Goal: Task Accomplishment & Management: Manage account settings

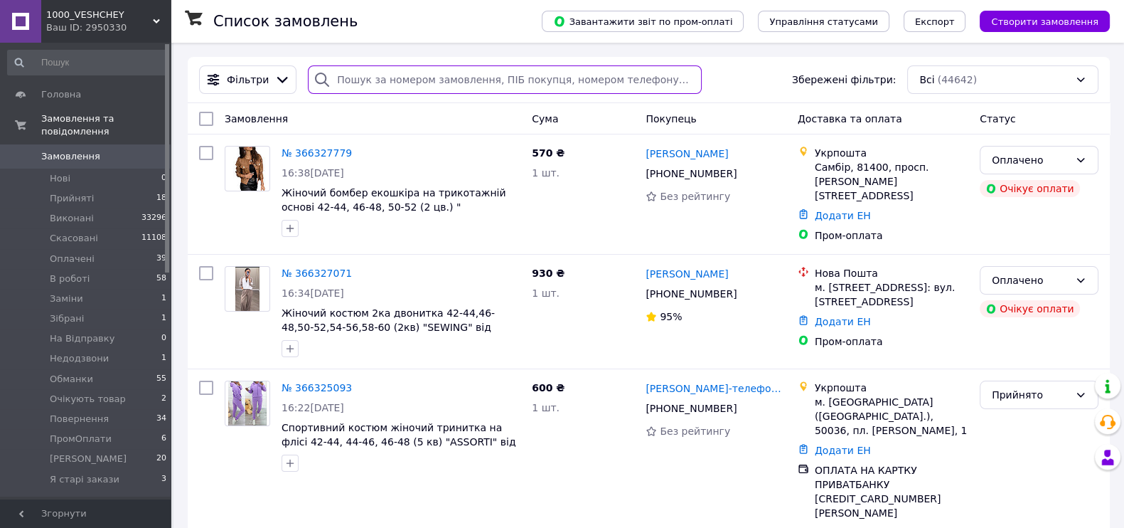
click at [441, 75] on input "search" at bounding box center [504, 79] width 393 height 28
paste input "[PHONE_NUMBER]"
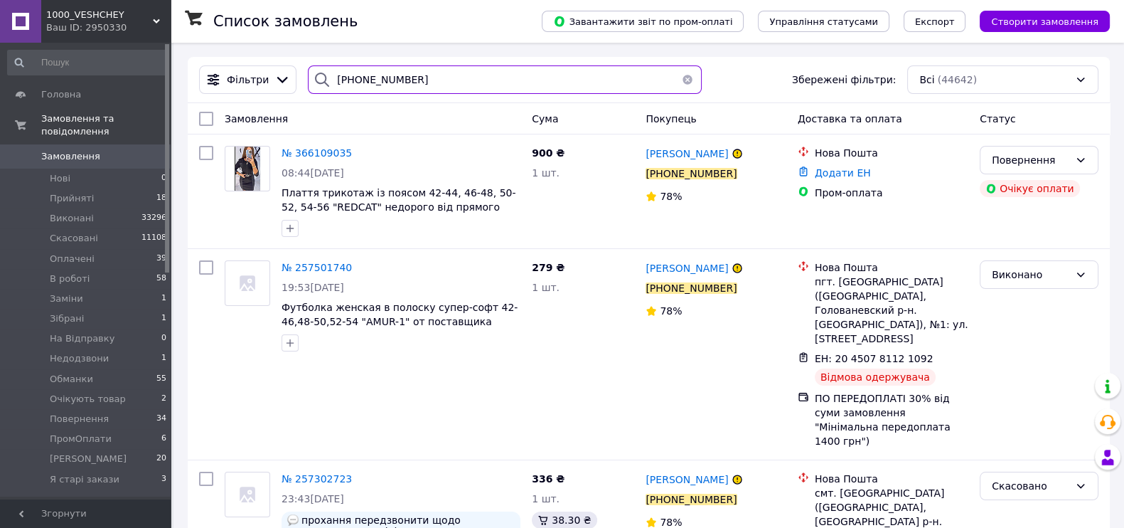
click at [462, 83] on input "[PHONE_NUMBER]" at bounding box center [504, 79] width 393 height 28
paste input "97979806"
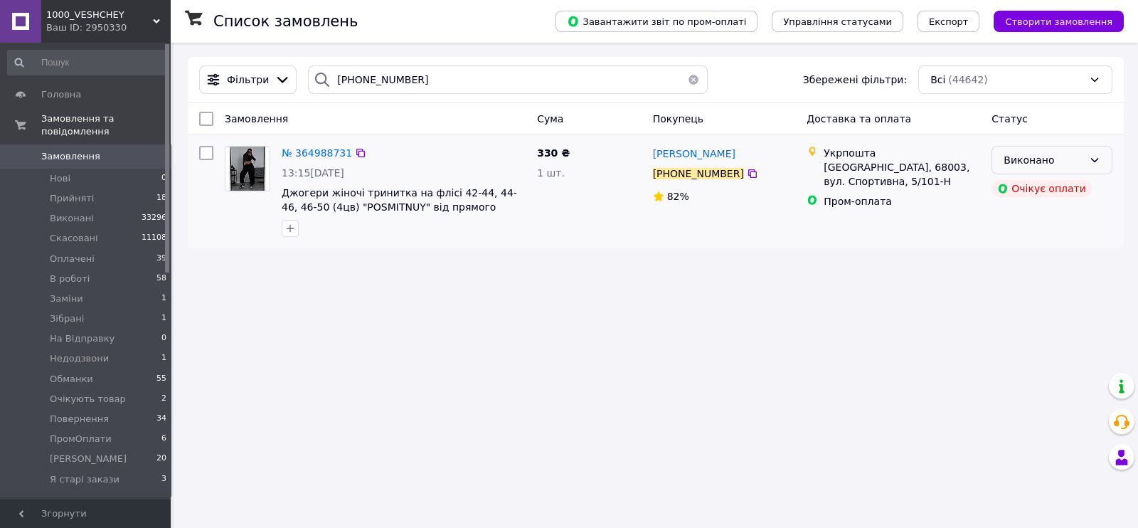
click at [1086, 160] on div "Виконано" at bounding box center [1051, 160] width 121 height 28
click at [1052, 225] on li "Повернення" at bounding box center [1051, 218] width 119 height 26
click at [438, 94] on div "Фільтри +380979798063 Збережені фільтри: Всі (44642)" at bounding box center [655, 79] width 924 height 28
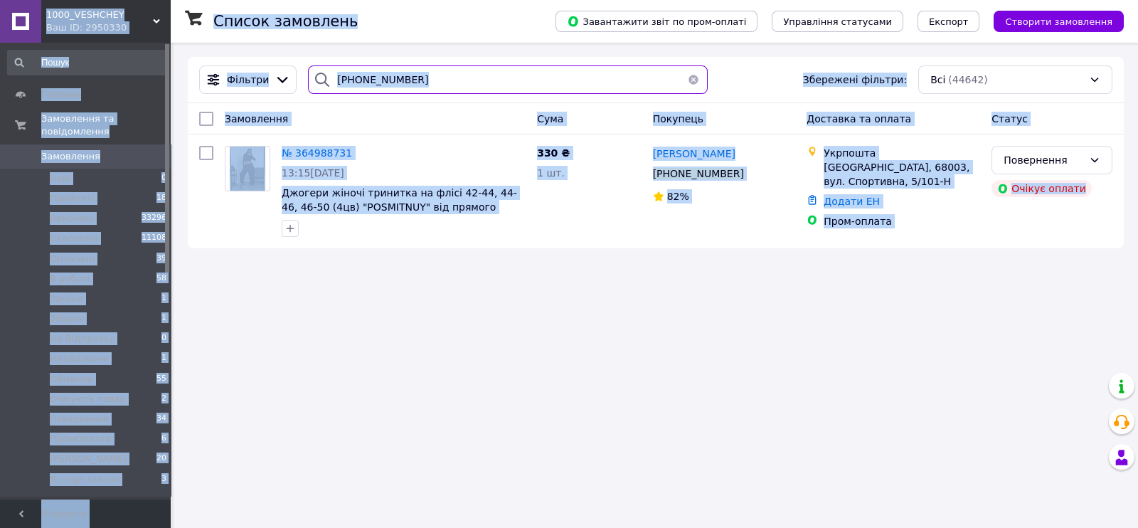
click at [438, 86] on input "[PHONE_NUMBER]" at bounding box center [508, 79] width 400 height 28
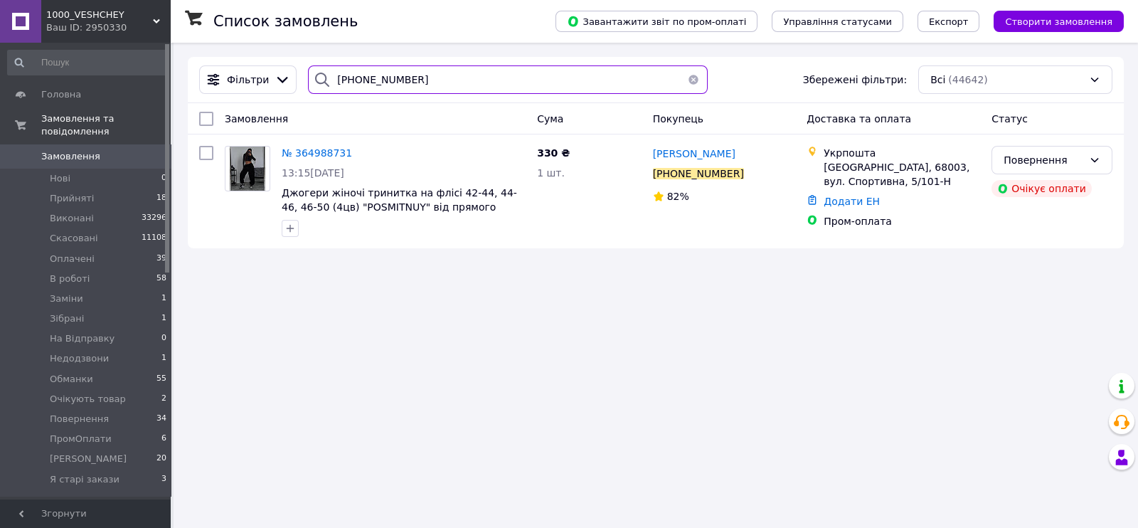
paste input "68606180"
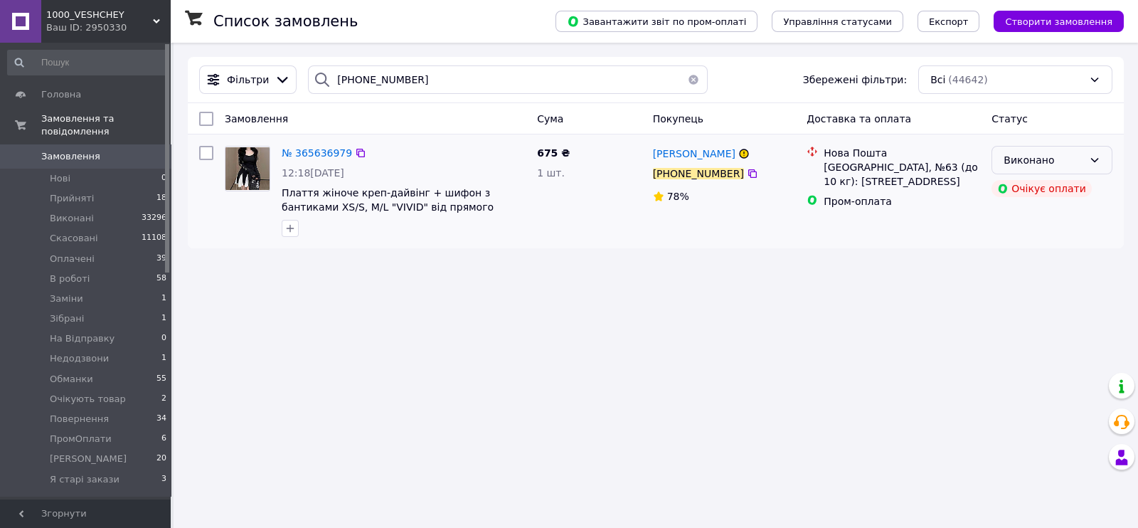
click at [1060, 168] on div "Виконано" at bounding box center [1043, 160] width 80 height 16
click at [1035, 228] on li "Повернення" at bounding box center [1051, 218] width 119 height 26
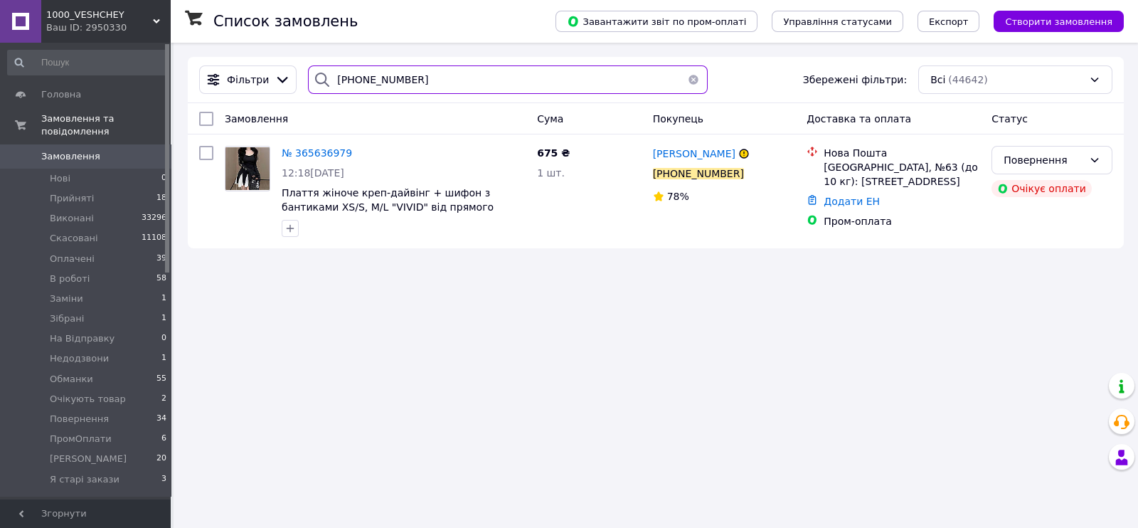
click at [427, 78] on input "[PHONE_NUMBER]" at bounding box center [508, 79] width 400 height 28
paste input "506501584"
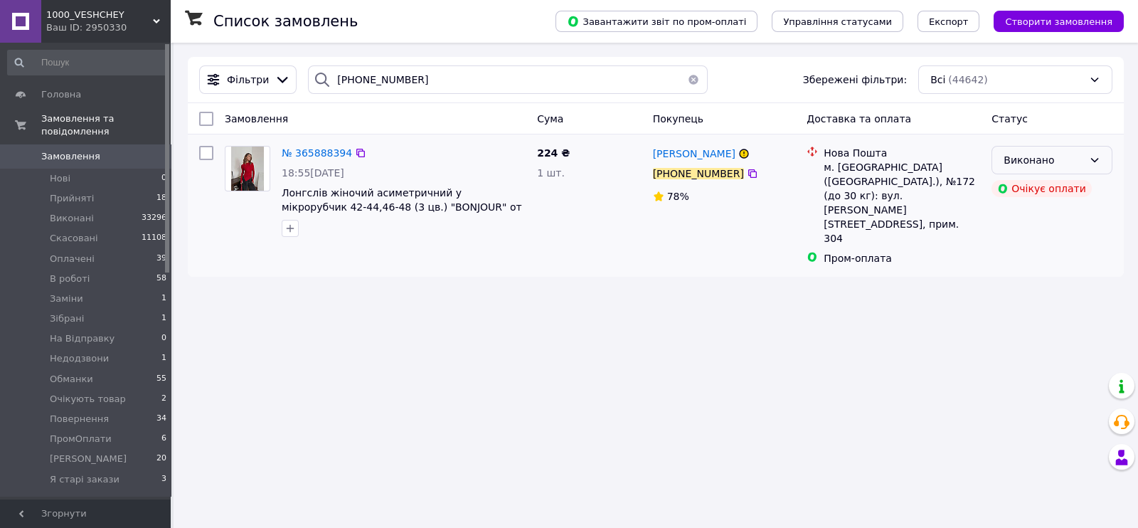
click at [1090, 166] on icon at bounding box center [1093, 159] width 11 height 11
click at [1039, 225] on li "Повернення" at bounding box center [1051, 218] width 119 height 26
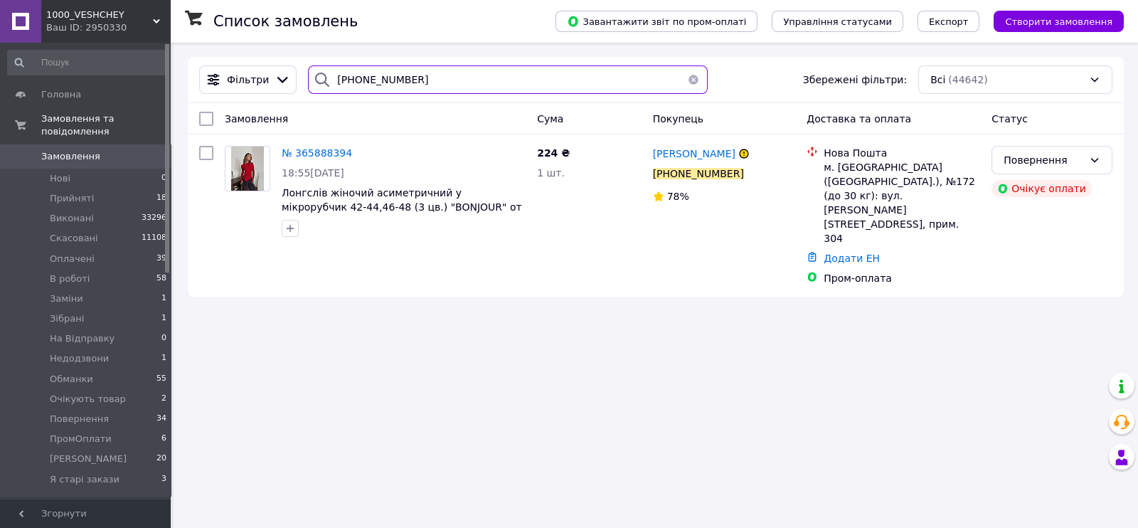
click at [479, 73] on input "[PHONE_NUMBER]" at bounding box center [508, 79] width 400 height 28
paste input "5648633"
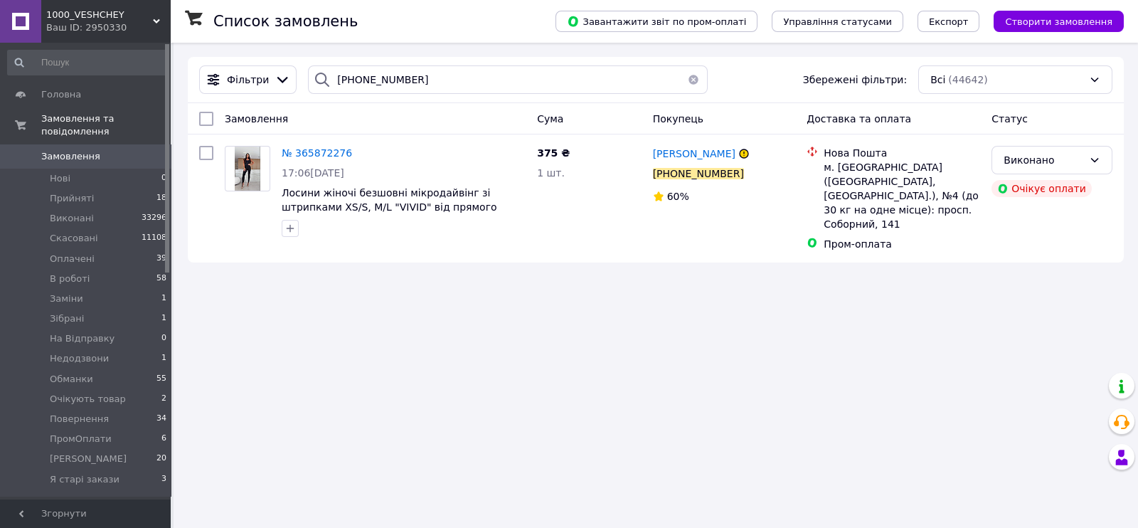
click at [1059, 164] on div "Виконано" at bounding box center [1043, 160] width 80 height 16
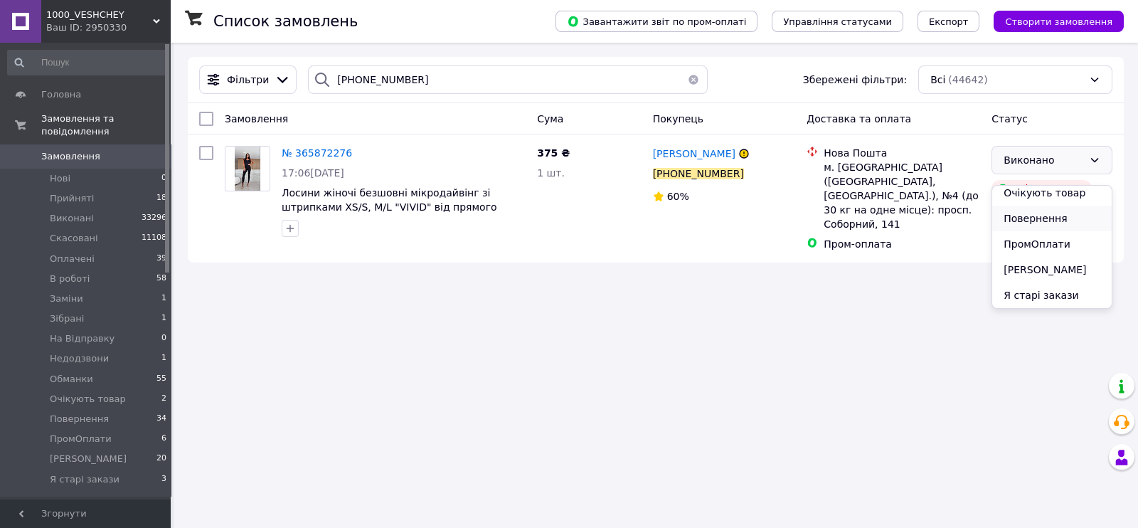
click at [1035, 226] on li "Повернення" at bounding box center [1051, 218] width 119 height 26
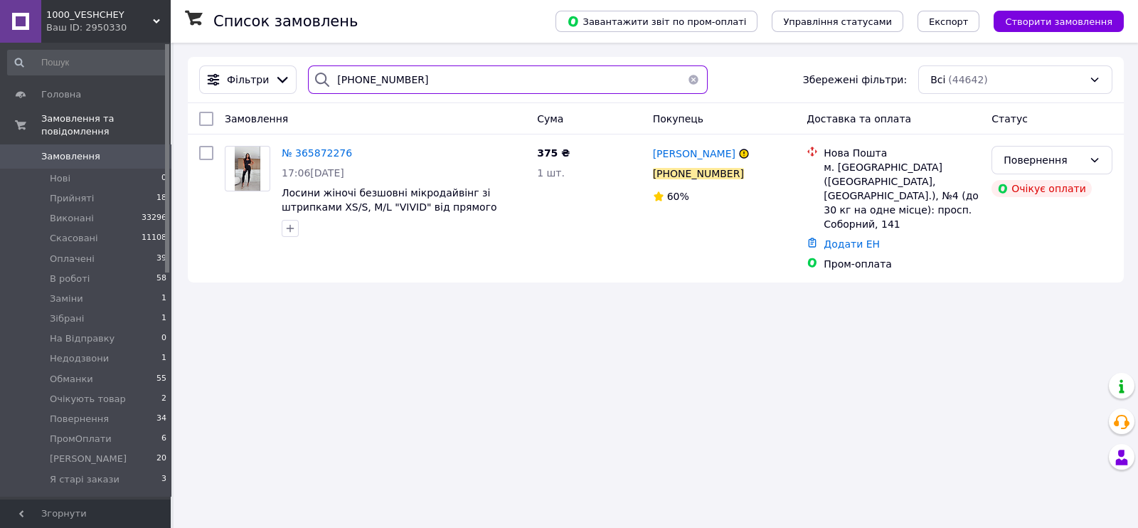
click at [463, 80] on input "[PHONE_NUMBER]" at bounding box center [508, 79] width 400 height 28
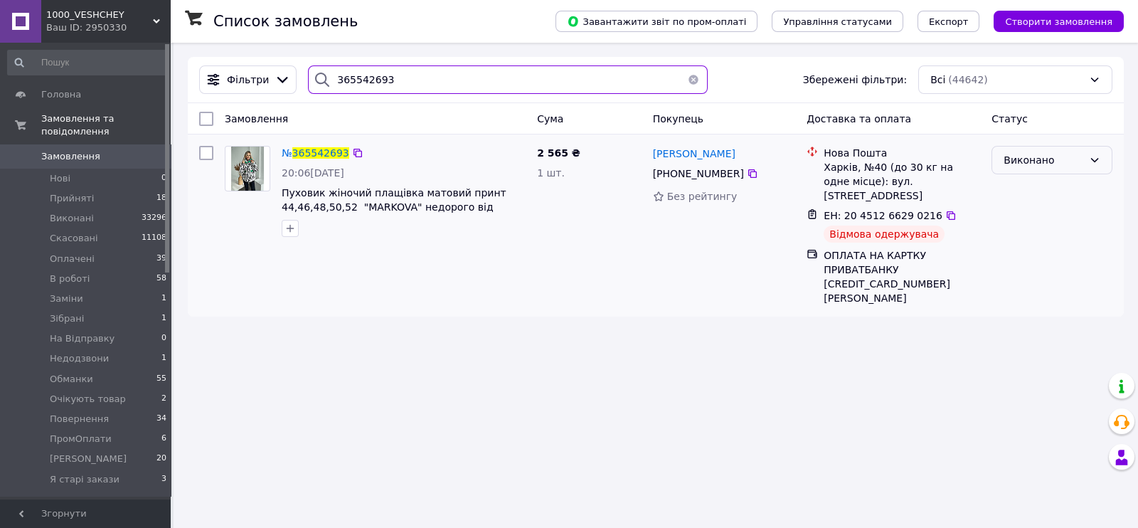
type input "365542693"
click at [1044, 164] on div "Виконано" at bounding box center [1043, 160] width 80 height 16
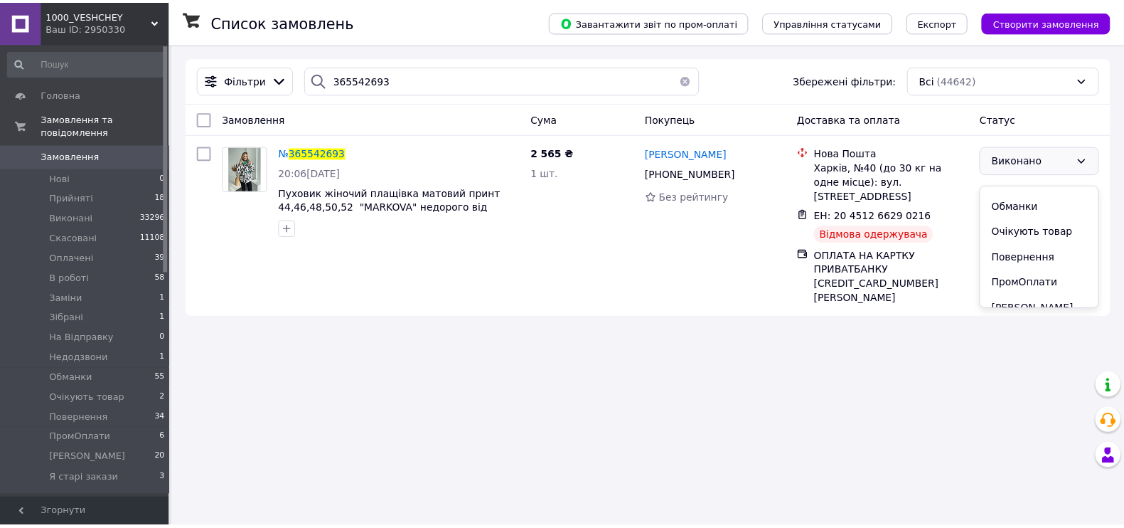
scroll to position [267, 0]
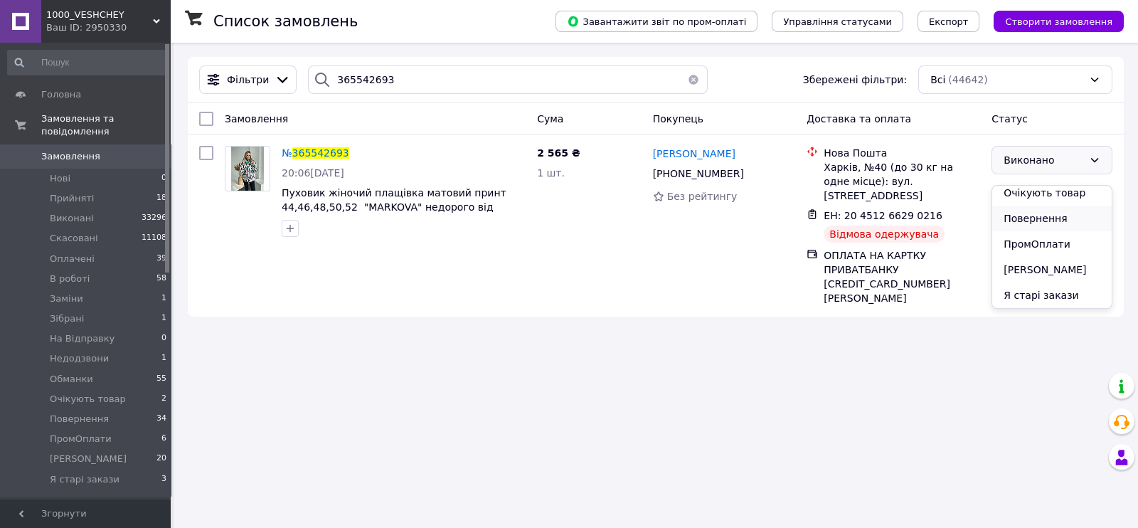
click at [1051, 219] on li "Повернення" at bounding box center [1051, 218] width 119 height 26
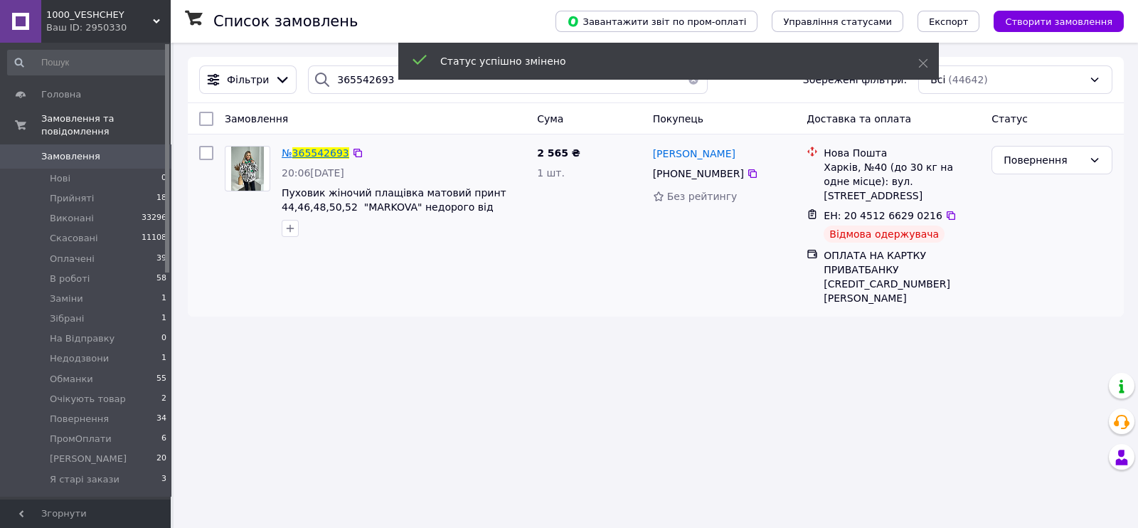
click at [323, 159] on span "365542693" at bounding box center [320, 152] width 57 height 11
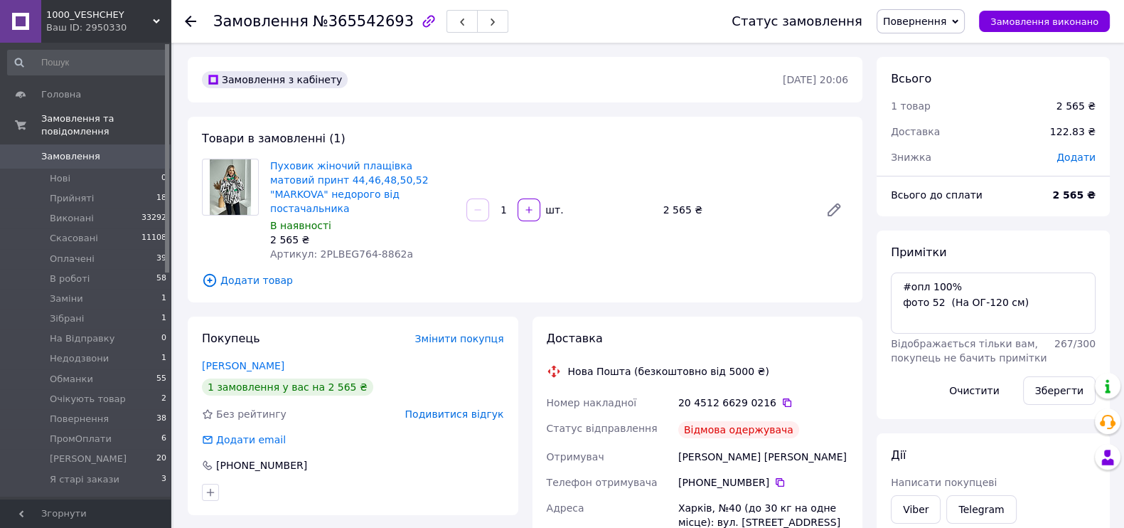
scroll to position [109, 0]
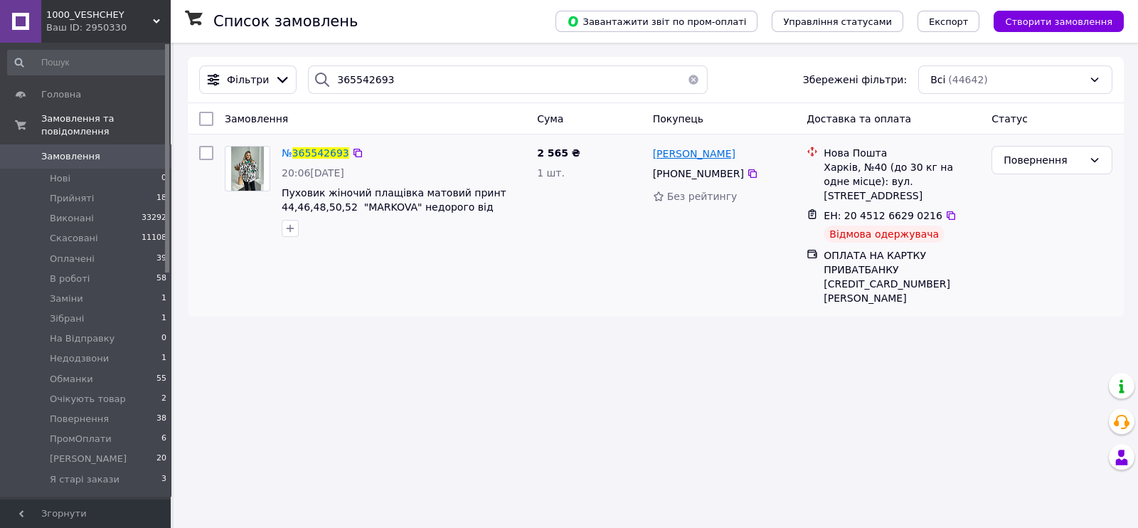
drag, startPoint x: 776, startPoint y: 160, endPoint x: 725, endPoint y: 166, distance: 50.8
click at [725, 162] on div "[PERSON_NAME]" at bounding box center [724, 153] width 146 height 18
click at [758, 179] on icon at bounding box center [752, 173] width 11 height 11
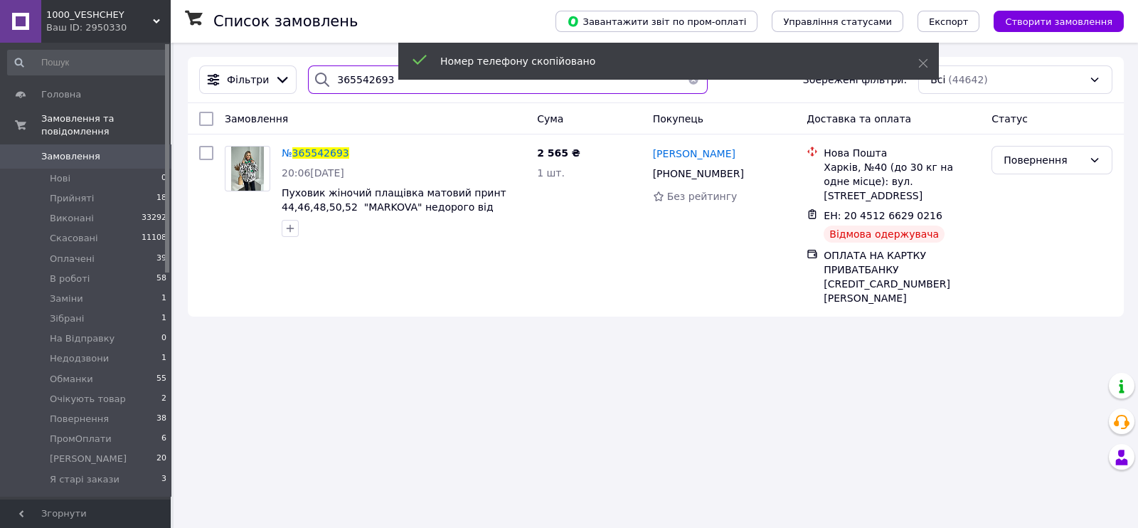
click at [379, 80] on input "365542693" at bounding box center [508, 79] width 400 height 28
paste input "[PHONE_NUMBER]"
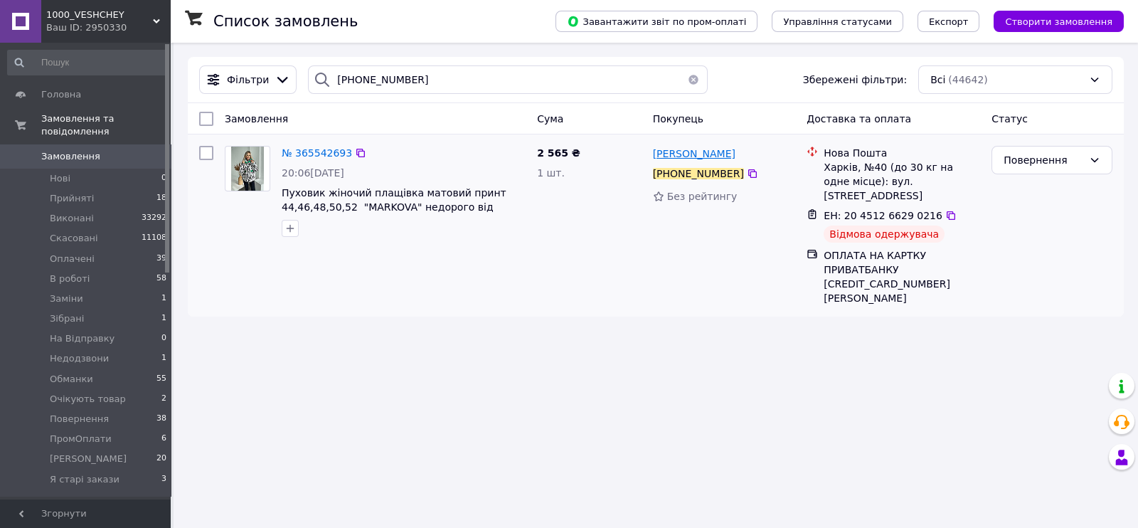
drag, startPoint x: 772, startPoint y: 161, endPoint x: 730, endPoint y: 164, distance: 42.0
click at [730, 162] on div "[PERSON_NAME]" at bounding box center [724, 153] width 146 height 18
copy span "Родина"
click at [424, 82] on input "[PHONE_NUMBER]" at bounding box center [508, 79] width 400 height 28
paste input "Родина"
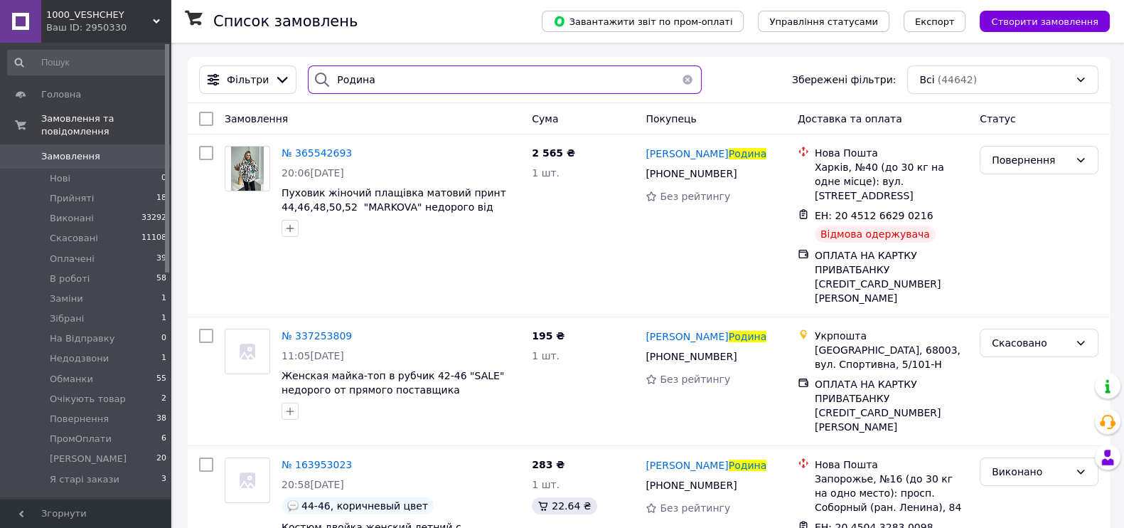
click at [373, 81] on input "Родина" at bounding box center [504, 79] width 393 height 28
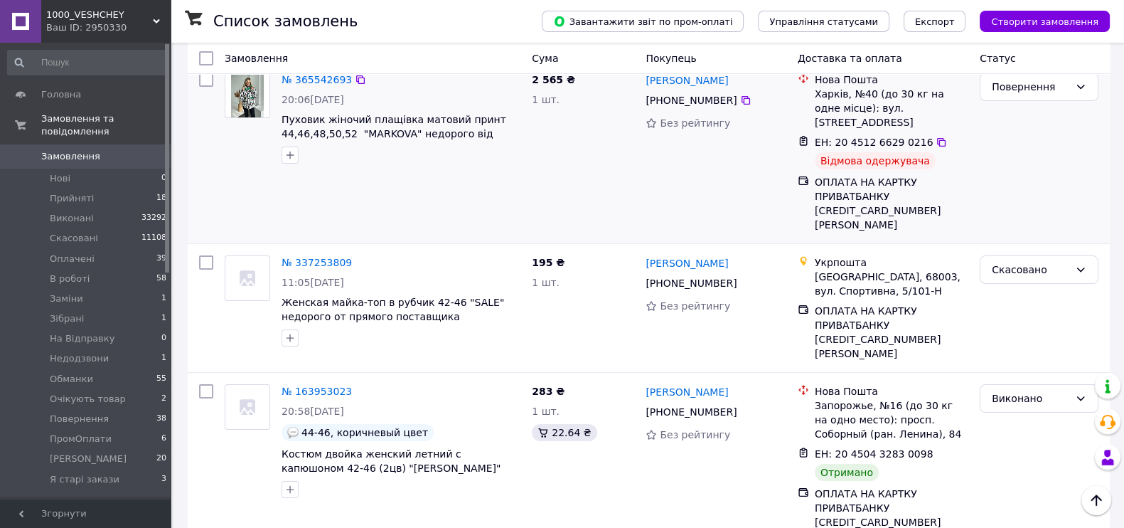
scroll to position [25, 0]
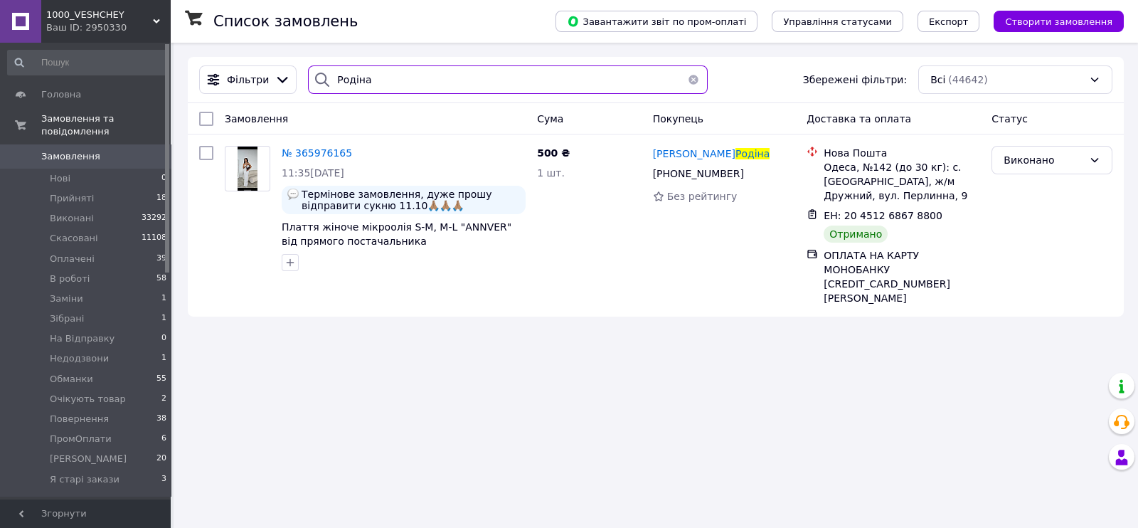
click at [398, 77] on input "Родіна" at bounding box center [508, 79] width 400 height 28
click at [387, 80] on input "Родіна" at bounding box center [508, 79] width 400 height 28
click at [365, 87] on input "Родіна" at bounding box center [508, 79] width 400 height 28
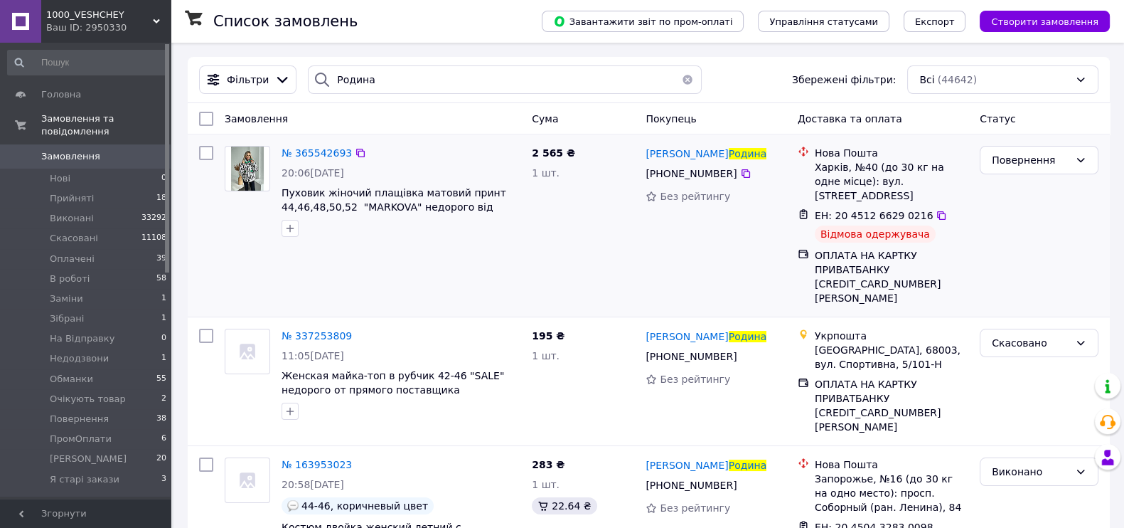
click at [596, 302] on div "2 565 ₴ 1 шт." at bounding box center [583, 225] width 114 height 171
click at [389, 80] on input "Родина" at bounding box center [504, 79] width 393 height 28
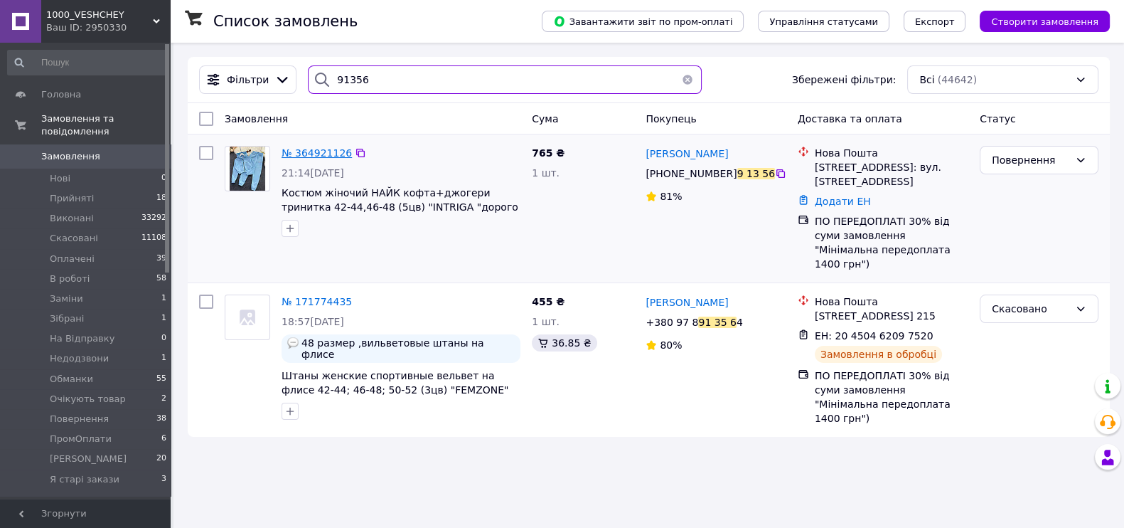
type input "91356"
click at [321, 159] on span "№ 364921126" at bounding box center [317, 152] width 70 height 11
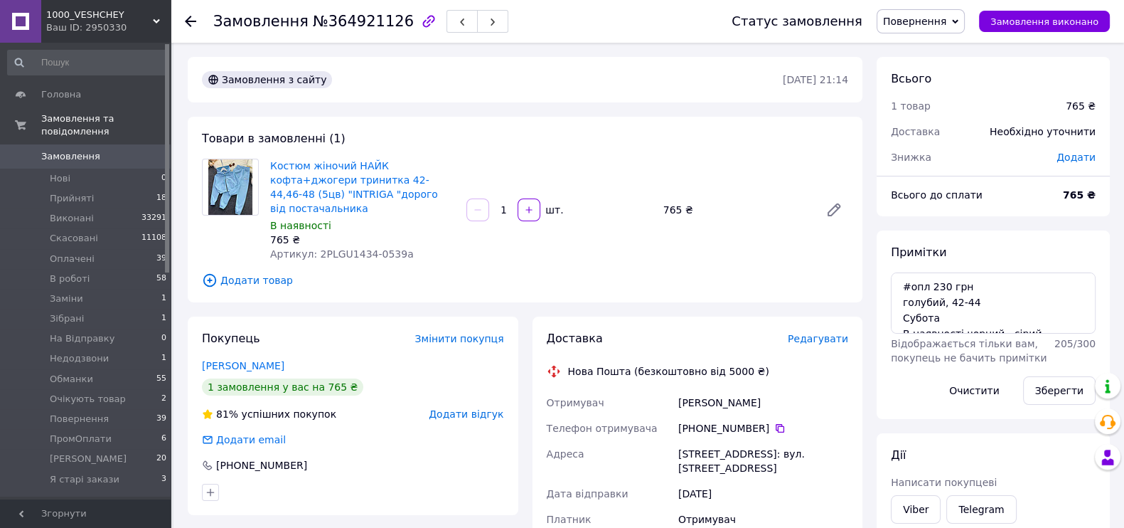
click at [49, 163] on span "Замовлення" at bounding box center [70, 156] width 59 height 13
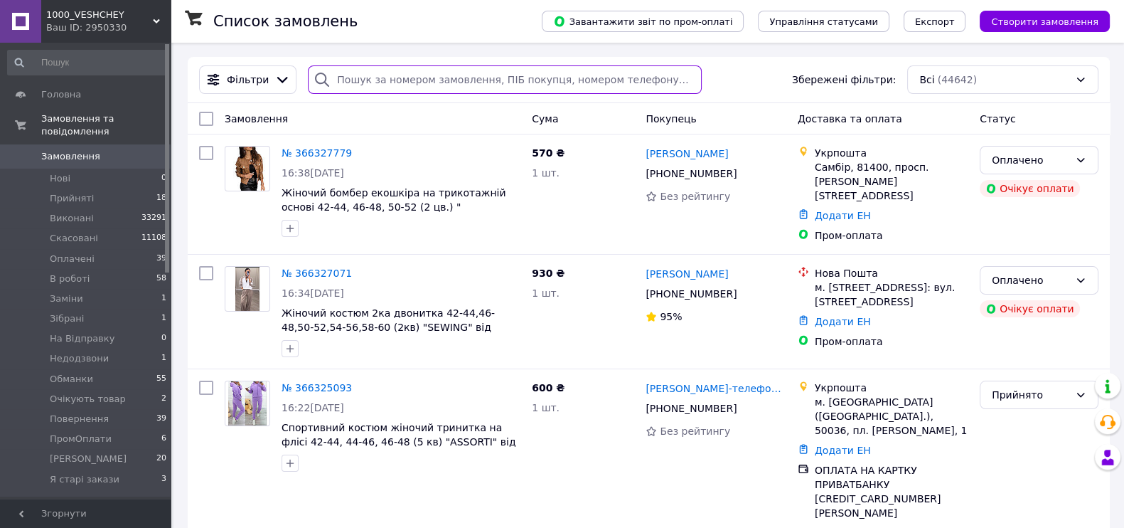
click at [429, 93] on input "search" at bounding box center [504, 79] width 393 height 28
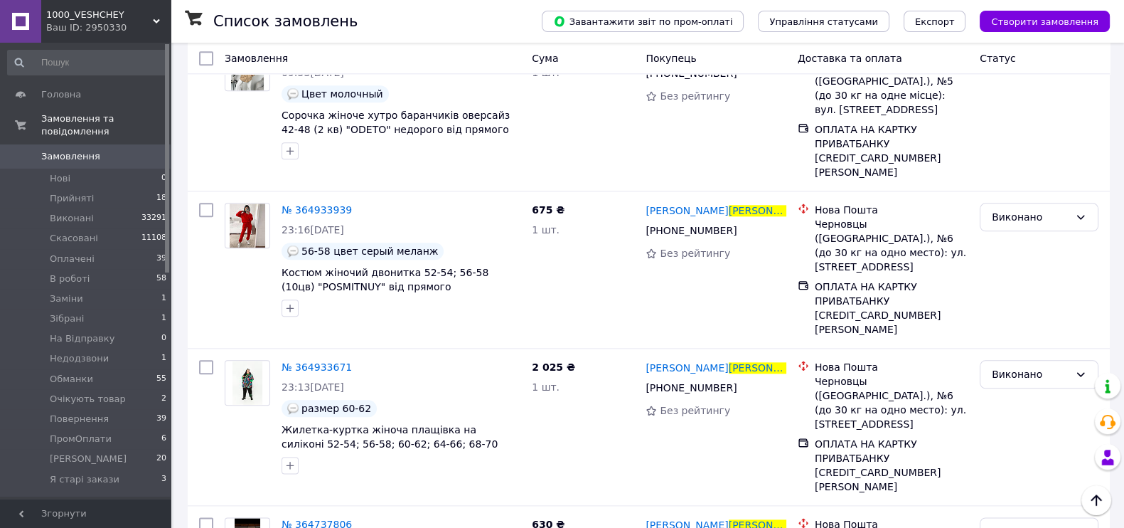
scroll to position [2221, 0]
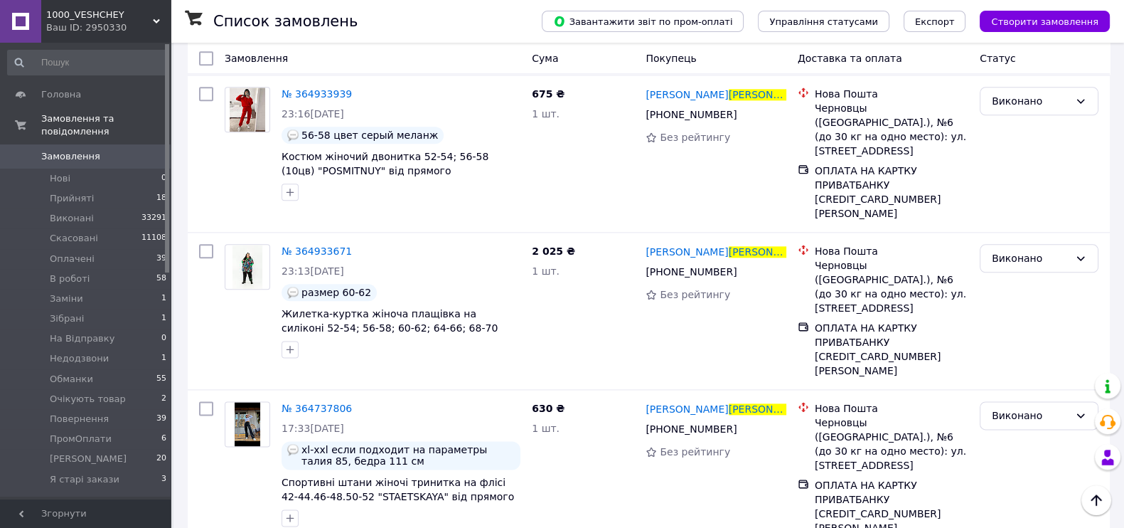
type input "павловская"
click at [61, 163] on span "Замовлення" at bounding box center [70, 156] width 59 height 13
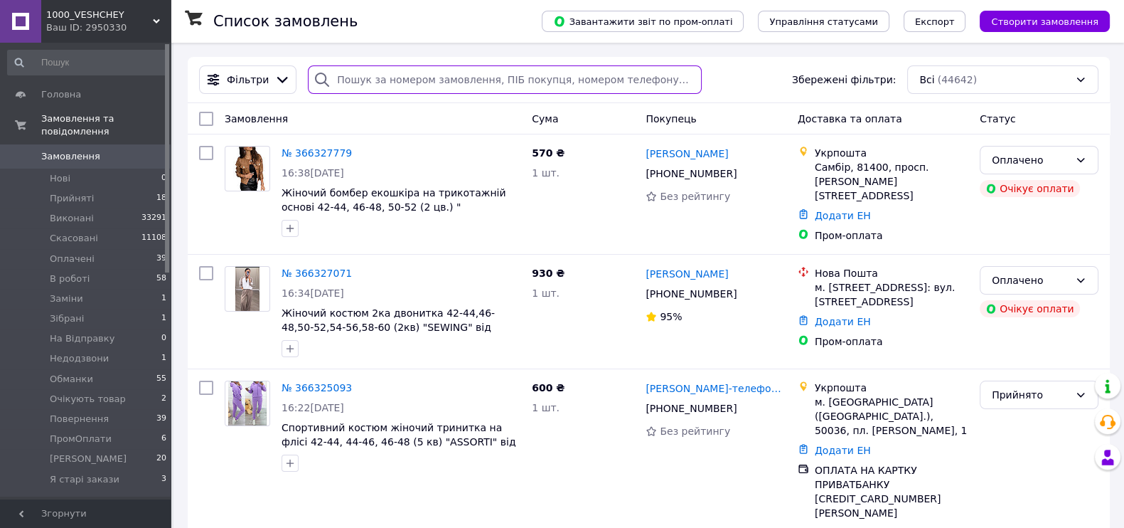
click at [420, 87] on input "search" at bounding box center [504, 79] width 393 height 28
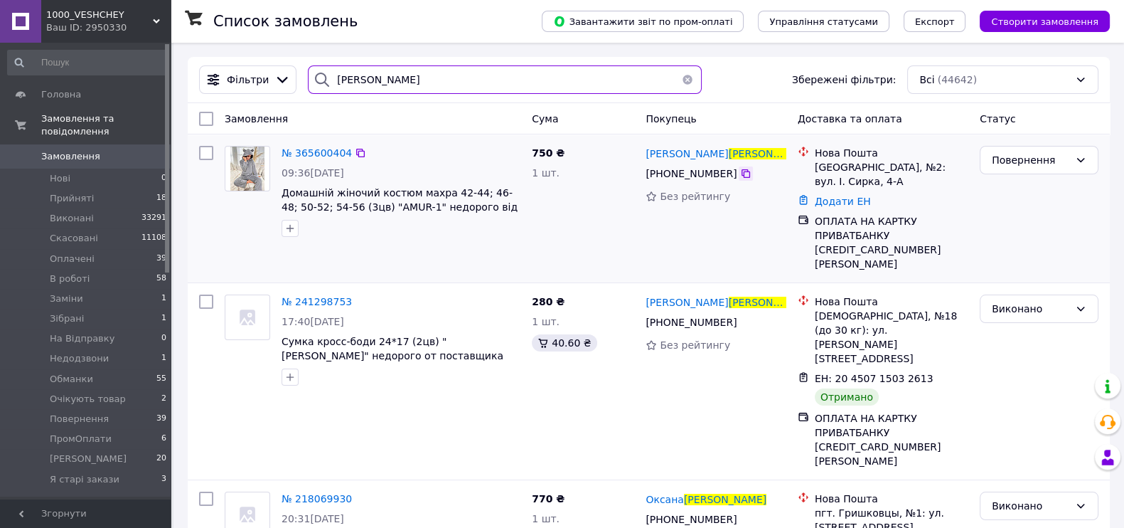
type input "[PERSON_NAME]"
click at [751, 179] on icon at bounding box center [745, 173] width 11 height 11
click at [442, 81] on input "[PERSON_NAME]" at bounding box center [504, 79] width 393 height 28
click at [60, 425] on span "Повернення" at bounding box center [79, 418] width 59 height 13
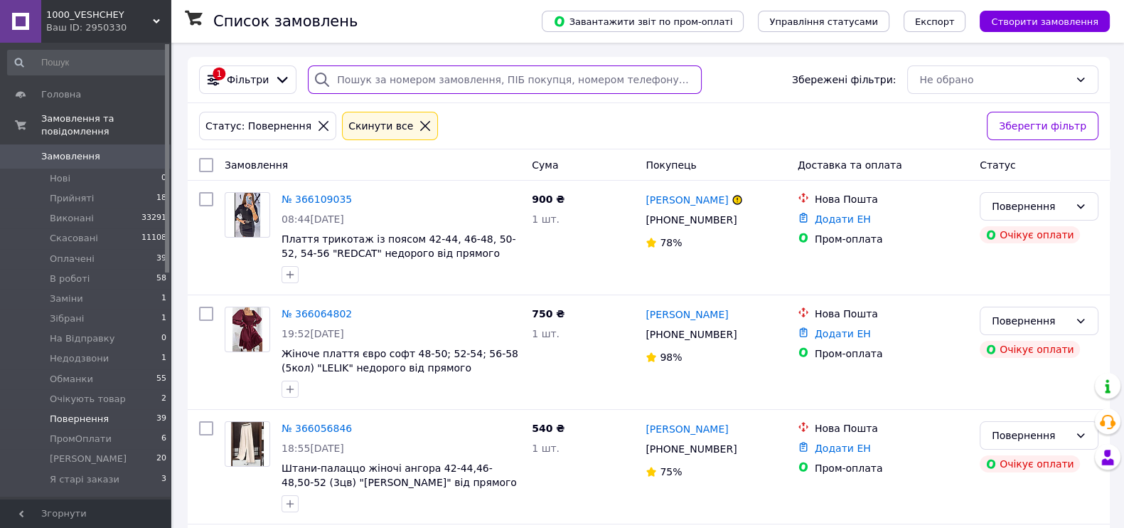
click at [456, 75] on input "search" at bounding box center [504, 79] width 393 height 28
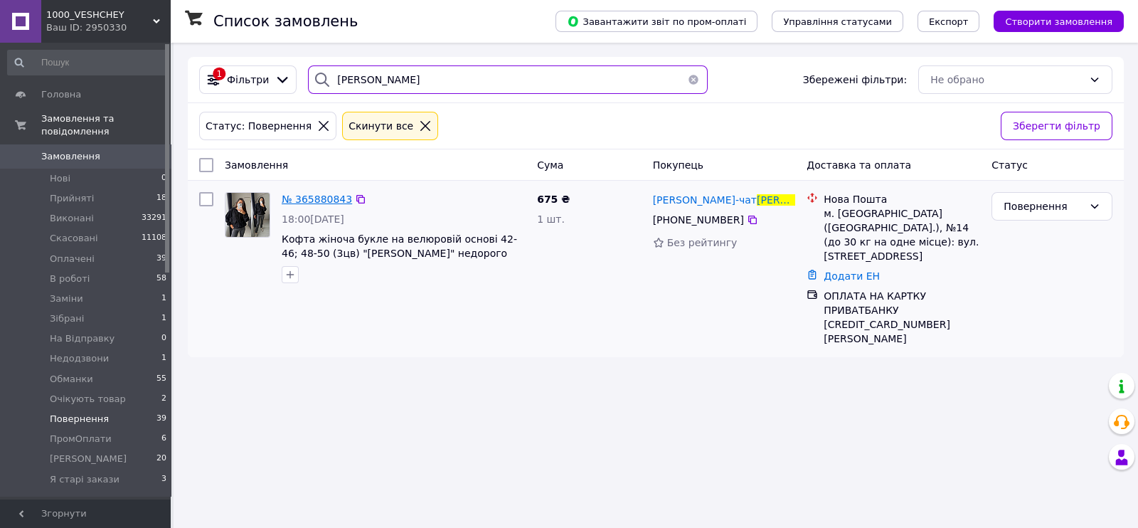
type input "Маслова"
click at [292, 205] on span "№ 365880843" at bounding box center [317, 198] width 70 height 11
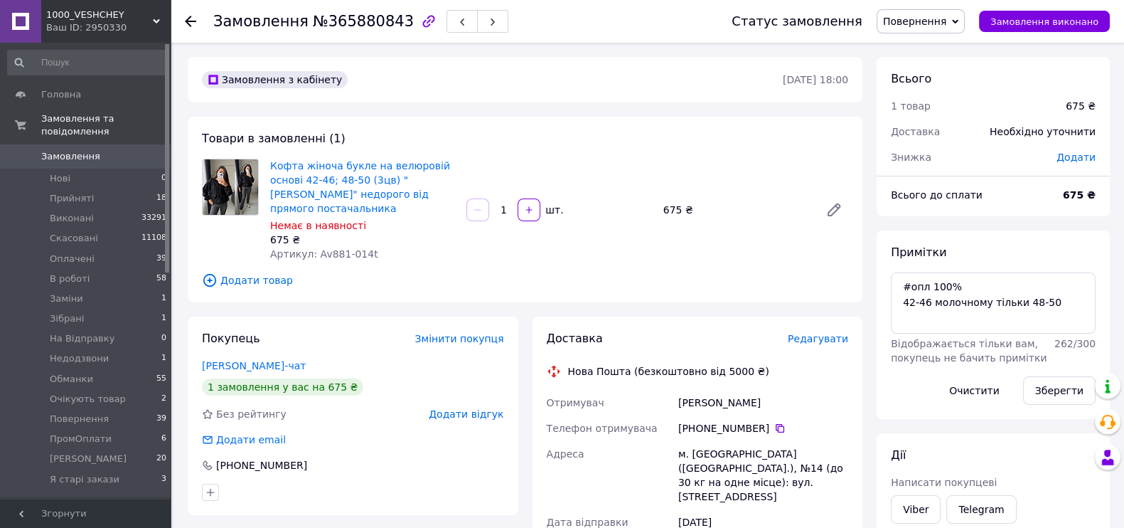
click at [935, 23] on span "Повернення" at bounding box center [914, 21] width 63 height 11
click at [912, 99] on li "Скасовано" at bounding box center [922, 92] width 91 height 21
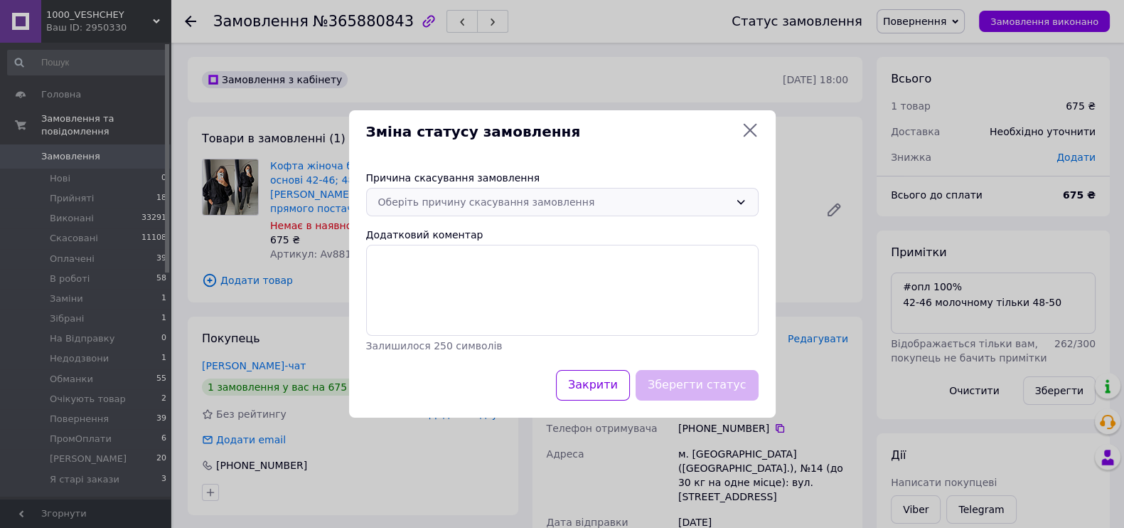
scroll to position [257, 0]
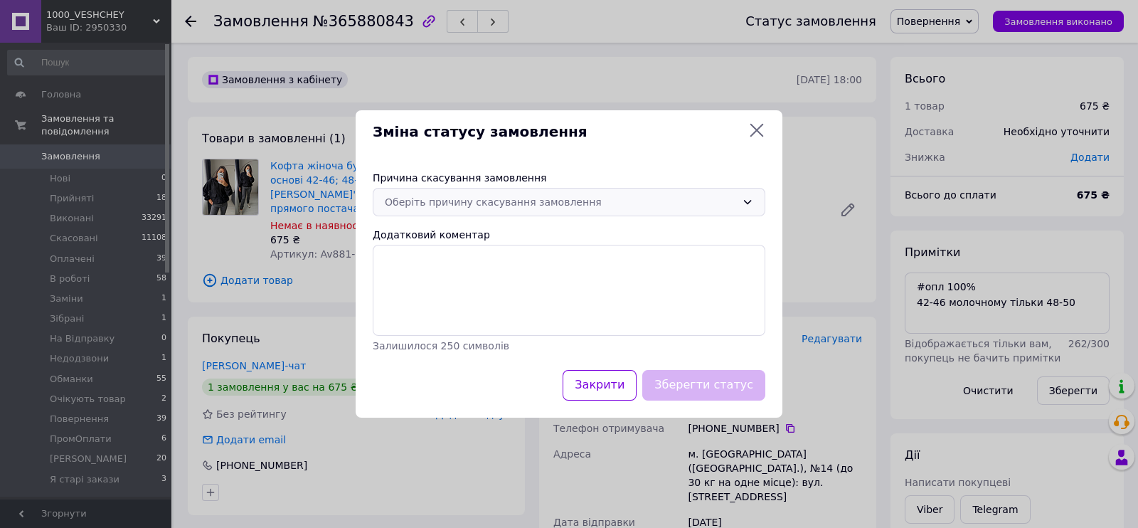
click at [601, 194] on div "Оберіть причину скасування замовлення" at bounding box center [560, 202] width 351 height 16
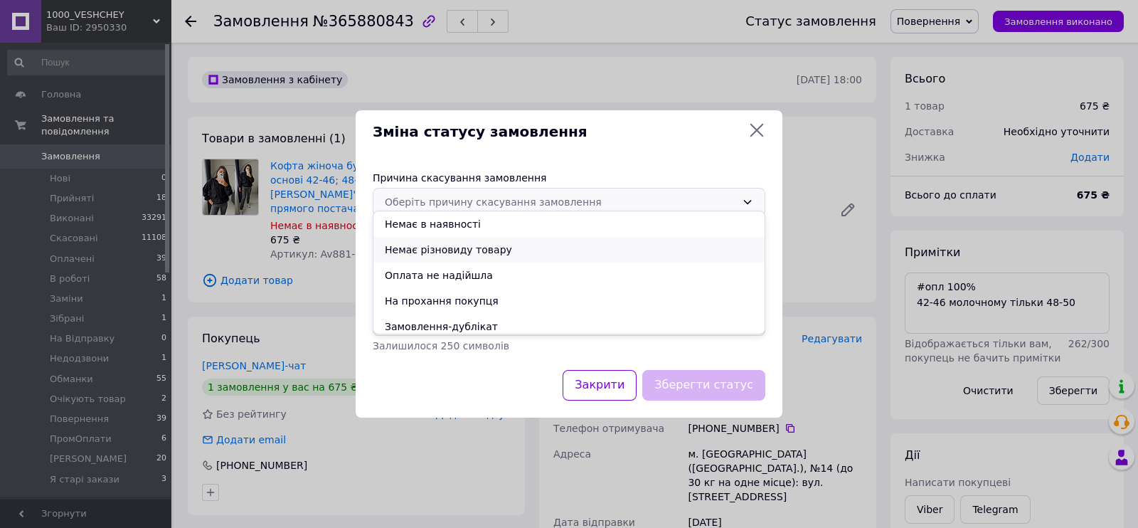
click at [464, 260] on li "Немає різновиду товару" at bounding box center [568, 250] width 391 height 26
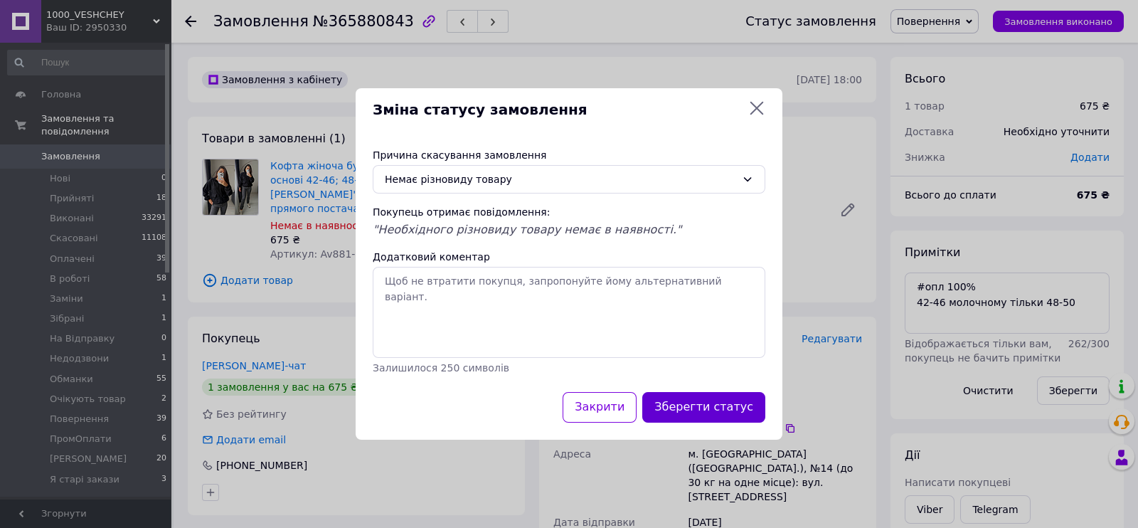
click at [708, 422] on button "Зберегти статус" at bounding box center [703, 407] width 123 height 31
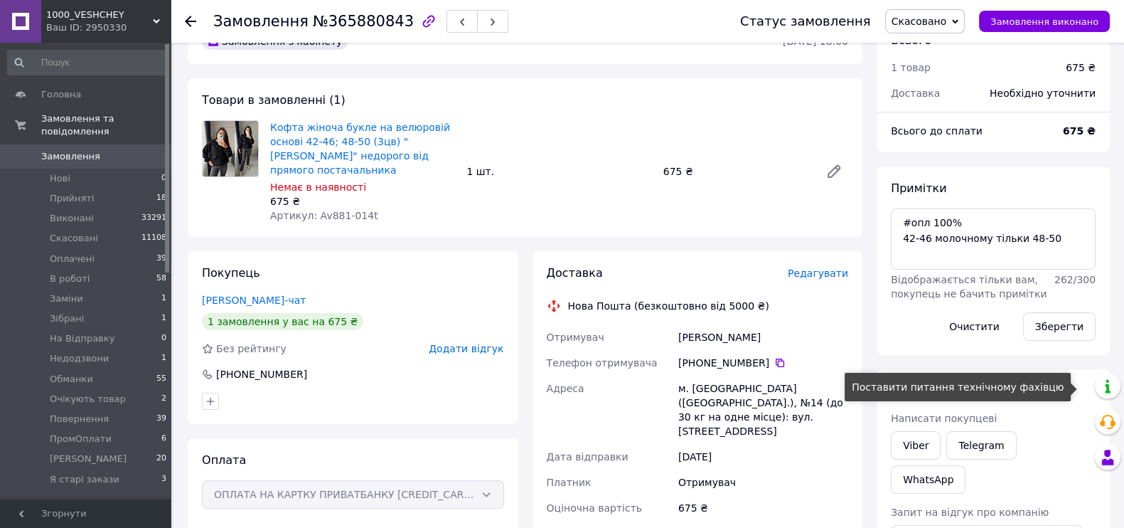
scroll to position [88, 0]
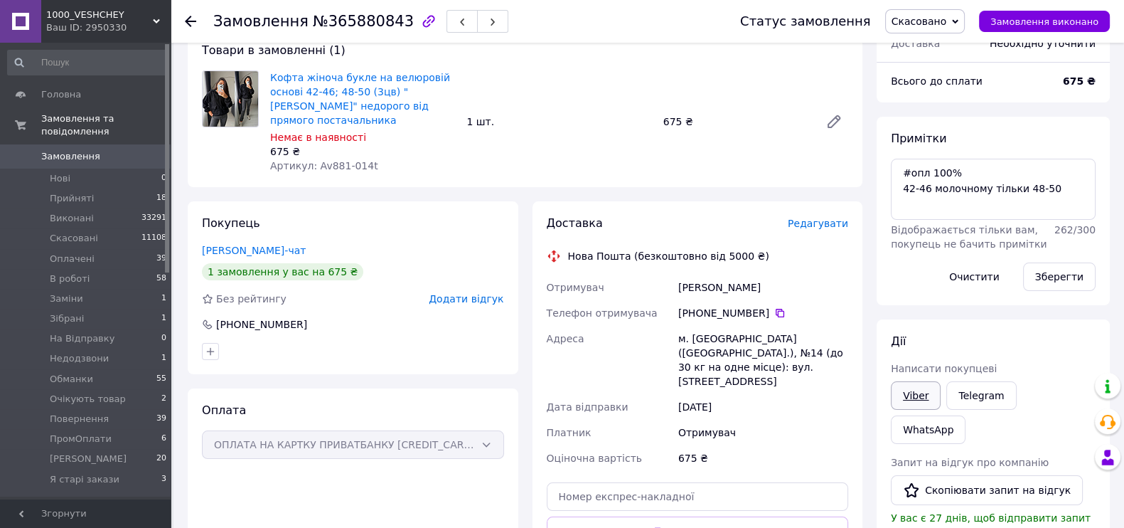
click at [912, 410] on link "Viber" at bounding box center [916, 395] width 50 height 28
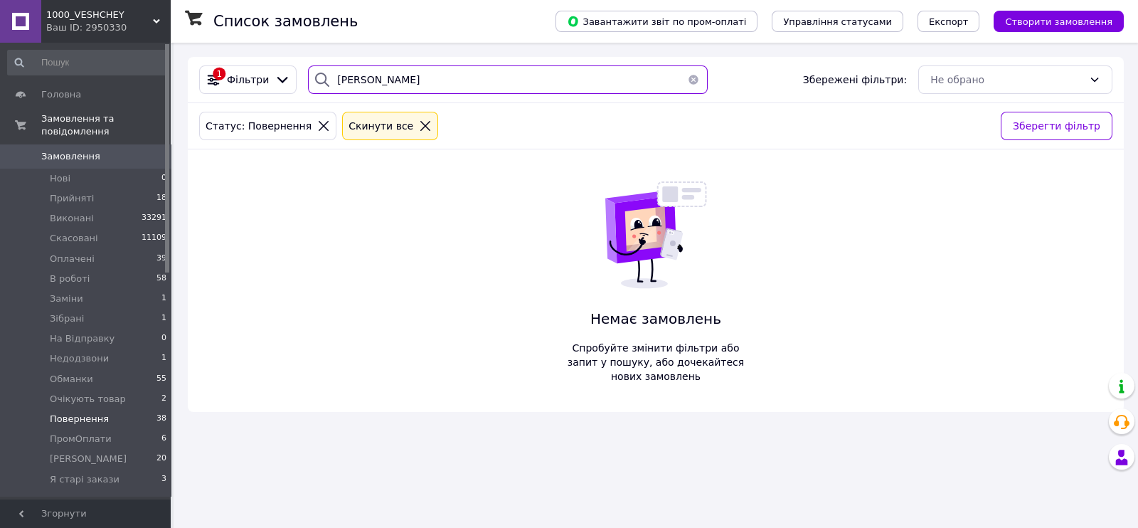
click at [412, 81] on input "Маслова" at bounding box center [508, 79] width 400 height 28
click at [379, 67] on input "остапенко" at bounding box center [508, 79] width 400 height 28
type input "Кравчук"
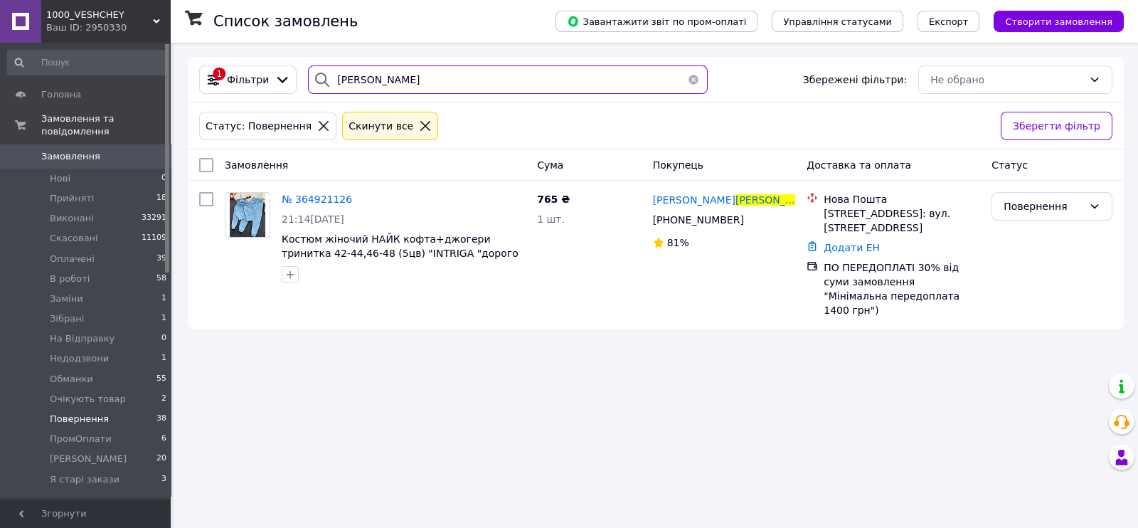
click at [407, 92] on input "кондратюк" at bounding box center [508, 79] width 400 height 28
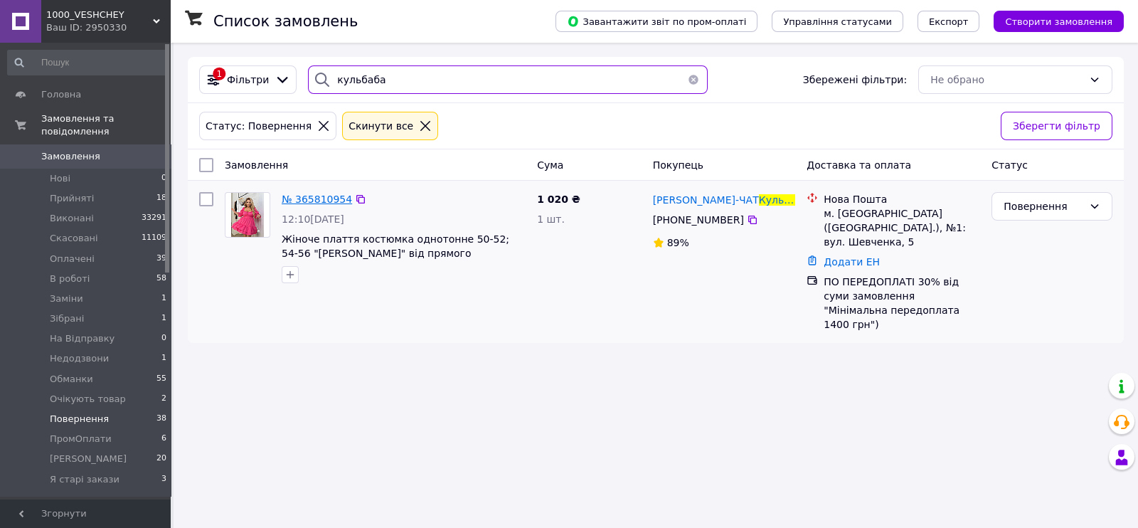
type input "кульбаба"
click at [314, 205] on span "№ 365810954" at bounding box center [317, 198] width 70 height 11
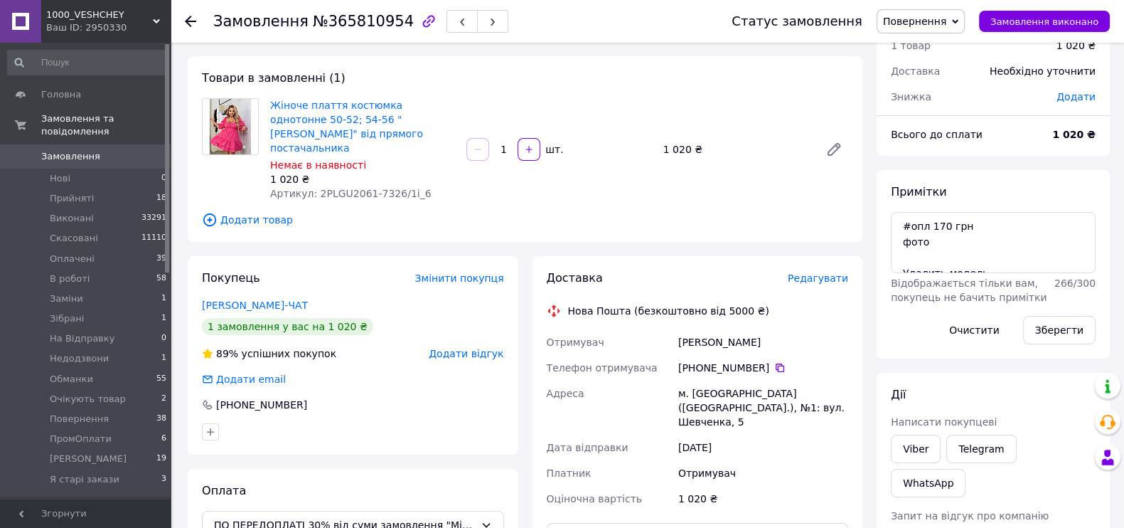
scroll to position [88, 0]
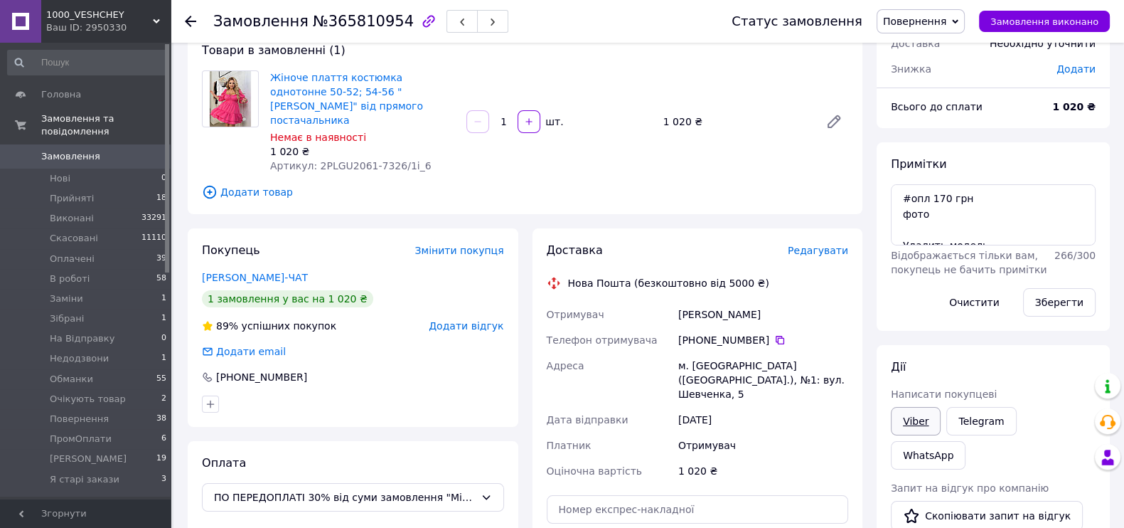
click at [919, 435] on link "Viber" at bounding box center [916, 421] width 50 height 28
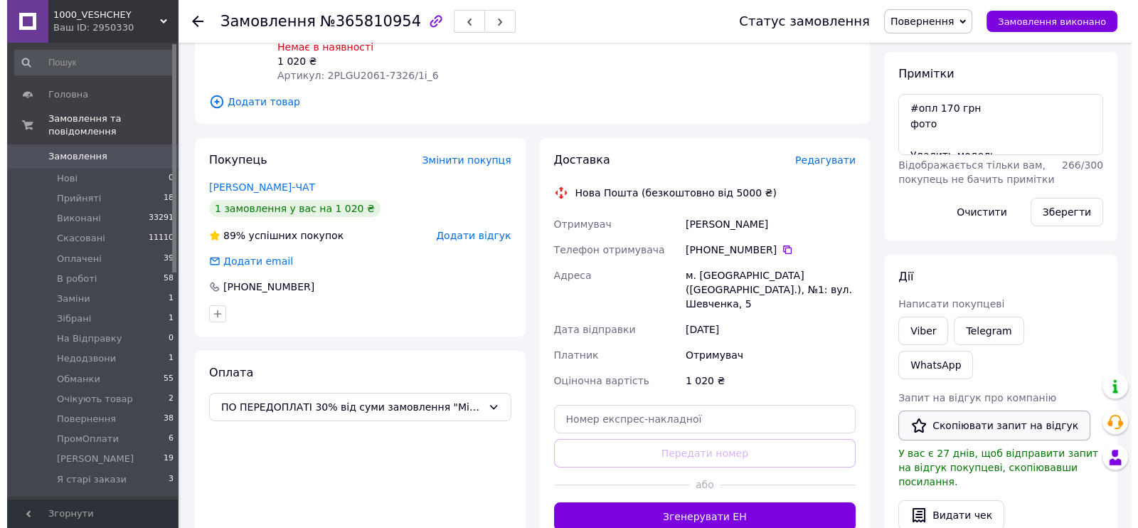
scroll to position [267, 0]
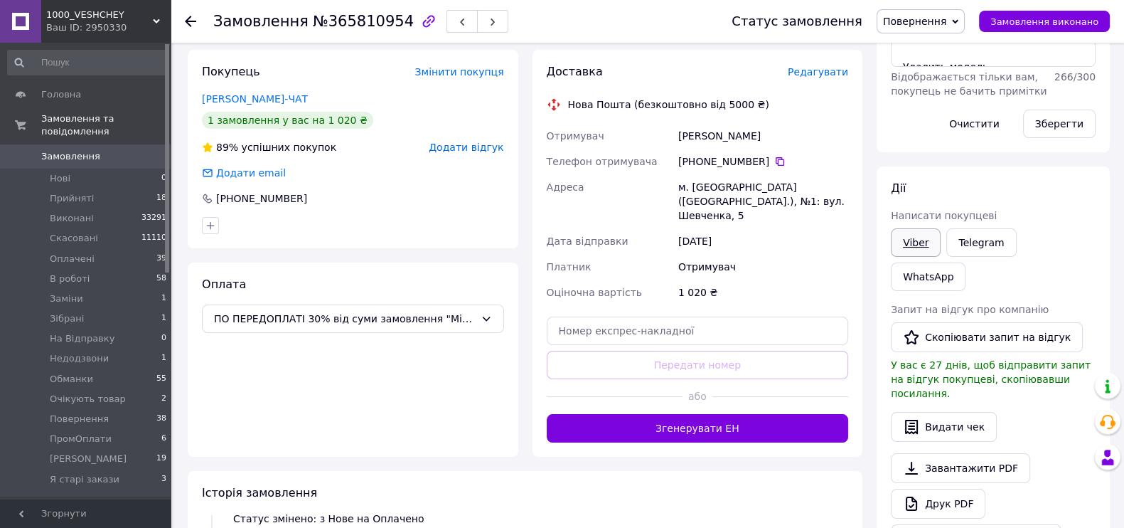
click at [924, 257] on link "Viber" at bounding box center [916, 242] width 50 height 28
click at [887, 23] on span "Повернення" at bounding box center [914, 21] width 63 height 11
click at [905, 100] on li "Скасовано" at bounding box center [922, 92] width 91 height 21
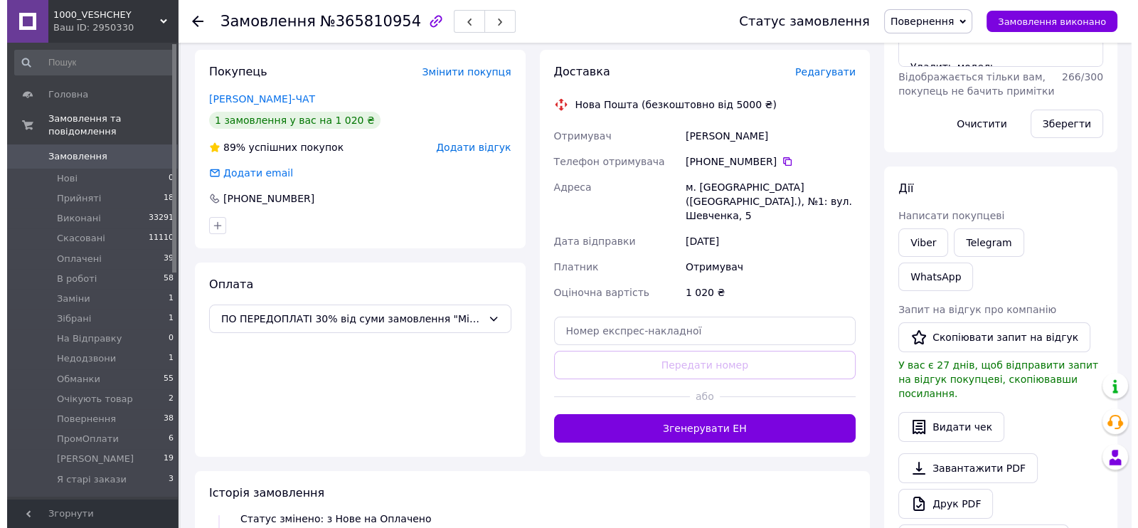
scroll to position [216, 0]
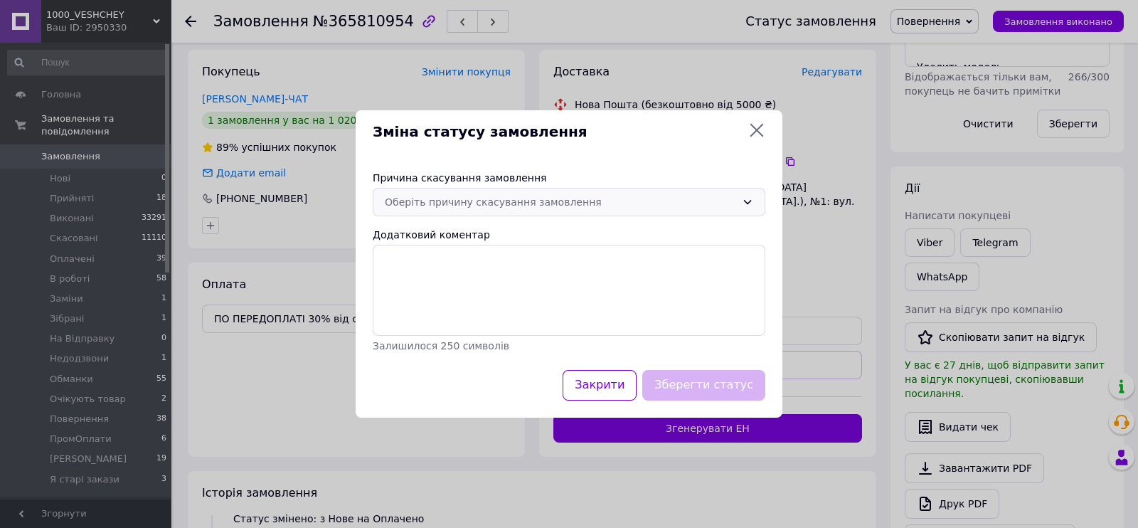
click at [438, 194] on div "Оберіть причину скасування замовлення" at bounding box center [560, 202] width 351 height 16
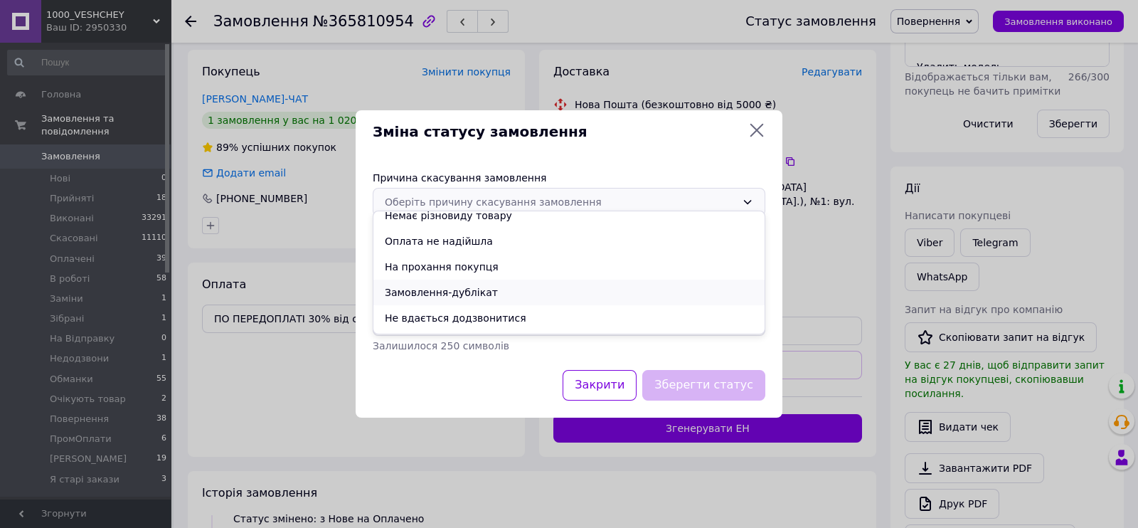
scroll to position [65, 0]
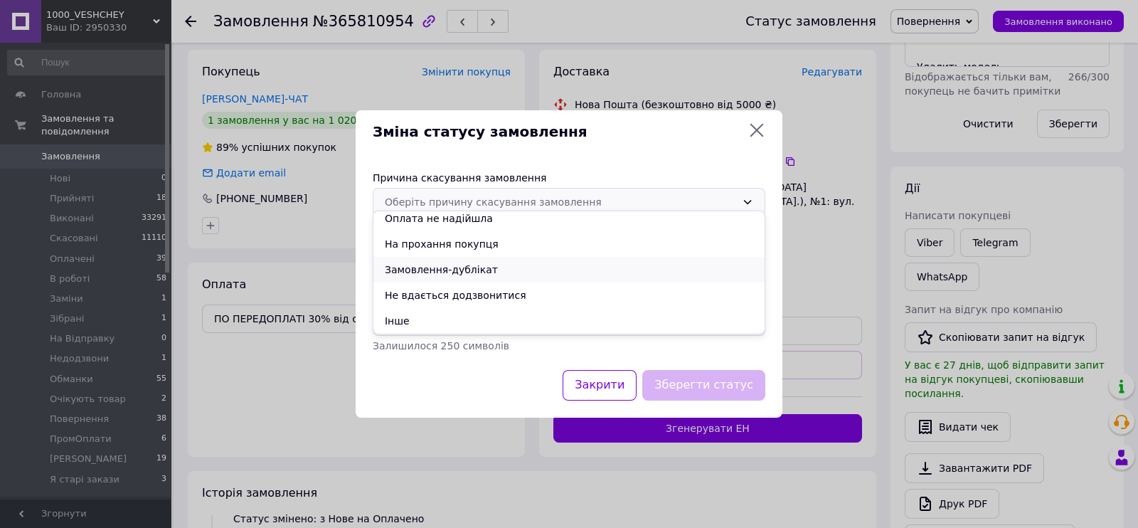
click at [446, 277] on li "Замовлення-дублікат" at bounding box center [568, 270] width 391 height 26
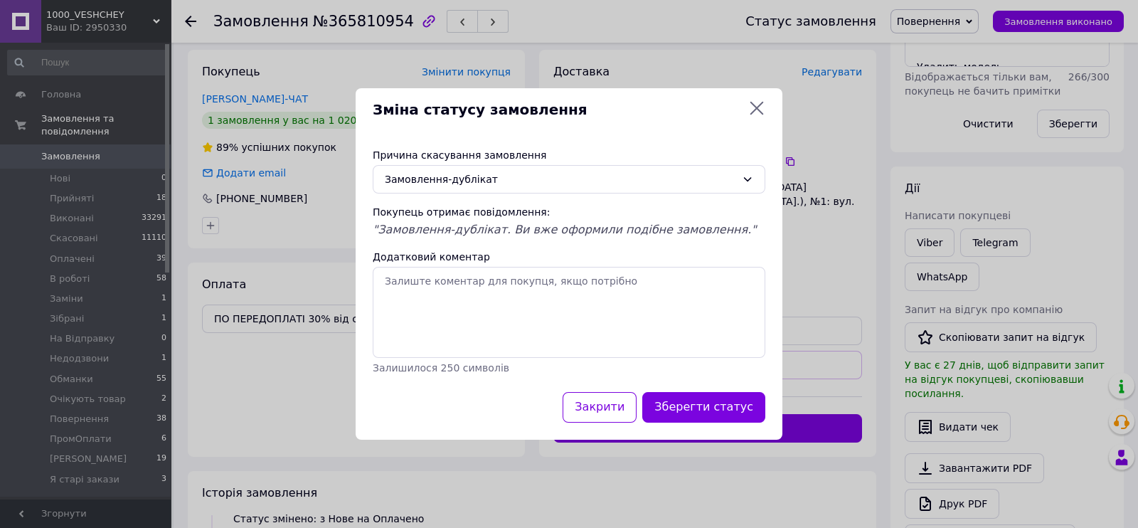
click at [458, 148] on div "Причина скасування замовлення" at bounding box center [569, 155] width 392 height 14
click at [452, 171] on div "Причина скасування замовлення Замовлення-дублікат Покупець отримає повідомлення…" at bounding box center [568, 261] width 427 height 261
click at [438, 171] on div "Замовлення-дублікат" at bounding box center [560, 179] width 351 height 16
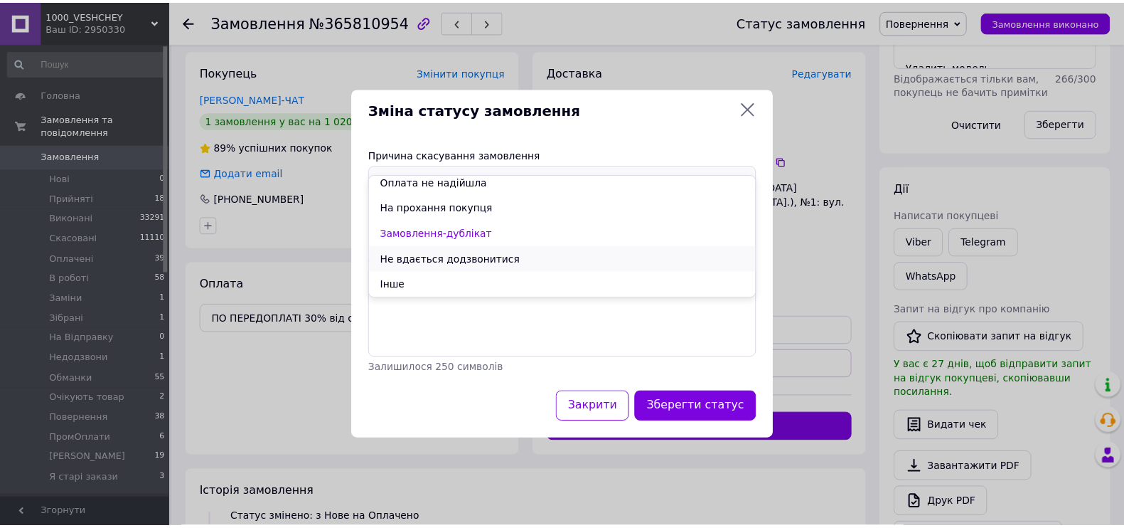
scroll to position [0, 0]
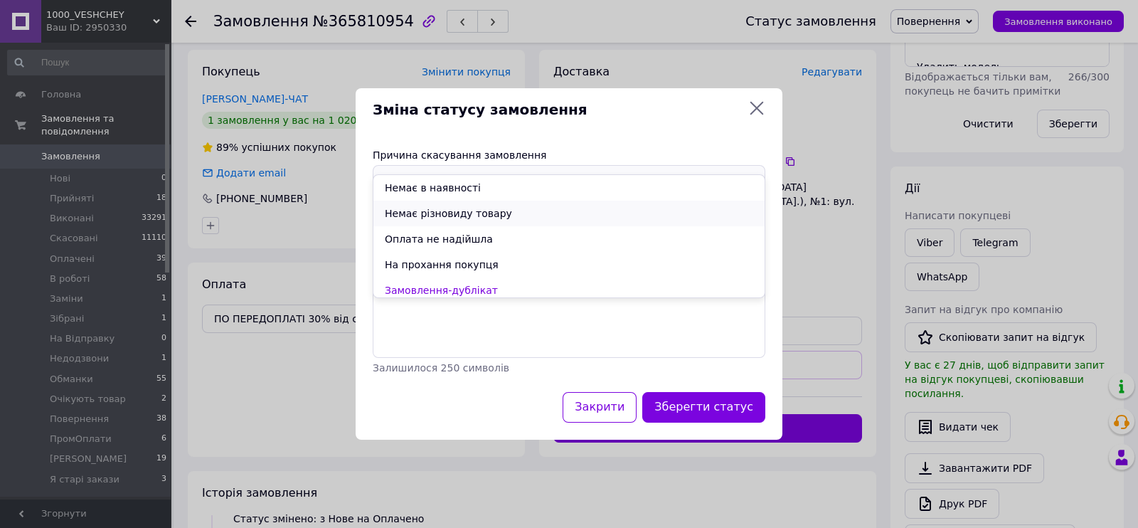
click at [429, 212] on li "Немає різновиду товару" at bounding box center [568, 213] width 391 height 26
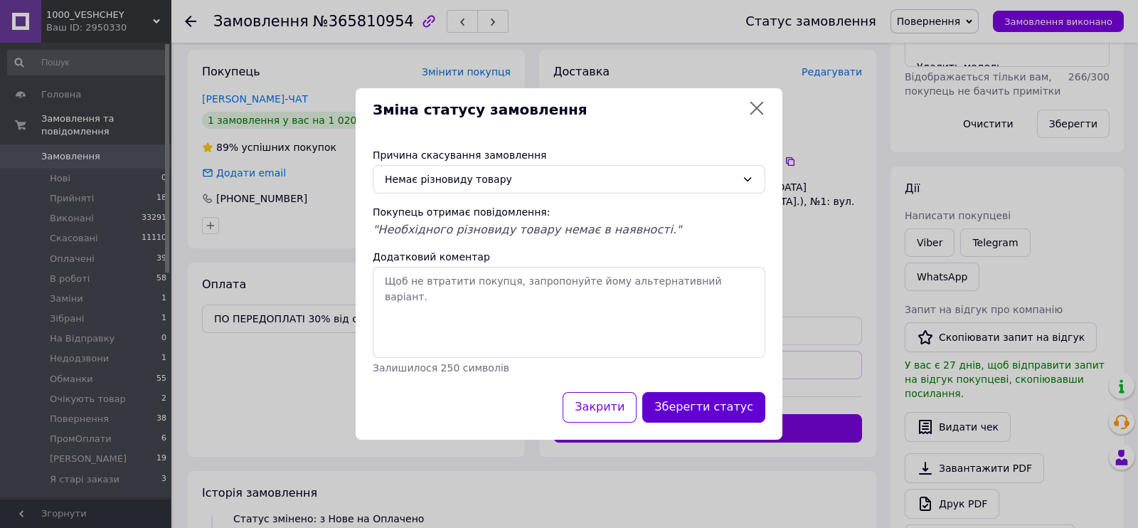
click at [719, 422] on button "Зберегти статус" at bounding box center [703, 407] width 123 height 31
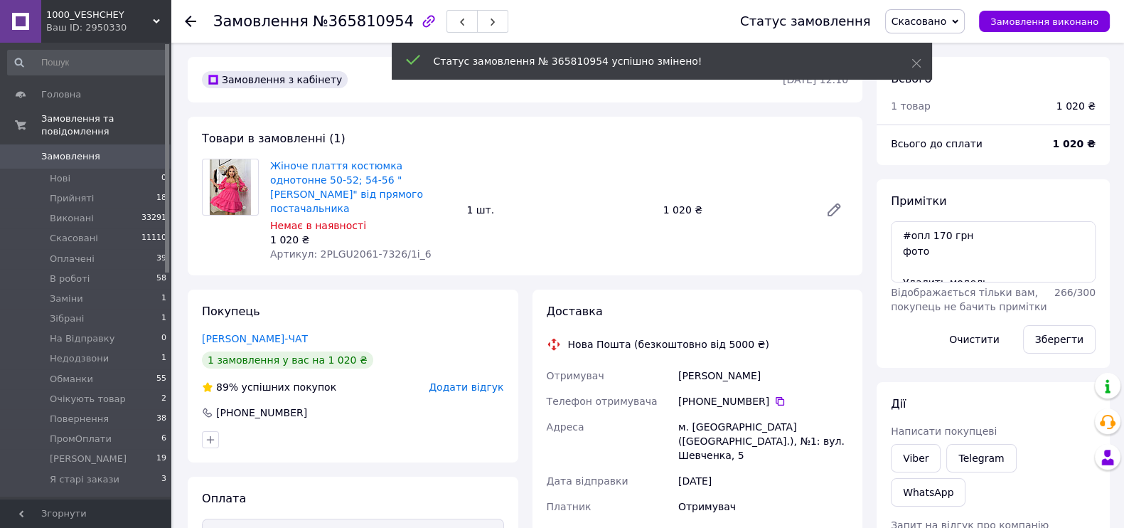
scroll to position [293, 0]
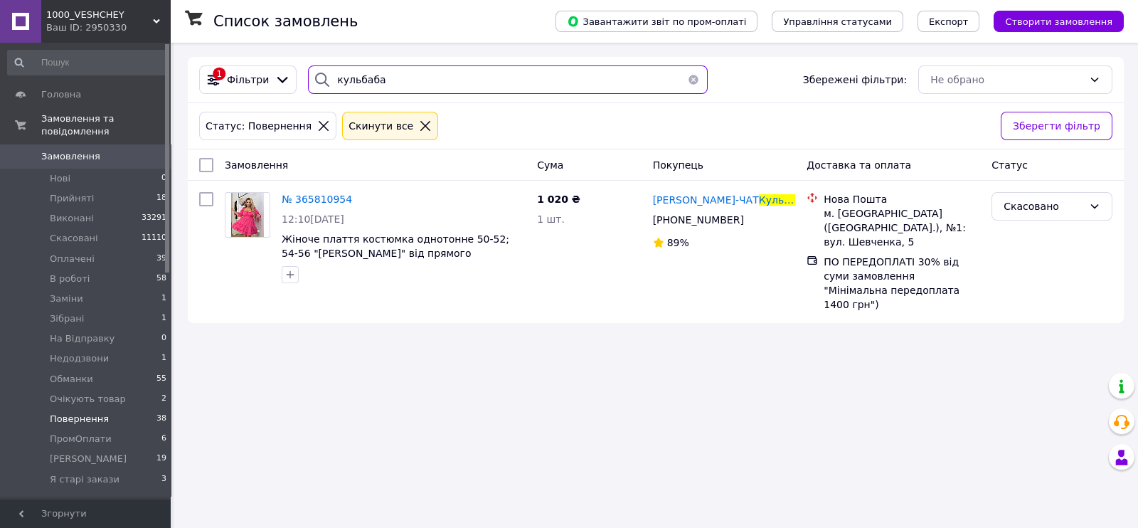
click at [400, 73] on input "кульбаба" at bounding box center [508, 79] width 400 height 28
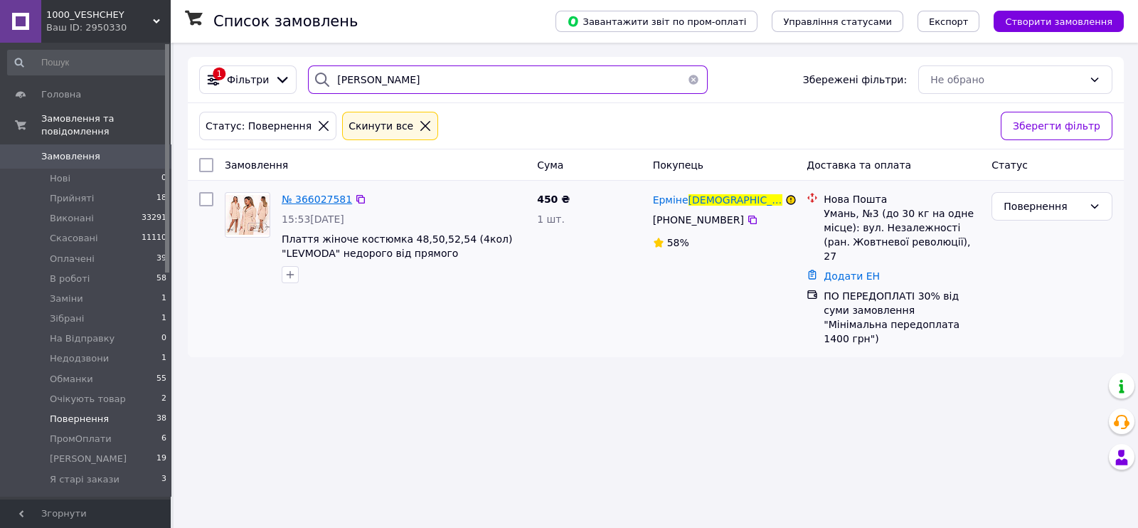
type input "аветян"
click at [299, 205] on span "№ 366027581" at bounding box center [317, 198] width 70 height 11
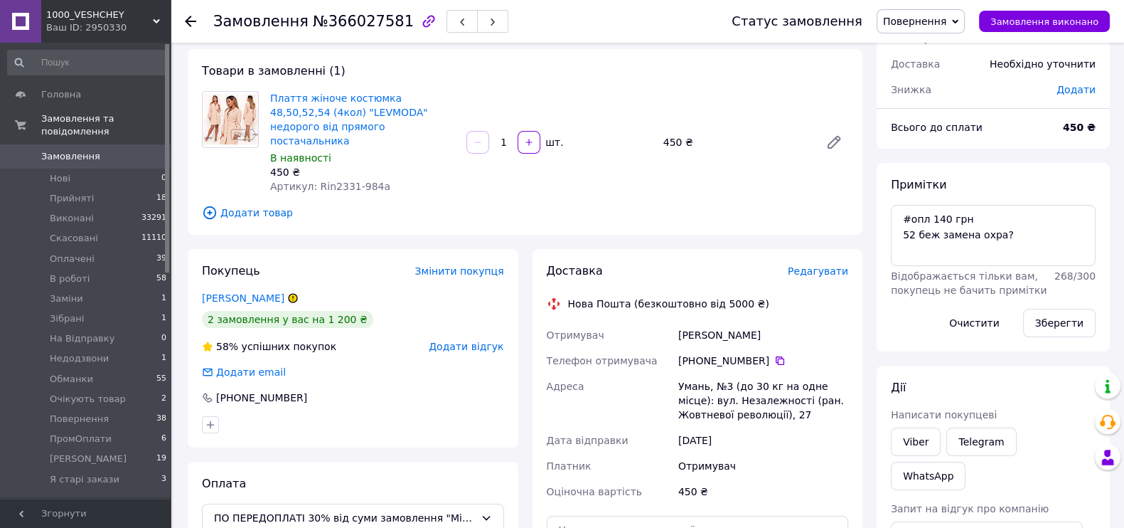
scroll to position [177, 0]
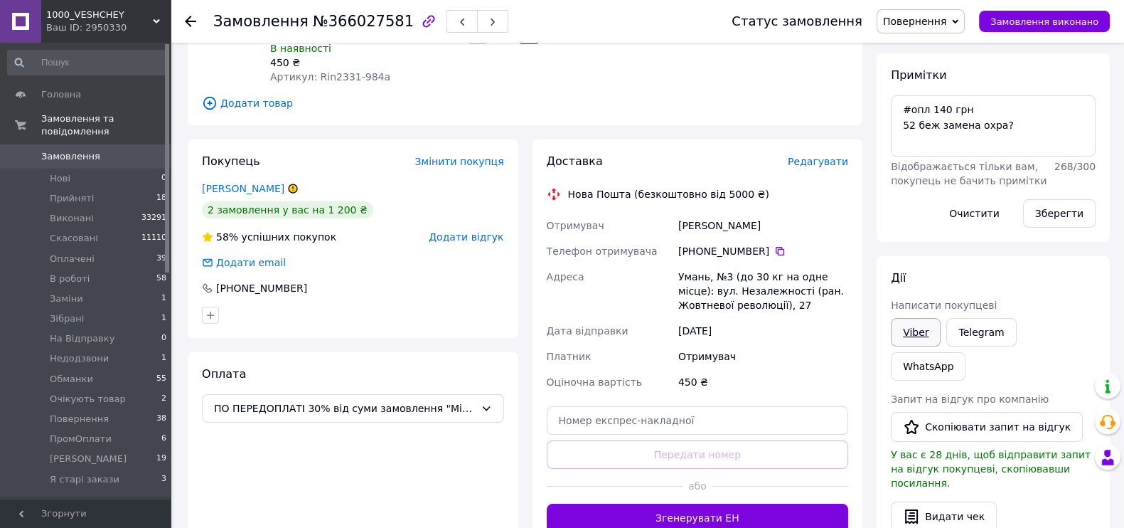
click at [914, 346] on link "Viber" at bounding box center [916, 332] width 50 height 28
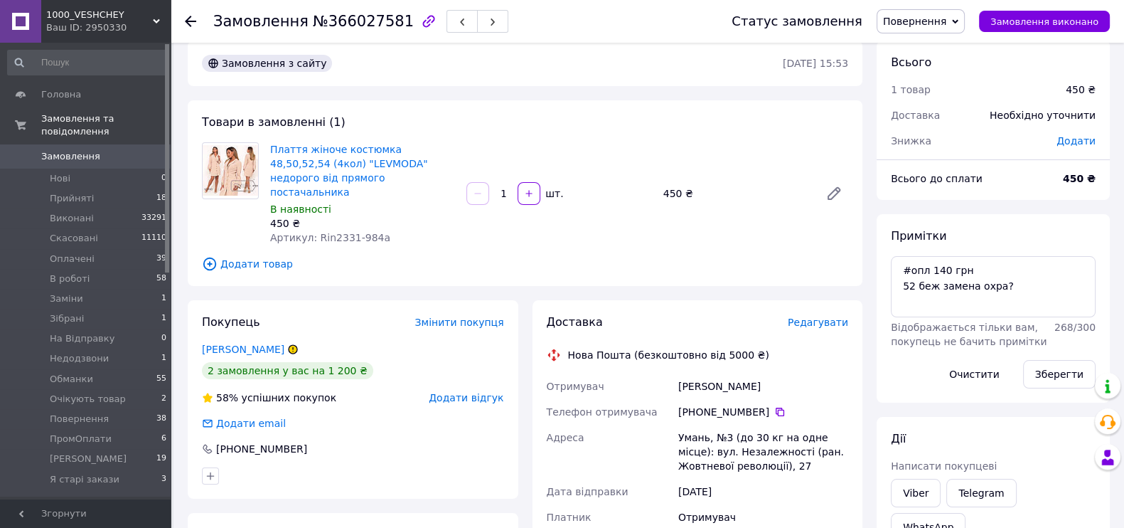
scroll to position [0, 0]
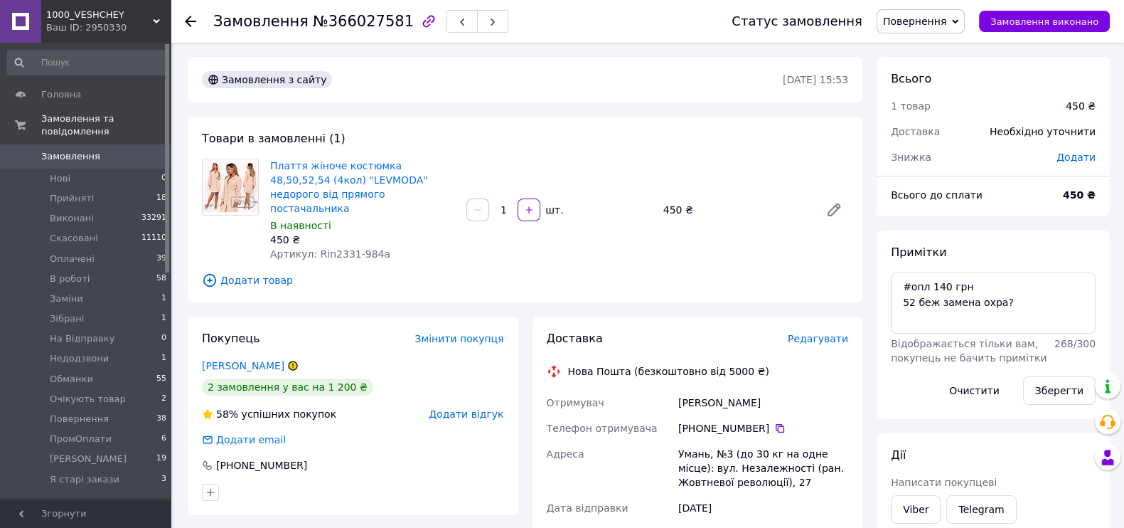
click at [952, 18] on icon at bounding box center [955, 21] width 6 height 6
click at [903, 101] on li "Скасовано" at bounding box center [922, 92] width 91 height 21
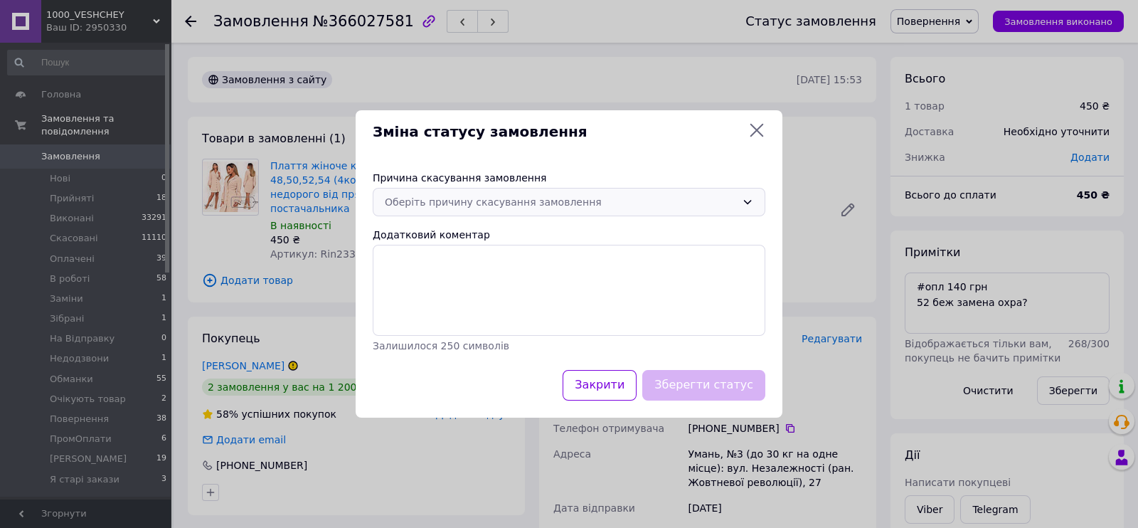
click at [519, 194] on div "Оберіть причину скасування замовлення" at bounding box center [560, 202] width 351 height 16
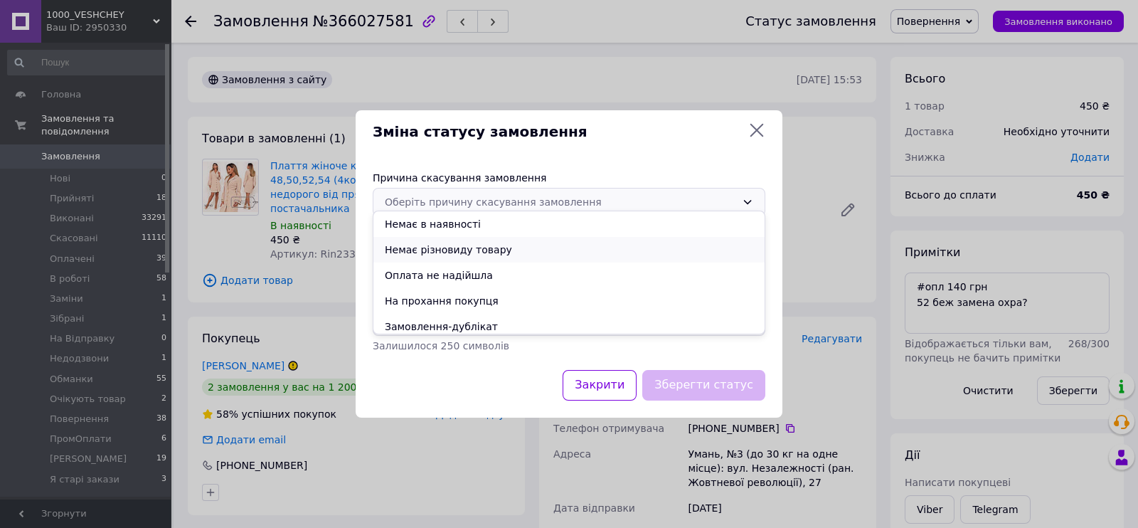
click at [494, 247] on li "Немає різновиду товару" at bounding box center [568, 250] width 391 height 26
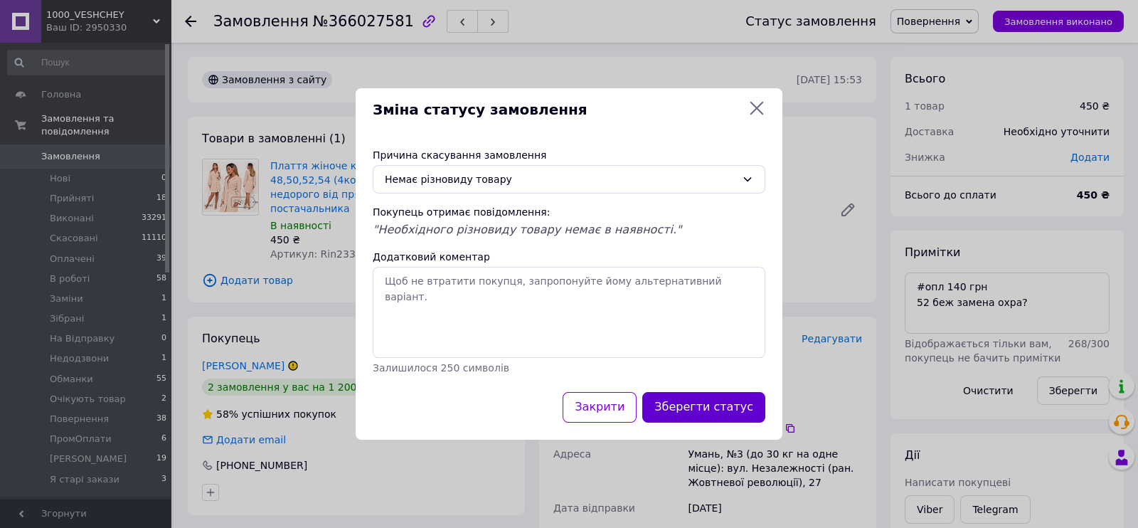
click at [659, 412] on button "Зберегти статус" at bounding box center [703, 407] width 123 height 31
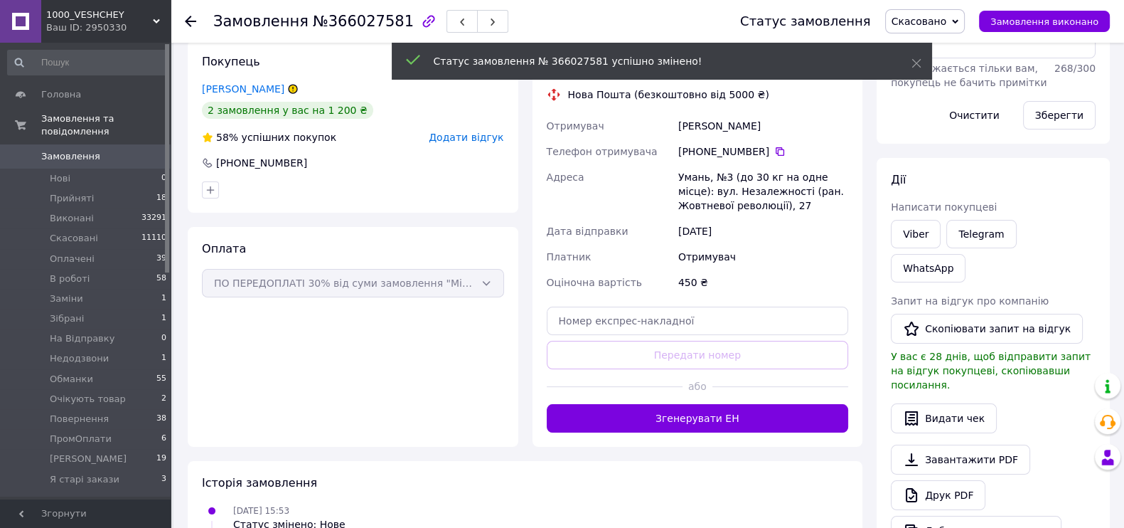
scroll to position [249, 0]
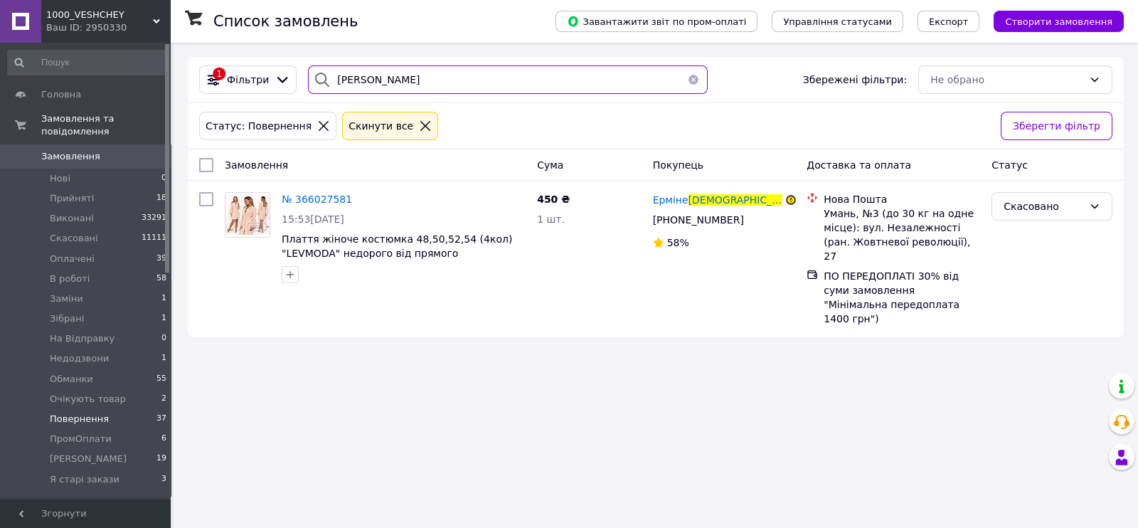
click at [382, 85] on input "аветян" at bounding box center [508, 79] width 400 height 28
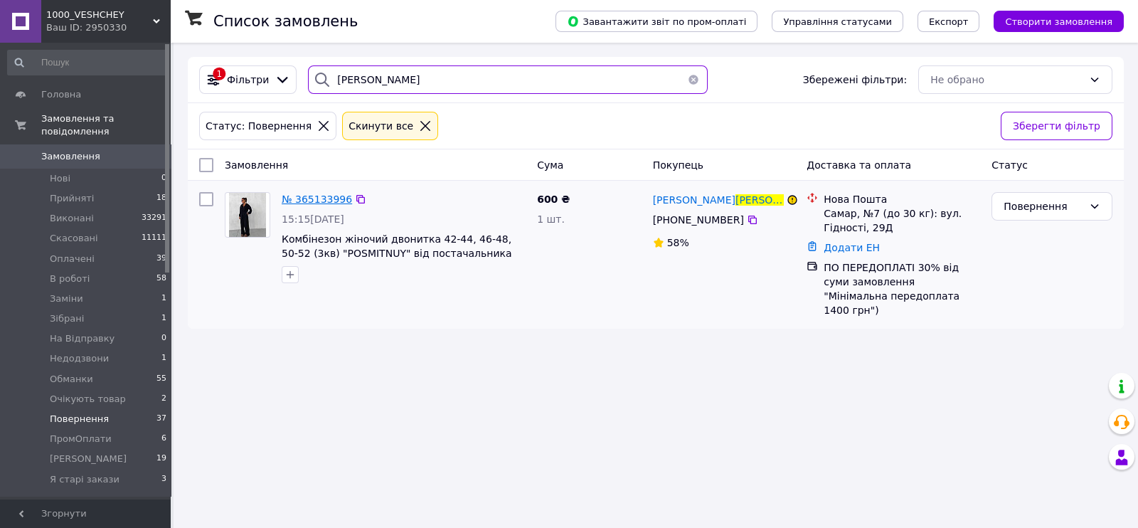
type input "мирошникова"
click at [322, 205] on span "№ 365133996" at bounding box center [317, 198] width 70 height 11
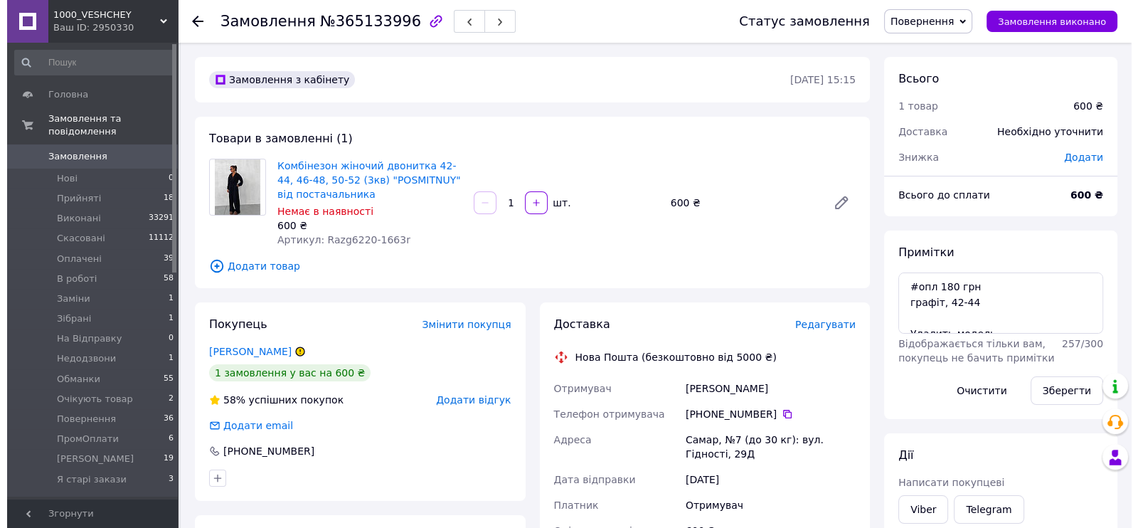
scroll to position [91, 0]
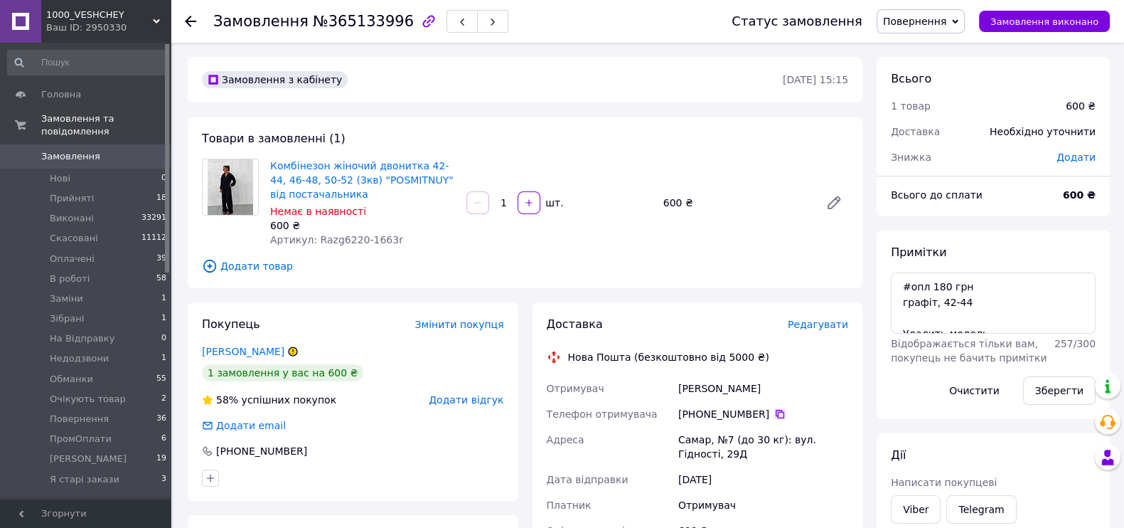
click at [786, 419] on icon at bounding box center [779, 413] width 11 height 11
click at [889, 33] on span "Повернення" at bounding box center [921, 21] width 88 height 24
click at [916, 99] on li "Скасовано" at bounding box center [922, 92] width 91 height 21
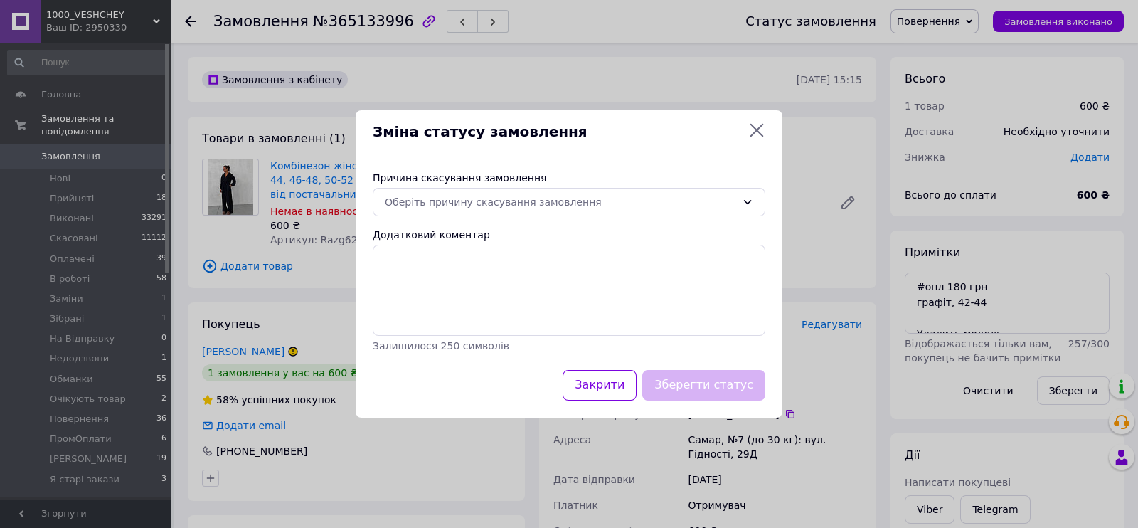
click at [480, 171] on div "Причина скасування замовлення" at bounding box center [569, 178] width 392 height 14
click at [480, 188] on div "Оберіть причину скасування замовлення" at bounding box center [569, 202] width 392 height 28
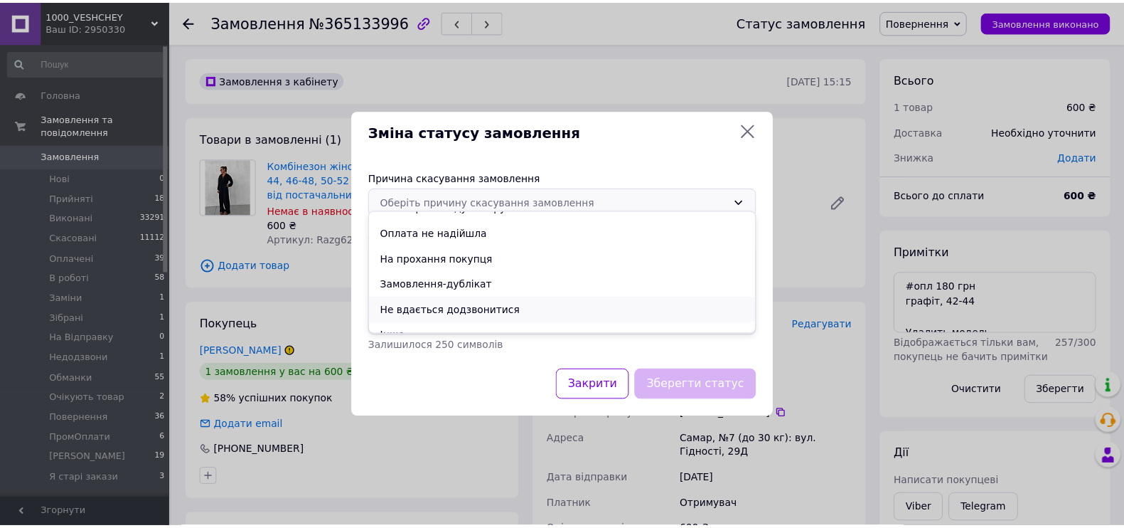
scroll to position [65, 0]
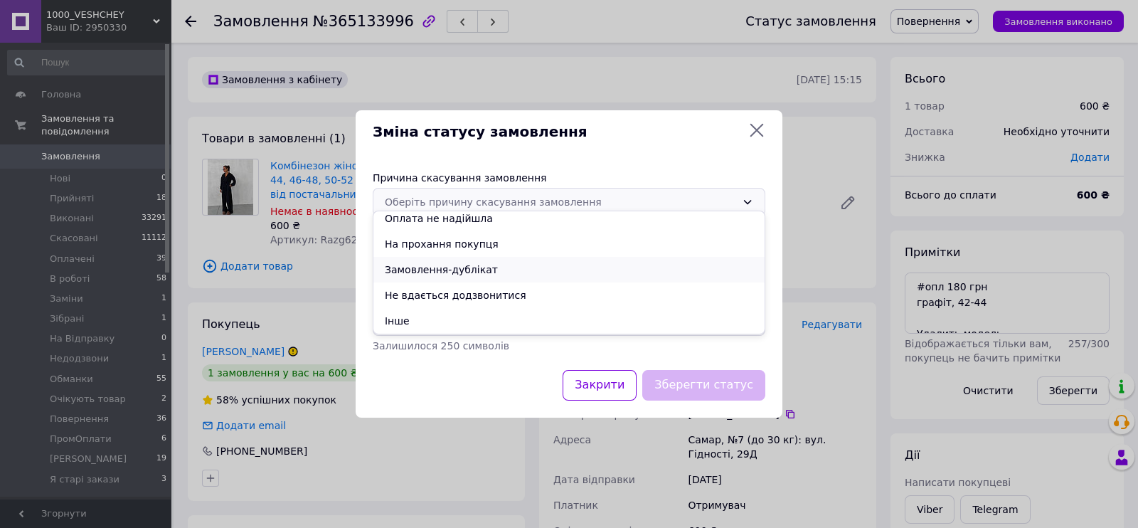
click at [479, 273] on li "Замовлення-дублікат" at bounding box center [568, 270] width 391 height 26
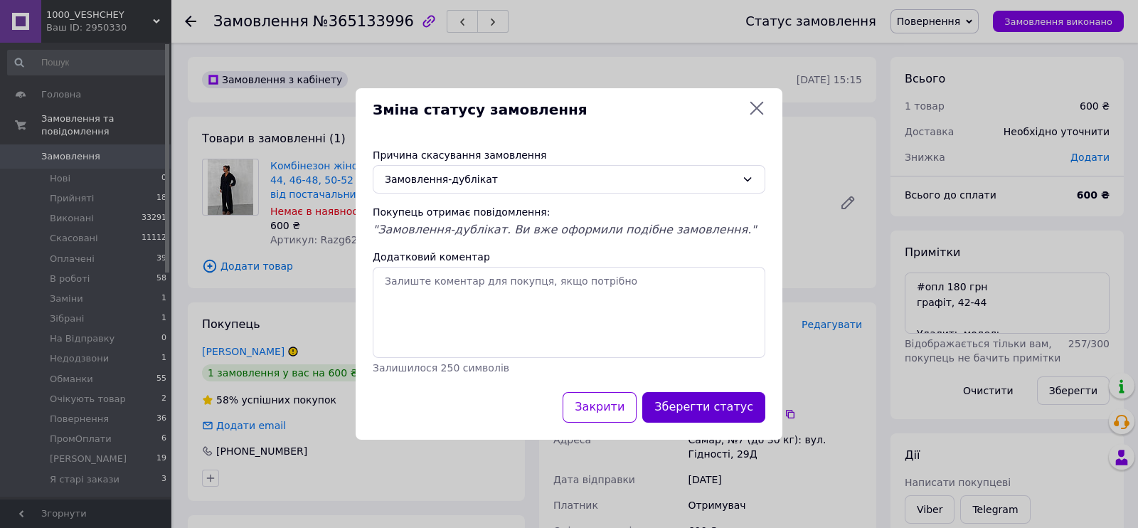
click at [712, 422] on button "Зберегти статус" at bounding box center [703, 407] width 123 height 31
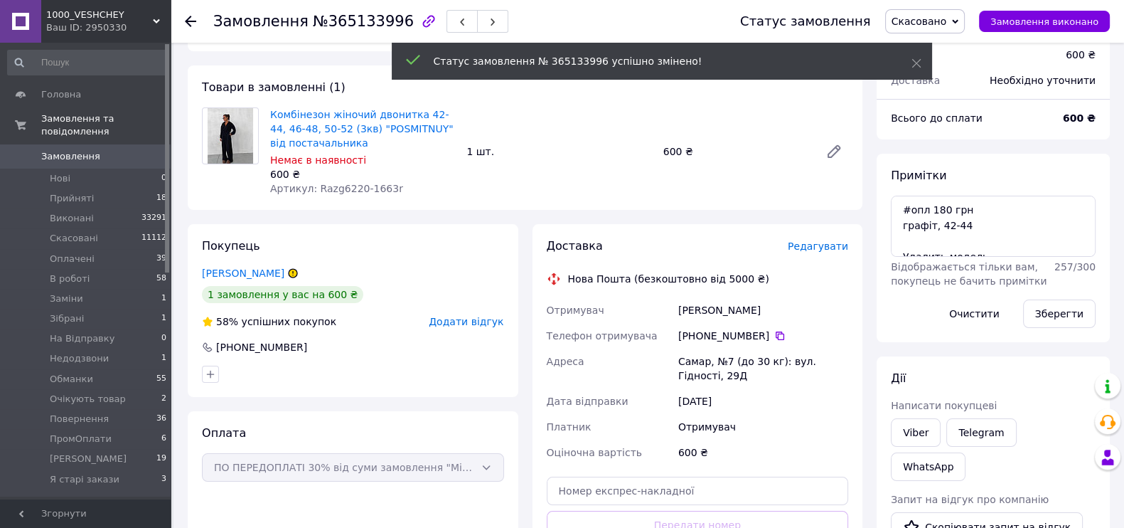
scroll to position [88, 0]
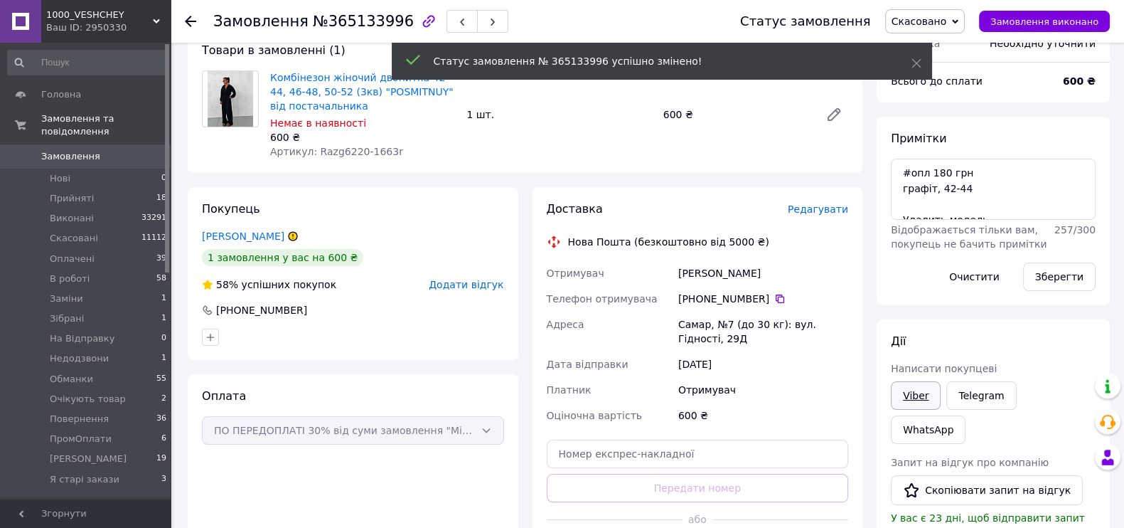
click at [921, 410] on link "Viber" at bounding box center [916, 395] width 50 height 28
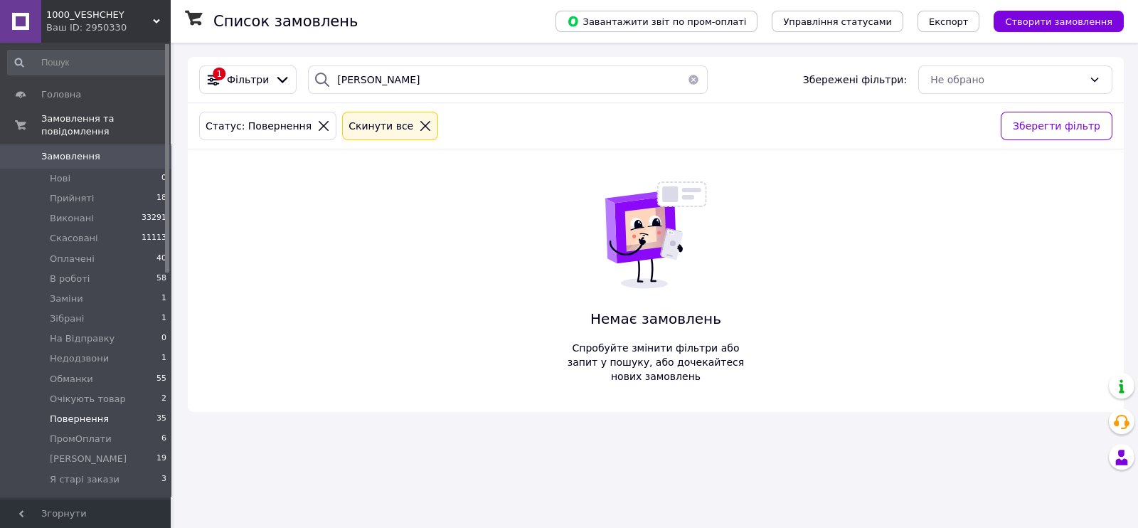
click at [430, 127] on icon at bounding box center [425, 126] width 10 height 10
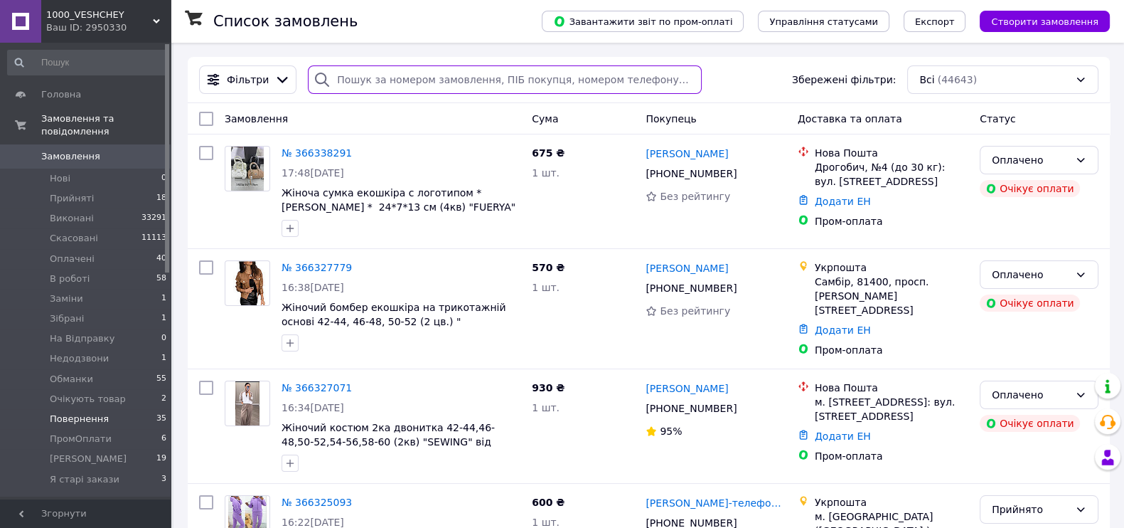
click at [444, 75] on input "search" at bounding box center [504, 79] width 393 height 28
paste input "+380971903760"
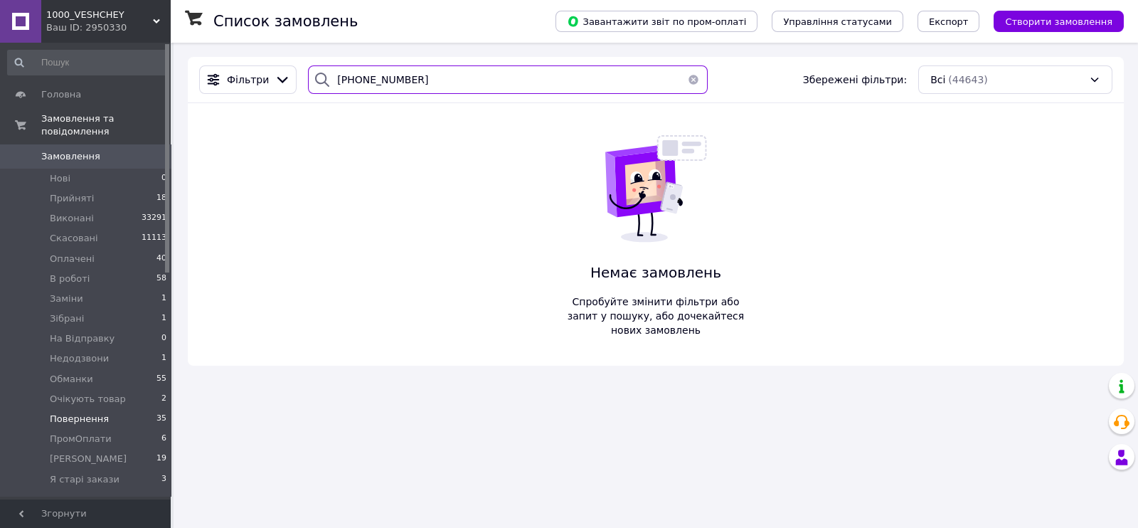
paste input "0181469"
paste input "81149495"
click at [432, 76] on input "+380981149495" at bounding box center [508, 79] width 400 height 28
paste input "505343793"
paste input "971594157"
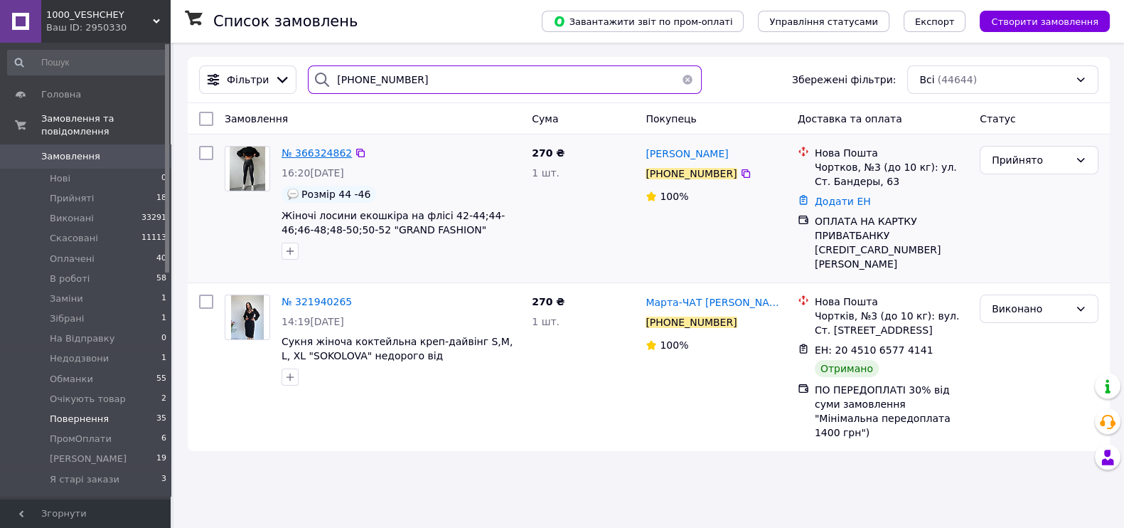
type input "+380971594157"
click at [329, 158] on span "№ 366324862" at bounding box center [317, 152] width 70 height 11
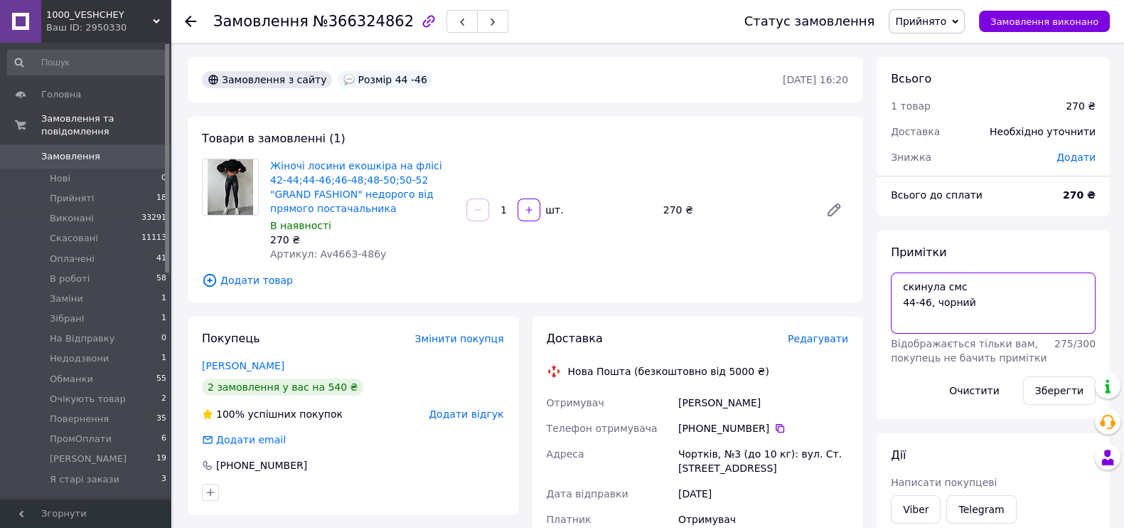
drag, startPoint x: 971, startPoint y: 299, endPoint x: 871, endPoint y: 311, distance: 100.9
click at [871, 311] on div "Всього 1 товар 270 ₴ Доставка Необхідно уточнити Знижка Додати Всього до сплати…" at bounding box center [993, 514] width 247 height 914
paste textarea "#опл 200 грн"
drag, startPoint x: 937, startPoint y: 308, endPoint x: 1015, endPoint y: 306, distance: 78.2
click at [1015, 306] on textarea "#опл 200 грн 44-46, чорний" at bounding box center [993, 302] width 205 height 61
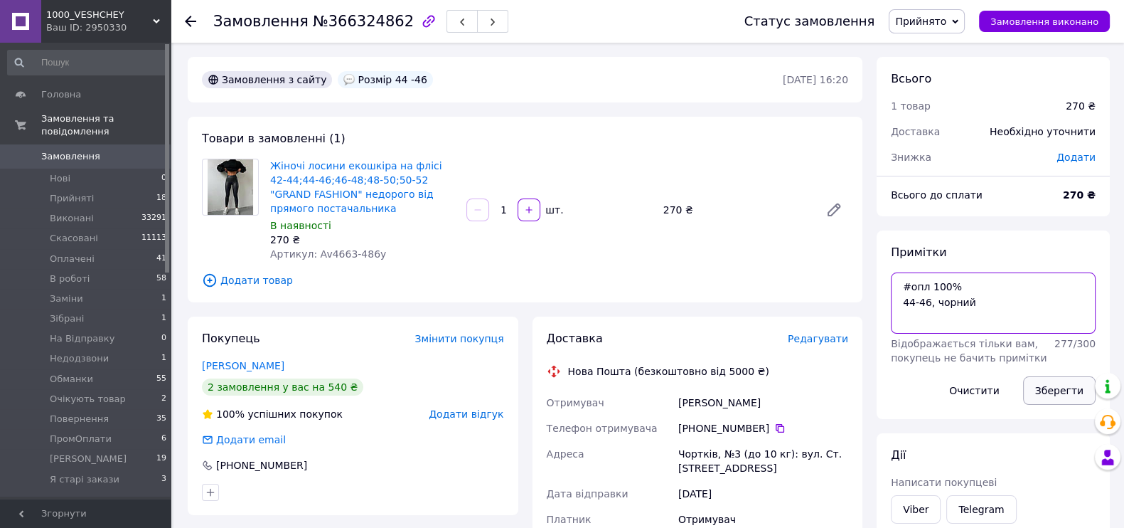
type textarea "#опл 100% 44-46, чорний"
click at [1057, 405] on button "Зберегти" at bounding box center [1059, 390] width 73 height 28
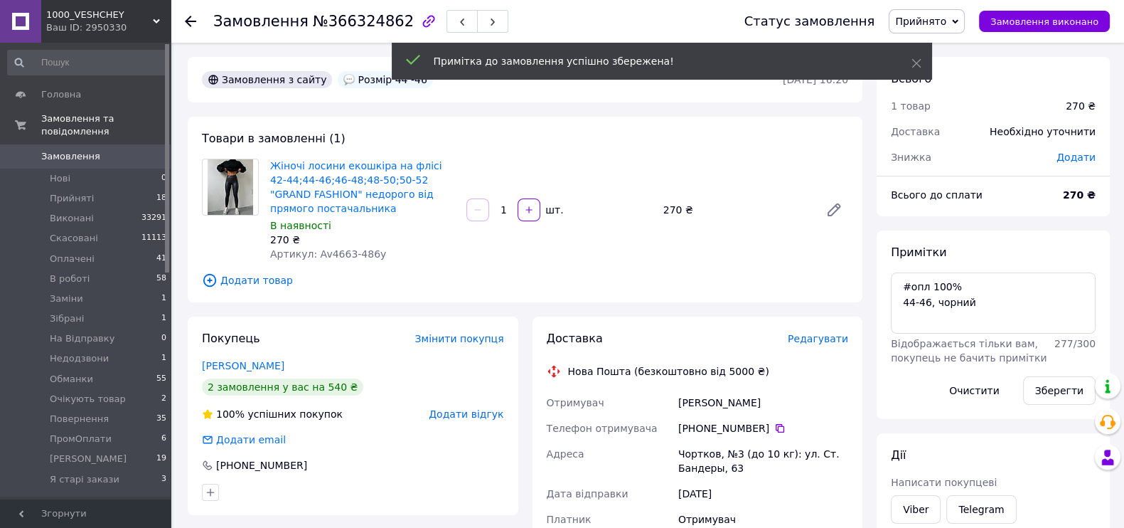
click at [933, 18] on span "Прийнято" at bounding box center [920, 21] width 51 height 11
click at [939, 101] on li "Оплачено" at bounding box center [934, 92] width 91 height 21
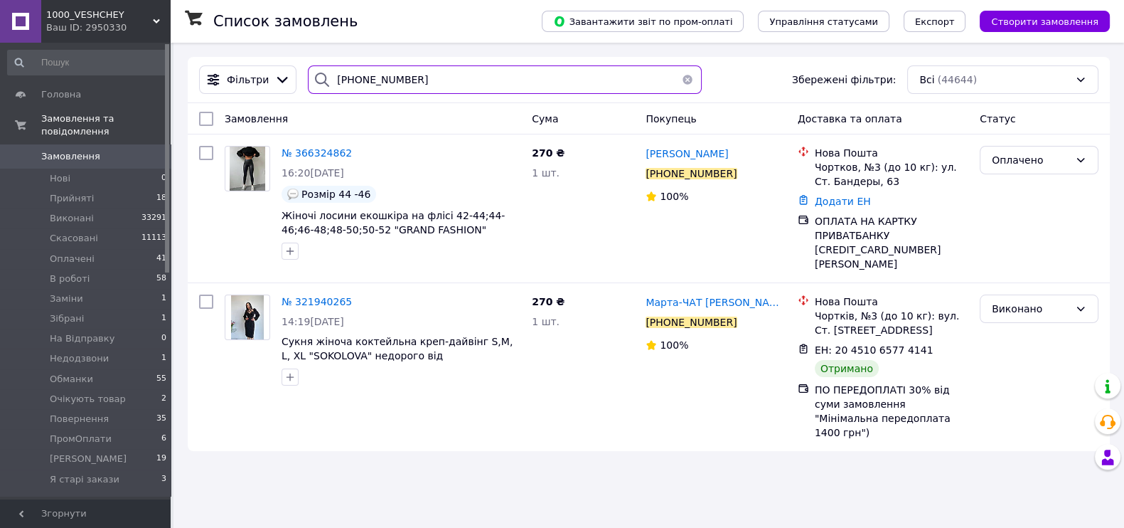
click at [502, 81] on input "+380971594157" at bounding box center [504, 79] width 393 height 28
paste input "757696"
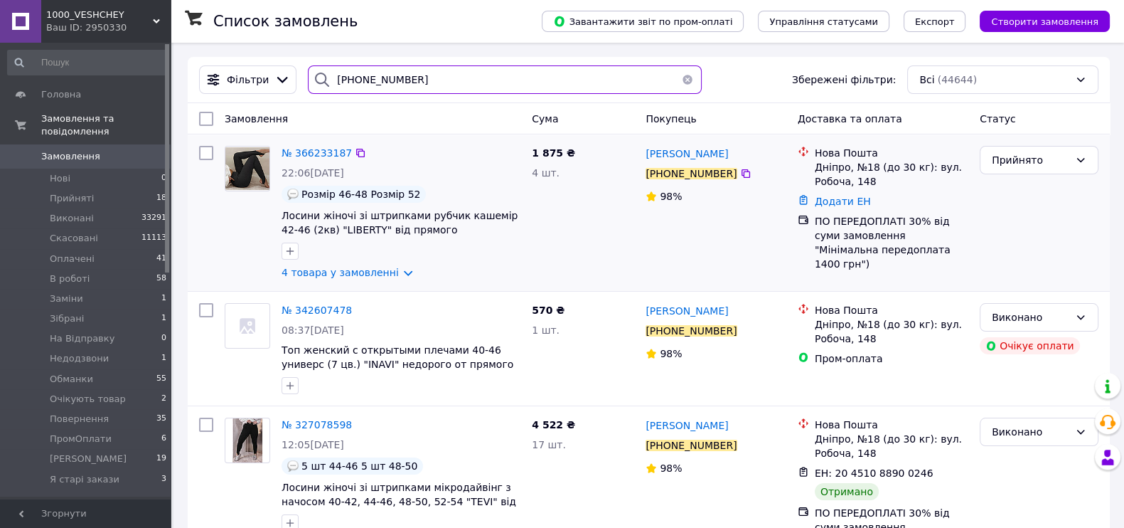
type input "+380977576967"
click at [313, 161] on div "№ 366233187" at bounding box center [316, 152] width 73 height 17
click at [310, 159] on span "№ 366233187" at bounding box center [317, 152] width 70 height 11
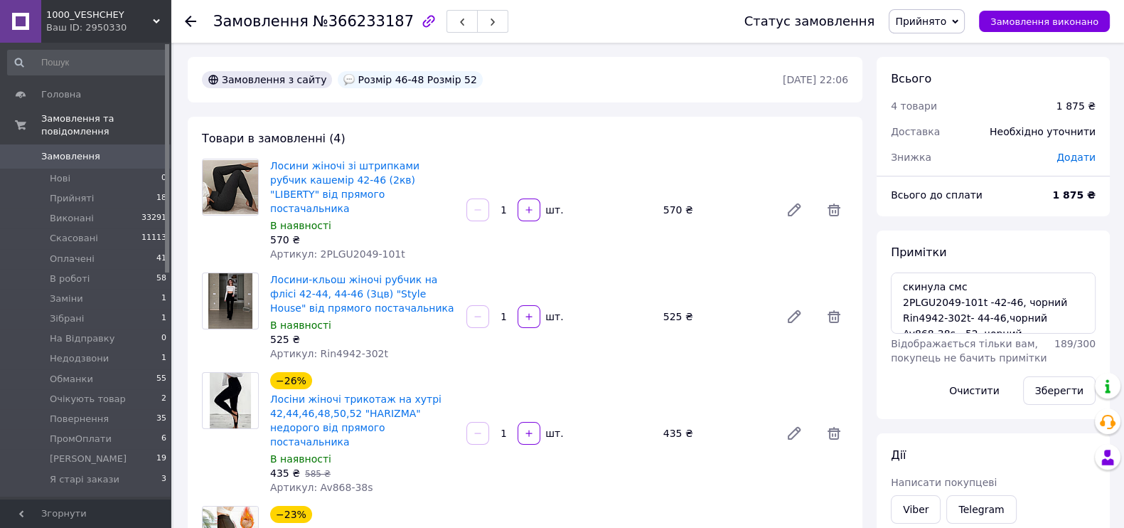
click at [906, 16] on span "Прийнято" at bounding box center [920, 21] width 51 height 11
click at [920, 98] on li "Оплачено" at bounding box center [934, 92] width 91 height 21
drag, startPoint x: 995, startPoint y: 308, endPoint x: 889, endPoint y: 323, distance: 107.8
click at [889, 323] on div "Примітки скинула смс 2PLGU2049-101t -42-46, чорний Rin4942-302t- 44-46,чорний A…" at bounding box center [993, 324] width 233 height 188
click at [1002, 300] on textarea "скинула смс 2PLGU2049-101t -42-46, чорний Rin4942-302t- 44-46,чорний Av868-38s …" at bounding box center [993, 302] width 205 height 61
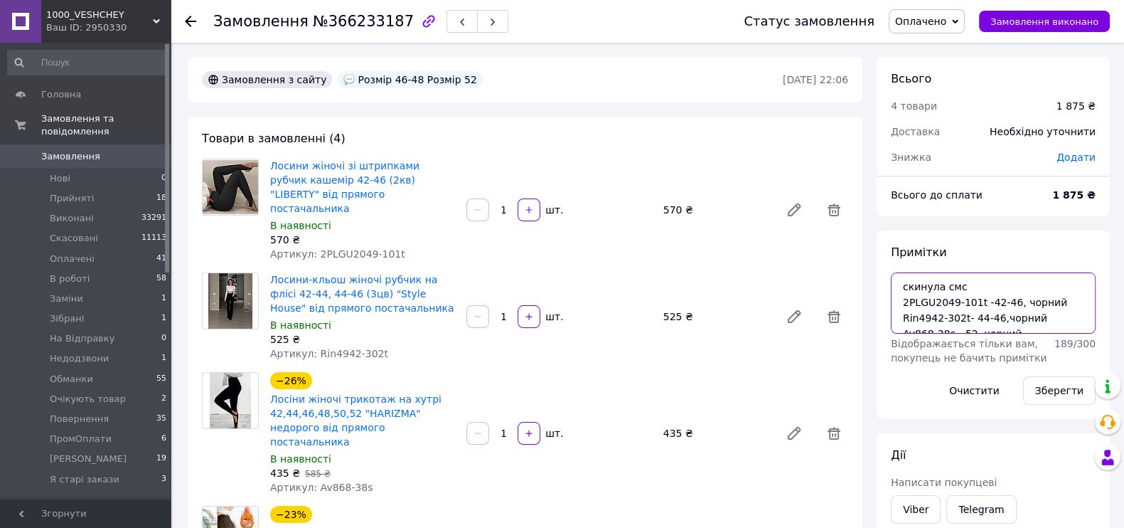
drag, startPoint x: 903, startPoint y: 309, endPoint x: 992, endPoint y: 307, distance: 88.9
click at [992, 307] on textarea "скинула смс 2PLGU2049-101t -42-46, чорний Rin4942-302t- 44-46,чорний Av868-38s …" at bounding box center [993, 302] width 205 height 61
paste textarea "#опл 200 грн"
click at [941, 311] on textarea "#опл 200 грн 2PLGU2049-101t -42-46, чорний Rin4942-302t- 44-46,чорний Av868-38s…" at bounding box center [993, 302] width 205 height 61
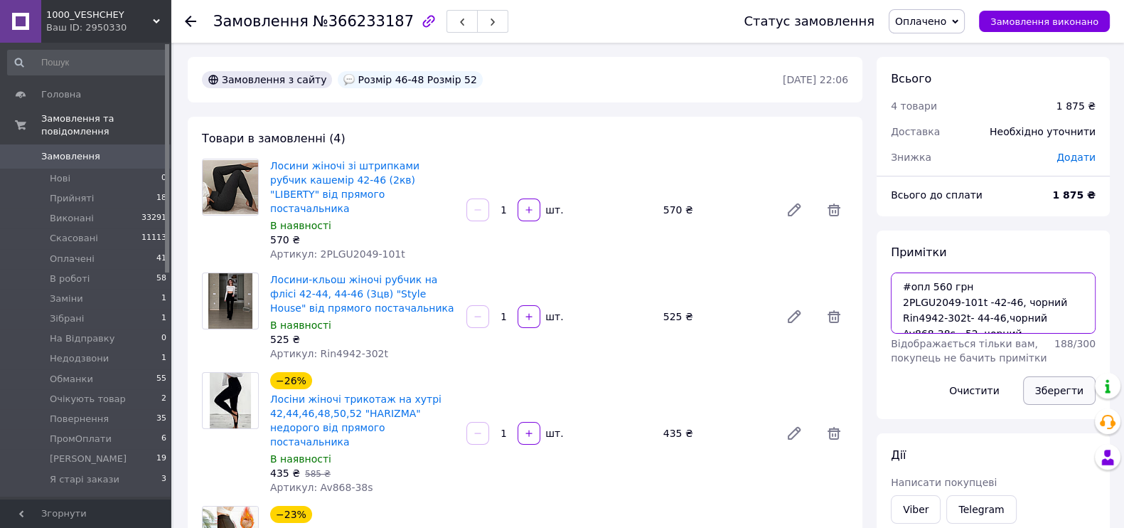
type textarea "#опл 560 грн 2PLGU2049-101t -42-46, чорний Rin4942-302t- 44-46,чорний Av868-38s…"
click at [1060, 405] on button "Зберегти" at bounding box center [1059, 390] width 73 height 28
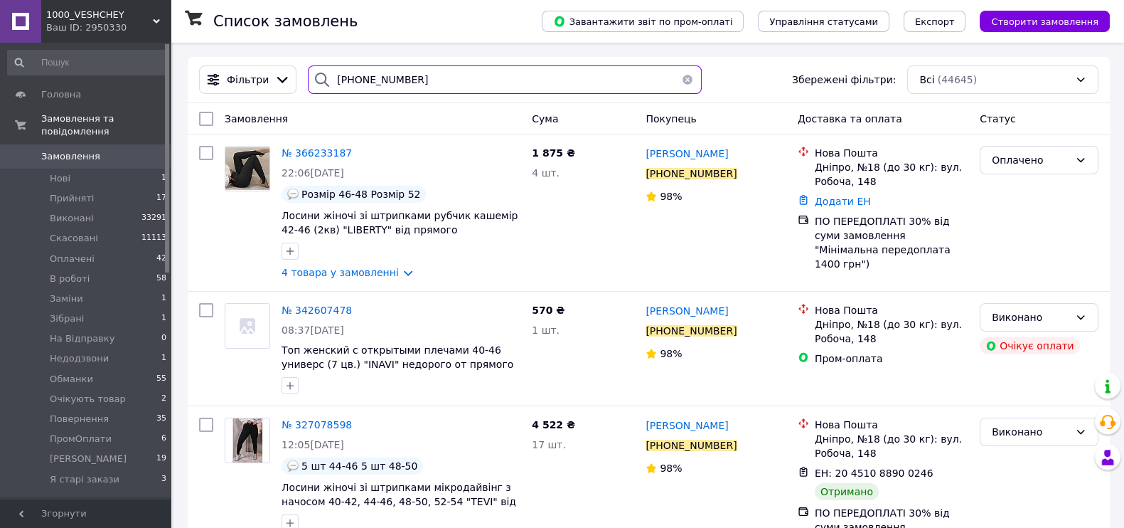
click at [428, 66] on input "+380977576967" at bounding box center [504, 79] width 393 height 28
paste input "676598412"
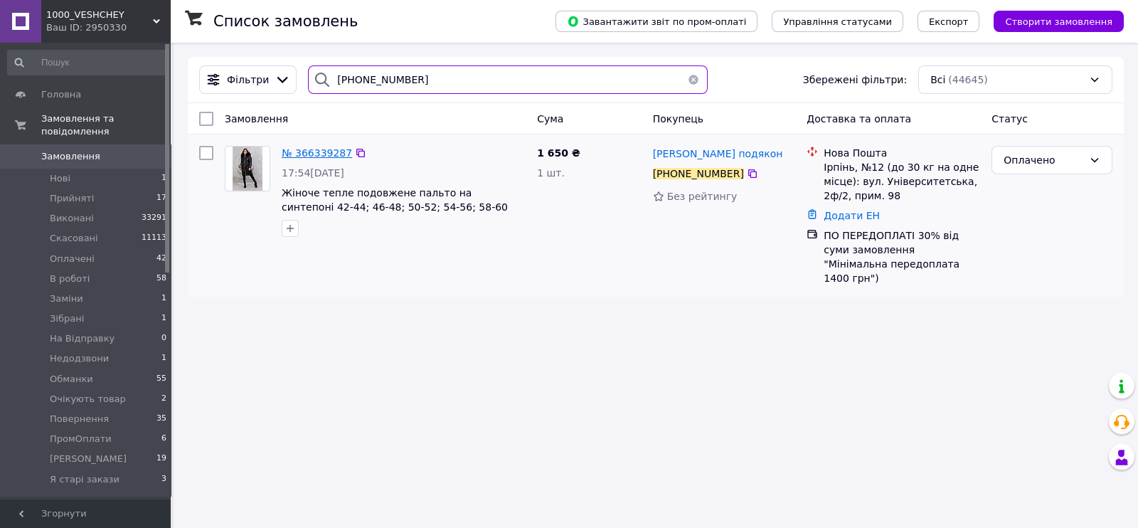
type input "+380676598412"
click at [321, 157] on span "№ 366339287" at bounding box center [317, 152] width 70 height 11
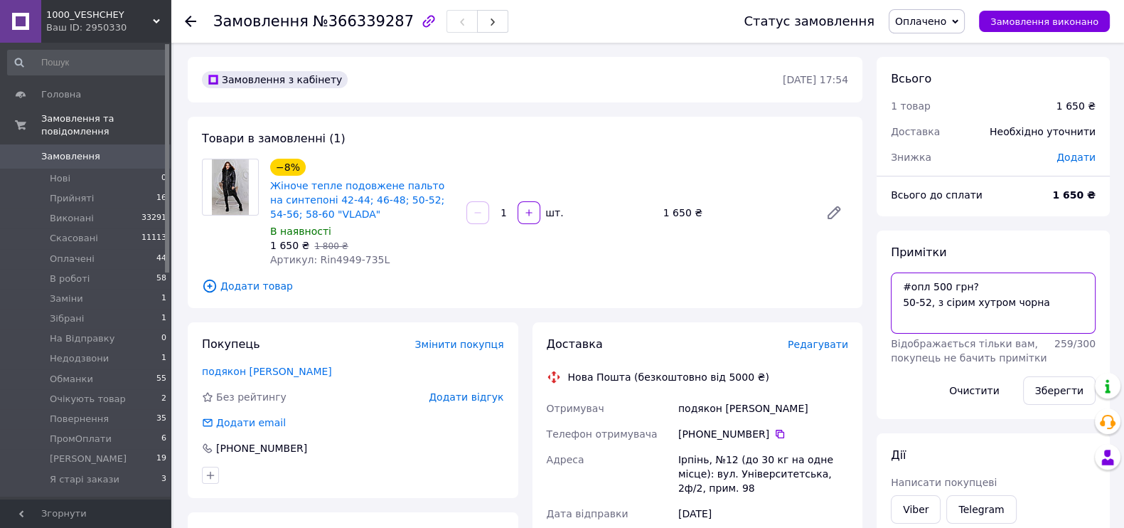
click at [999, 309] on textarea "#опл 500 грн? 50-52, з сірим хутром чорна" at bounding box center [993, 302] width 205 height 61
type textarea "#опл 500 грн 50-52, з сірим хутром чорна"
click at [1037, 405] on button "Зберегти" at bounding box center [1059, 390] width 73 height 28
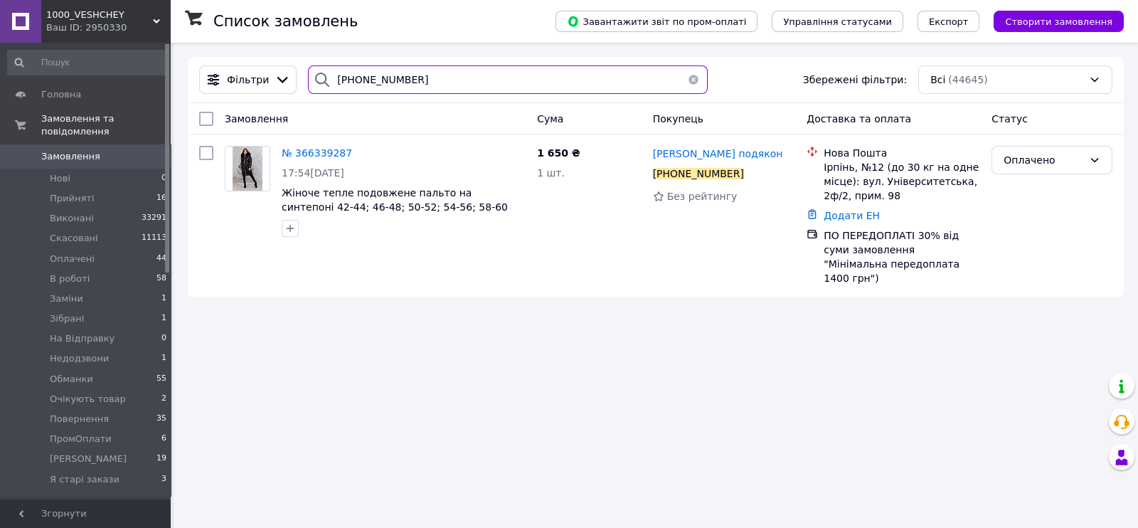
click at [432, 75] on input "+380676598412" at bounding box center [508, 79] width 400 height 28
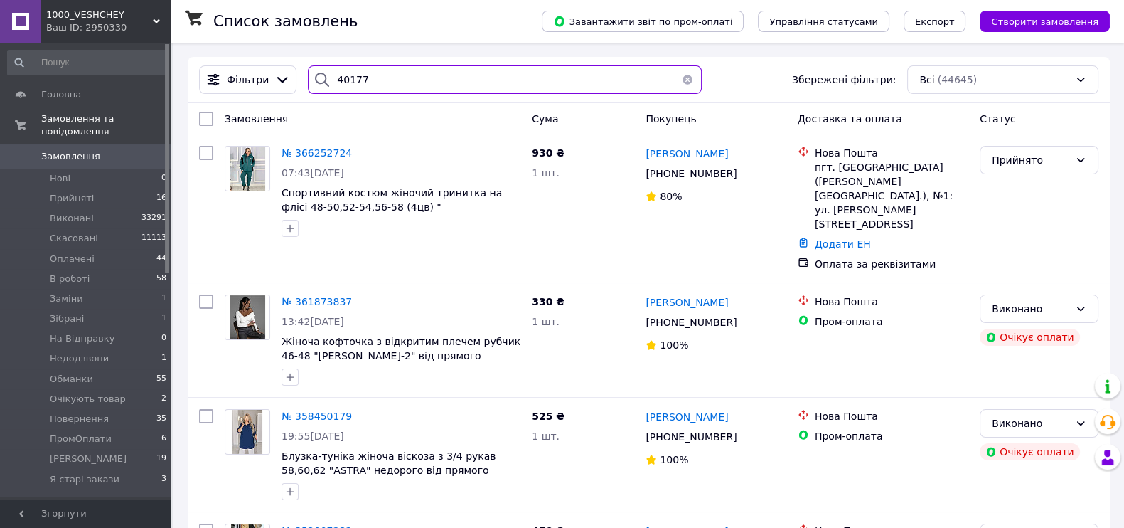
click at [346, 87] on input "40177" at bounding box center [504, 79] width 393 height 28
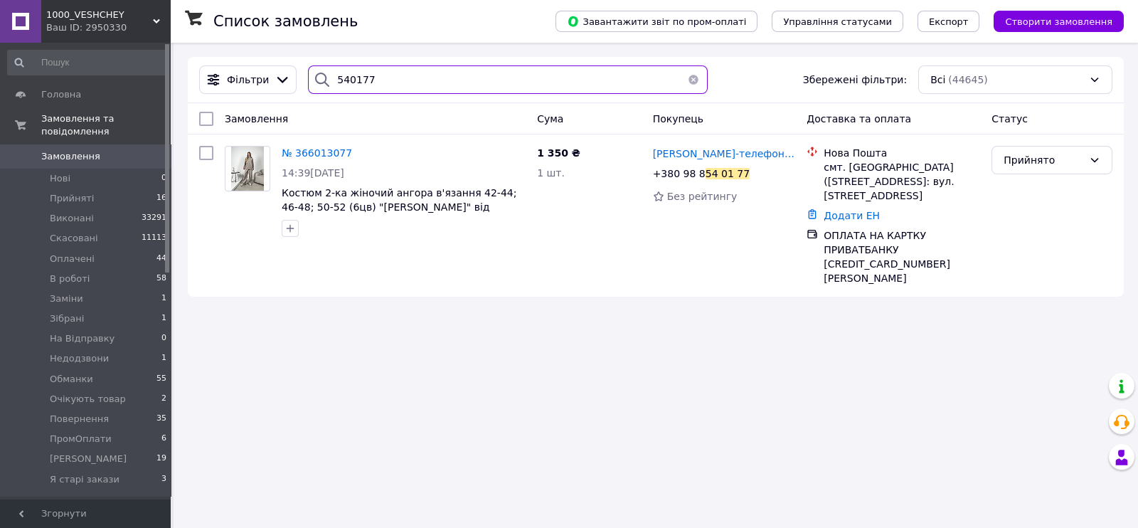
click at [479, 75] on input "540177" at bounding box center [508, 79] width 400 height 28
paste input "+380501830125"
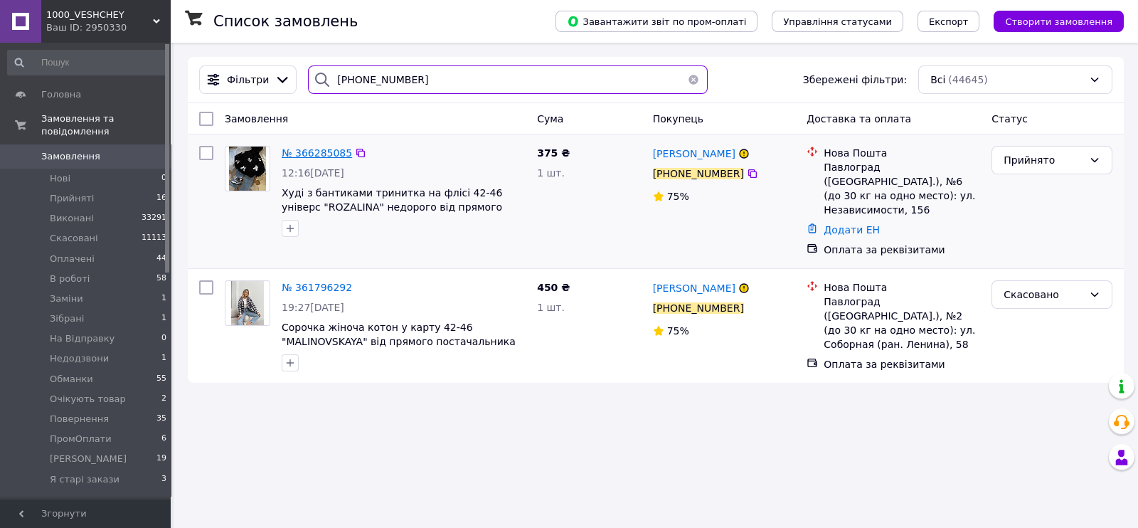
type input "+380501830125"
click at [321, 159] on span "№ 366285085" at bounding box center [317, 152] width 70 height 11
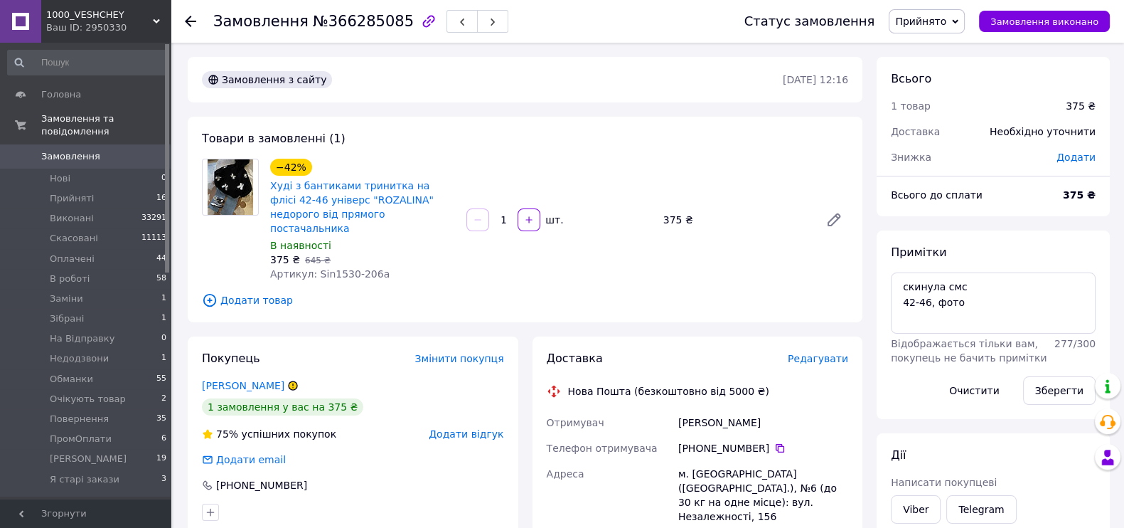
click at [921, 25] on span "Прийнято" at bounding box center [920, 21] width 51 height 11
click at [930, 101] on li "Оплачено" at bounding box center [934, 92] width 91 height 21
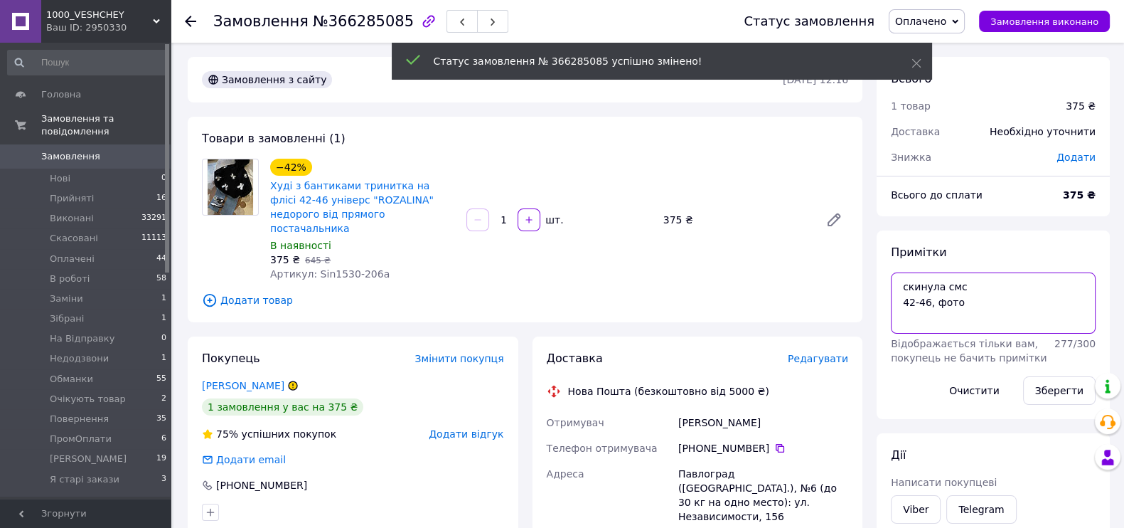
drag, startPoint x: 992, startPoint y: 311, endPoint x: 828, endPoint y: 325, distance: 164.1
click at [828, 325] on div "Замовлення з сайту 12.10.2025 • 12:16 Товари в замовленні (1) −42% Худі з банти…" at bounding box center [649, 514] width 936 height 914
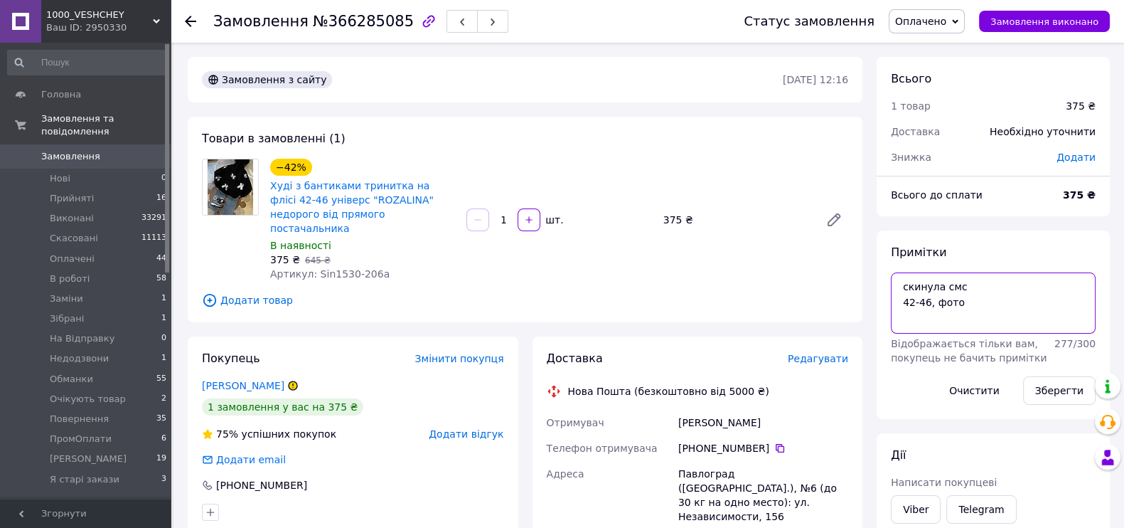
click at [966, 318] on textarea "скинула смс 42-46, фото" at bounding box center [993, 302] width 205 height 61
drag, startPoint x: 995, startPoint y: 306, endPoint x: 892, endPoint y: 305, distance: 103.8
click at [892, 305] on textarea "скинула смс 42-46, фото" at bounding box center [993, 302] width 205 height 61
paste textarea "#опл 100%"
type textarea "#опл 100% 42-46, фото"
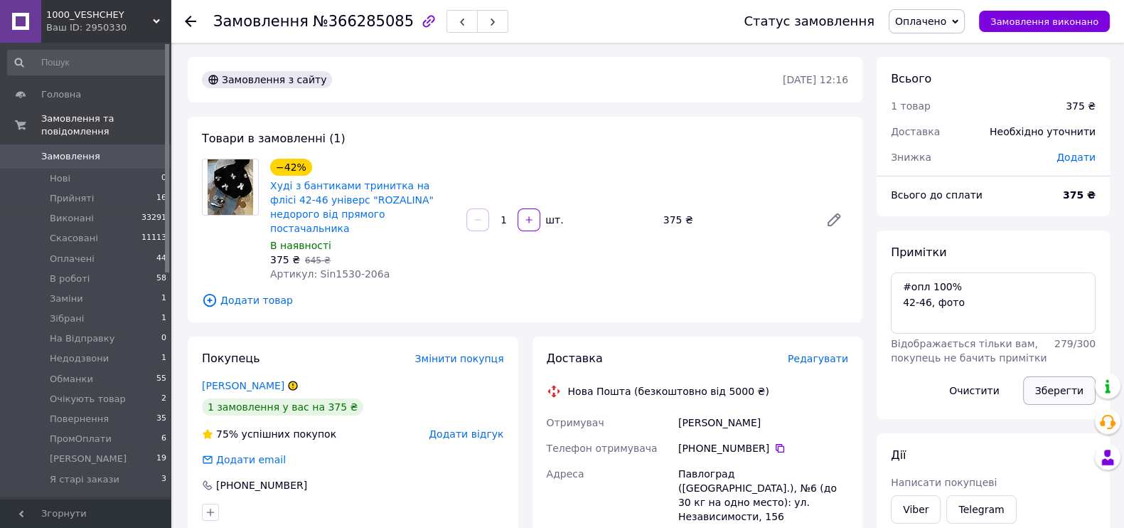
click at [1034, 405] on button "Зберегти" at bounding box center [1059, 390] width 73 height 28
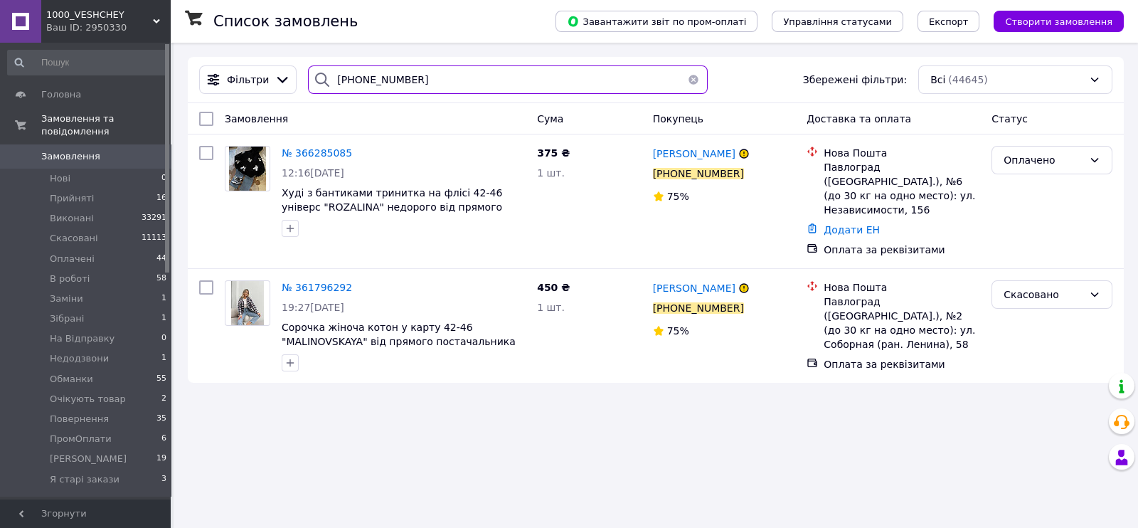
click at [466, 80] on input "+380501830125" at bounding box center [508, 79] width 400 height 28
paste input "666450619"
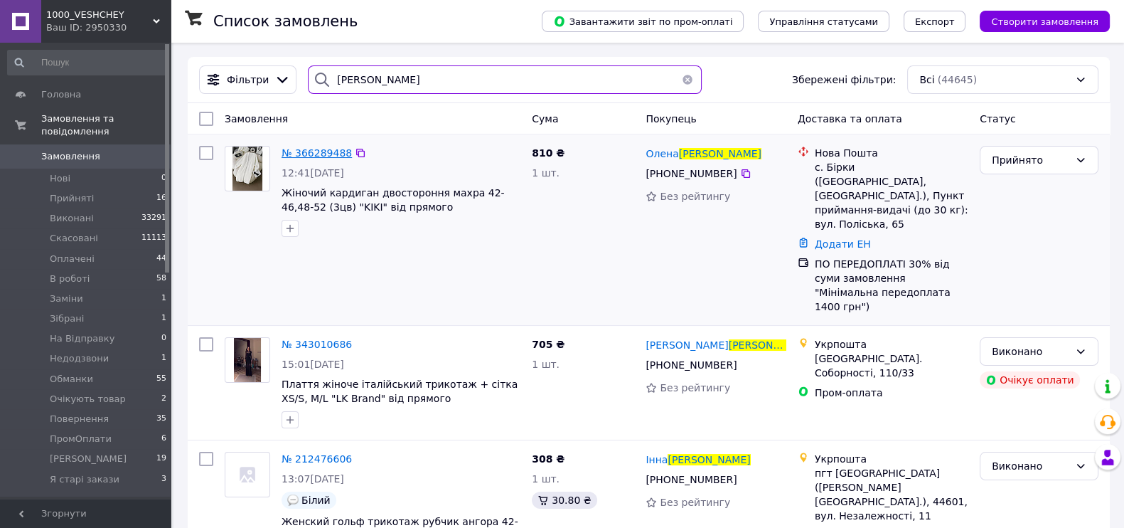
type input "калитюк"
click at [322, 159] on span "№ 366289488" at bounding box center [317, 152] width 70 height 11
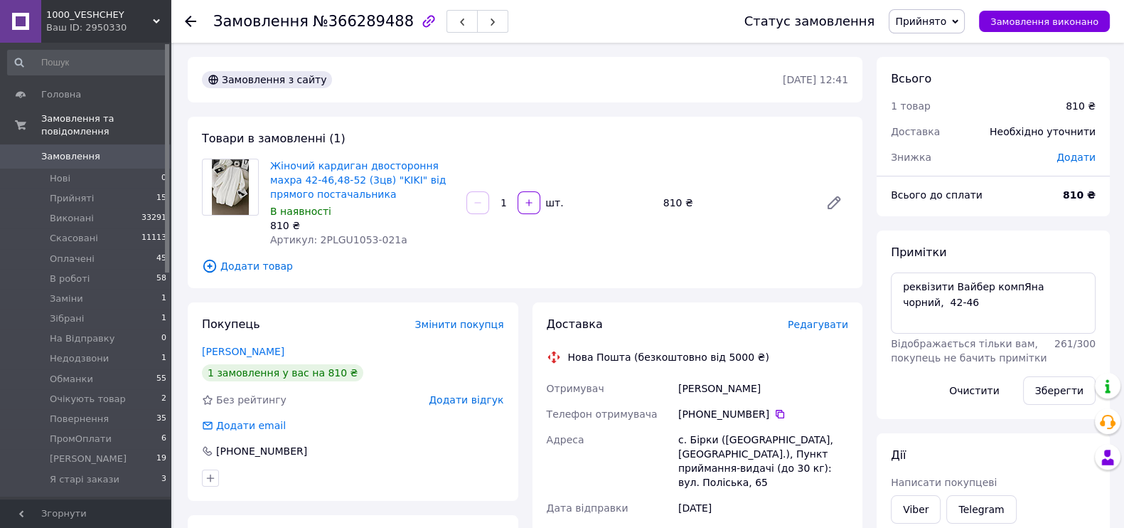
click at [949, 11] on span "Прийнято" at bounding box center [927, 21] width 76 height 24
click at [917, 92] on li "Оплачено" at bounding box center [934, 92] width 91 height 21
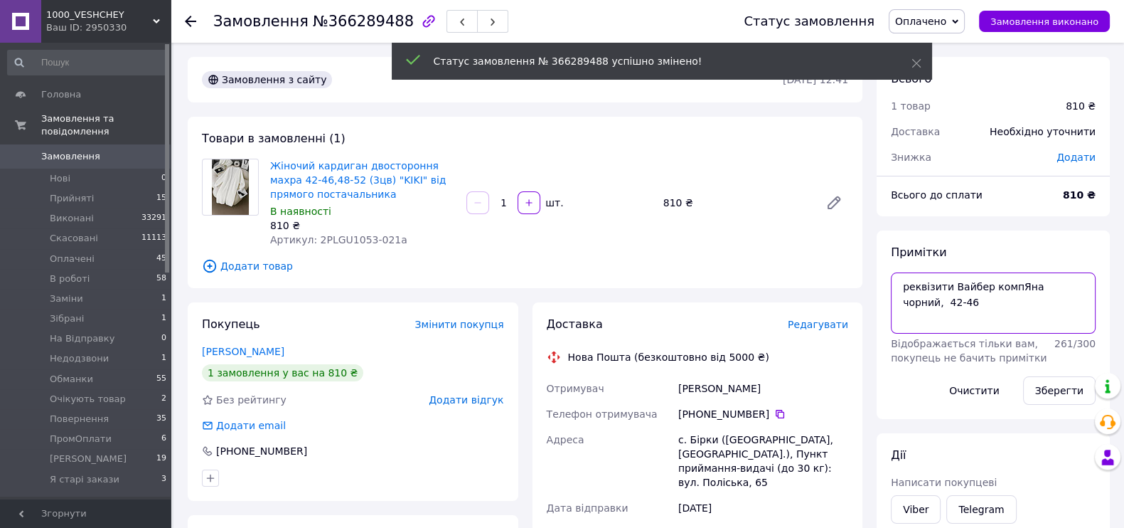
drag, startPoint x: 1004, startPoint y: 307, endPoint x: 902, endPoint y: 298, distance: 102.1
click at [902, 298] on textarea "реквізити Вайбер компЯна чорний, 42-46" at bounding box center [993, 302] width 205 height 61
paste textarea "#опл 100%"
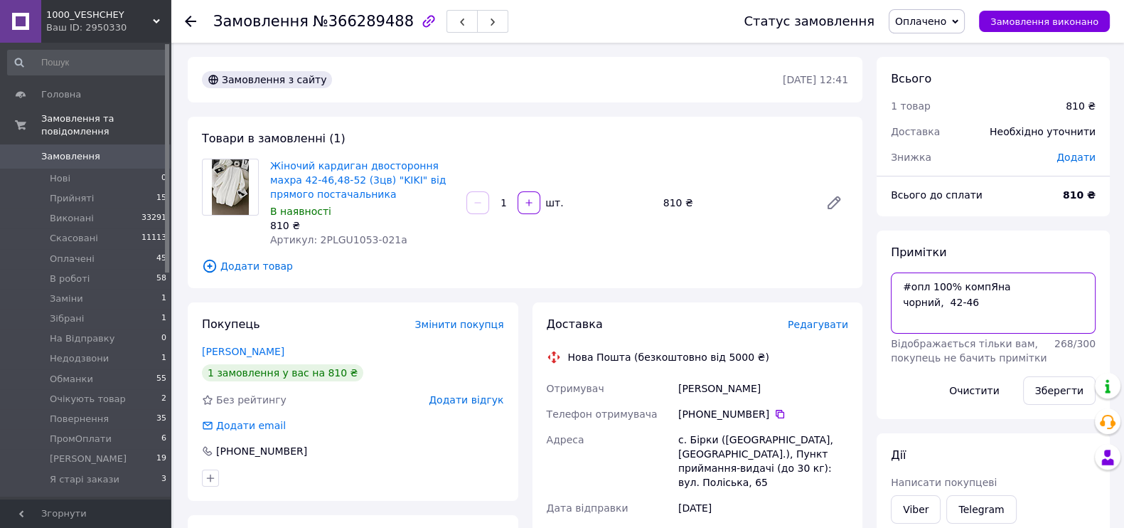
drag, startPoint x: 938, startPoint y: 311, endPoint x: 963, endPoint y: 316, distance: 25.4
click at [963, 316] on textarea "#опл 100% компЯна чорний, 42-46" at bounding box center [993, 302] width 205 height 61
type textarea "#опл 240 грн компЯна чорний, 42-46"
click at [1059, 405] on button "Зберегти" at bounding box center [1059, 390] width 73 height 28
click at [1047, 405] on button "Зберегти" at bounding box center [1059, 390] width 73 height 28
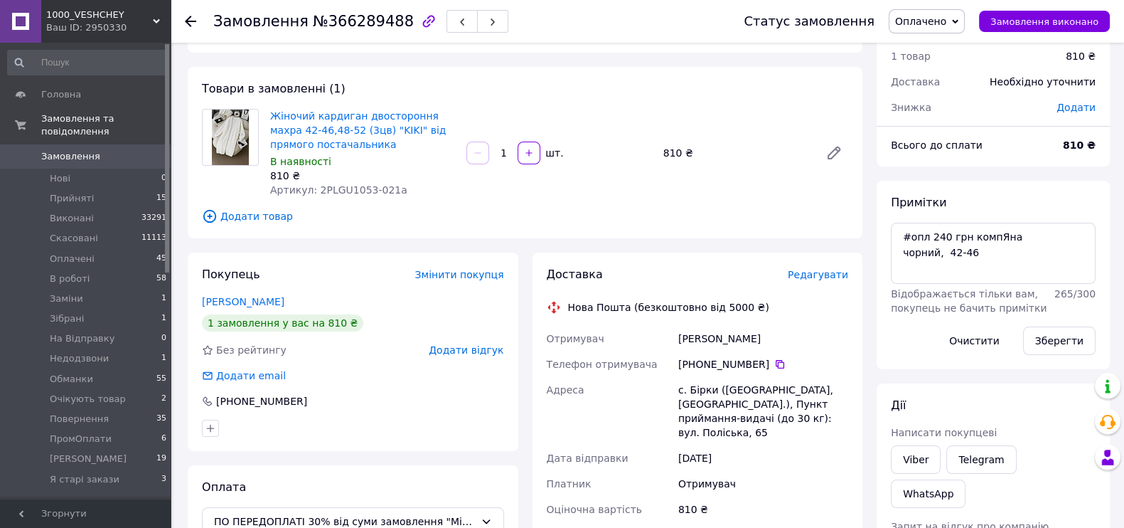
scroll to position [88, 0]
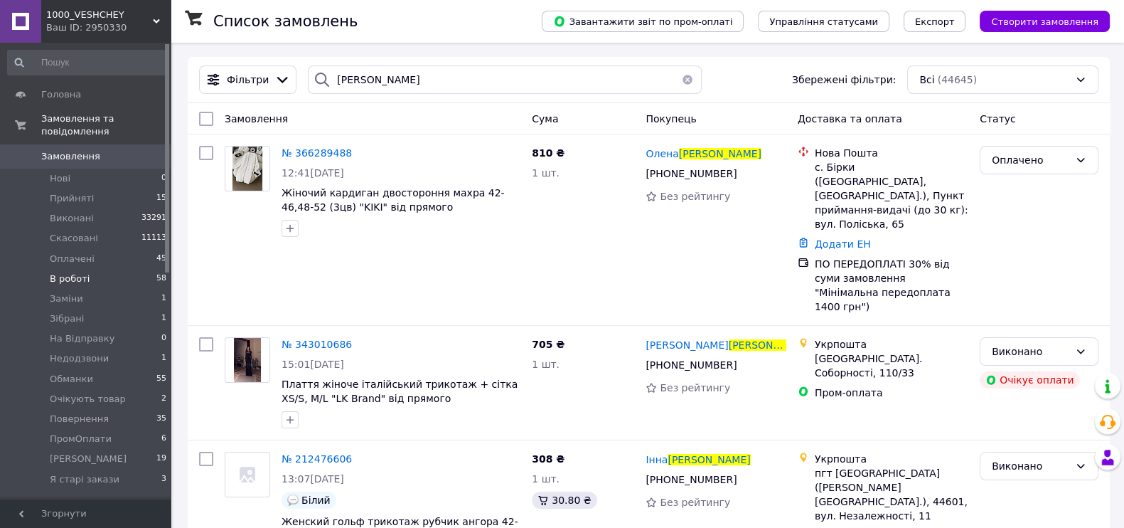
click at [71, 285] on span "В роботі" at bounding box center [70, 278] width 40 height 13
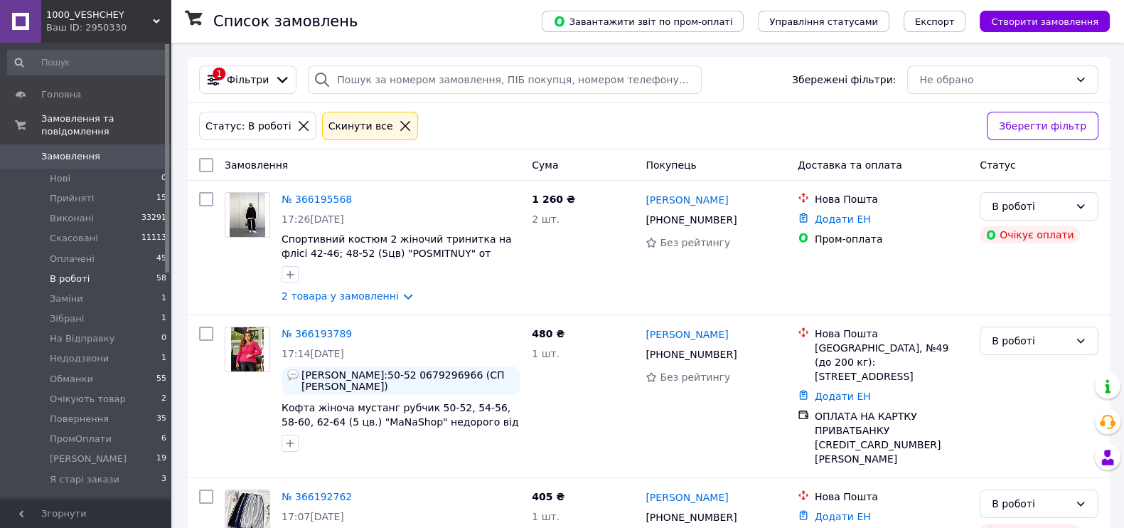
click at [205, 169] on input "checkbox" at bounding box center [206, 165] width 14 height 14
checkbox input "true"
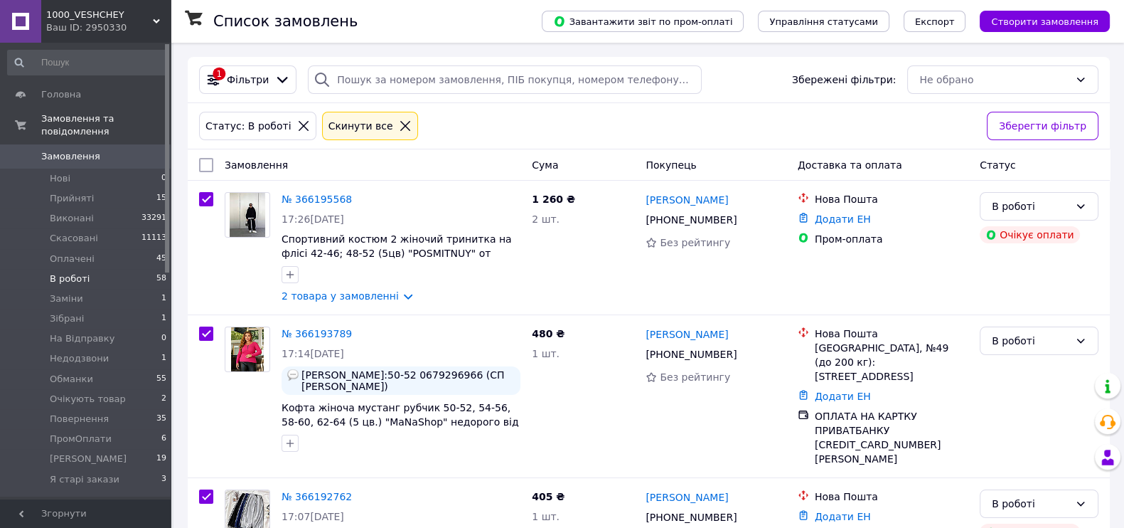
checkbox input "true"
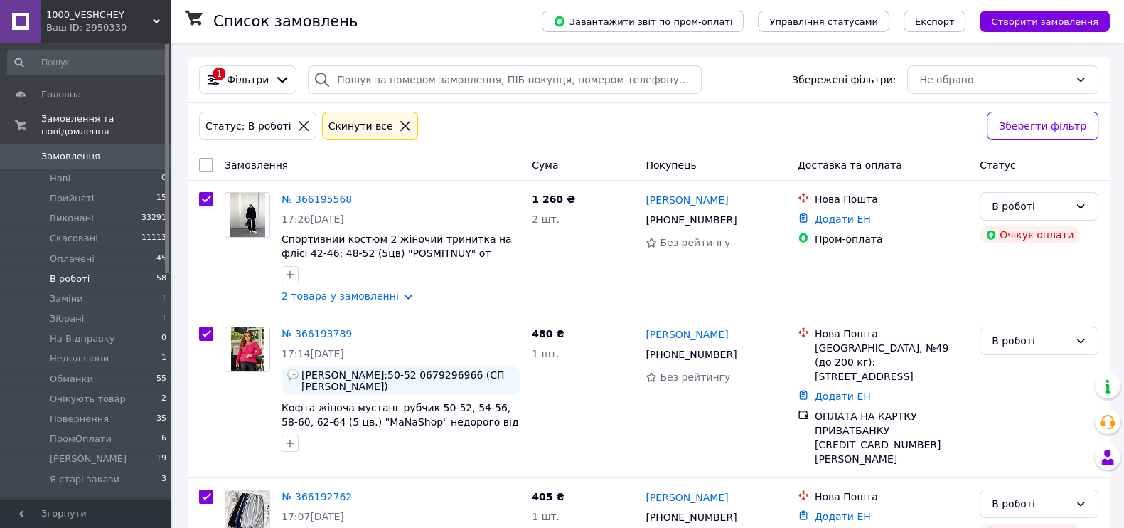
checkbox input "true"
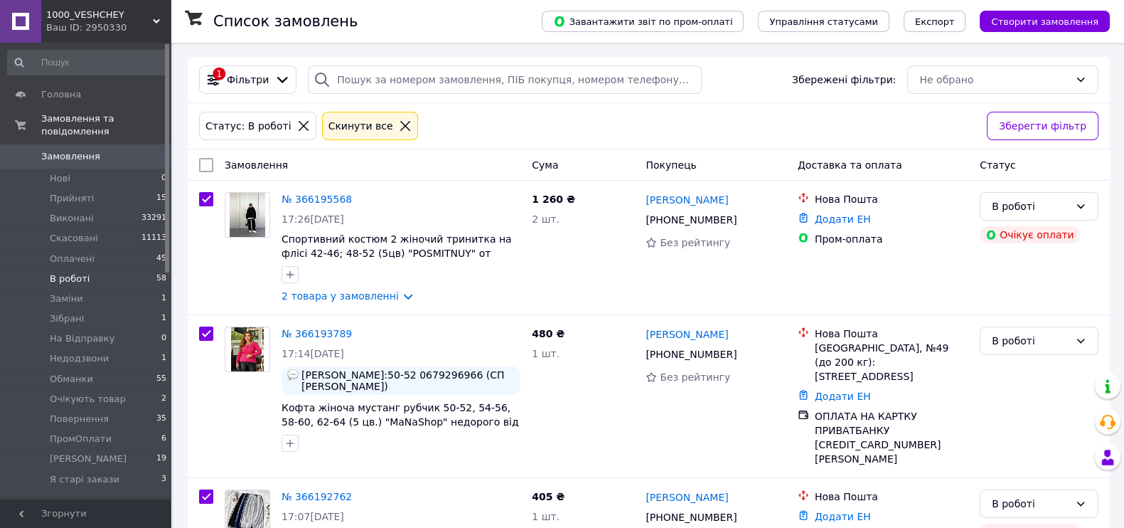
checkbox input "true"
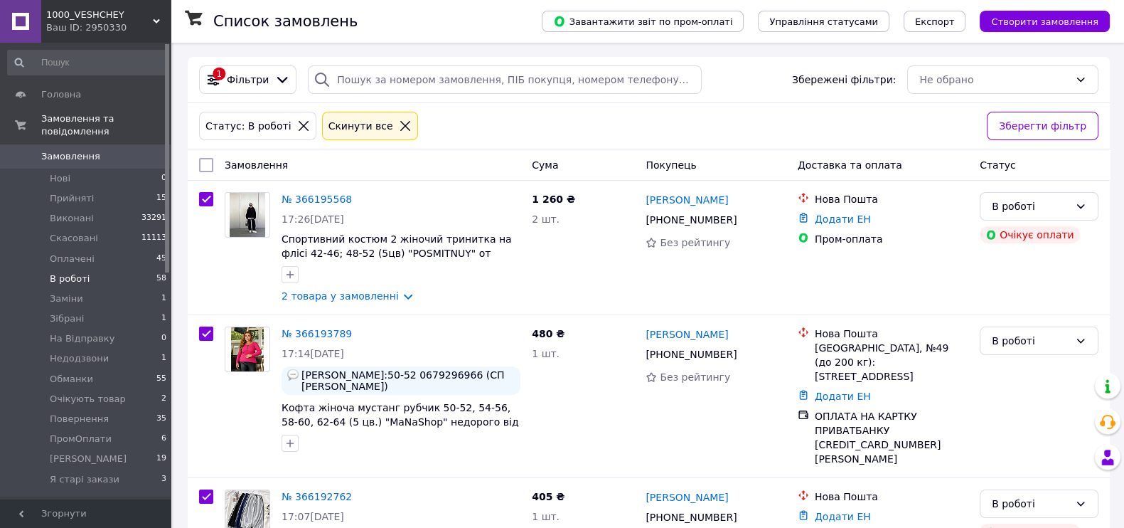
checkbox input "true"
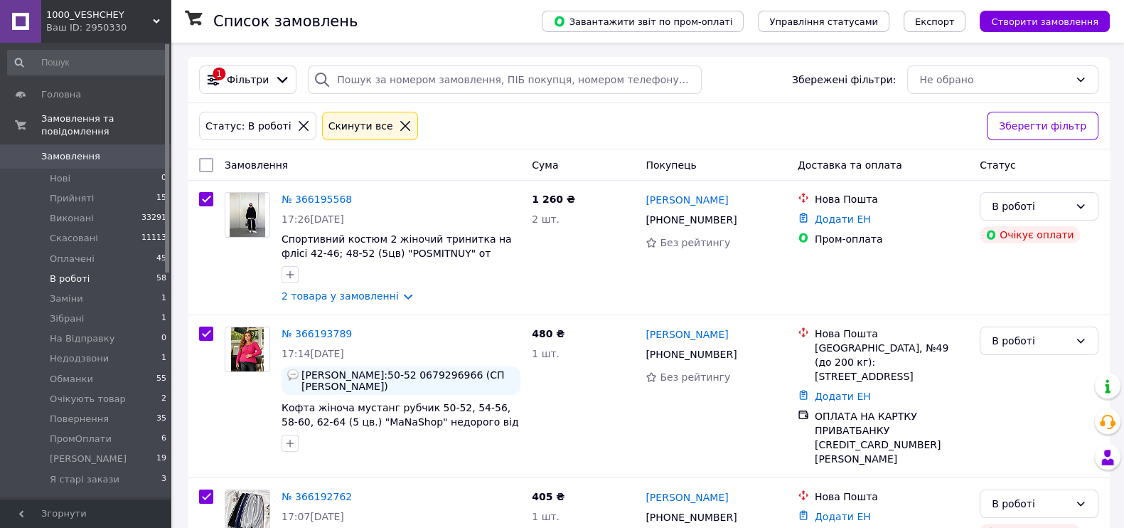
checkbox input "true"
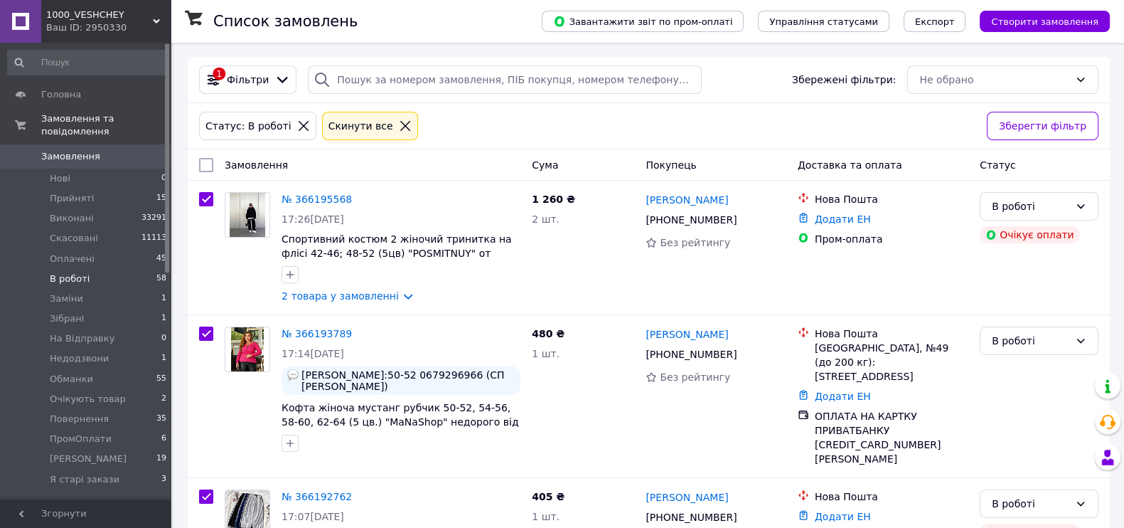
checkbox input "true"
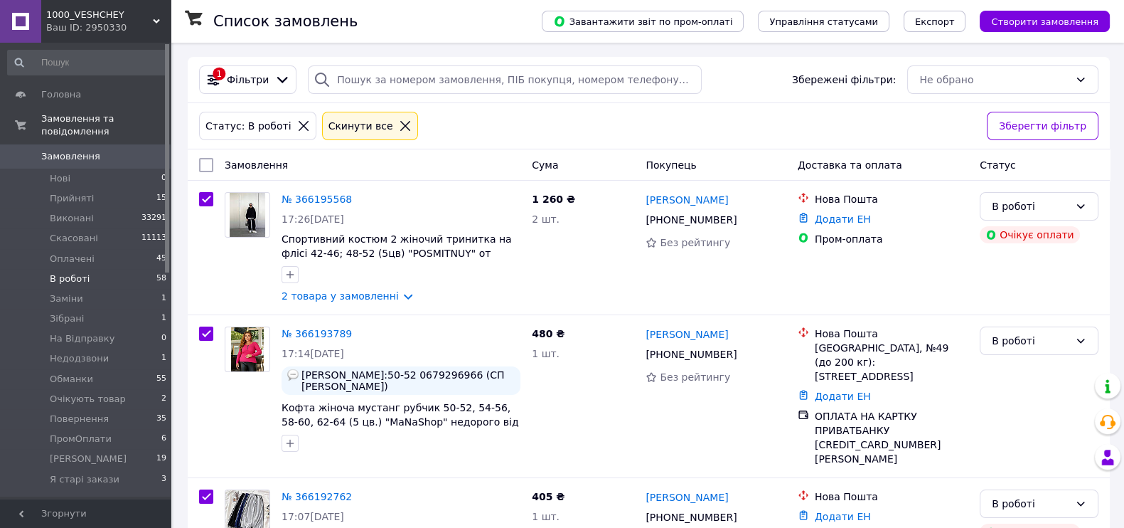
checkbox input "true"
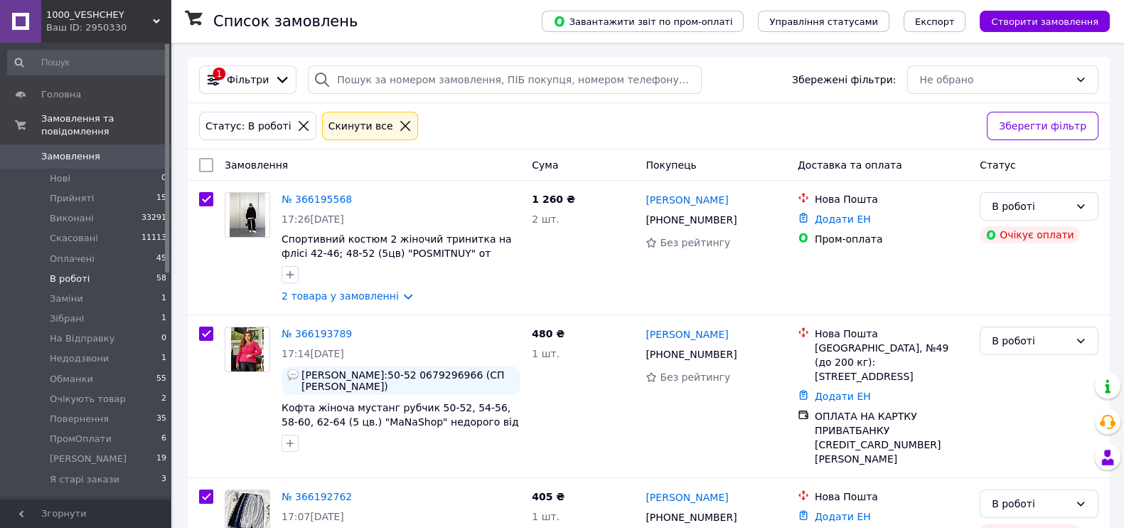
checkbox input "true"
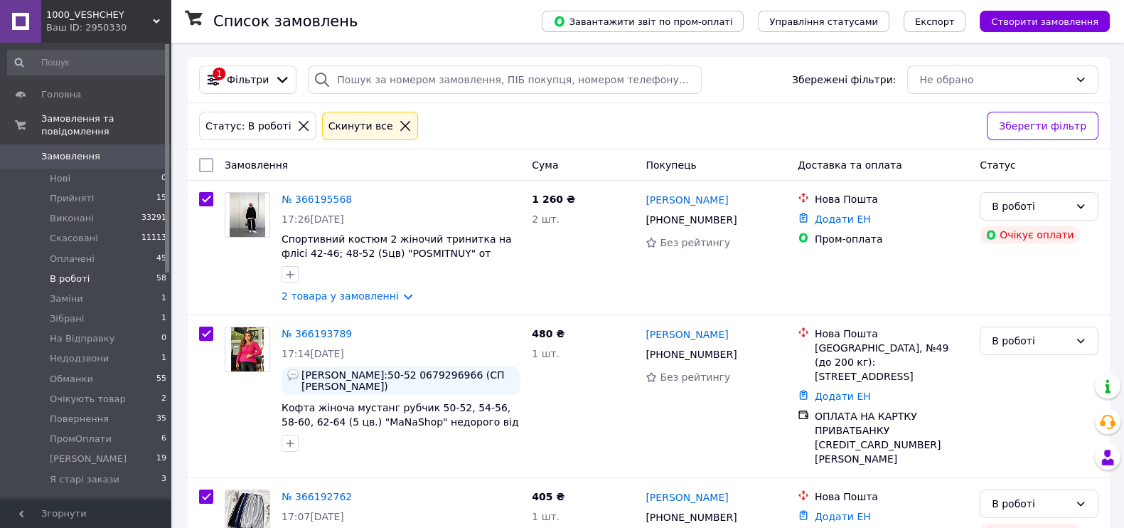
checkbox input "true"
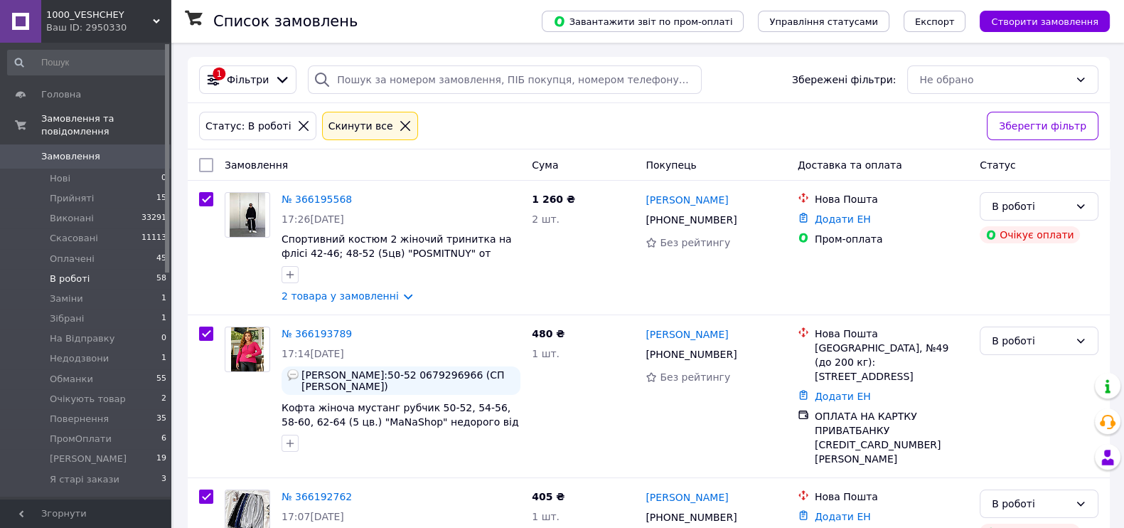
checkbox input "true"
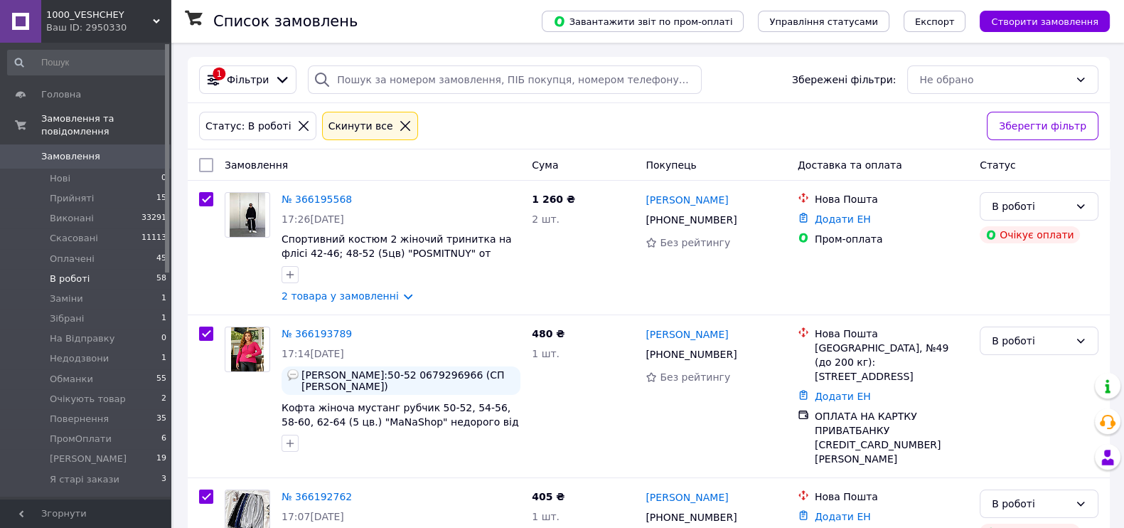
checkbox input "true"
click at [252, 172] on span "Дії для 58 замовлень" at bounding box center [269, 165] width 102 height 14
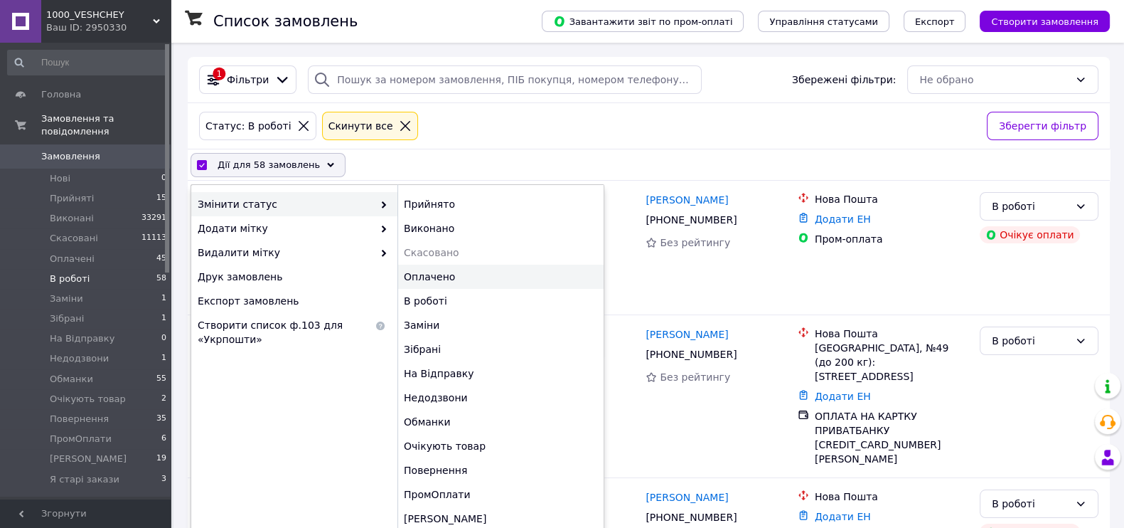
click at [448, 289] on div "Оплачено" at bounding box center [500, 276] width 206 height 24
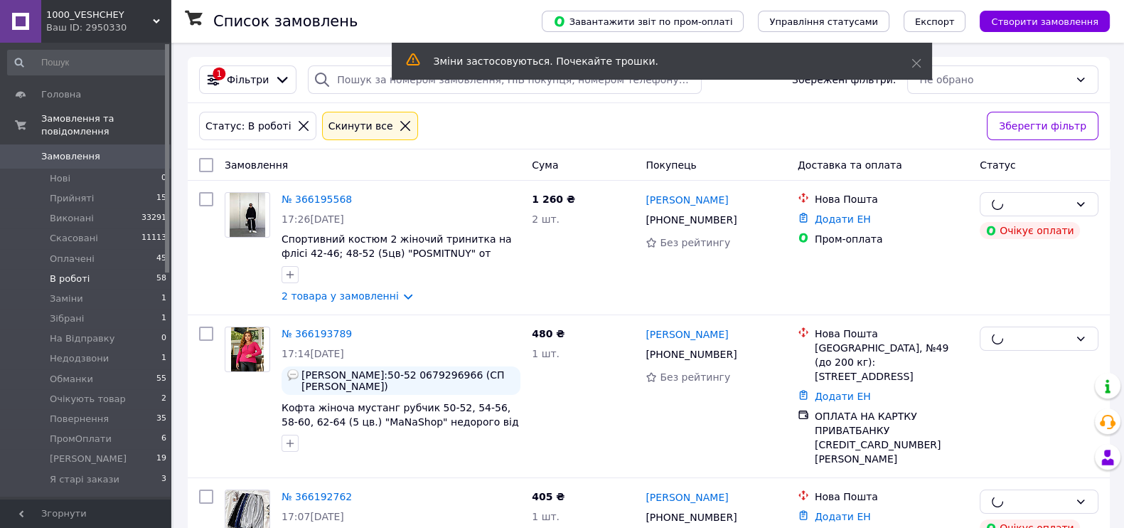
checkbox input "false"
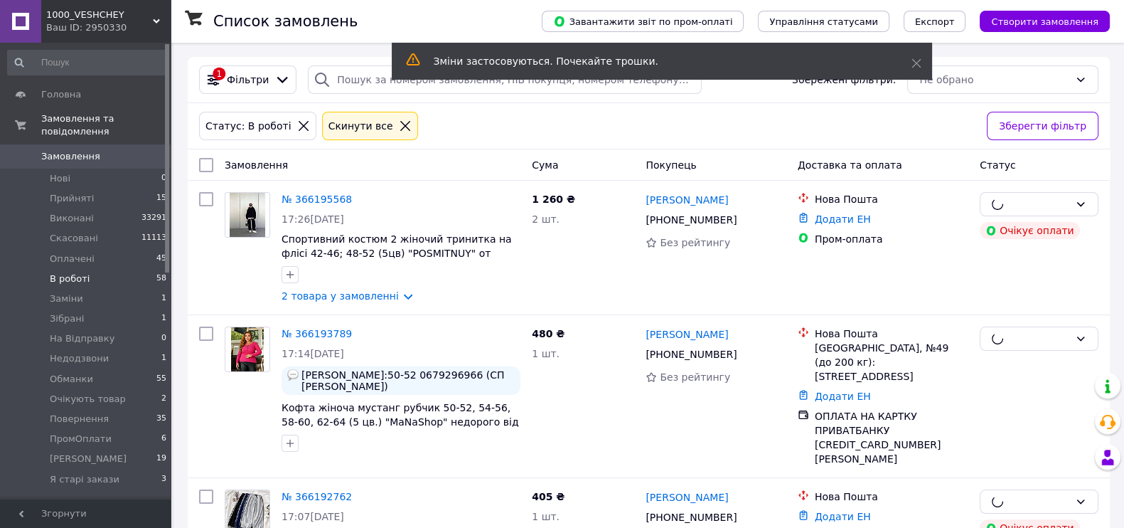
checkbox input "false"
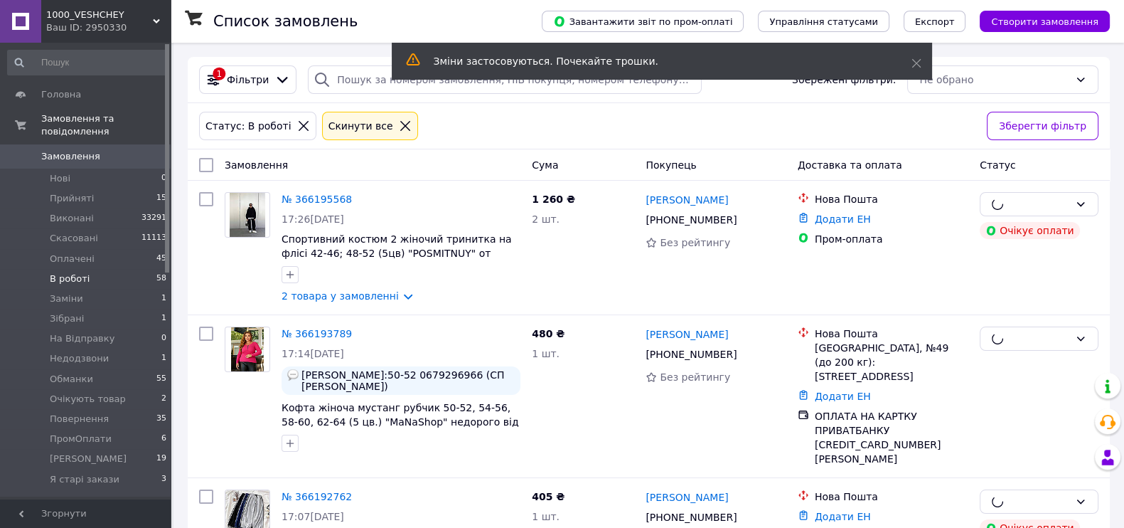
checkbox input "false"
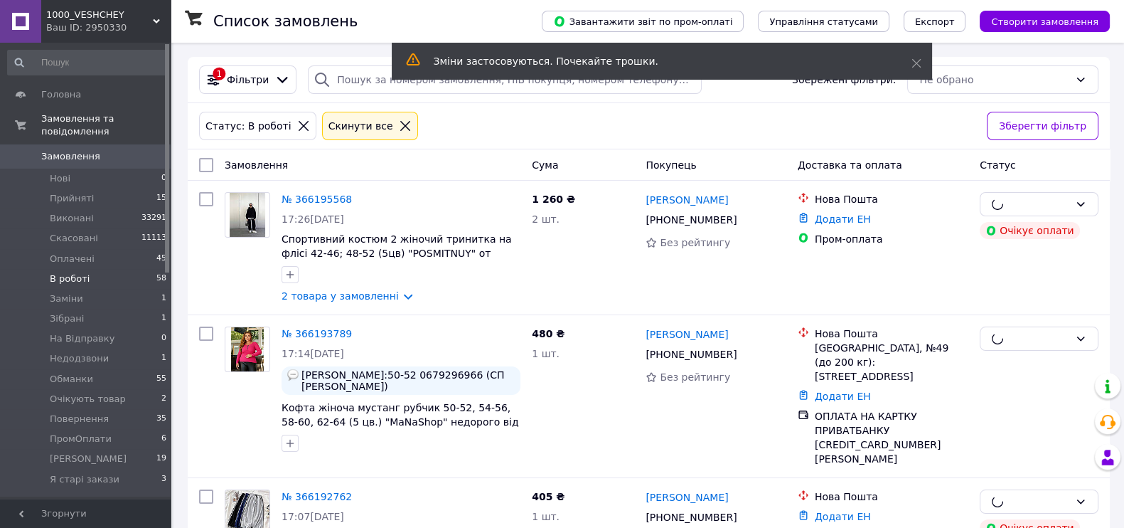
checkbox input "false"
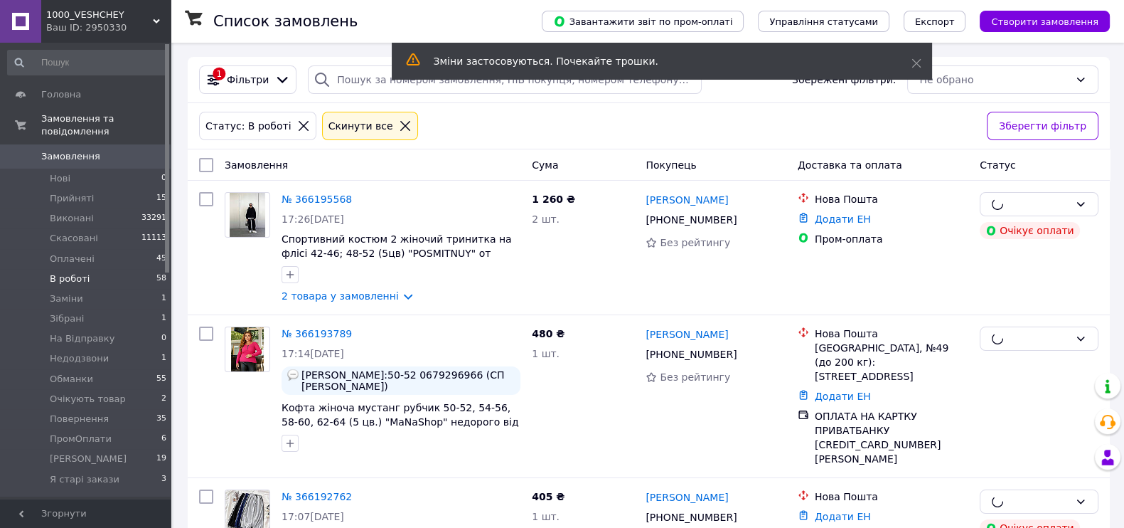
checkbox input "false"
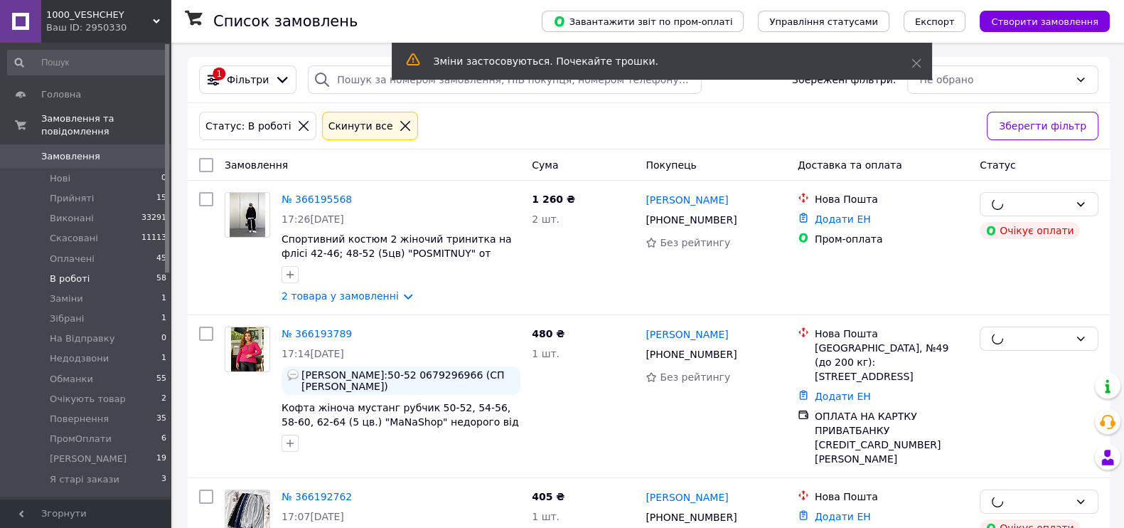
checkbox input "false"
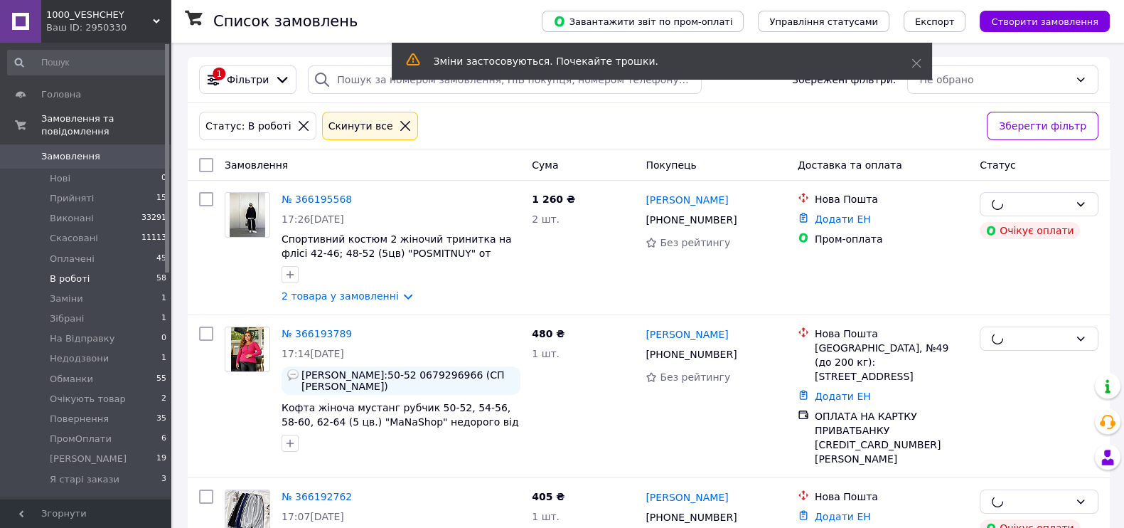
checkbox input "false"
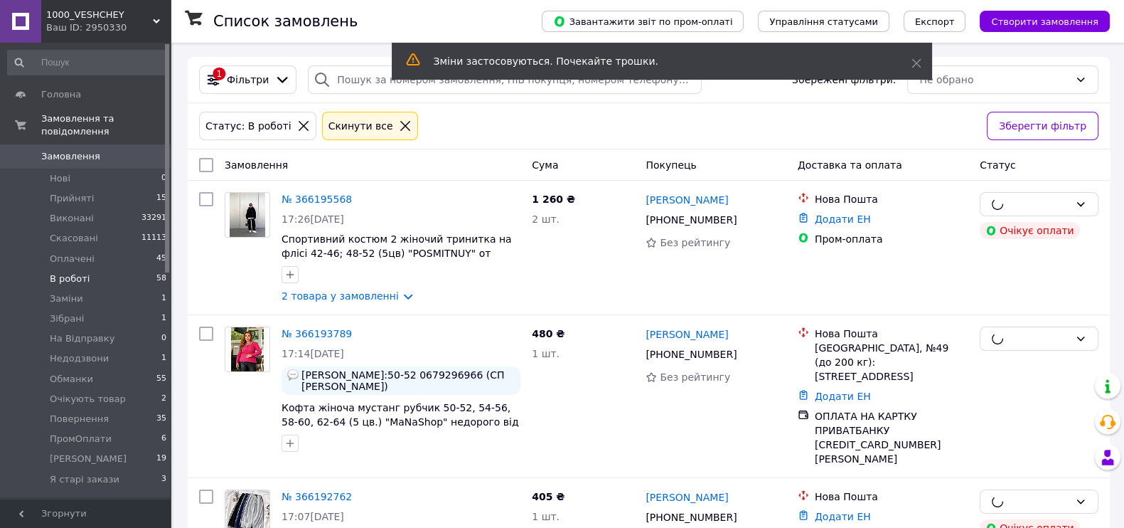
checkbox input "false"
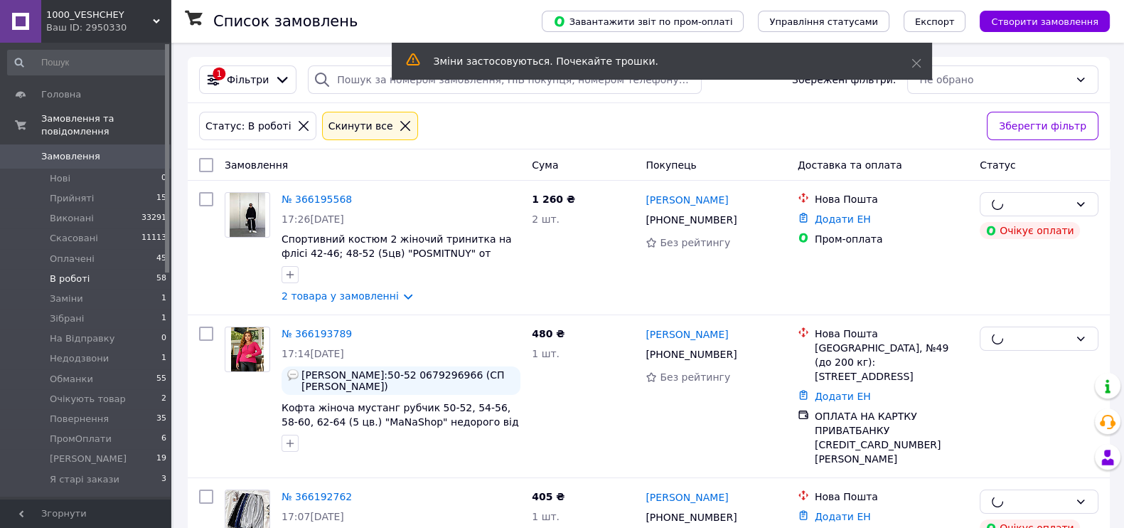
checkbox input "false"
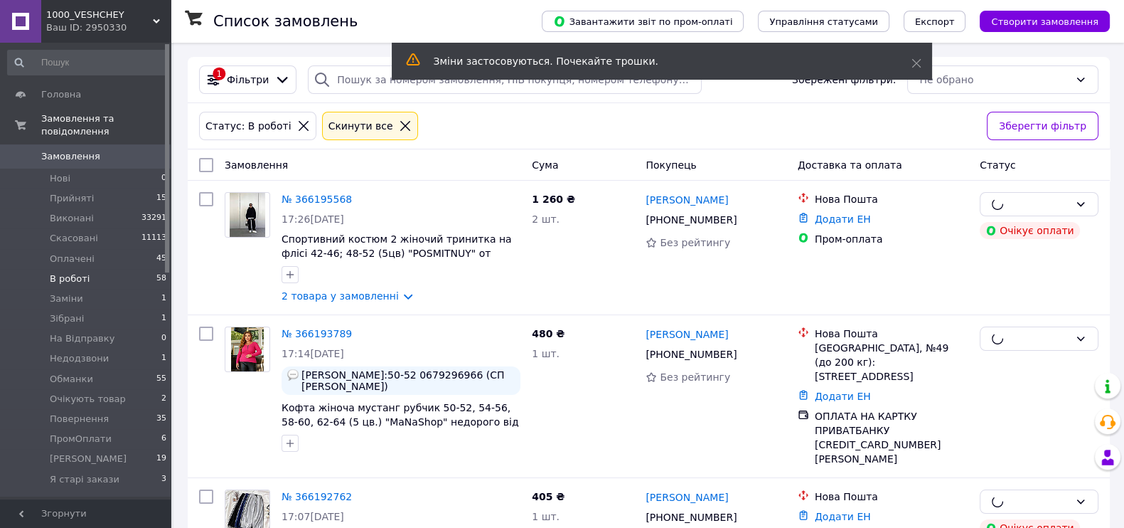
checkbox input "false"
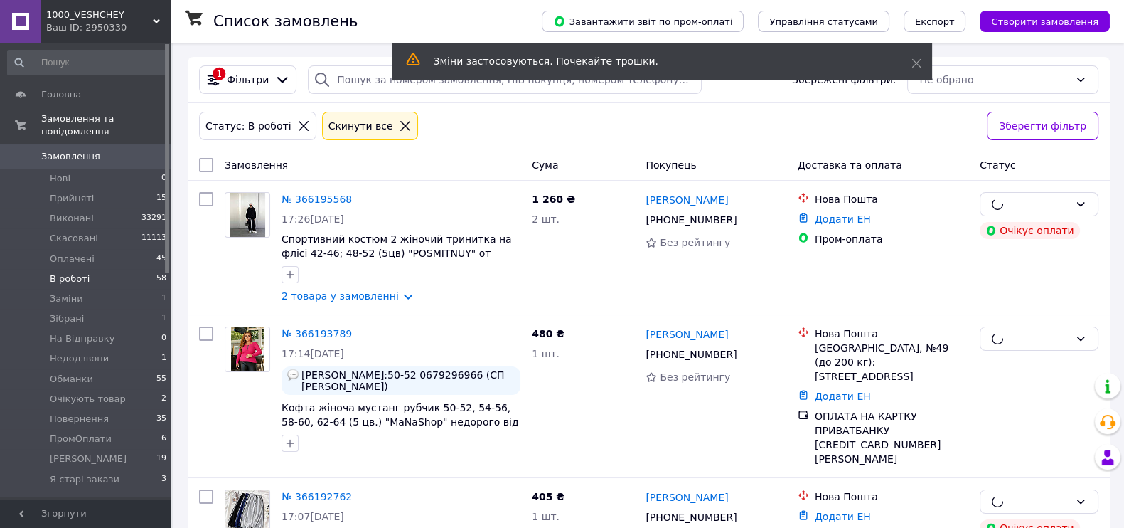
checkbox input "false"
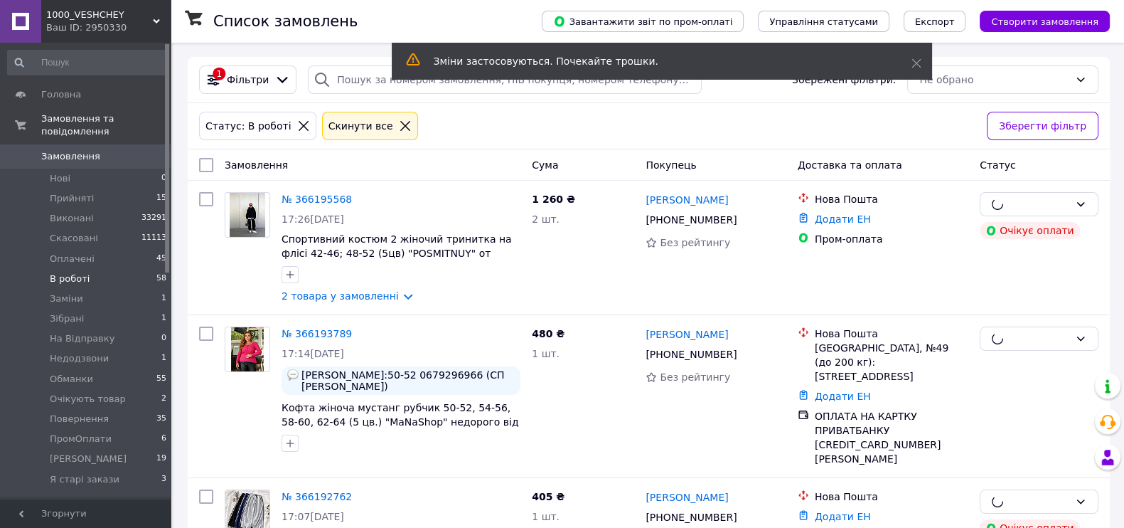
checkbox input "false"
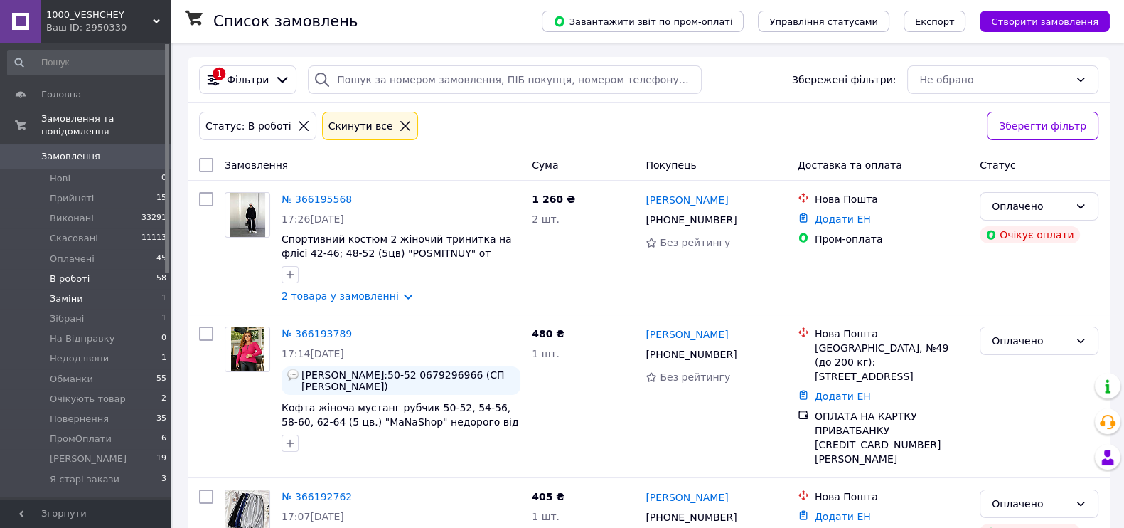
click at [62, 305] on span "Заміни" at bounding box center [66, 298] width 33 height 13
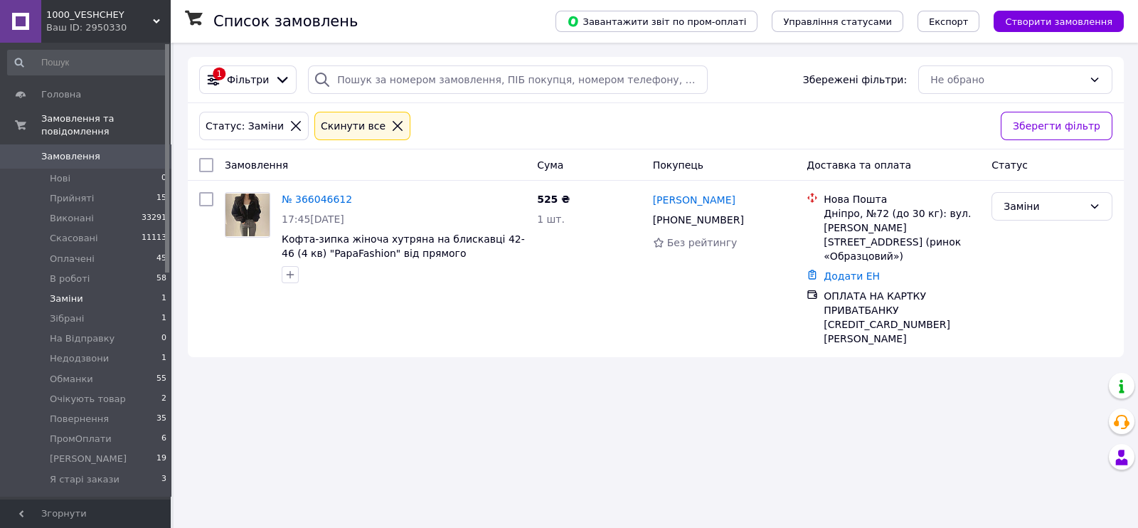
click at [322, 205] on link "№ 366046612" at bounding box center [317, 198] width 70 height 11
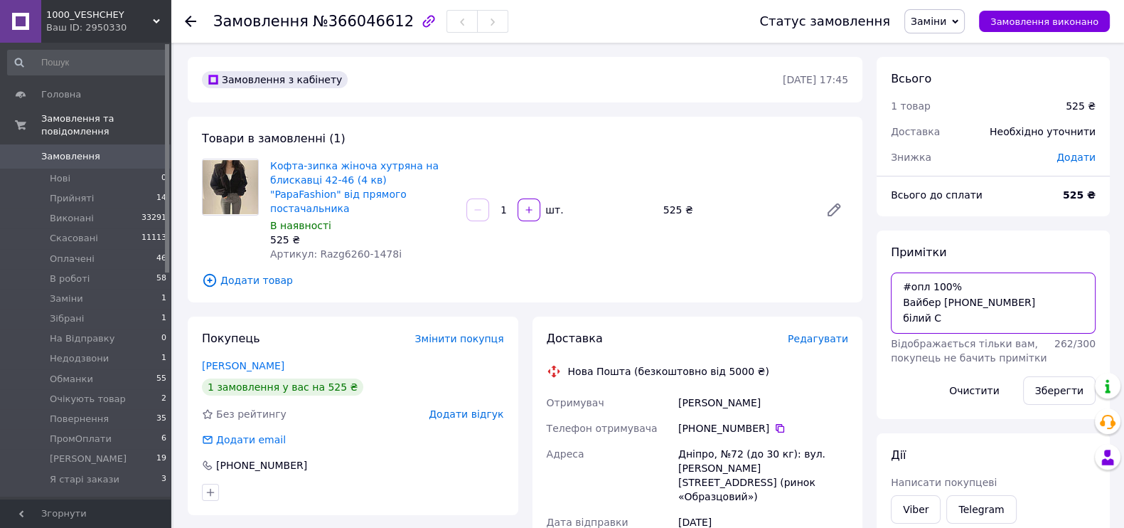
click at [1020, 328] on textarea "#опл 100% Вайбер [PHONE_NUMBER] білий С" at bounding box center [993, 302] width 205 height 61
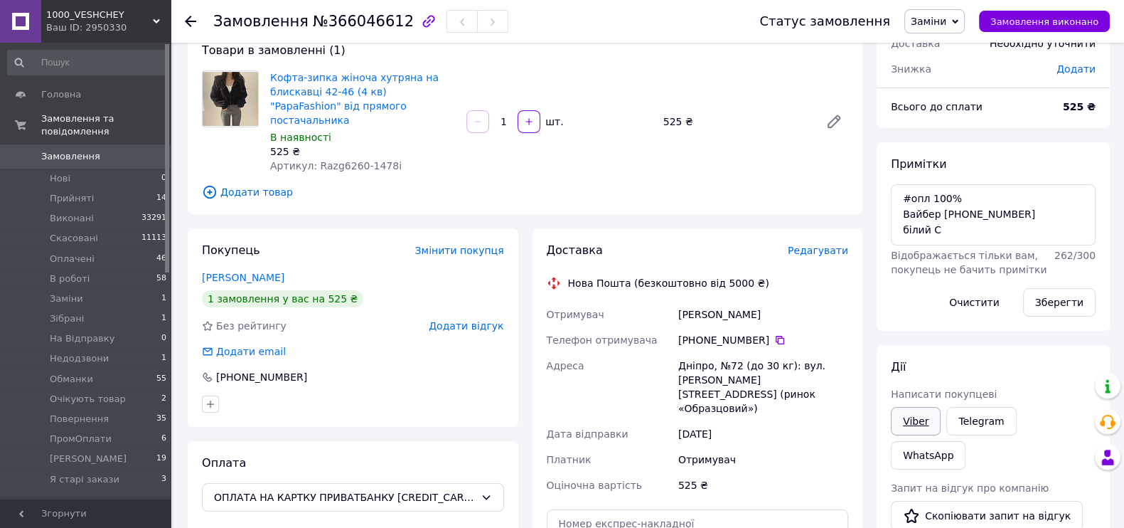
click at [920, 435] on link "Viber" at bounding box center [916, 421] width 50 height 28
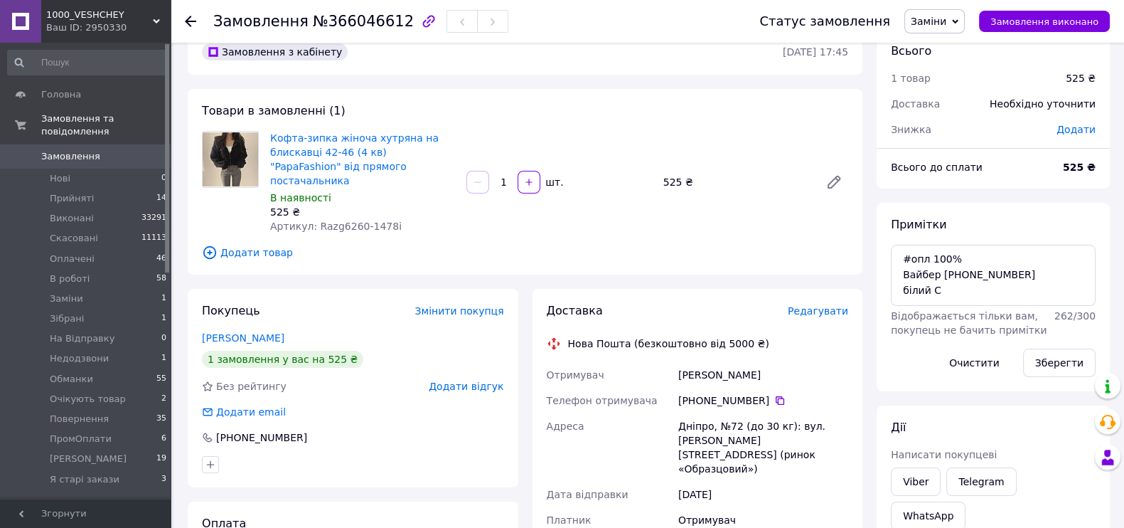
scroll to position [0, 0]
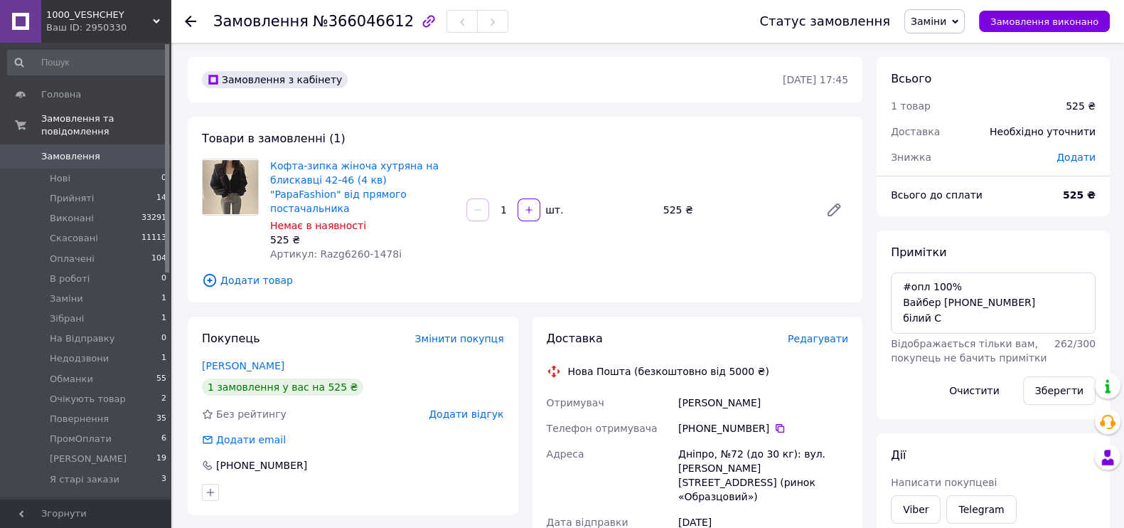
click at [937, 19] on span "Заміни" at bounding box center [929, 21] width 36 height 11
click at [961, 69] on li "Очікують товар" at bounding box center [950, 76] width 91 height 21
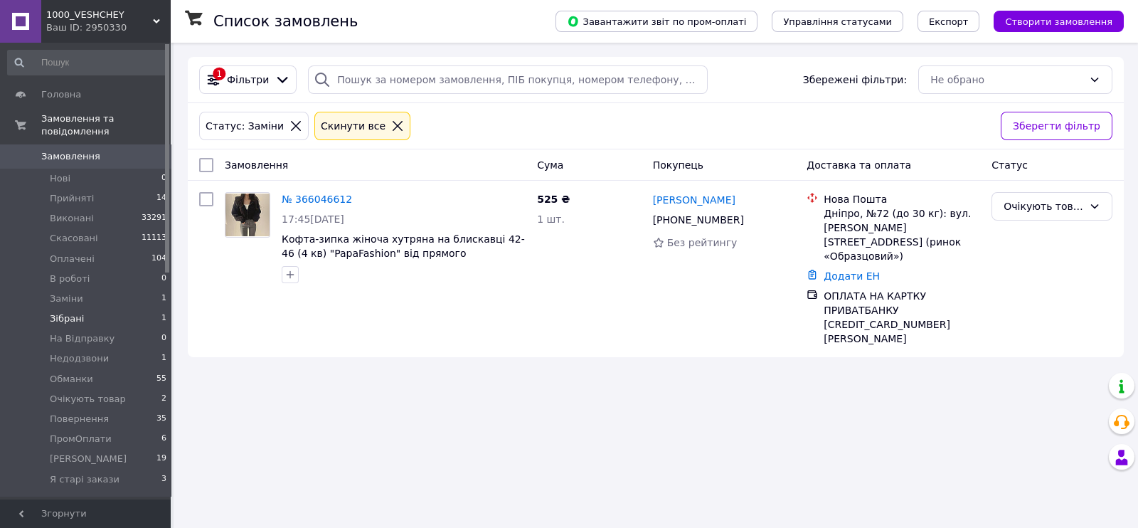
click at [101, 328] on li "Зібрані 1" at bounding box center [87, 319] width 175 height 20
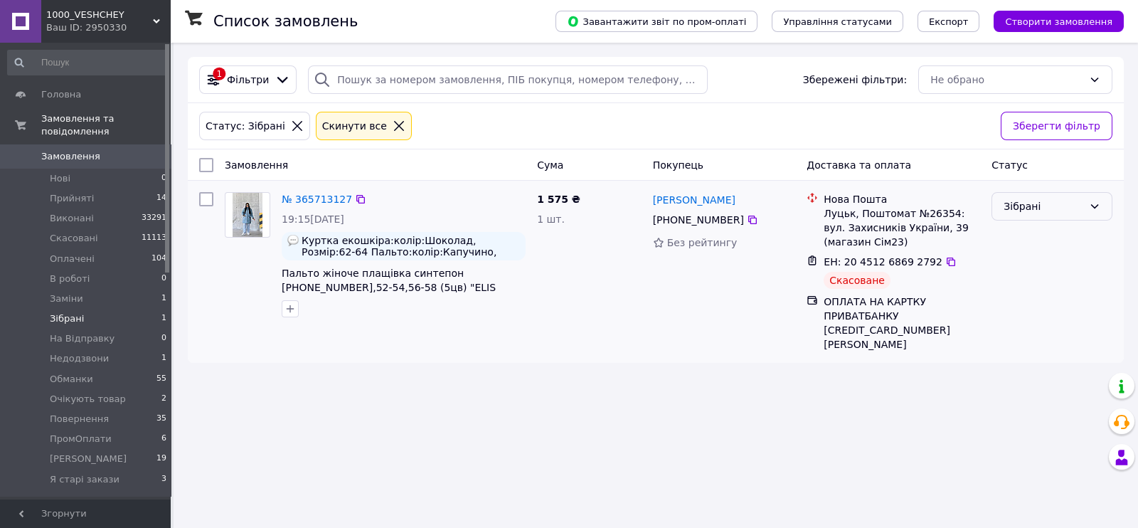
click at [1034, 211] on div "Зібрані" at bounding box center [1043, 206] width 80 height 16
click at [1049, 279] on li "Виконано" at bounding box center [1051, 274] width 119 height 26
click at [115, 405] on span "Очікують товар" at bounding box center [88, 398] width 76 height 13
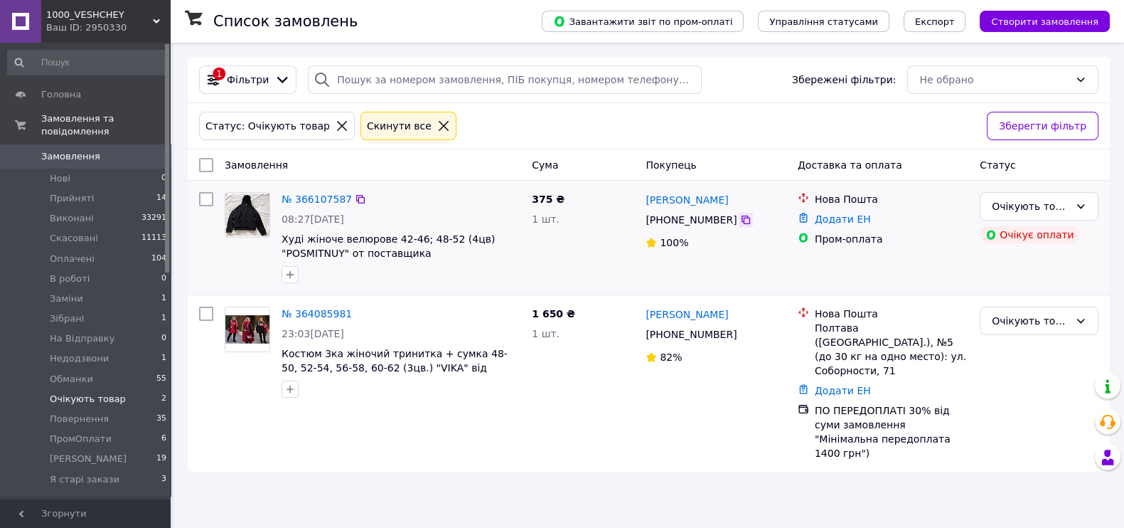
click at [750, 224] on icon at bounding box center [746, 219] width 9 height 9
click at [304, 200] on link "№ 366107587" at bounding box center [317, 198] width 70 height 11
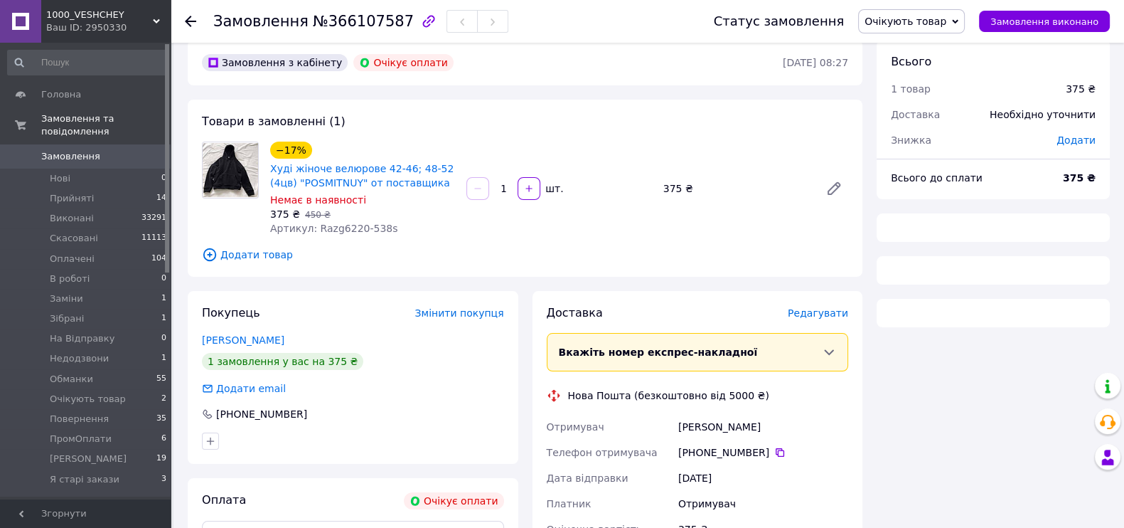
scroll to position [328, 0]
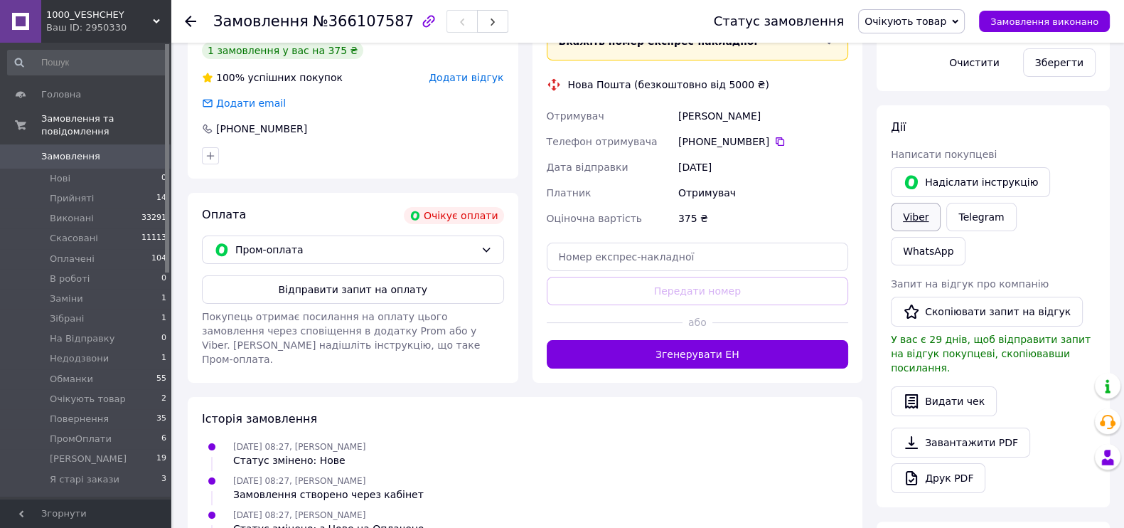
click at [921, 231] on link "Viber" at bounding box center [916, 217] width 50 height 28
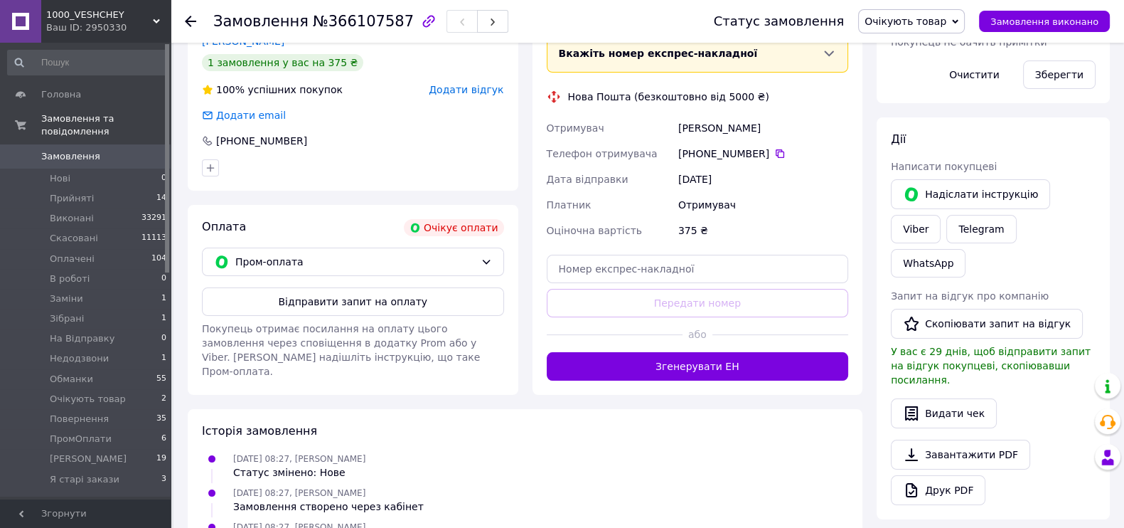
scroll to position [150, 0]
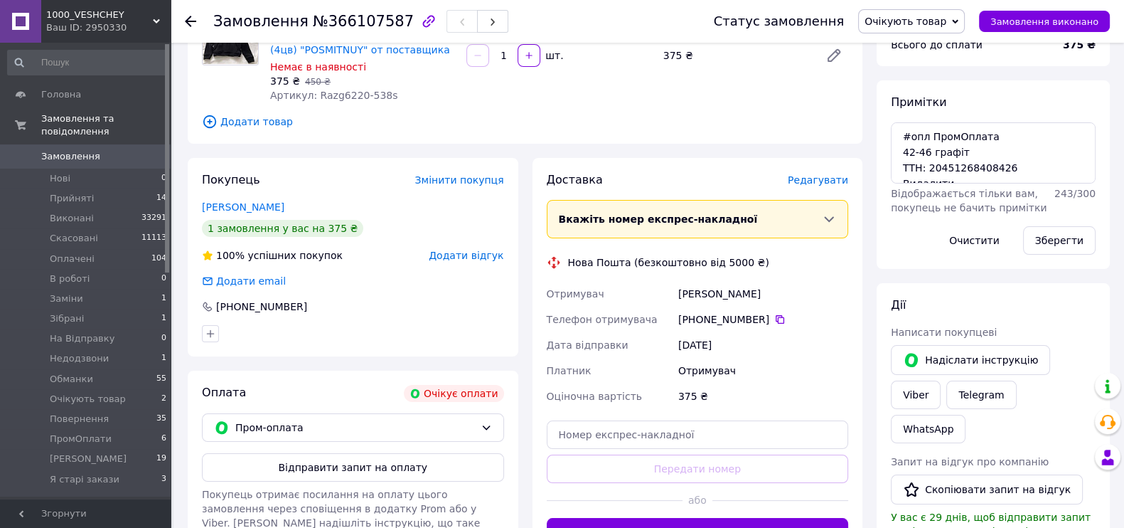
click at [924, 25] on span "Очікують товар" at bounding box center [906, 21] width 82 height 11
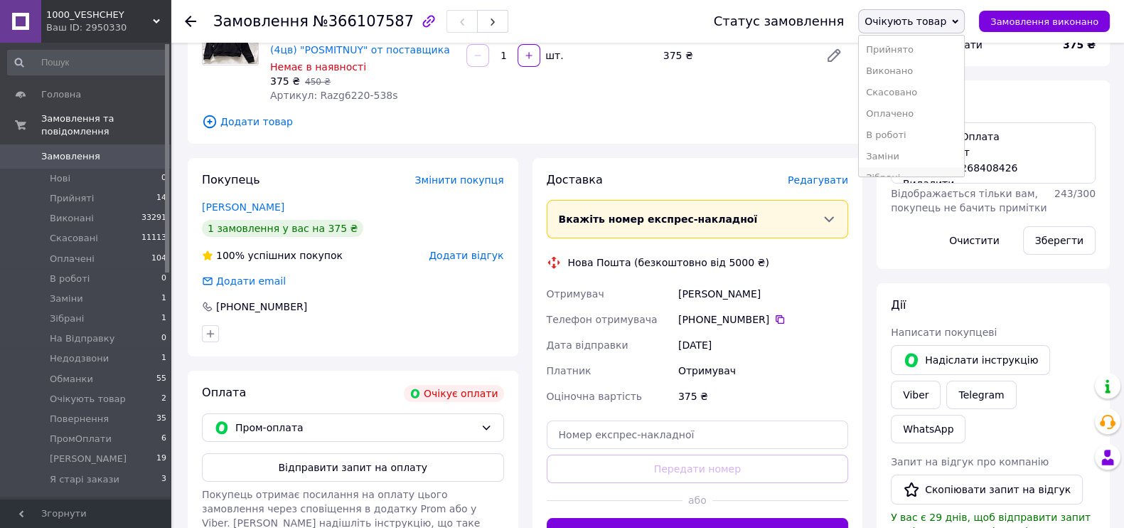
scroll to position [177, 0]
click at [892, 109] on li "Повернення" at bounding box center [911, 97] width 105 height 21
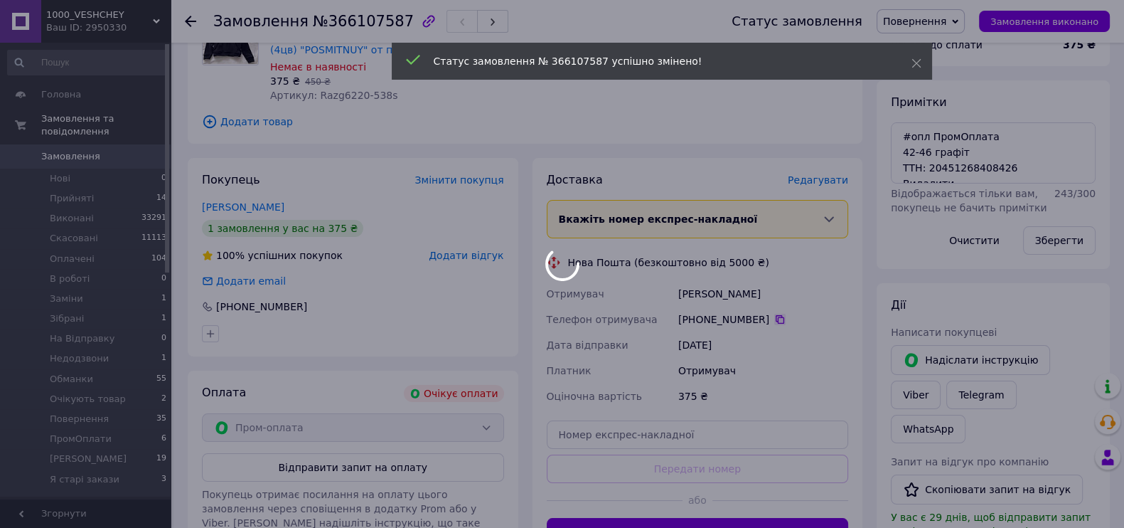
click at [792, 388] on div at bounding box center [562, 264] width 1124 height 528
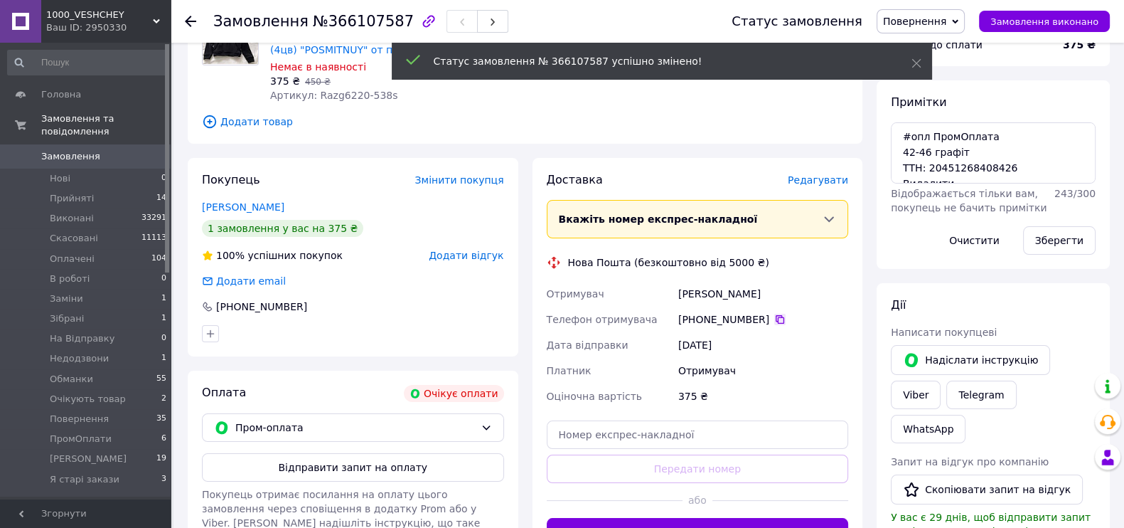
click at [786, 325] on icon at bounding box center [779, 319] width 11 height 11
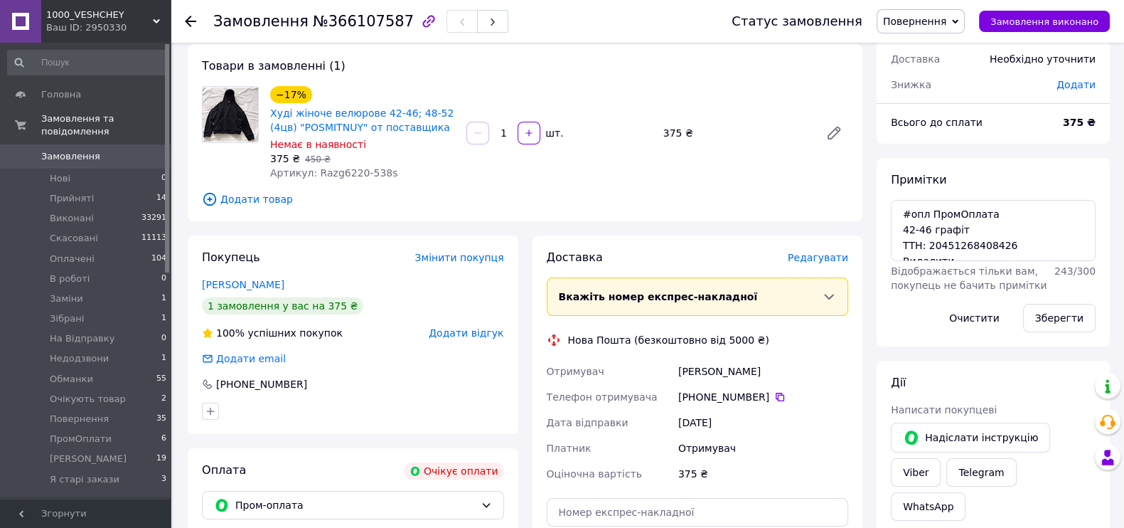
scroll to position [0, 0]
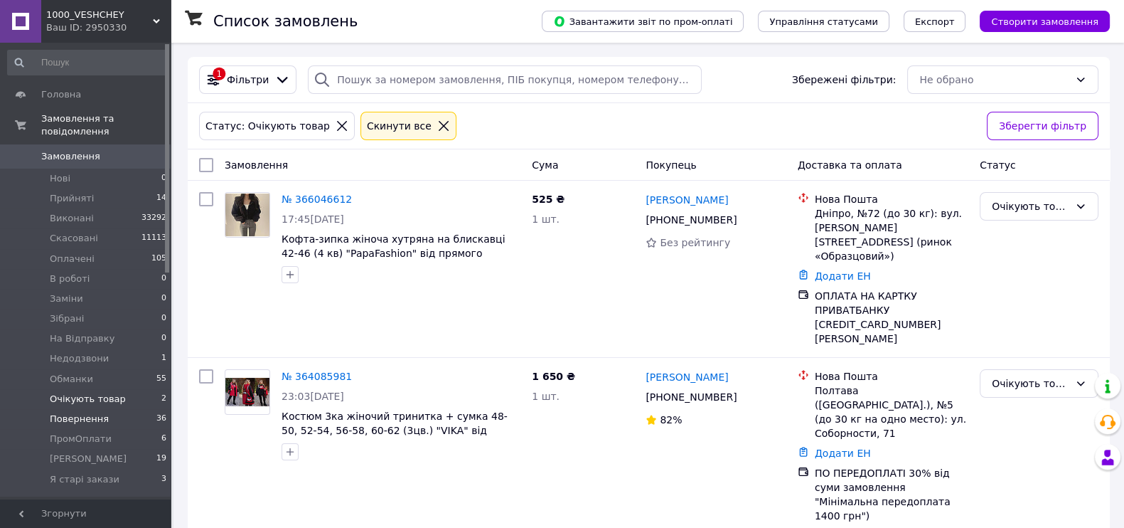
click at [102, 425] on span "Повернення" at bounding box center [79, 418] width 59 height 13
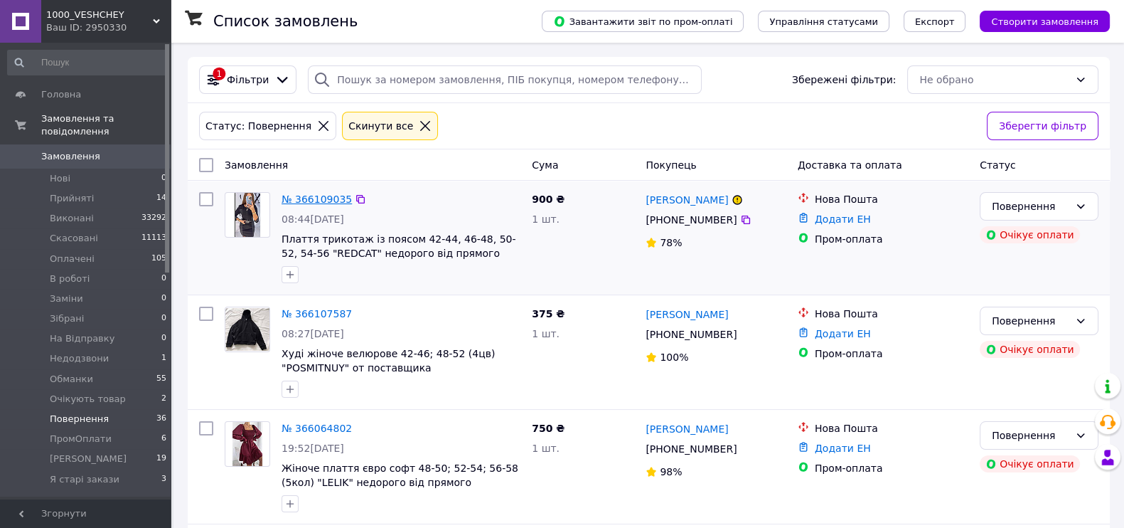
click at [316, 205] on link "№ 366109035" at bounding box center [317, 198] width 70 height 11
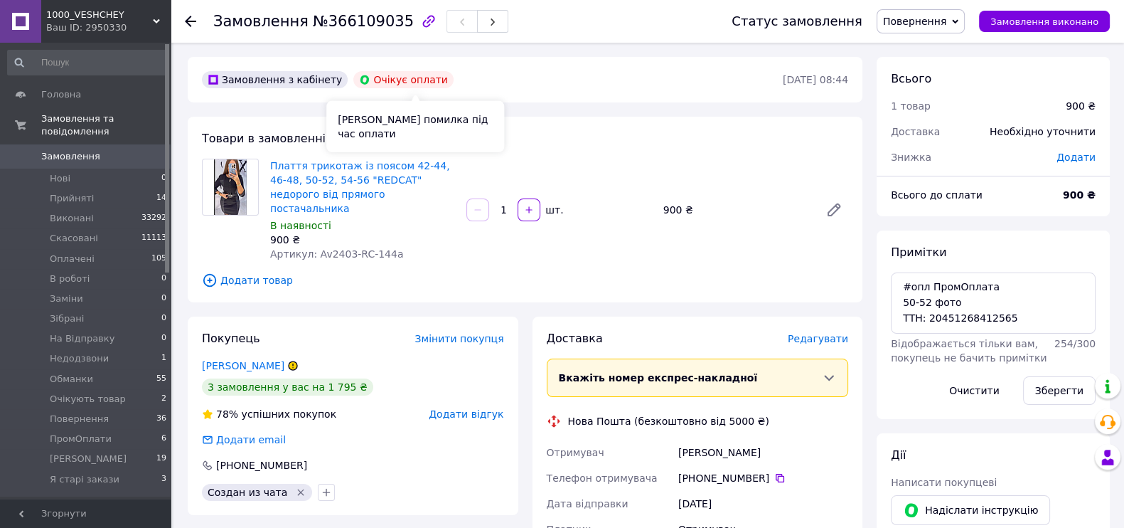
scroll to position [177, 0]
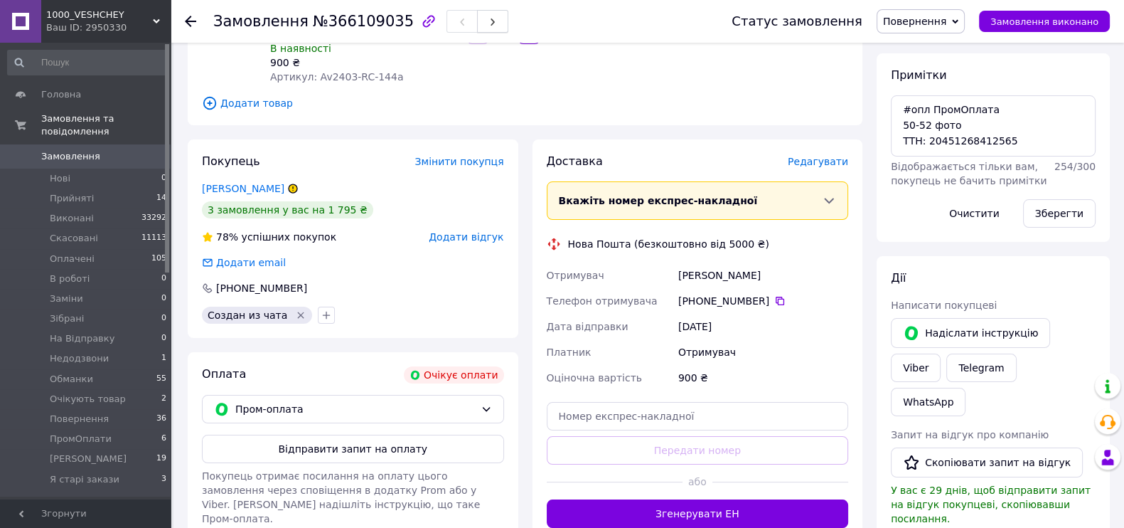
click at [477, 16] on button "button" at bounding box center [492, 21] width 31 height 23
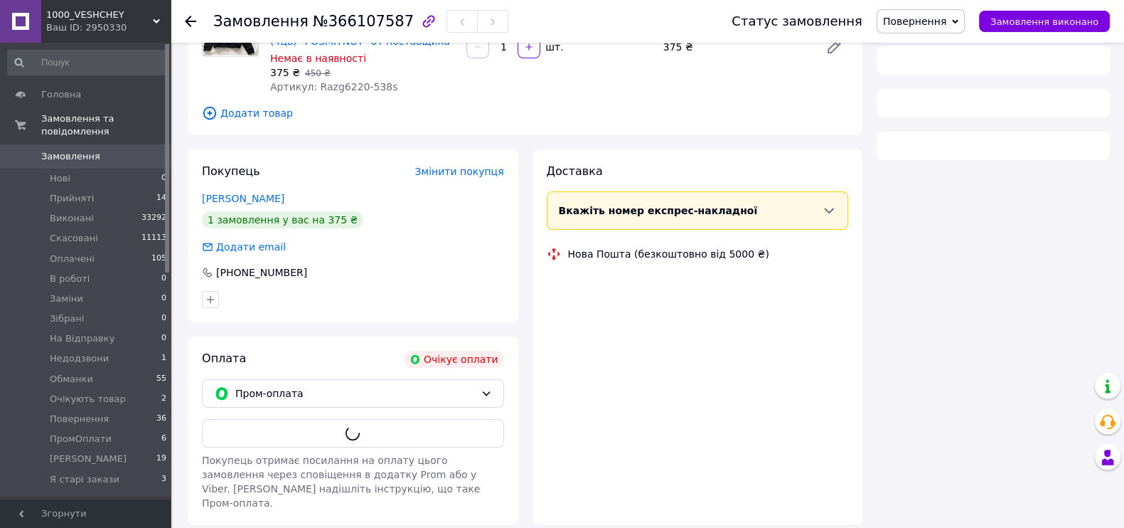
scroll to position [177, 0]
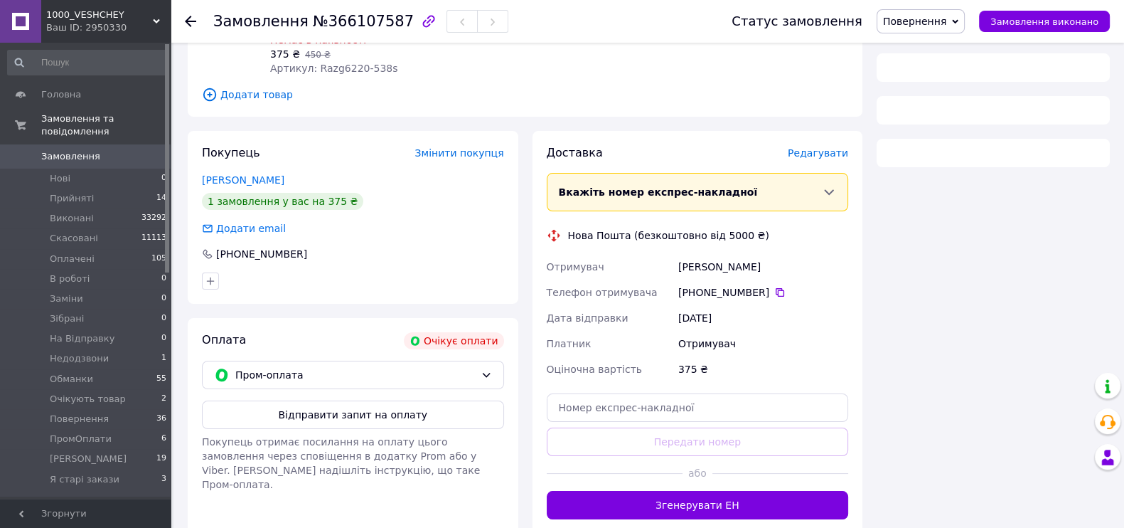
click at [921, 20] on span "Повернення" at bounding box center [914, 21] width 63 height 11
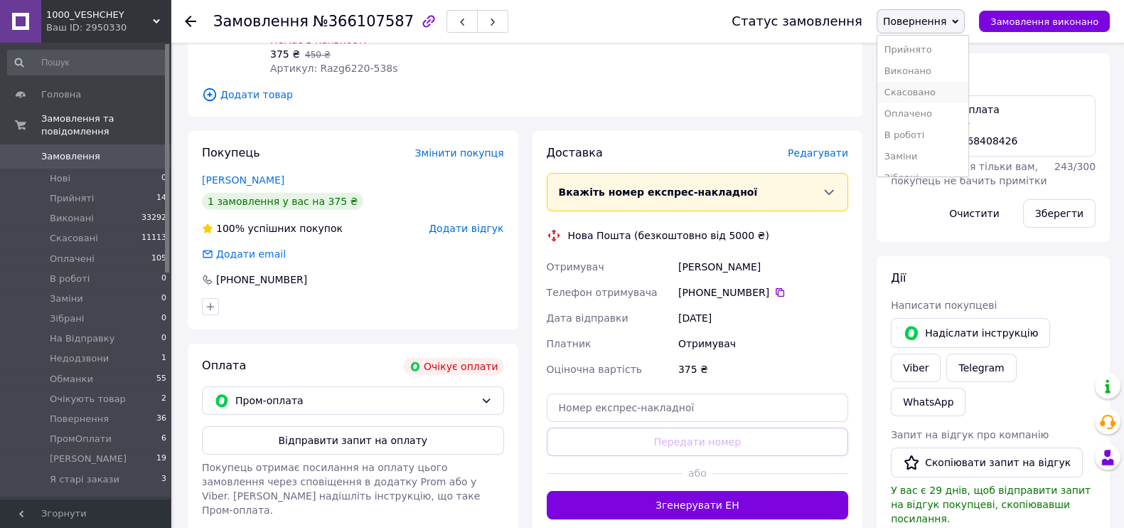
click at [892, 103] on li "Скасовано" at bounding box center [922, 92] width 91 height 21
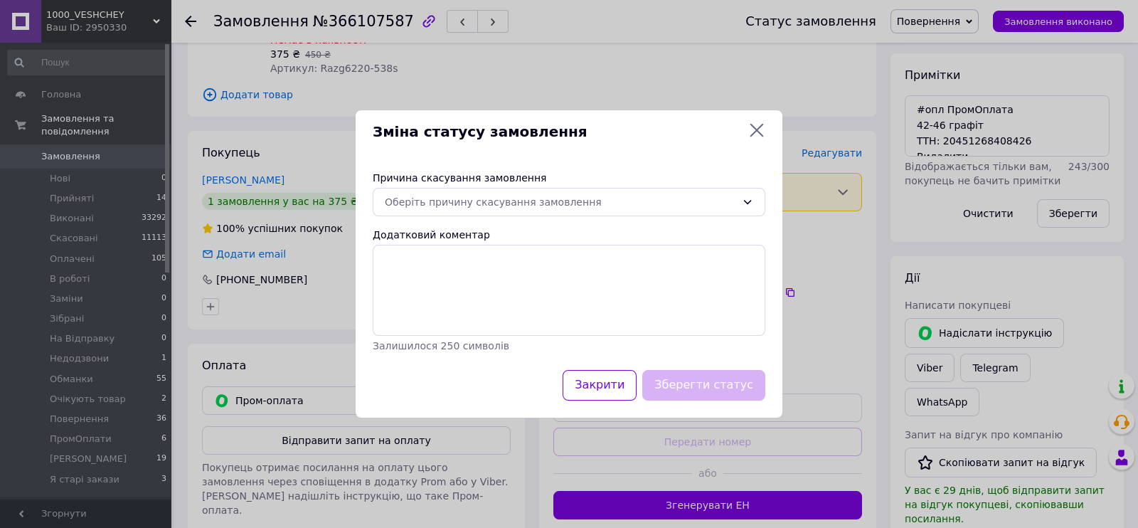
click at [593, 175] on div "Причина скасування замовлення Оберіть причину скасування замовлення Додатковий …" at bounding box center [568, 262] width 427 height 216
drag, startPoint x: 584, startPoint y: 188, endPoint x: 576, endPoint y: 200, distance: 14.4
click at [583, 194] on div "Оберіть причину скасування замовлення" at bounding box center [560, 202] width 351 height 16
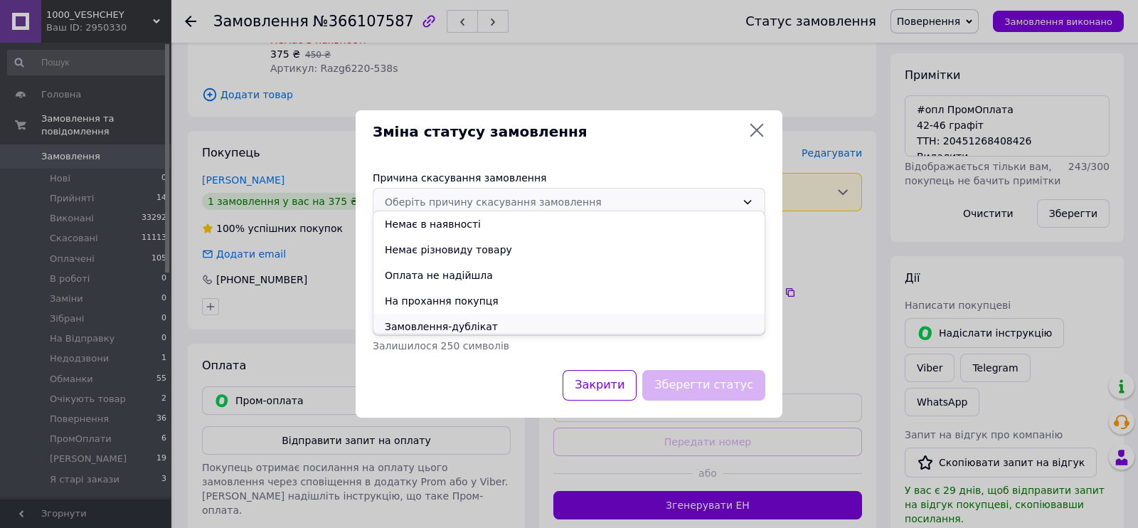
click at [519, 339] on li "Замовлення-дублікат" at bounding box center [568, 327] width 391 height 26
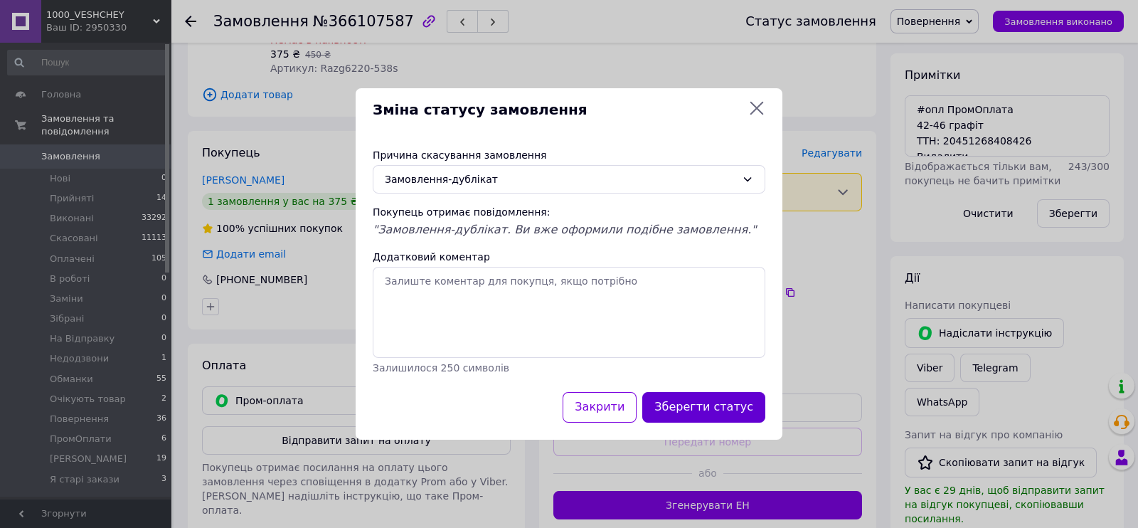
click at [690, 422] on button "Зберегти статус" at bounding box center [703, 407] width 123 height 31
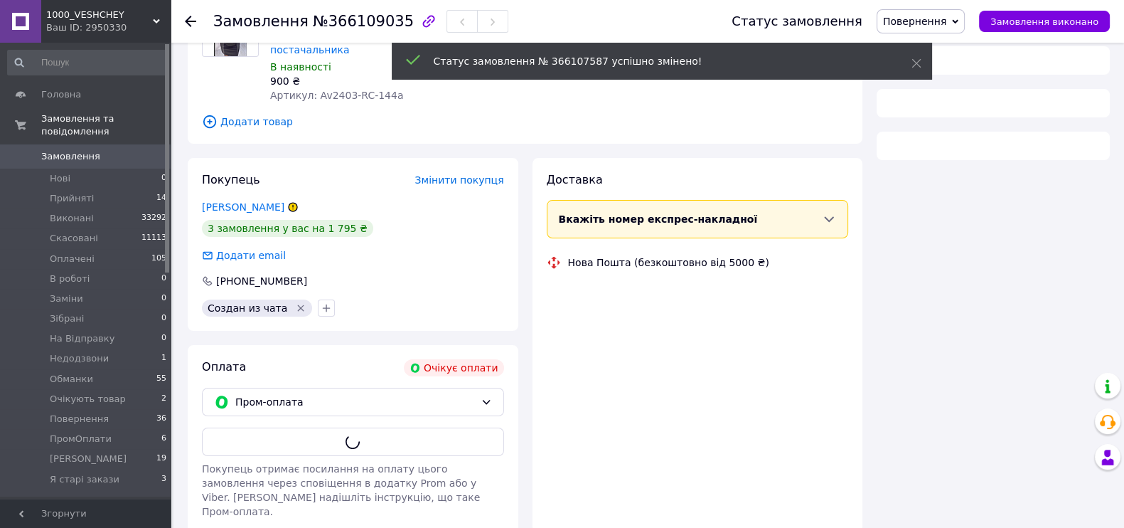
scroll to position [177, 0]
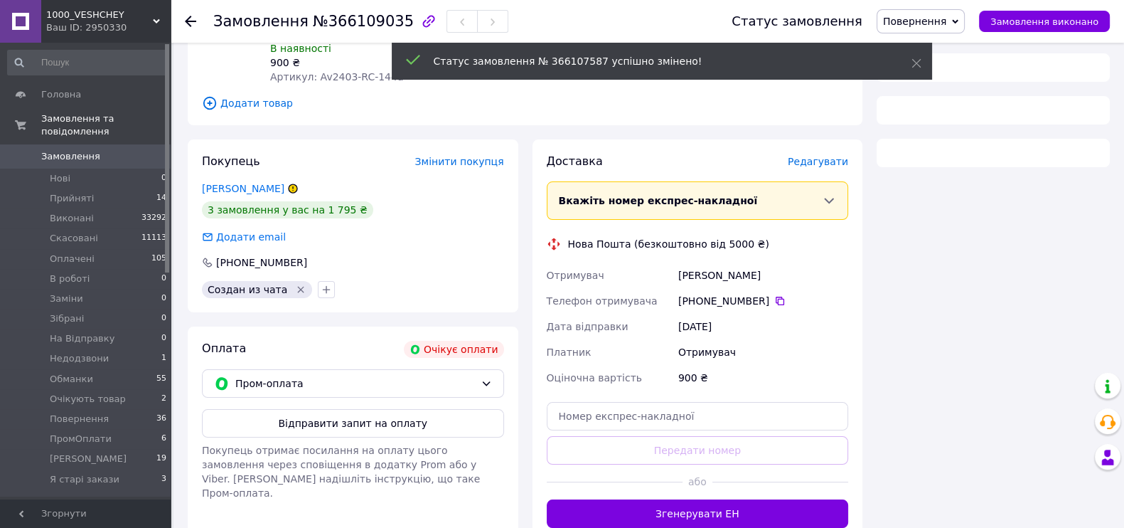
click at [477, 28] on button "button" at bounding box center [492, 21] width 31 height 23
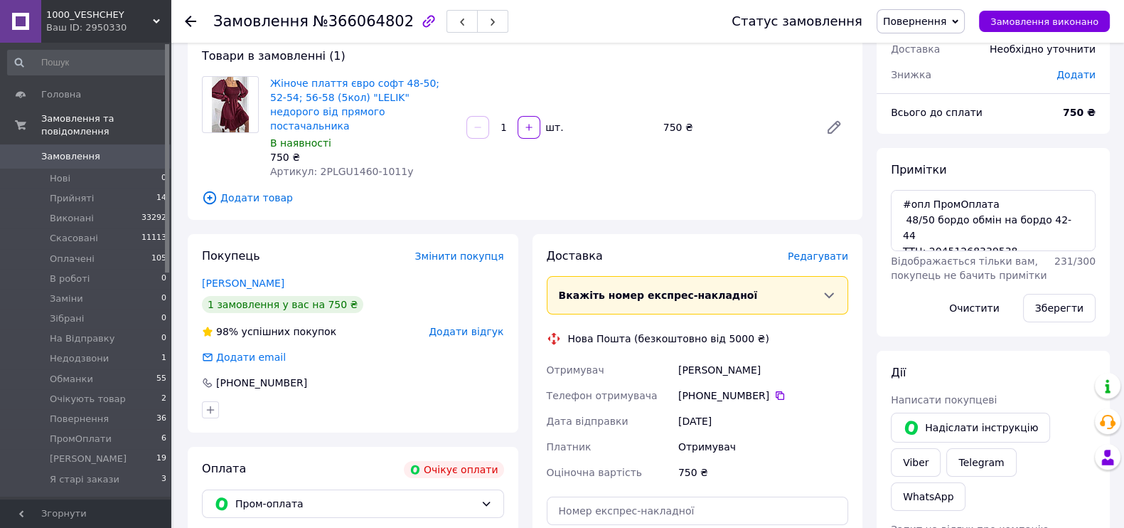
scroll to position [177, 0]
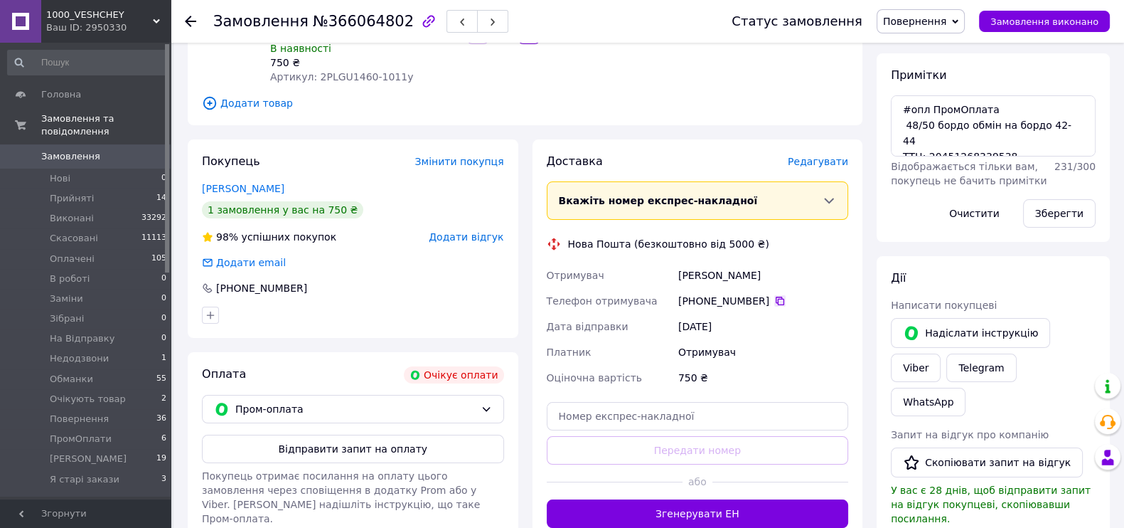
click at [784, 305] on icon at bounding box center [780, 300] width 9 height 9
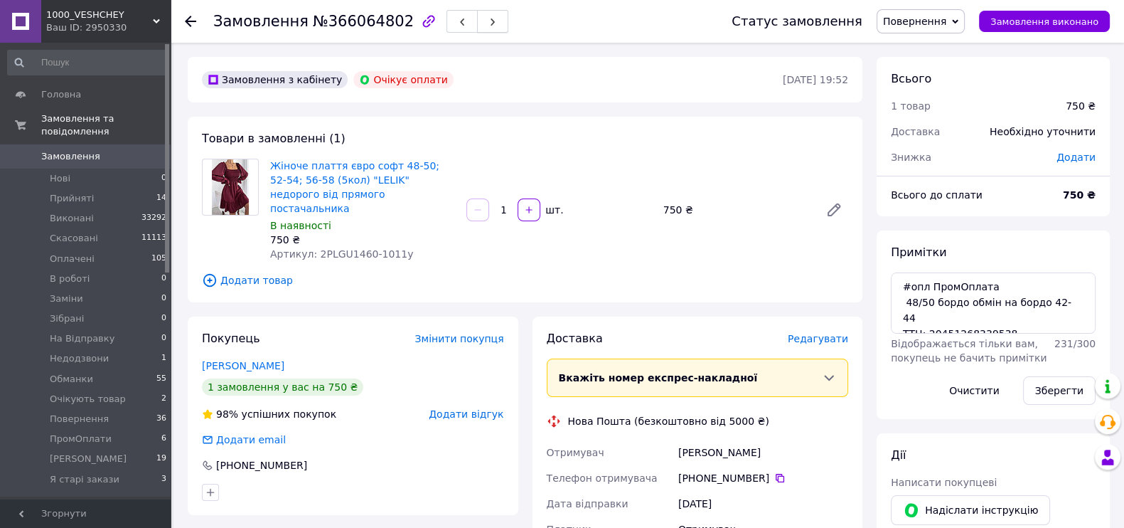
click at [477, 20] on button "button" at bounding box center [492, 21] width 31 height 23
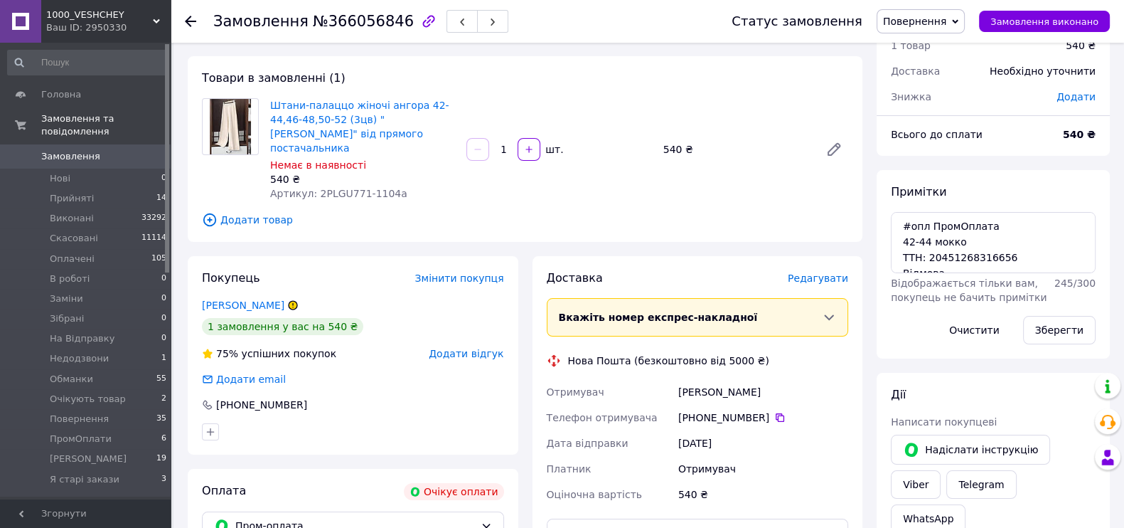
scroll to position [88, 0]
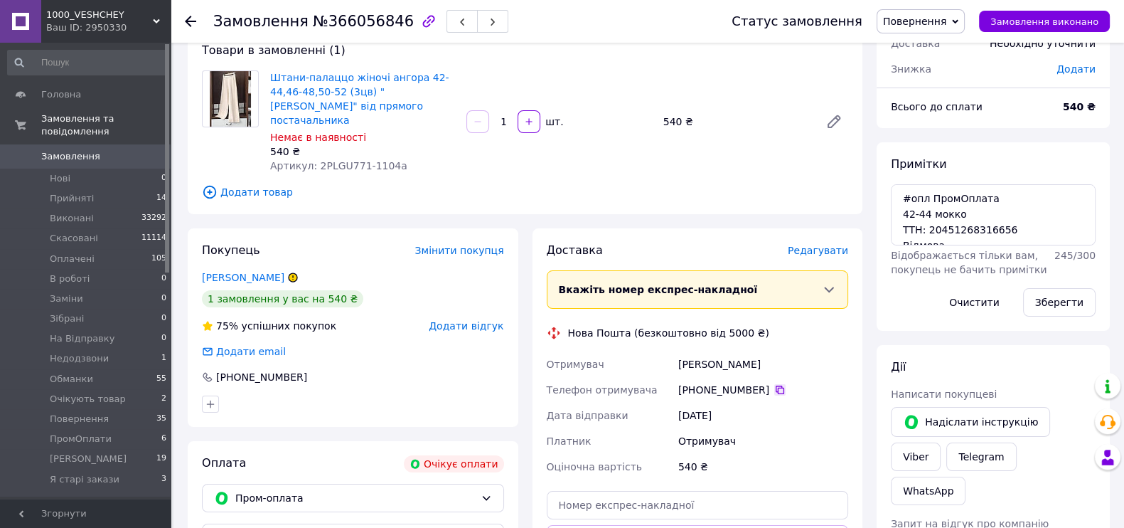
click at [784, 394] on icon at bounding box center [780, 389] width 9 height 9
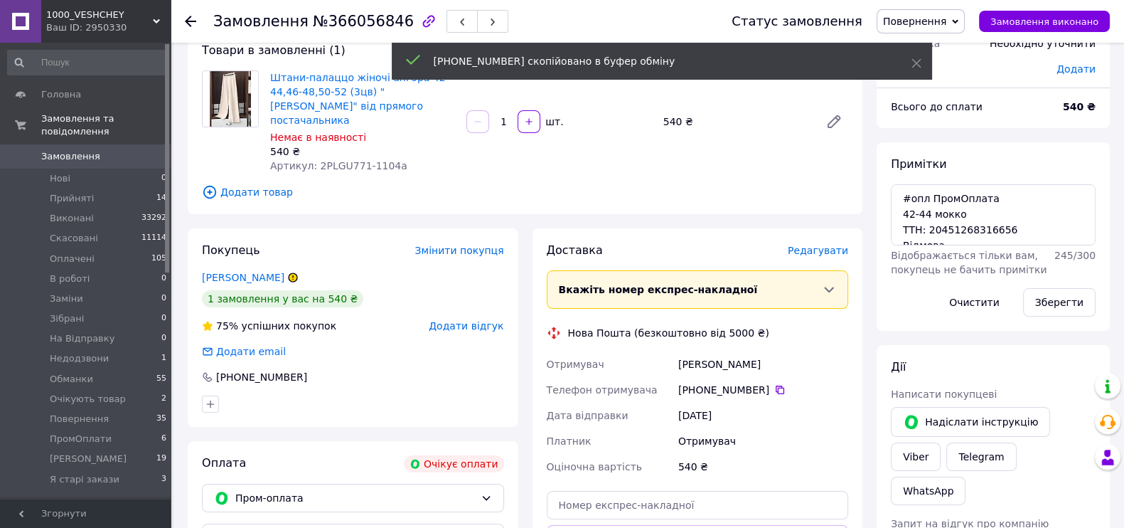
scroll to position [38, 0]
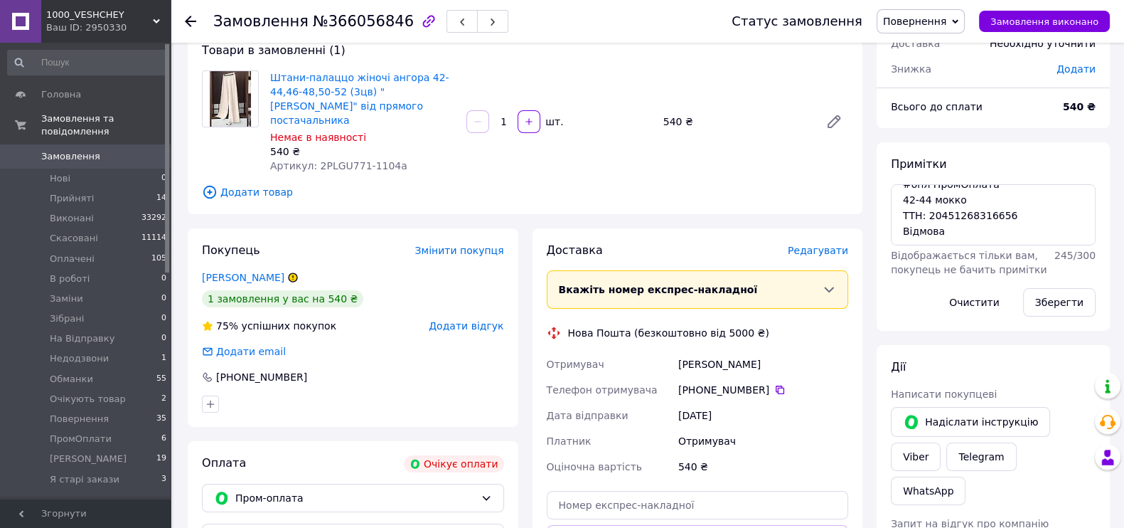
click at [945, 11] on span "Повернення" at bounding box center [921, 21] width 88 height 24
click at [917, 98] on li "Скасовано" at bounding box center [922, 92] width 91 height 21
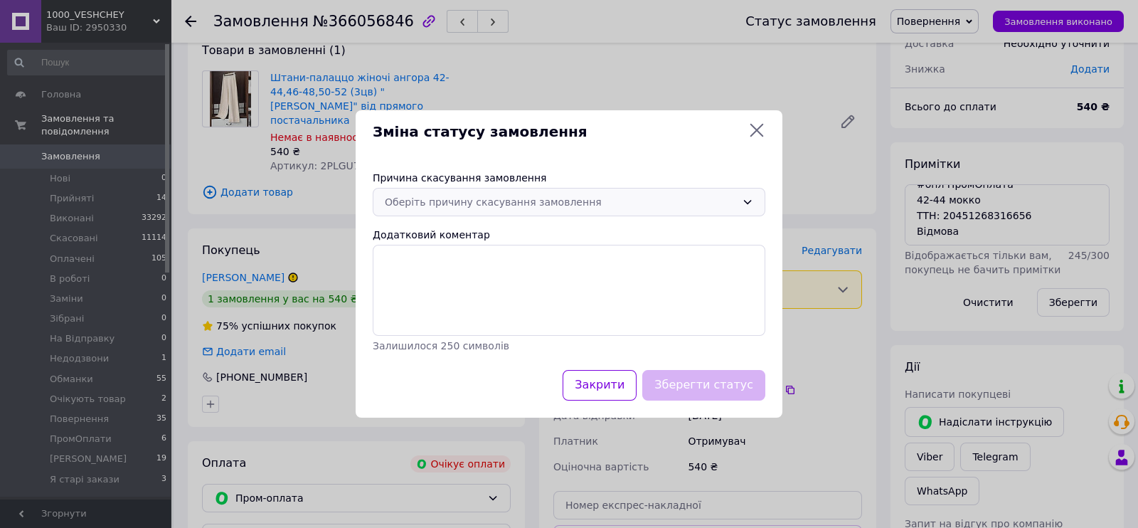
click at [432, 194] on div "Оберіть причину скасування замовлення" at bounding box center [560, 202] width 351 height 16
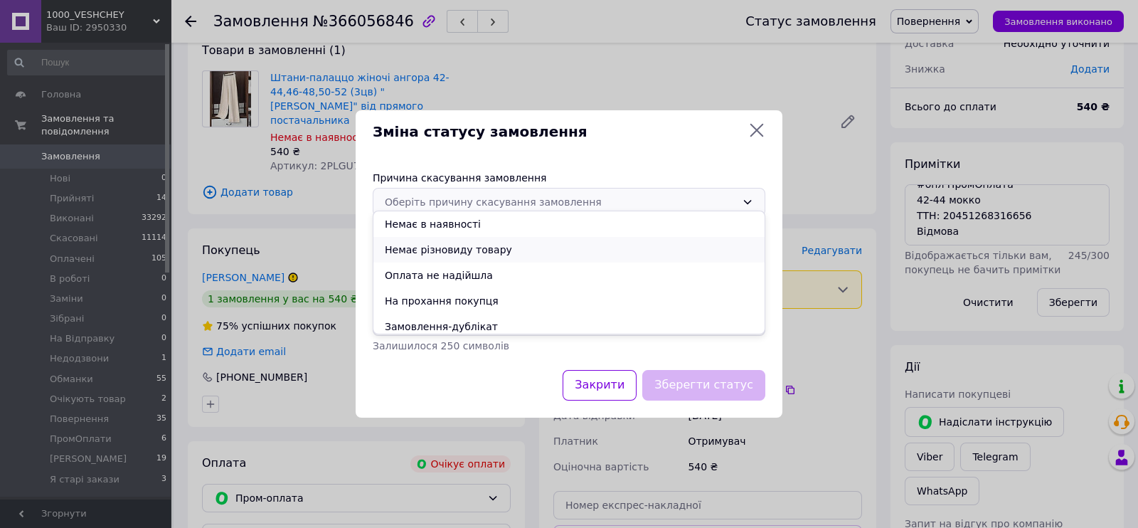
click at [449, 253] on li "Немає різновиду товару" at bounding box center [568, 250] width 391 height 26
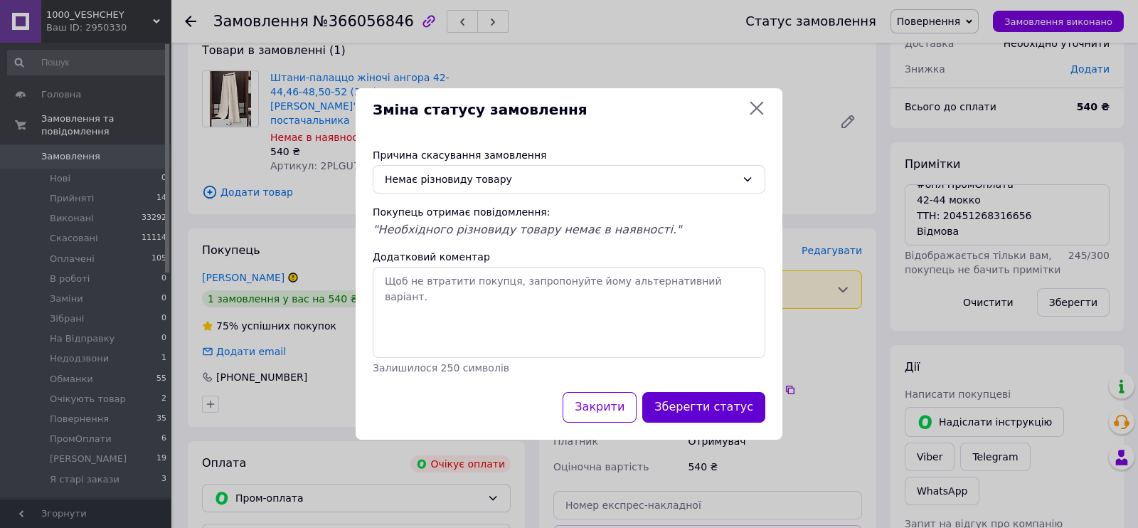
click at [712, 420] on button "Зберегти статус" at bounding box center [703, 407] width 123 height 31
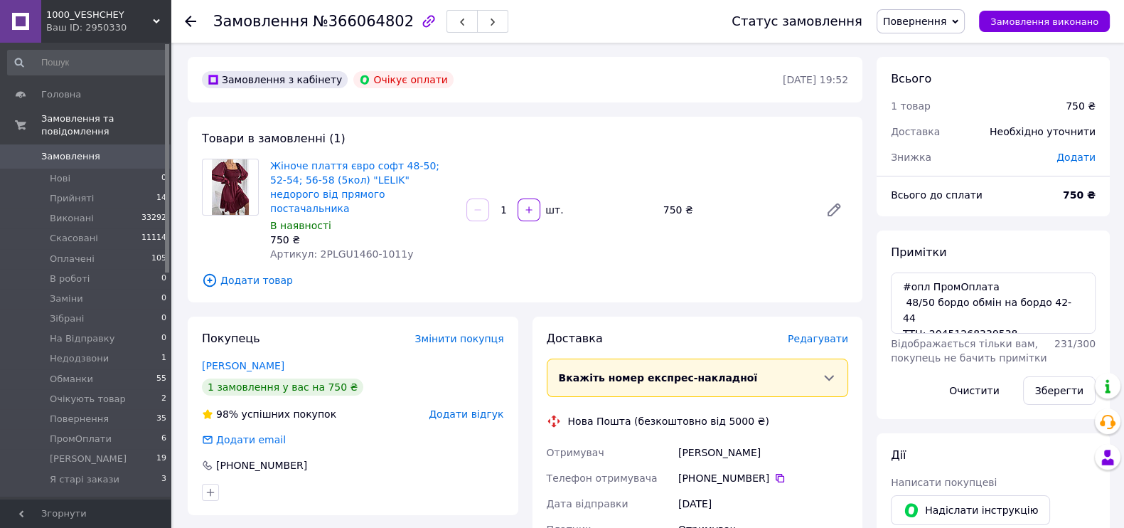
scroll to position [43, 0]
click at [477, 21] on button "button" at bounding box center [492, 21] width 31 height 23
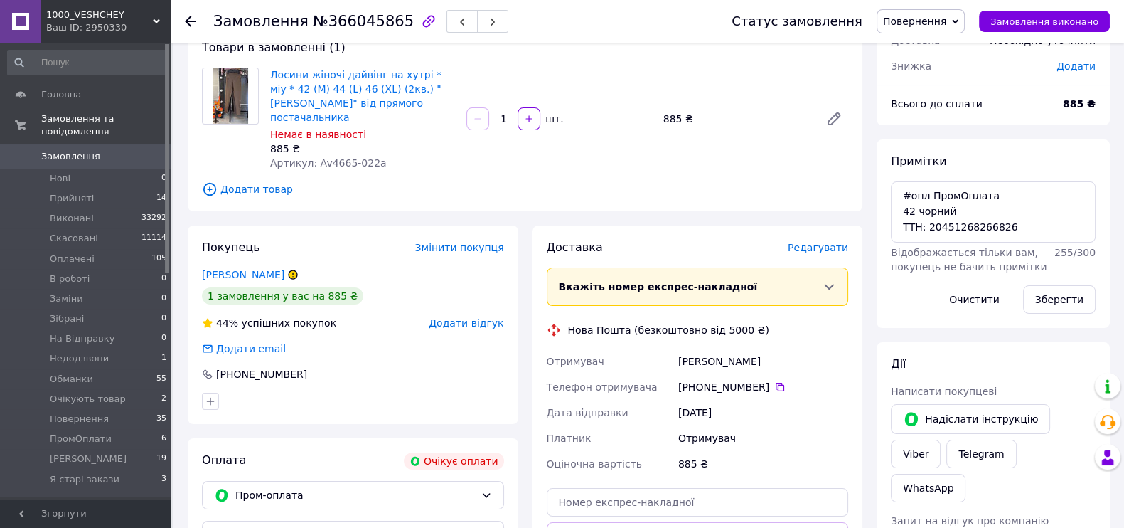
scroll to position [177, 0]
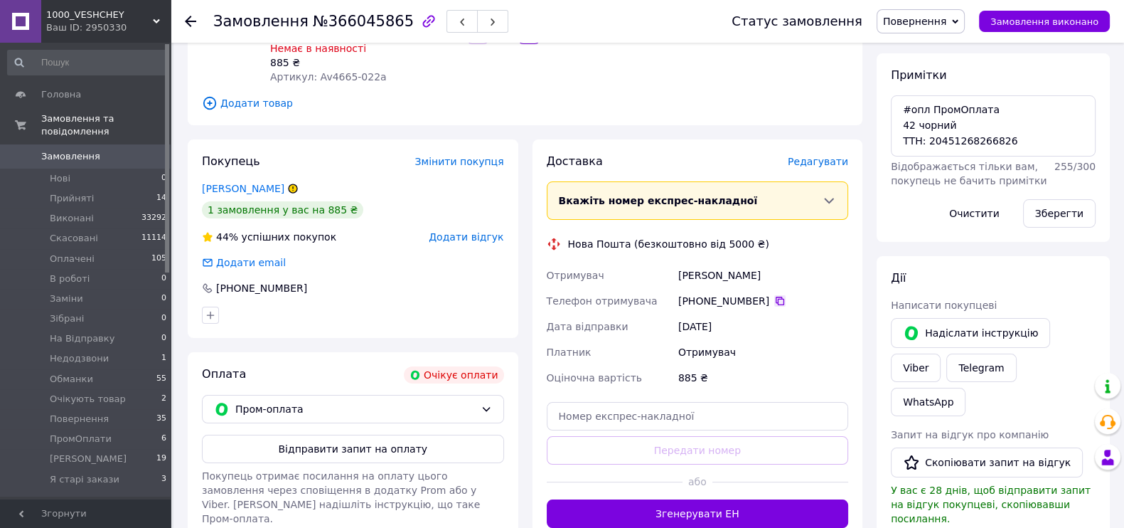
click at [786, 306] on icon at bounding box center [779, 300] width 11 height 11
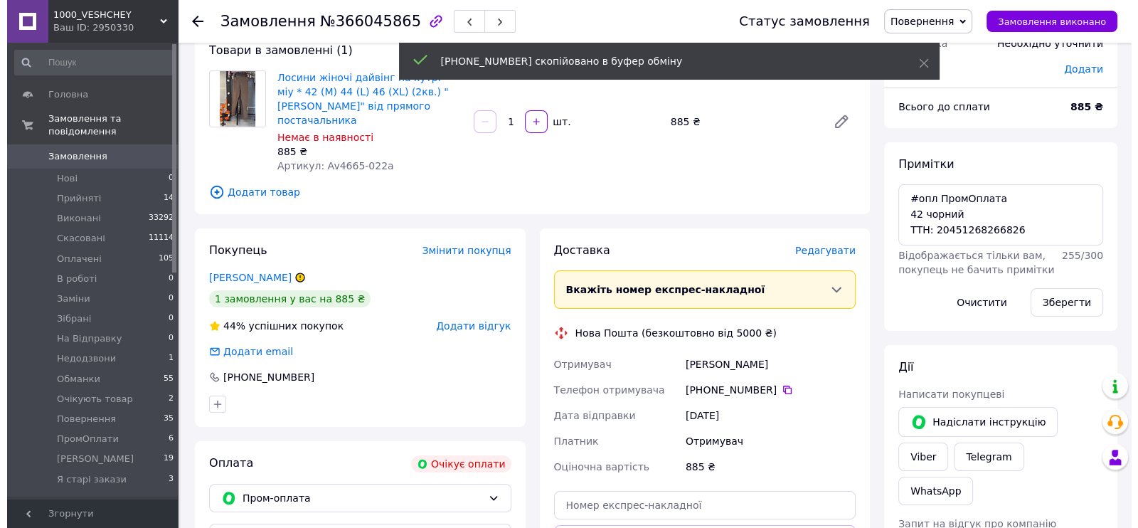
scroll to position [18, 0]
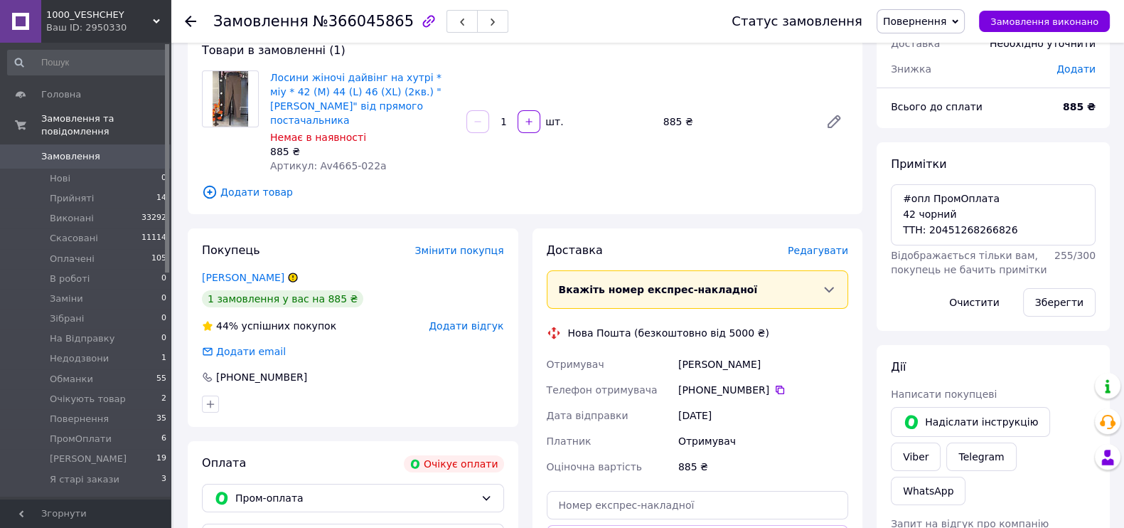
click at [899, 23] on span "Повернення" at bounding box center [914, 21] width 63 height 11
click at [881, 100] on li "Скасовано" at bounding box center [922, 92] width 91 height 21
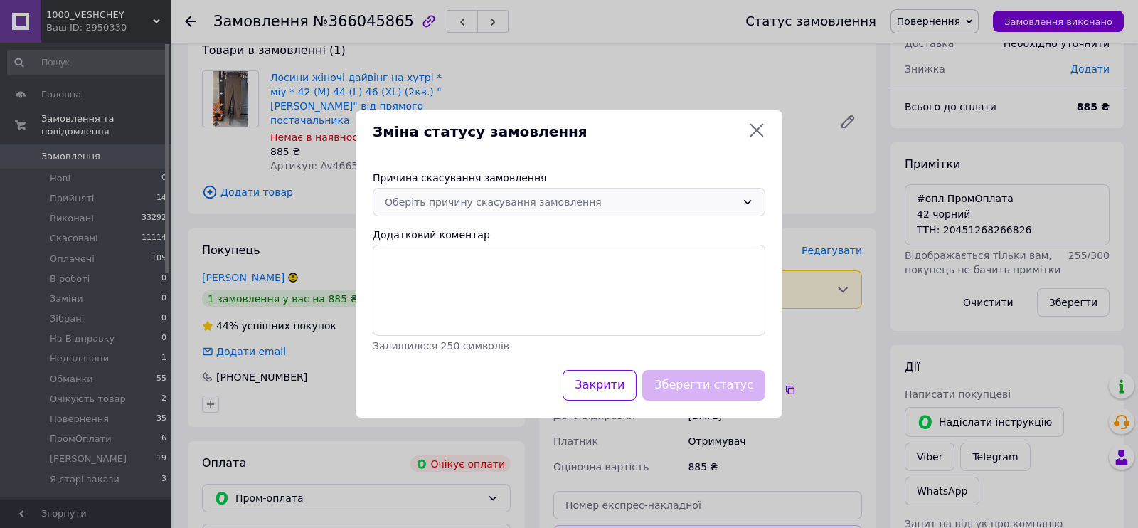
click at [562, 194] on div "Оберіть причину скасування замовлення" at bounding box center [560, 202] width 351 height 16
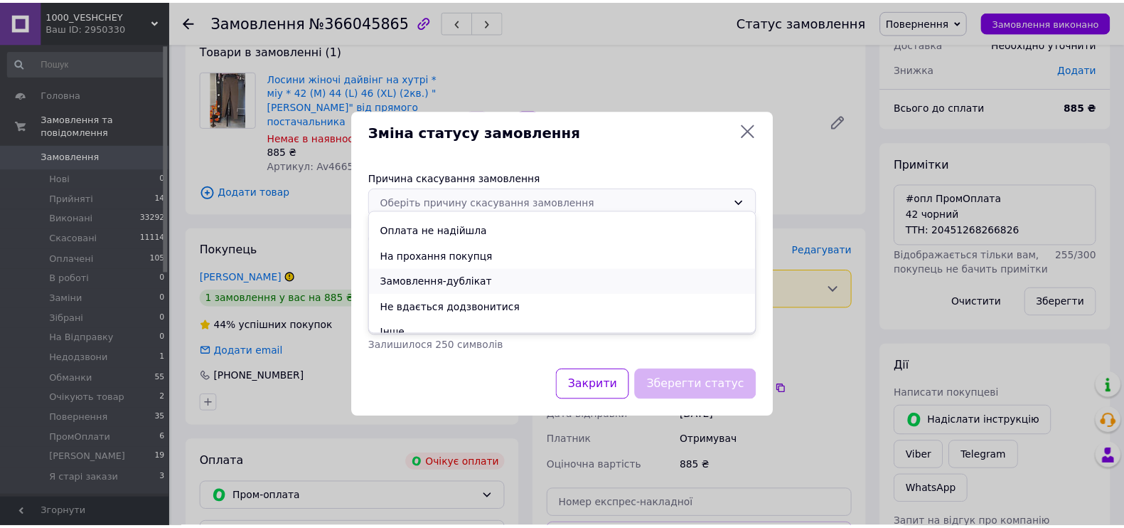
scroll to position [65, 0]
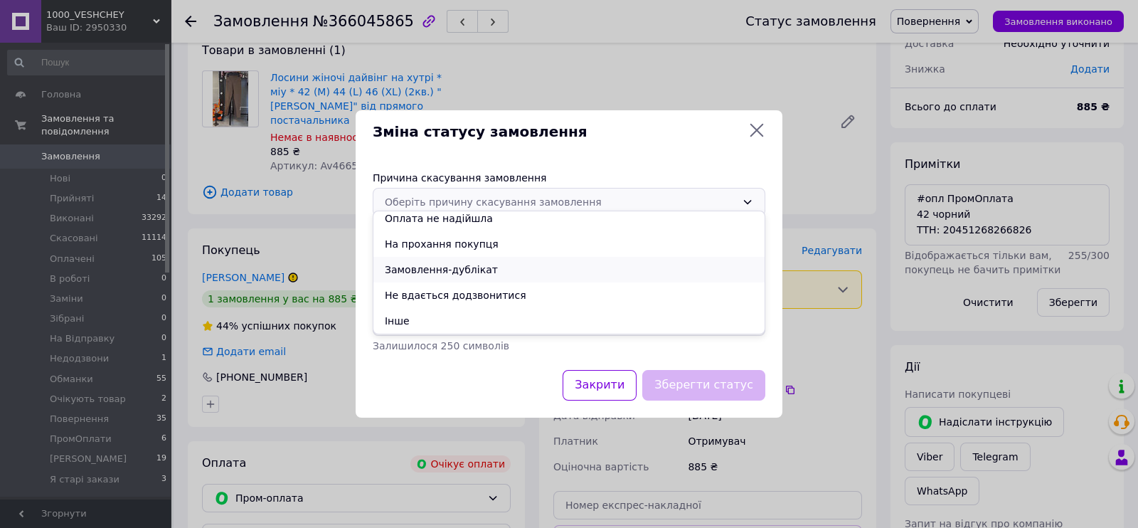
click at [444, 282] on li "Замовлення-дублікат" at bounding box center [568, 270] width 391 height 26
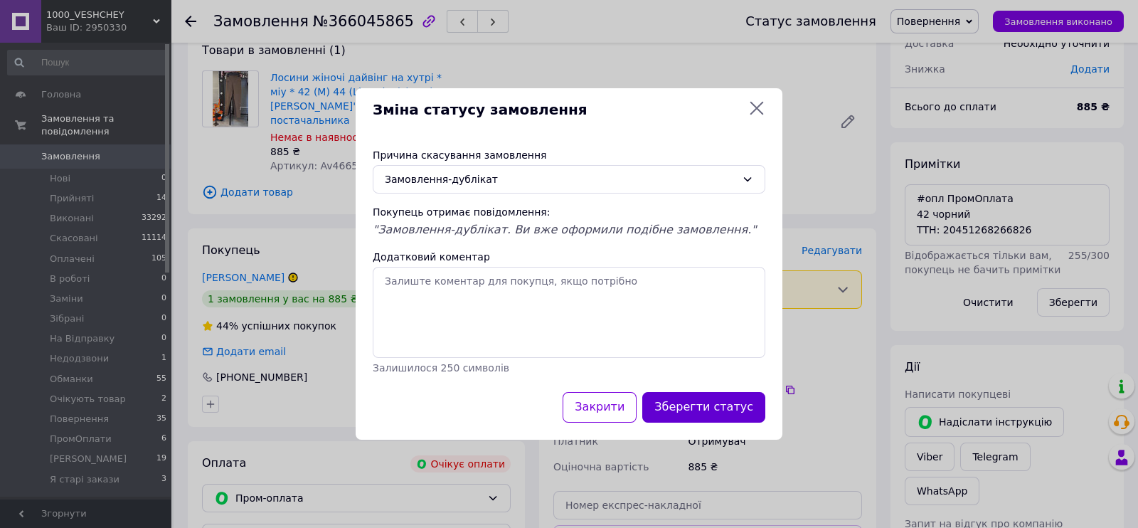
click at [741, 422] on button "Зберегти статус" at bounding box center [703, 407] width 123 height 31
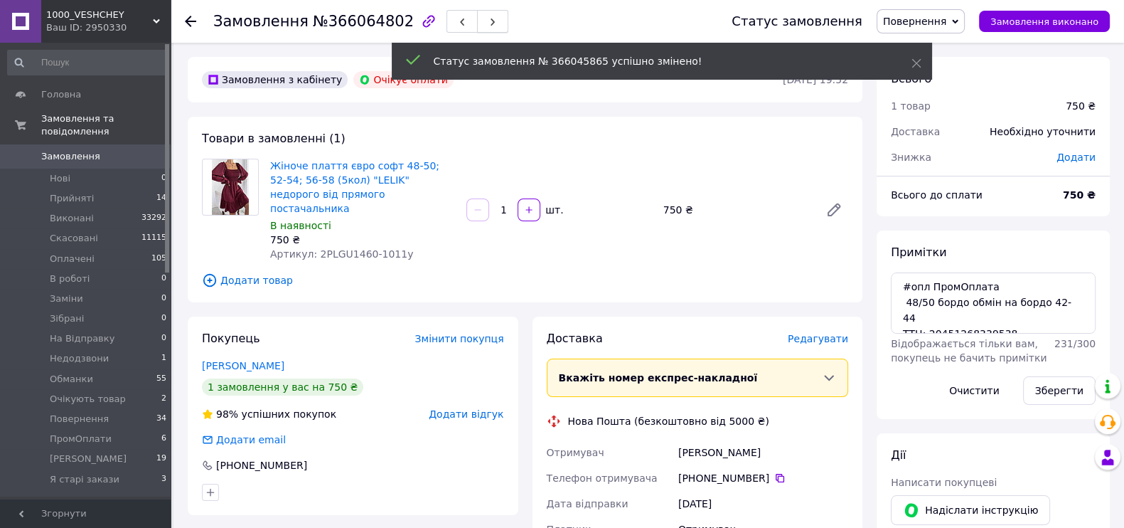
scroll to position [43, 0]
click at [477, 19] on button "button" at bounding box center [492, 21] width 31 height 23
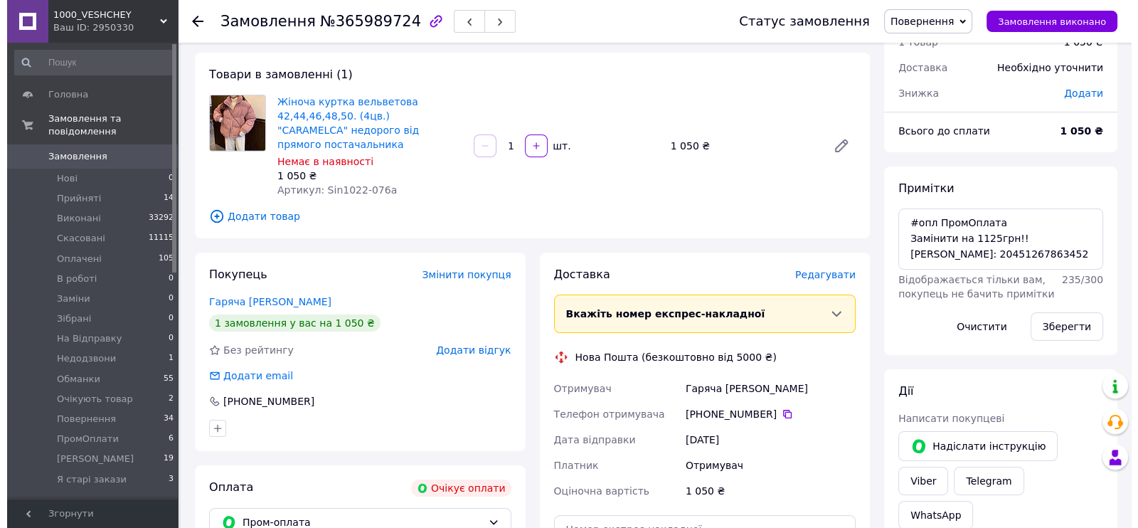
scroll to position [88, 0]
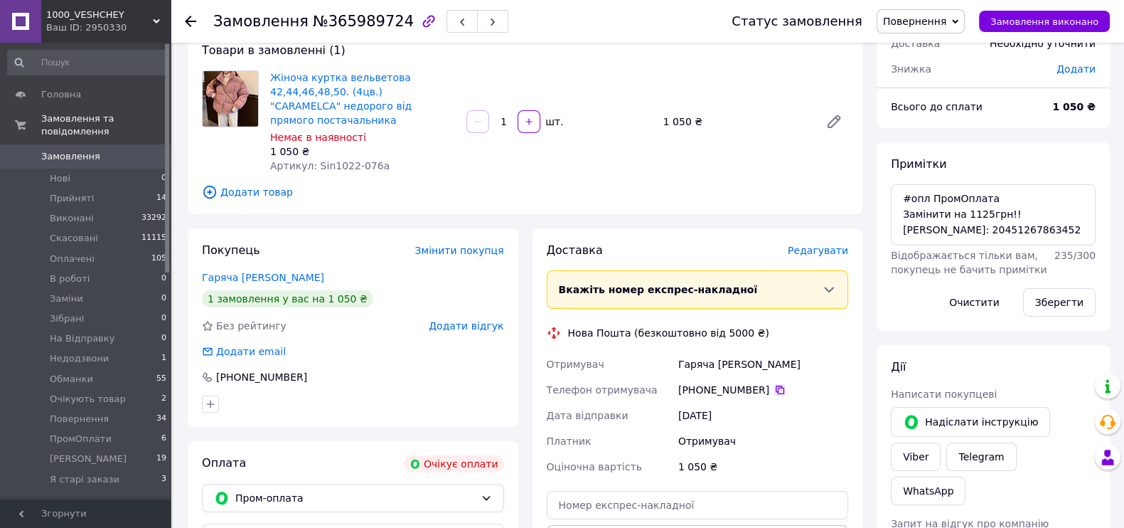
click at [786, 395] on icon at bounding box center [779, 389] width 11 height 11
click at [897, 9] on span "Повернення" at bounding box center [921, 21] width 88 height 24
click at [915, 99] on li "Скасовано" at bounding box center [922, 92] width 91 height 21
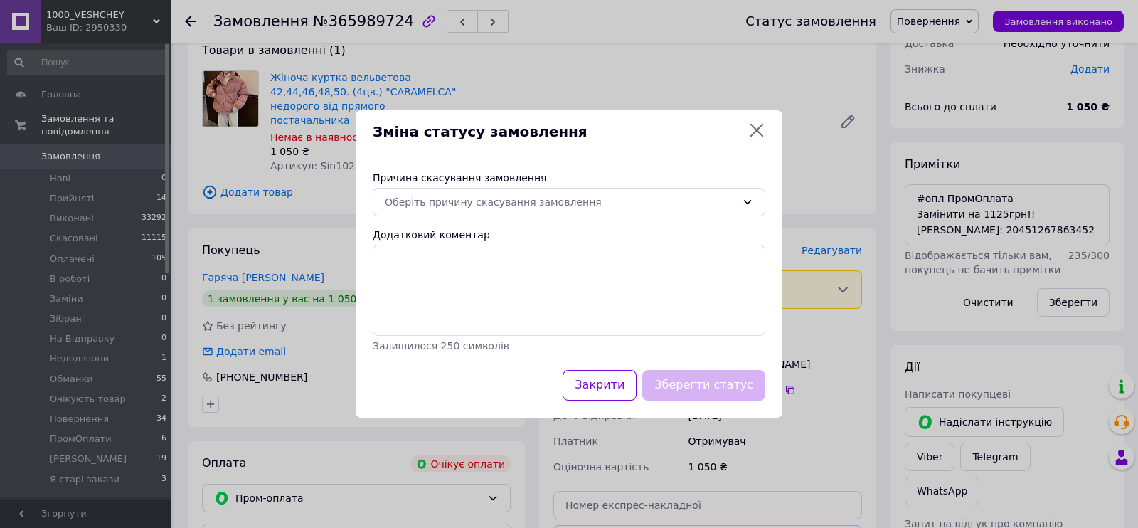
click at [477, 174] on div "Причина скасування замовлення Оберіть причину скасування замовлення Додатковий …" at bounding box center [568, 262] width 427 height 216
click at [466, 188] on div "Оберіть причину скасування замовлення" at bounding box center [569, 202] width 392 height 28
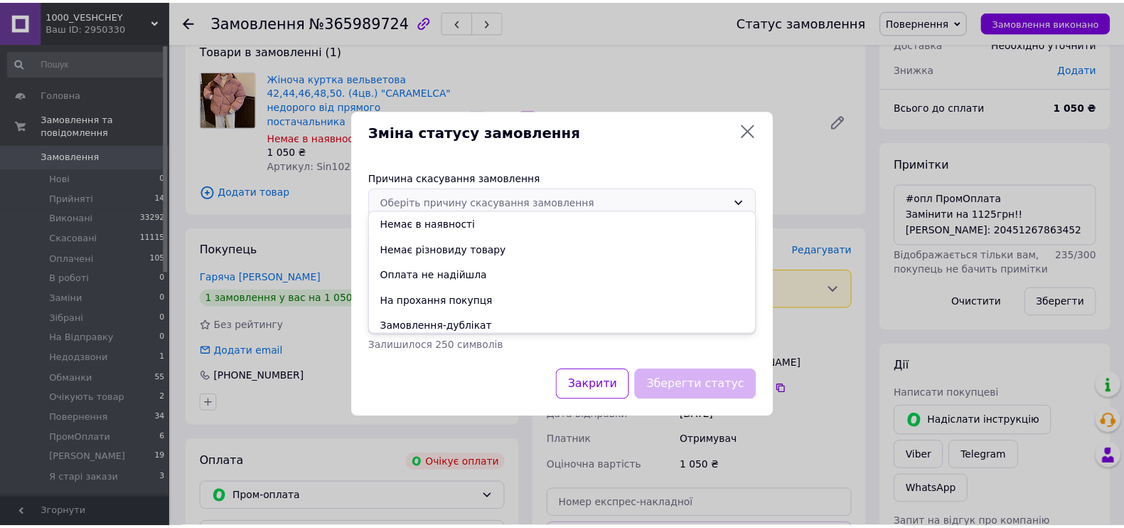
scroll to position [65, 0]
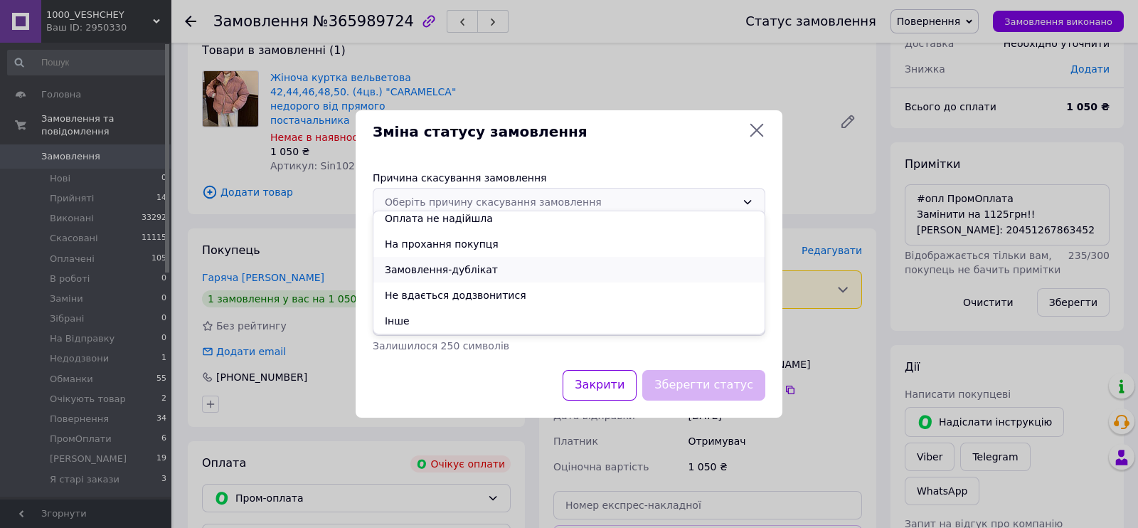
click at [444, 282] on li "Замовлення-дублікат" at bounding box center [568, 270] width 391 height 26
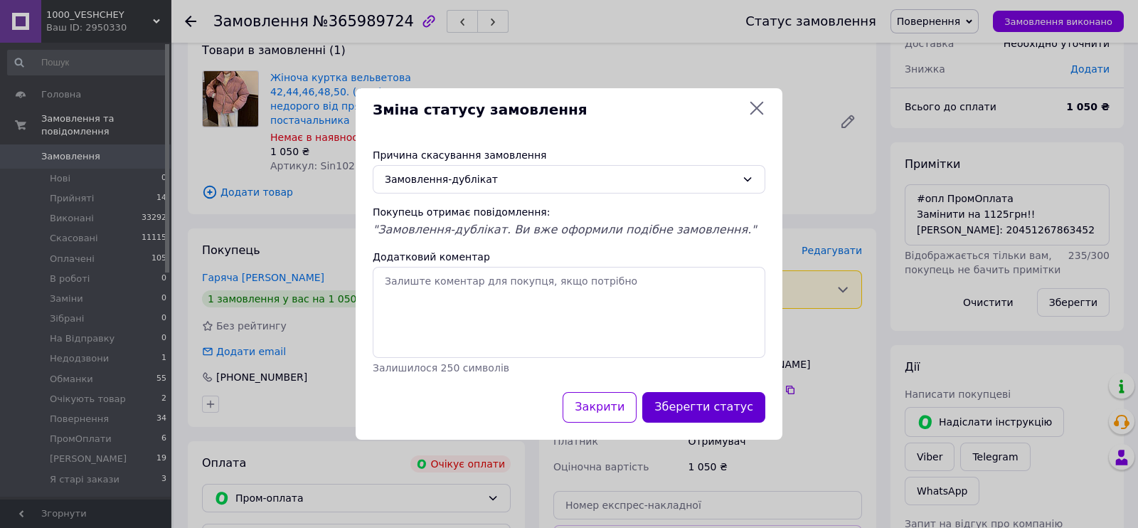
click at [697, 422] on button "Зберегти статус" at bounding box center [703, 407] width 123 height 31
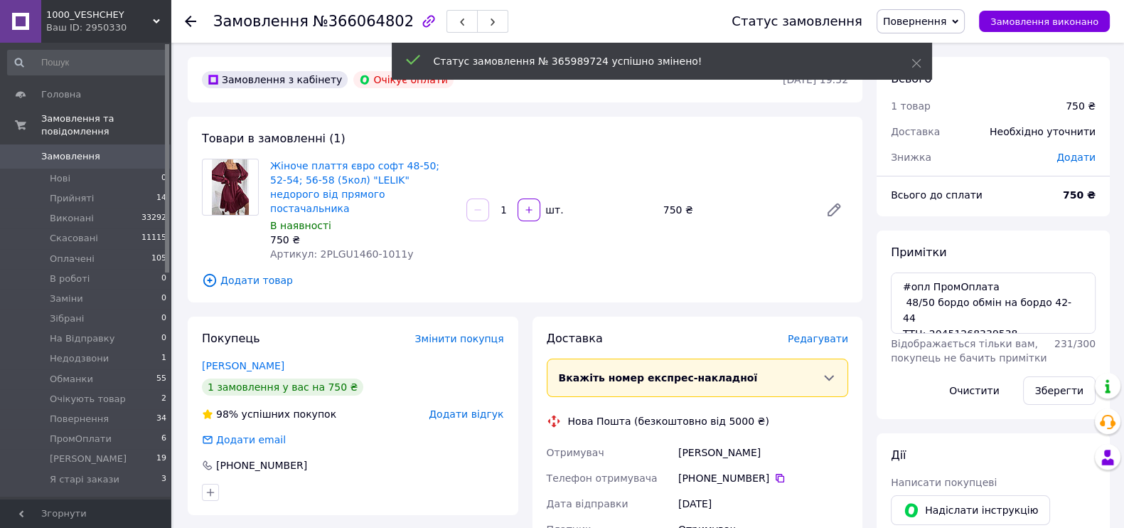
scroll to position [43, 0]
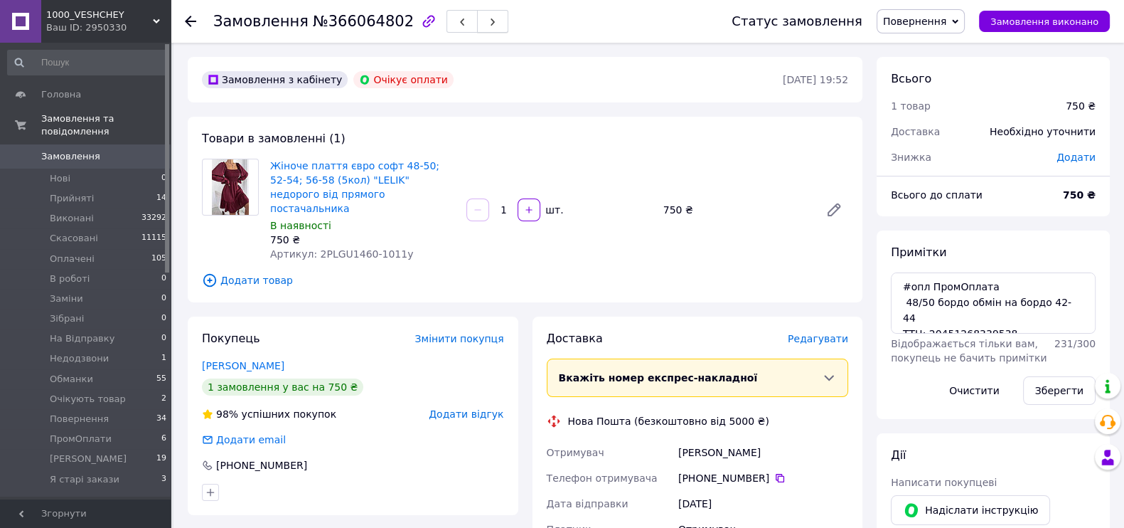
click at [488, 16] on span "button" at bounding box center [492, 21] width 9 height 11
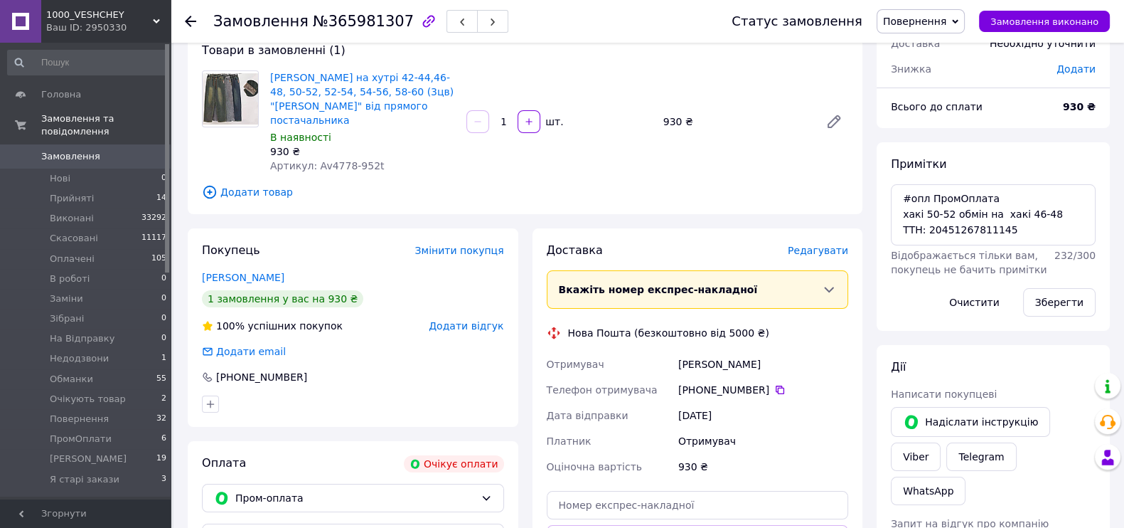
scroll to position [85, 0]
click at [786, 395] on icon at bounding box center [779, 389] width 11 height 11
click at [477, 15] on button "button" at bounding box center [492, 21] width 31 height 23
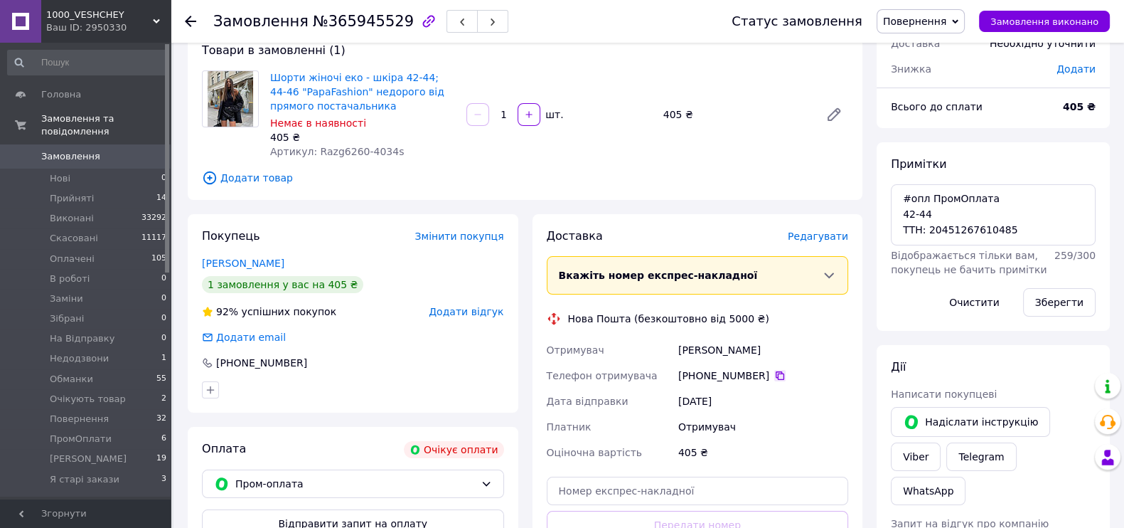
click at [786, 381] on icon at bounding box center [779, 375] width 11 height 11
click at [924, 26] on span "Повернення" at bounding box center [914, 21] width 63 height 11
click at [910, 103] on li "Скасовано" at bounding box center [922, 92] width 91 height 21
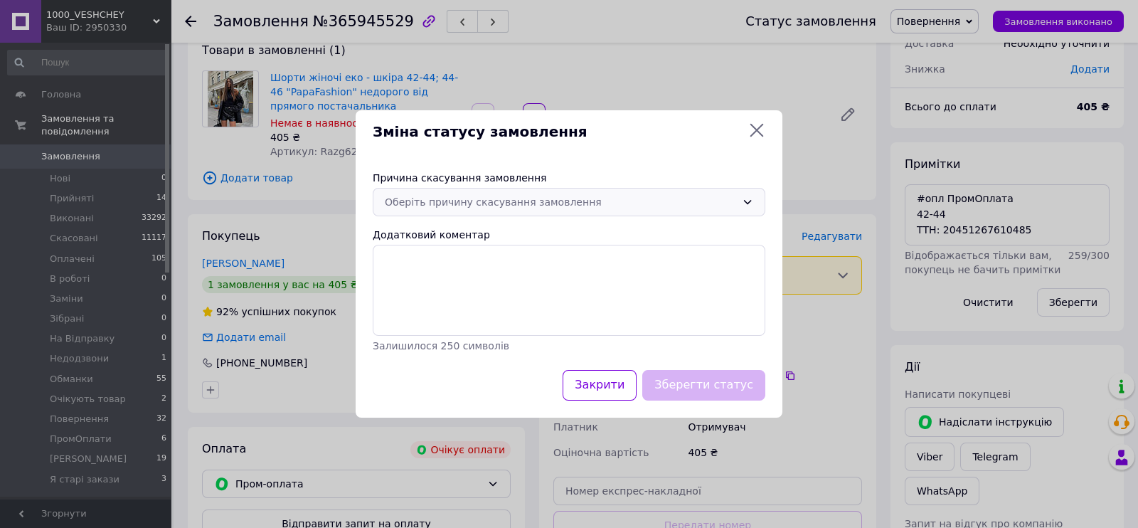
drag, startPoint x: 485, startPoint y: 183, endPoint x: 484, endPoint y: 198, distance: 14.9
click at [484, 194] on div "Оберіть причину скасування замовлення" at bounding box center [560, 202] width 351 height 16
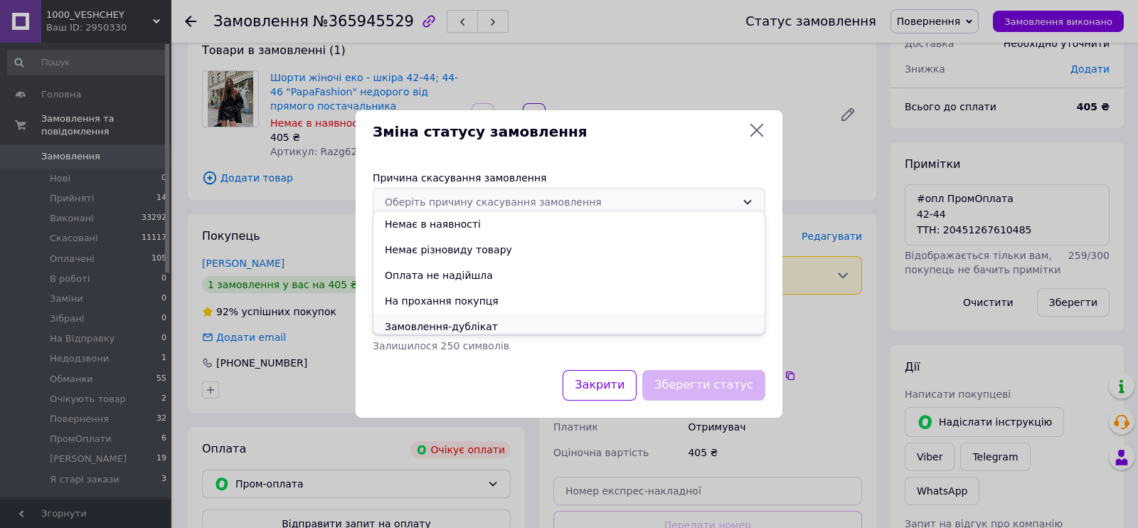
click at [472, 333] on li "Замовлення-дублікат" at bounding box center [568, 327] width 391 height 26
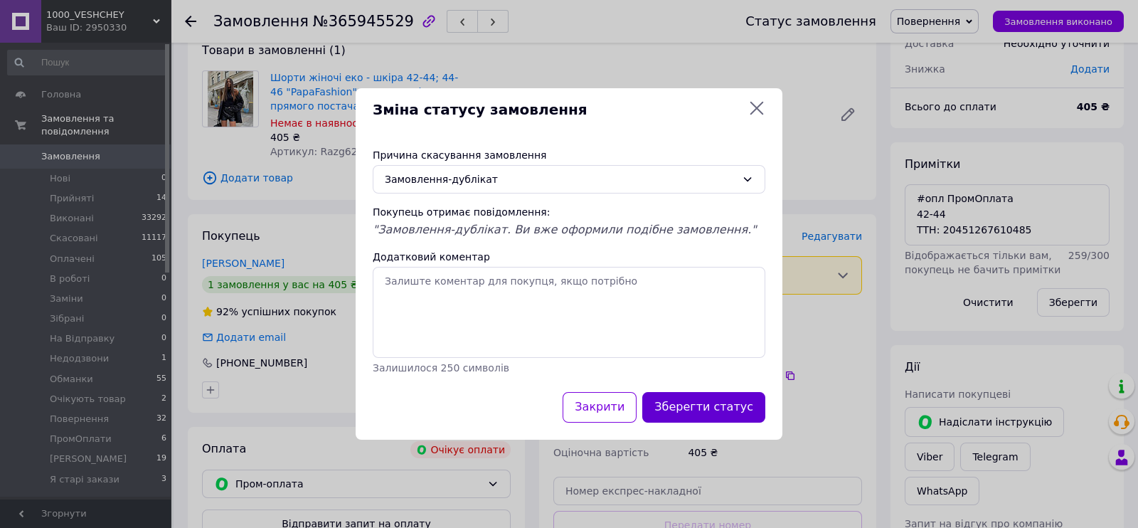
click at [707, 422] on button "Зберегти статус" at bounding box center [703, 407] width 123 height 31
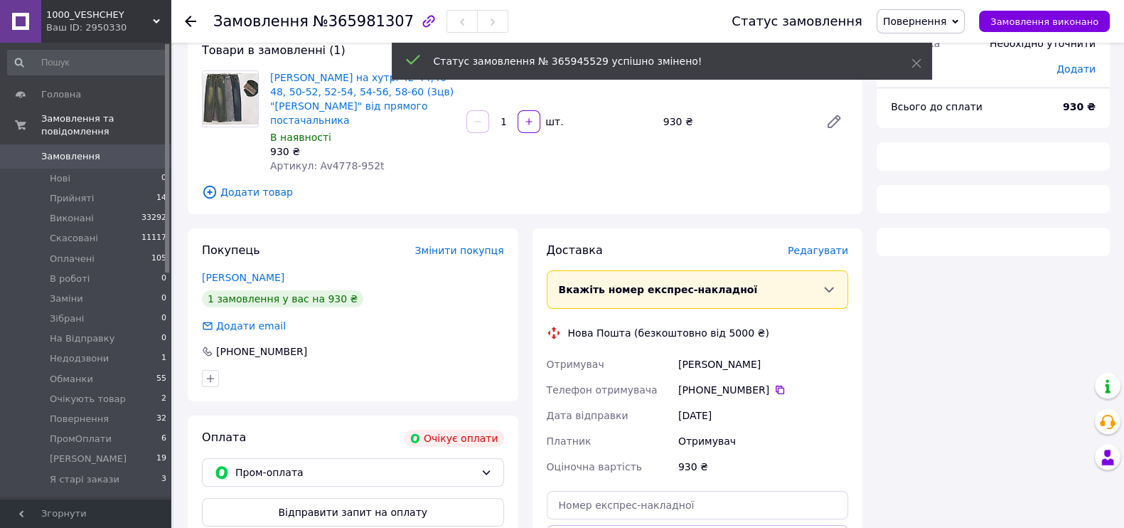
click at [477, 16] on button "button" at bounding box center [492, 21] width 31 height 23
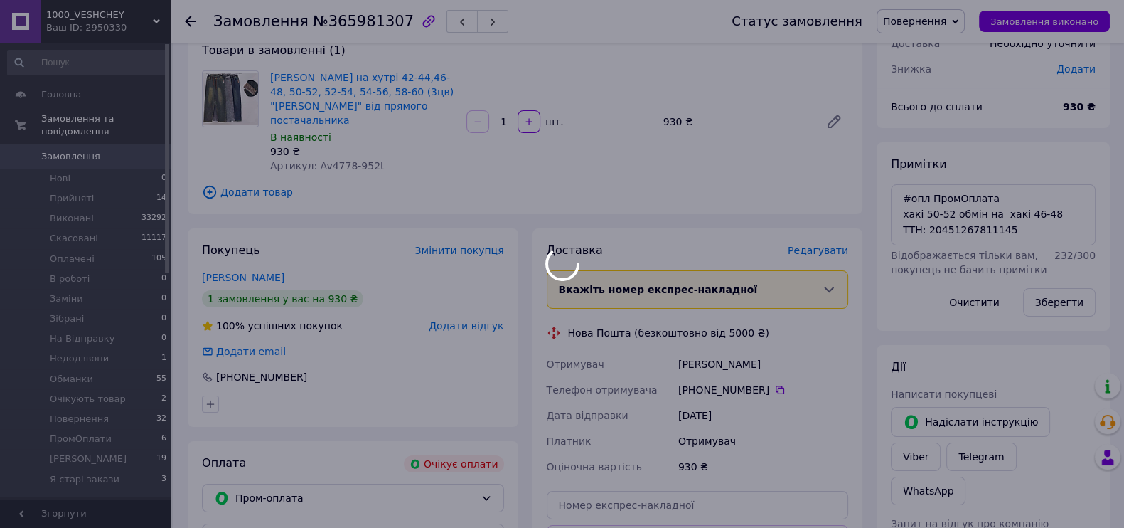
scroll to position [85, 0]
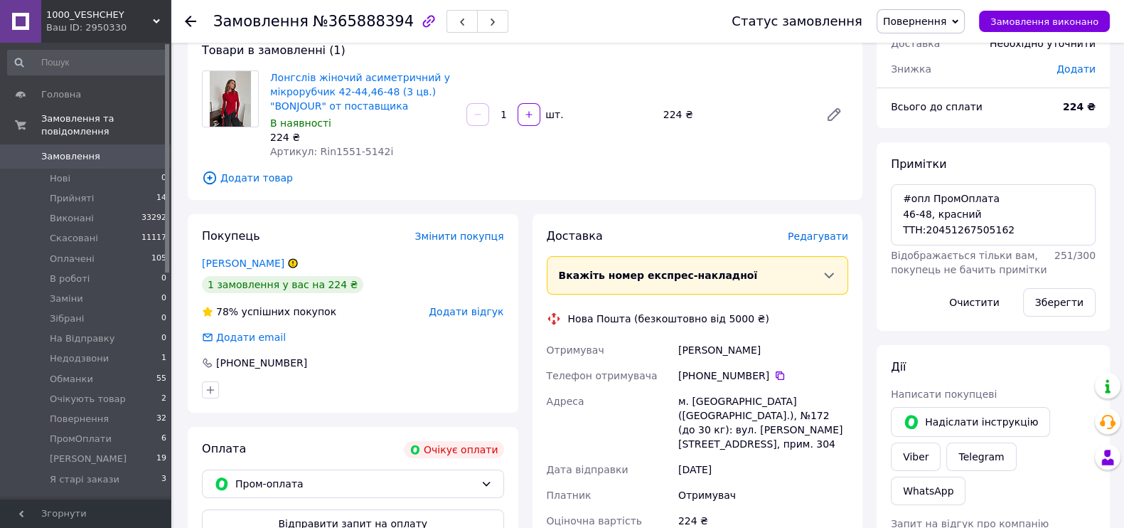
scroll to position [132, 0]
click at [786, 381] on icon at bounding box center [779, 375] width 11 height 11
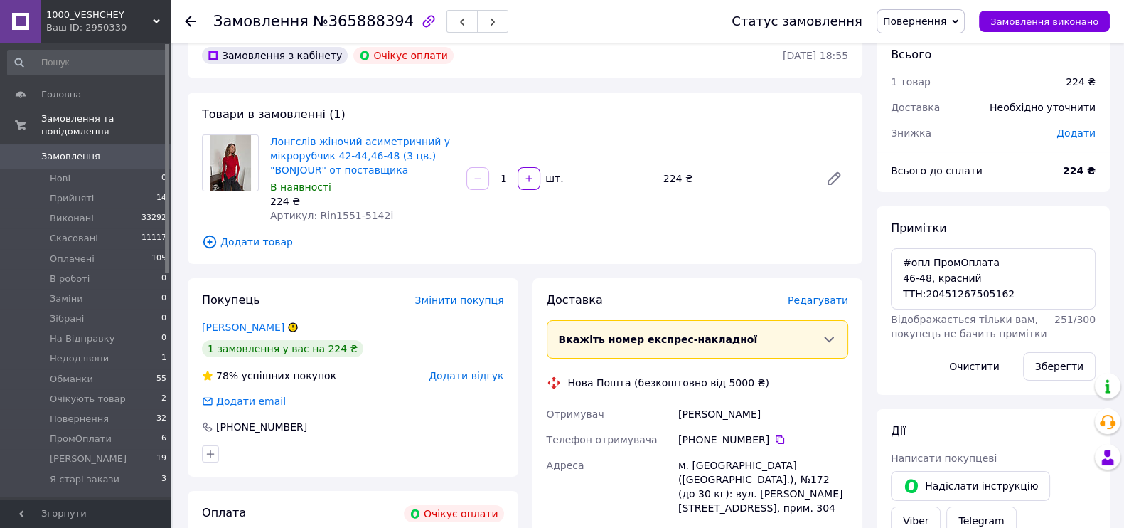
scroll to position [0, 0]
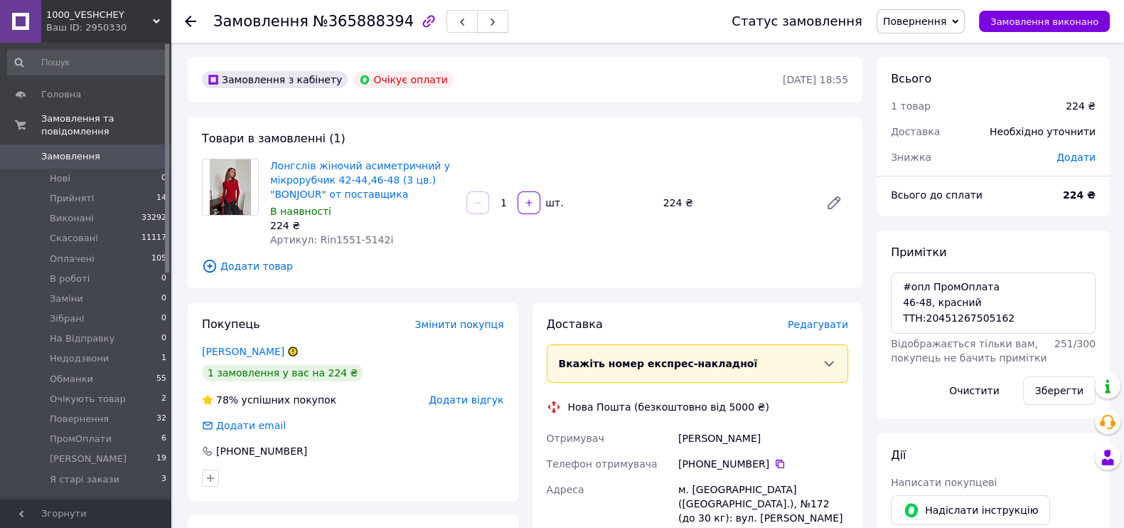
click at [477, 11] on button "button" at bounding box center [492, 21] width 31 height 23
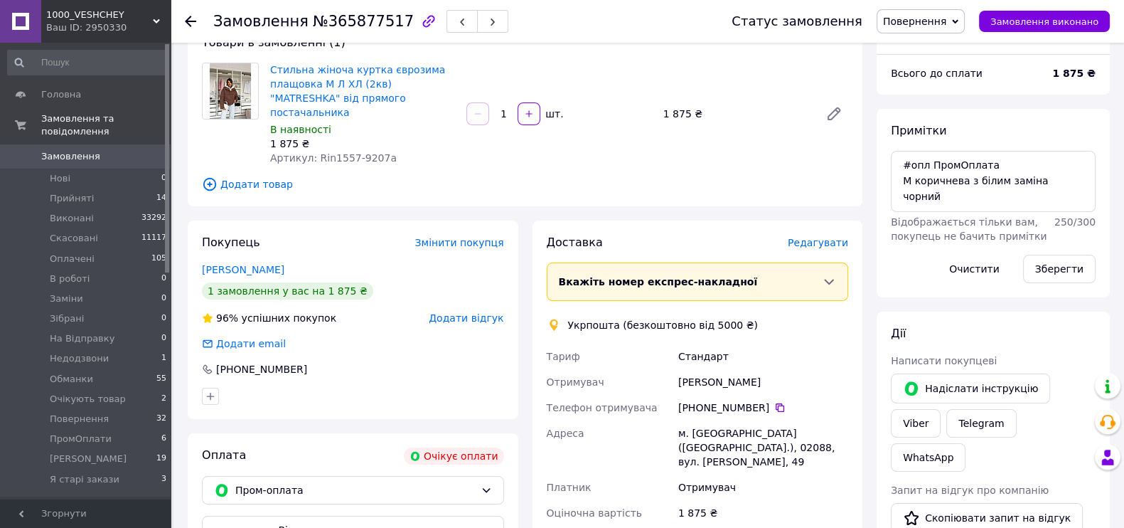
scroll to position [177, 0]
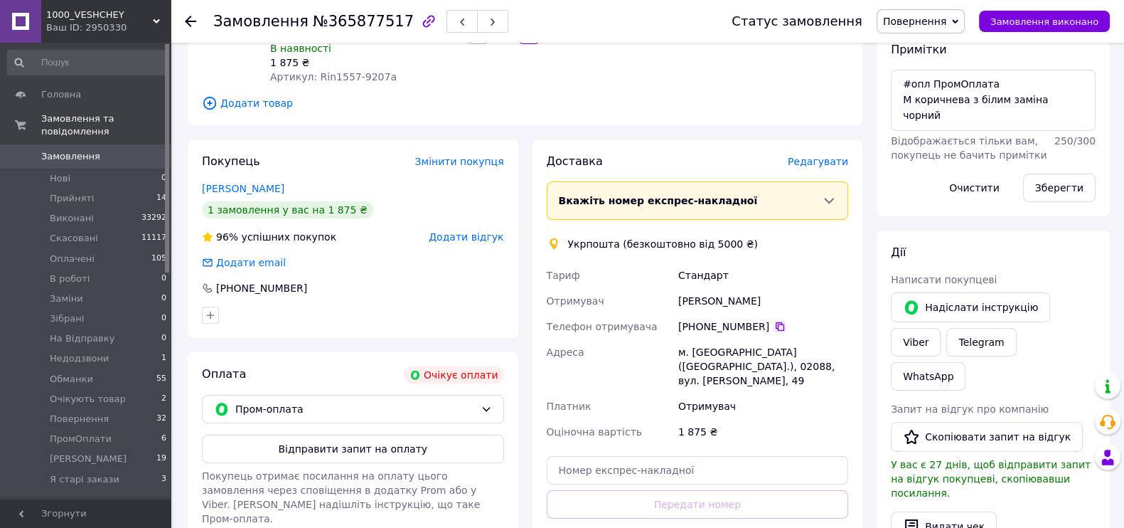
click at [786, 332] on icon at bounding box center [779, 326] width 11 height 11
click at [909, 16] on span "Повернення" at bounding box center [914, 21] width 63 height 11
click at [921, 99] on li "Скасовано" at bounding box center [922, 92] width 91 height 21
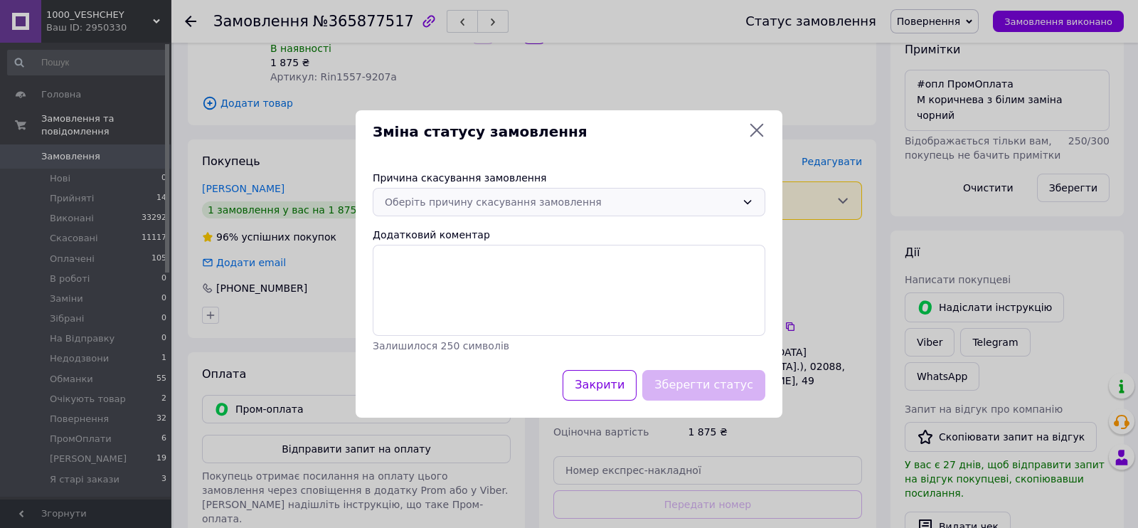
click at [481, 194] on div "Оберіть причину скасування замовлення" at bounding box center [560, 202] width 351 height 16
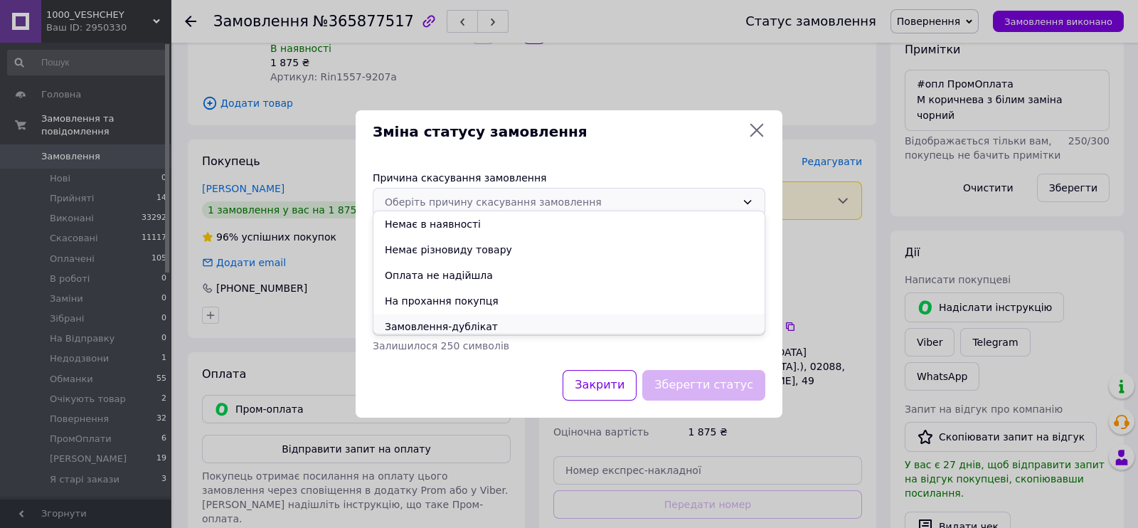
click at [454, 336] on li "Замовлення-дублікат" at bounding box center [568, 327] width 391 height 26
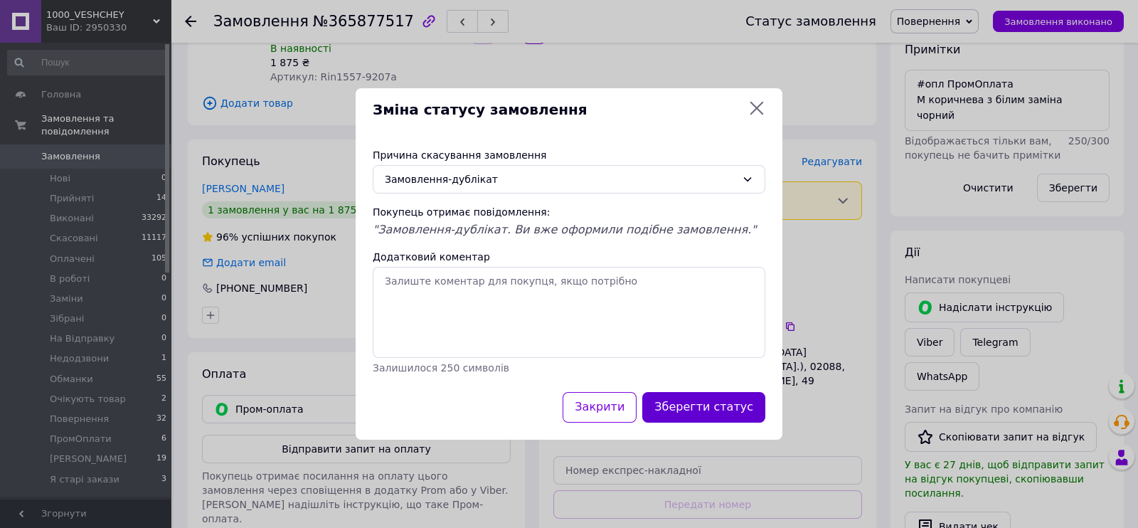
click at [715, 422] on button "Зберегти статус" at bounding box center [703, 407] width 123 height 31
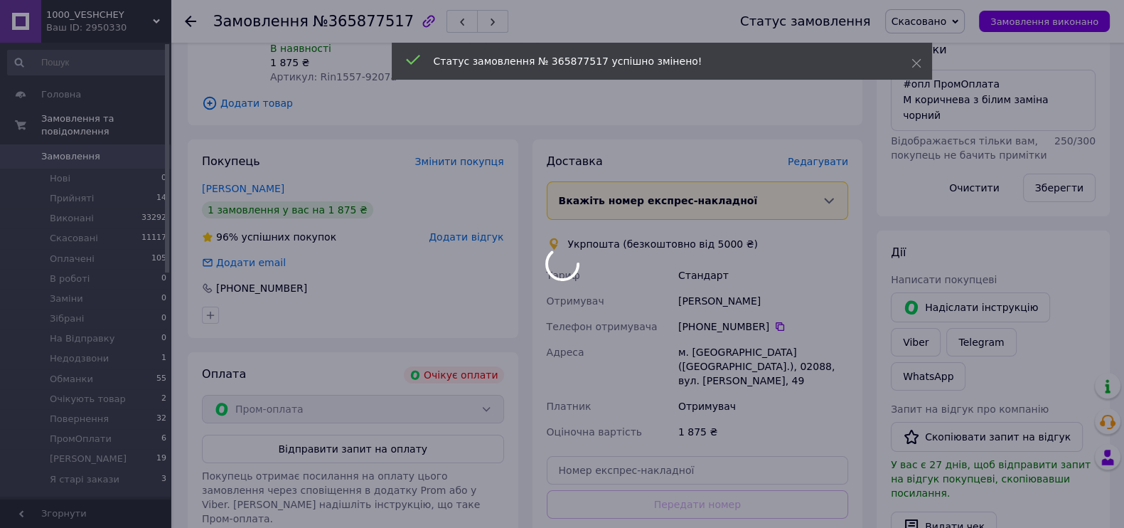
scroll to position [97, 0]
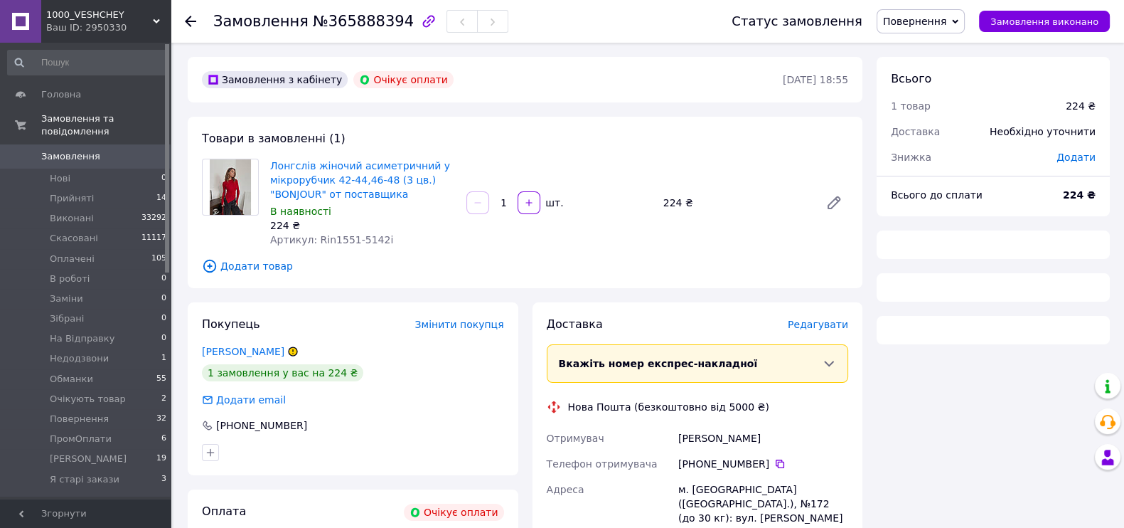
click at [488, 18] on icon "button" at bounding box center [492, 22] width 9 height 9
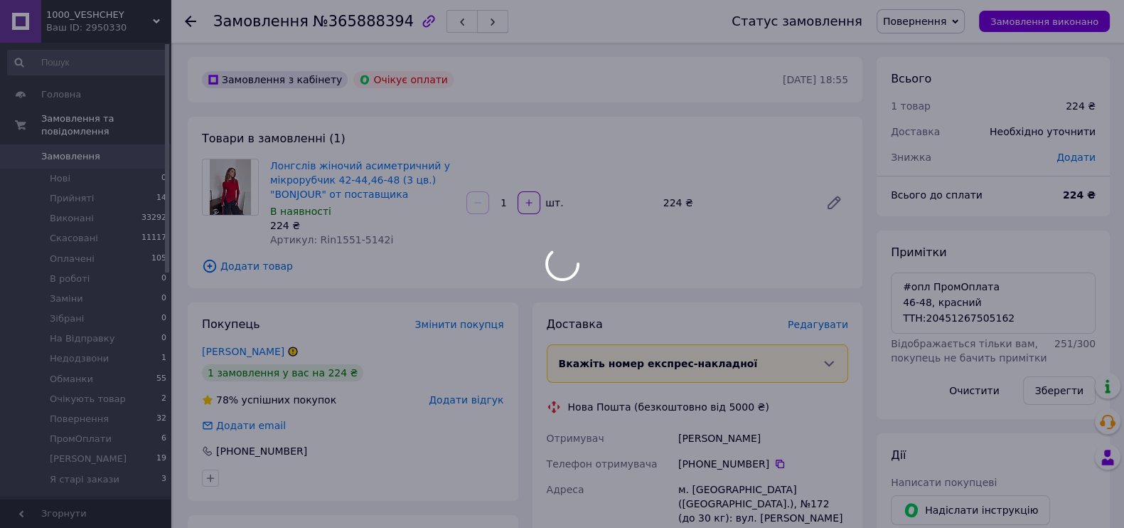
scroll to position [132, 0]
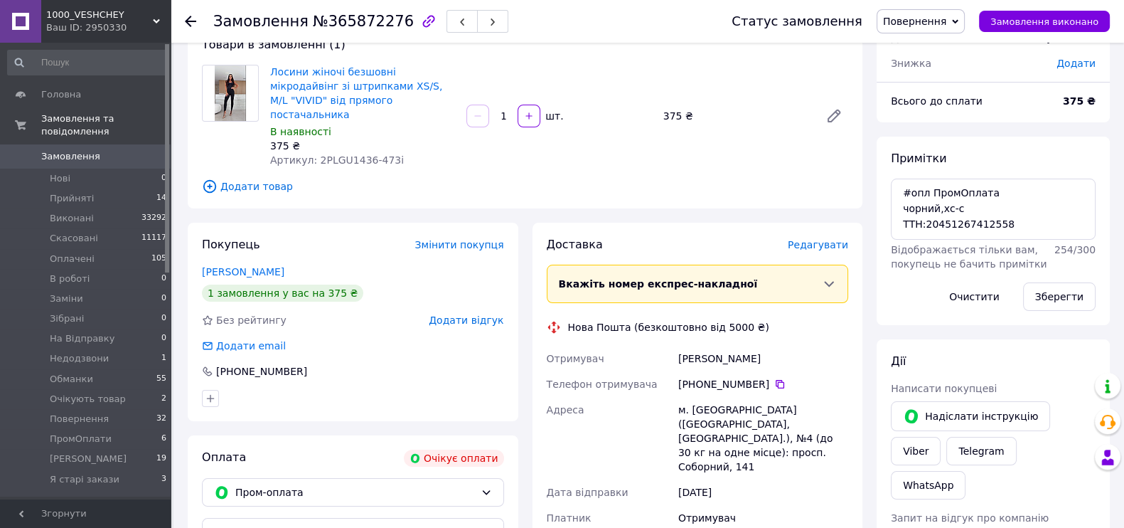
scroll to position [177, 0]
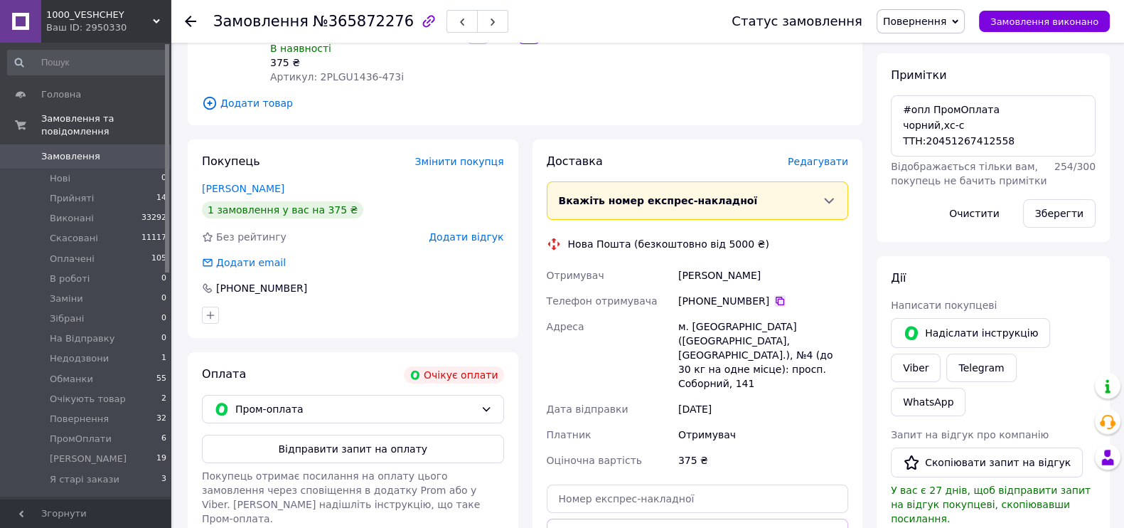
click at [786, 306] on icon at bounding box center [779, 300] width 11 height 11
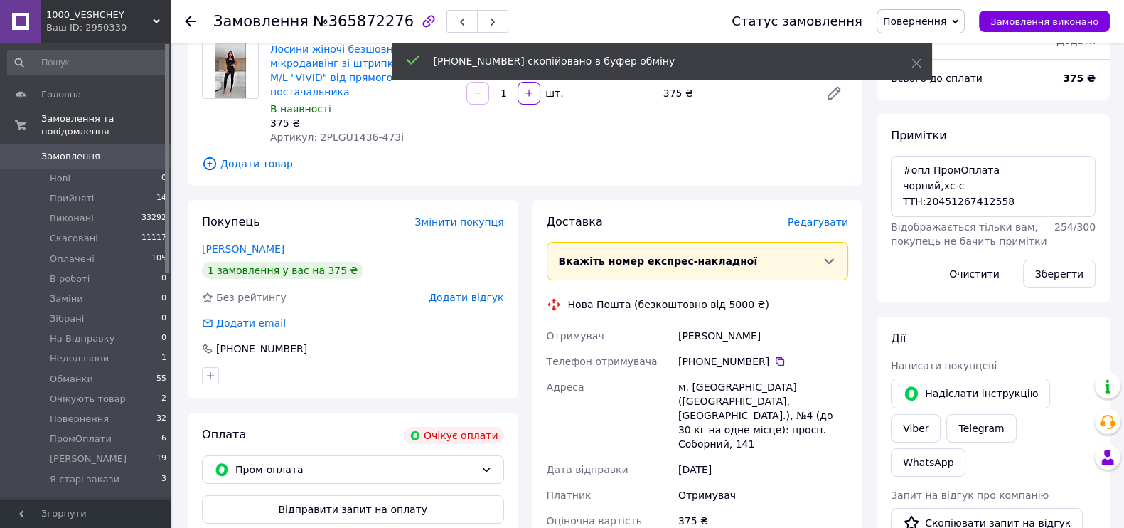
scroll to position [88, 0]
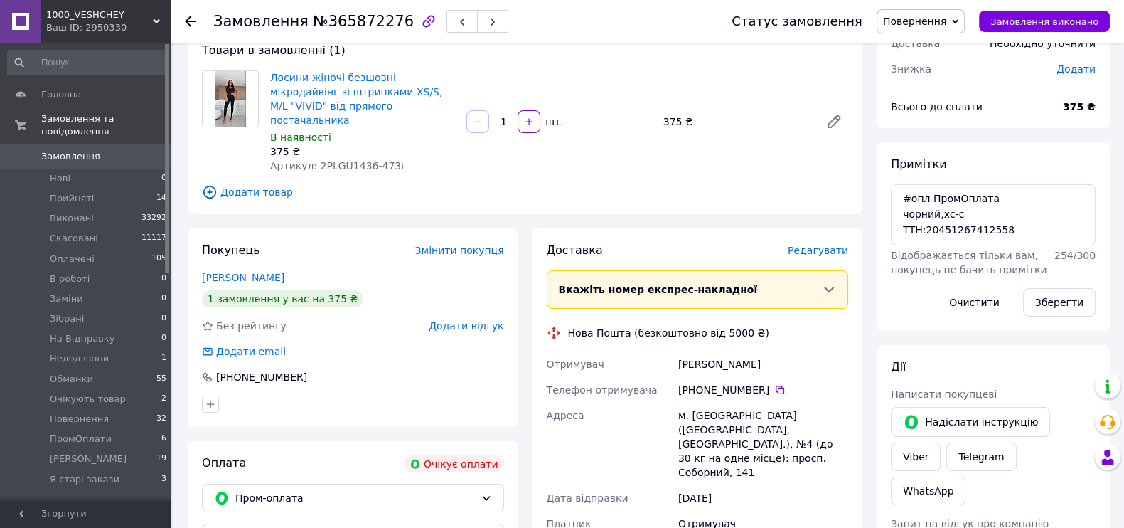
click at [488, 17] on span "button" at bounding box center [492, 21] width 9 height 11
click at [786, 395] on icon at bounding box center [779, 389] width 11 height 11
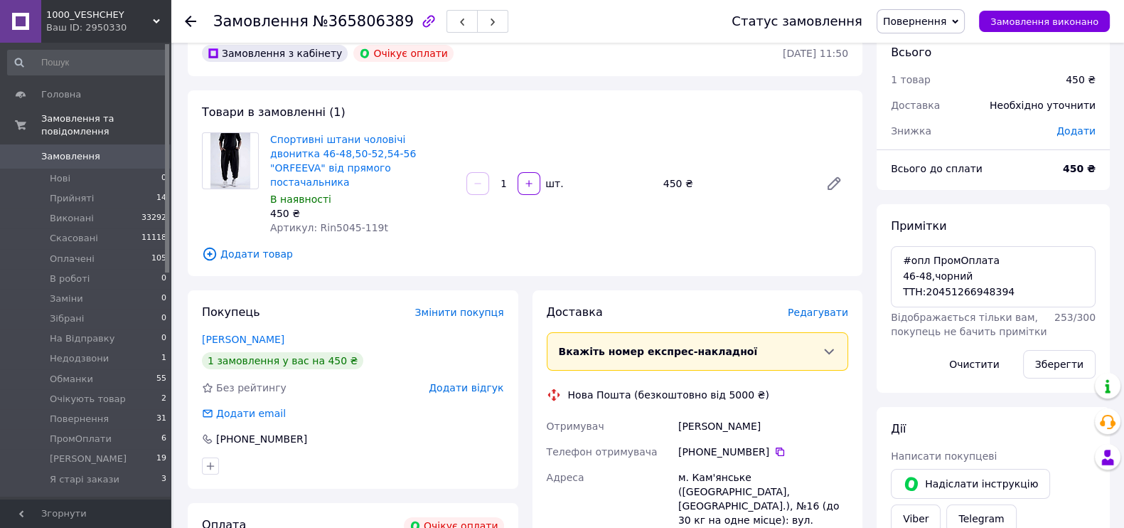
scroll to position [0, 0]
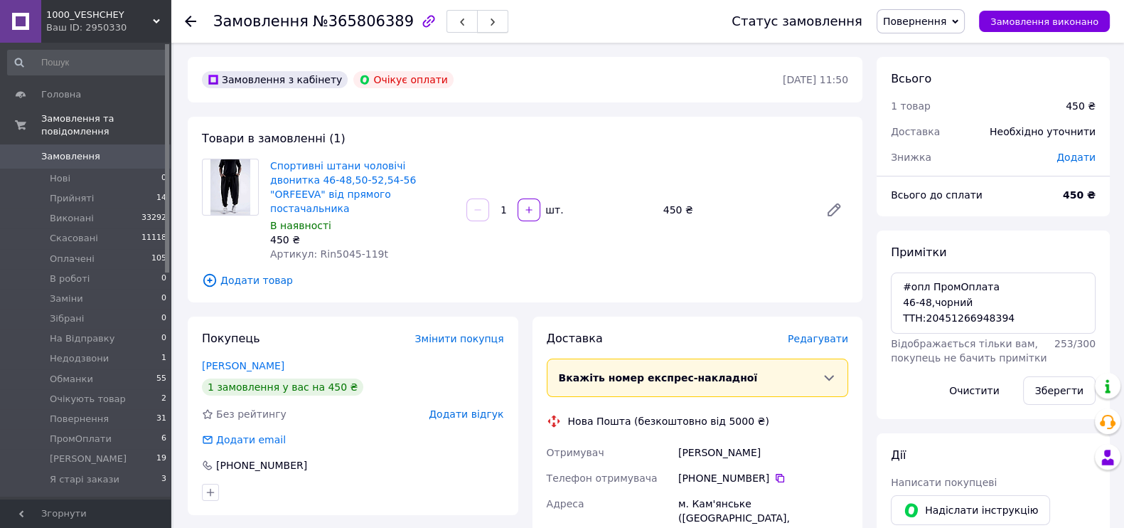
click at [477, 21] on button "button" at bounding box center [492, 21] width 31 height 23
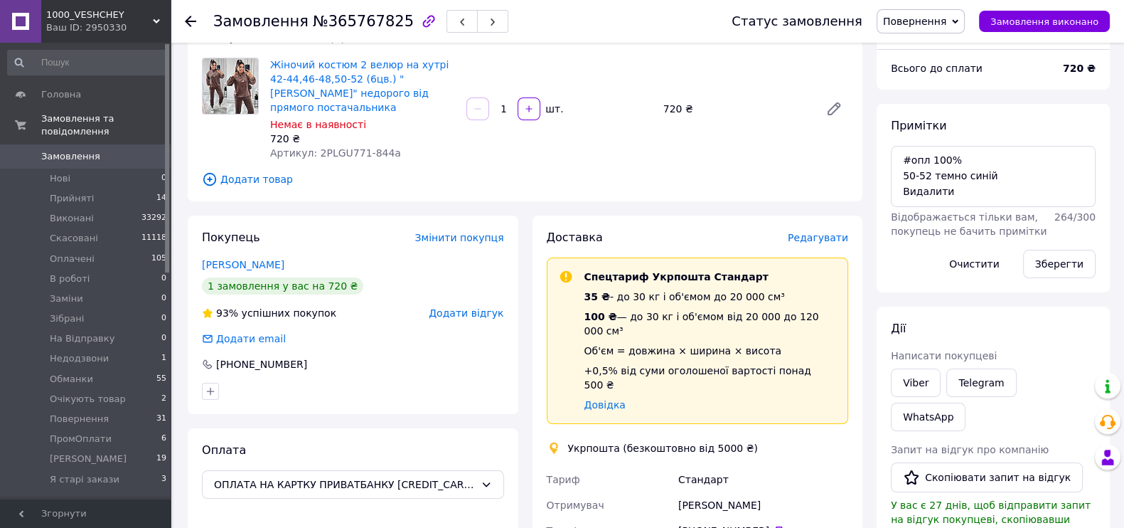
scroll to position [177, 0]
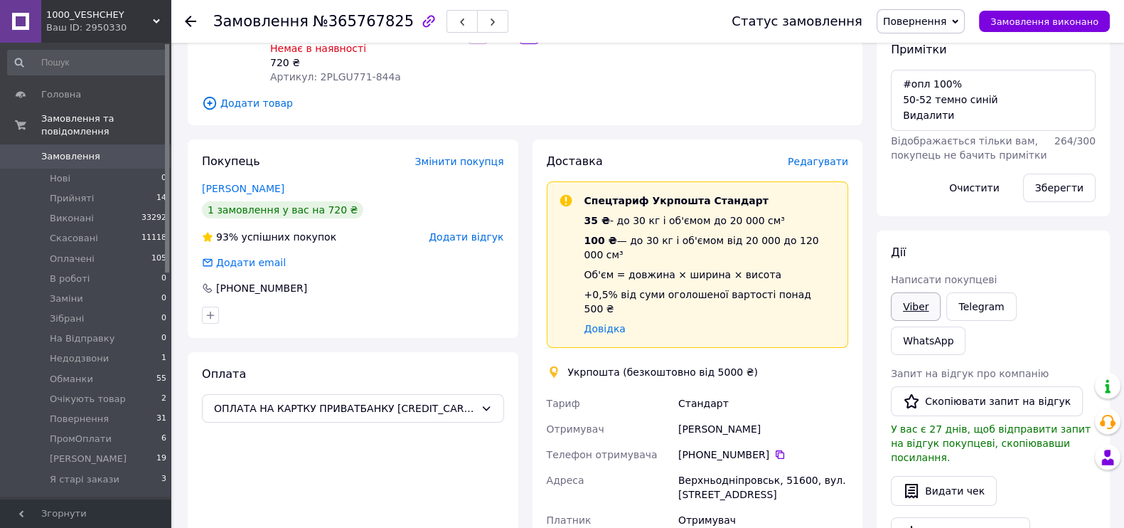
click at [925, 321] on link "Viber" at bounding box center [916, 306] width 50 height 28
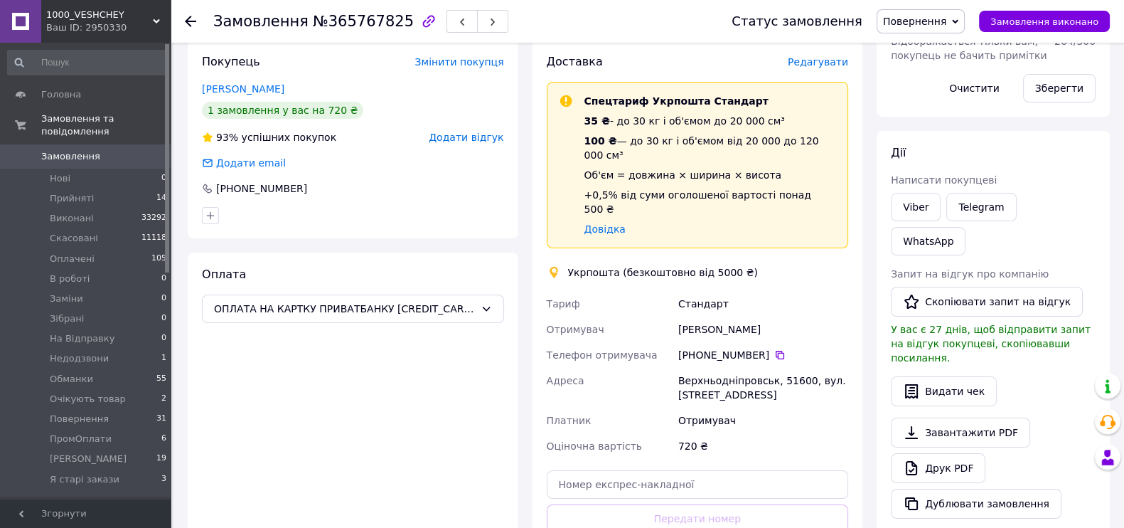
scroll to position [355, 0]
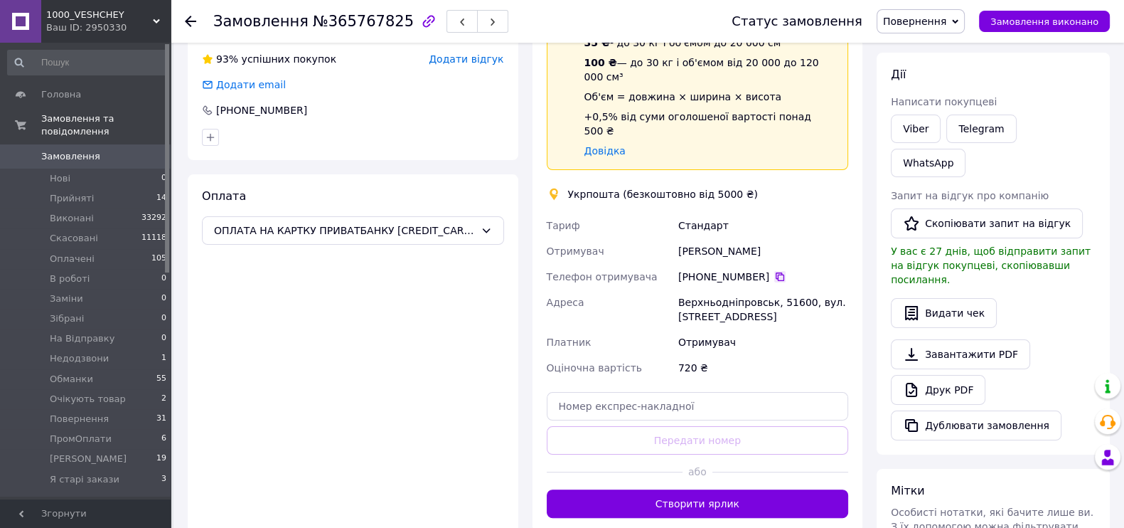
click at [784, 281] on icon at bounding box center [780, 276] width 9 height 9
click at [477, 16] on button "button" at bounding box center [492, 21] width 31 height 23
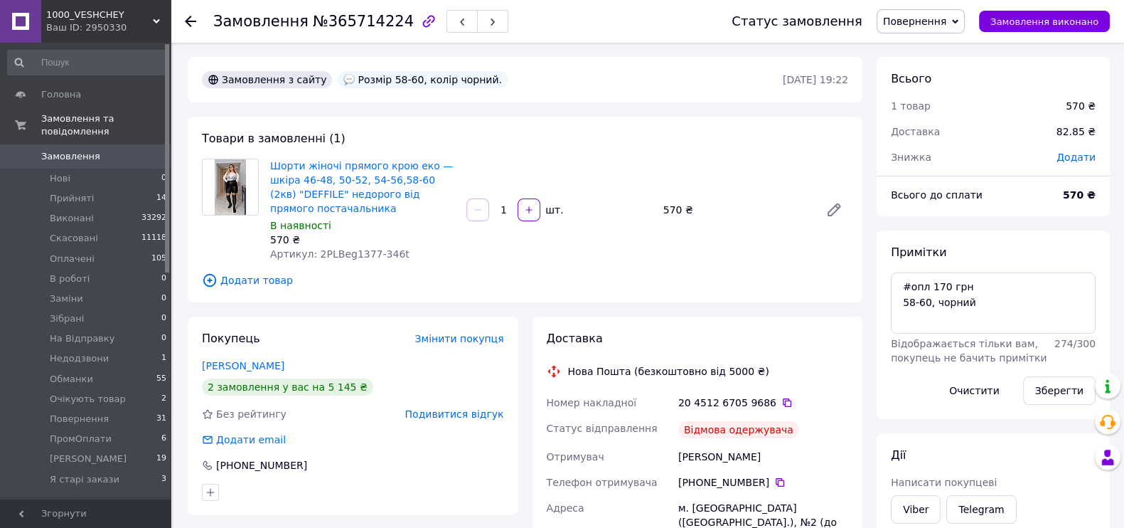
scroll to position [275, 0]
click at [477, 11] on button "button" at bounding box center [492, 21] width 31 height 23
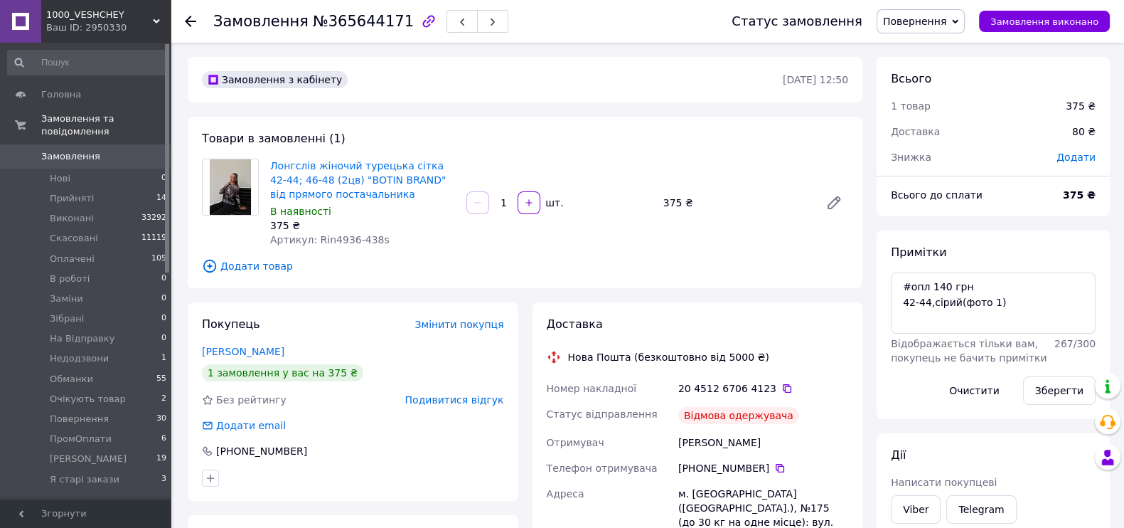
scroll to position [377, 0]
click at [488, 16] on span "button" at bounding box center [492, 21] width 9 height 11
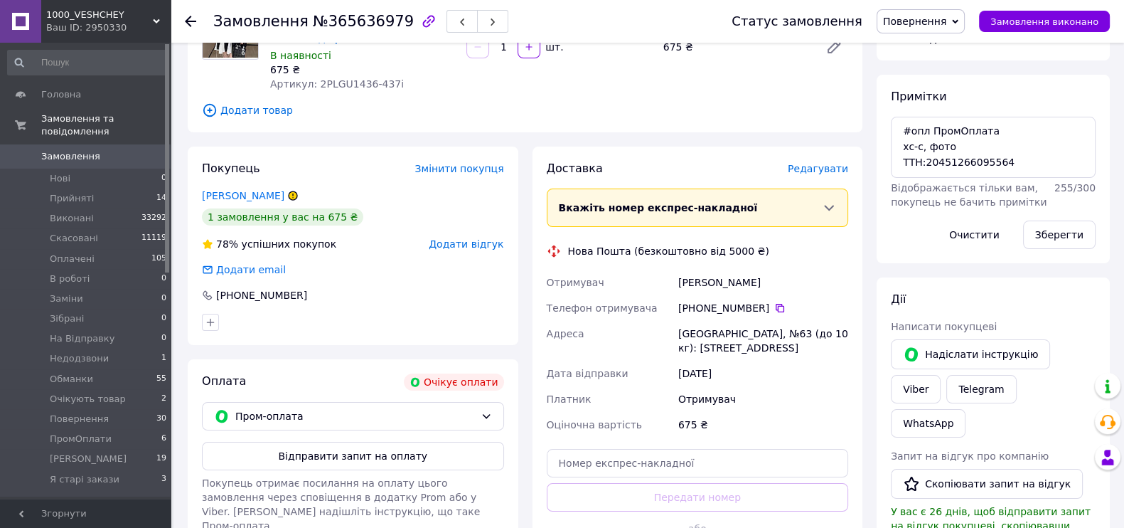
scroll to position [267, 0]
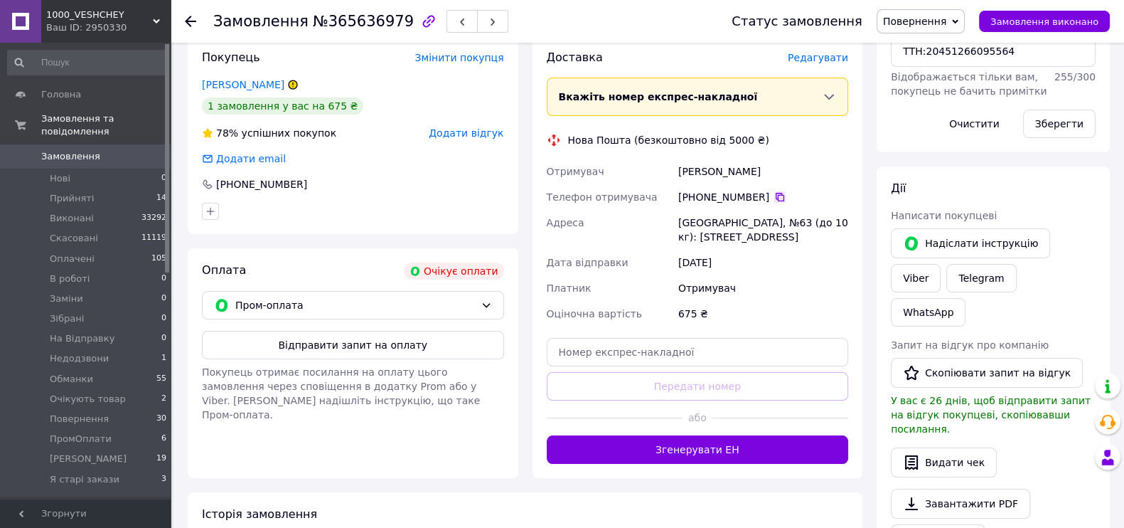
click at [784, 201] on icon at bounding box center [780, 197] width 9 height 9
click at [488, 19] on icon "button" at bounding box center [492, 22] width 9 height 9
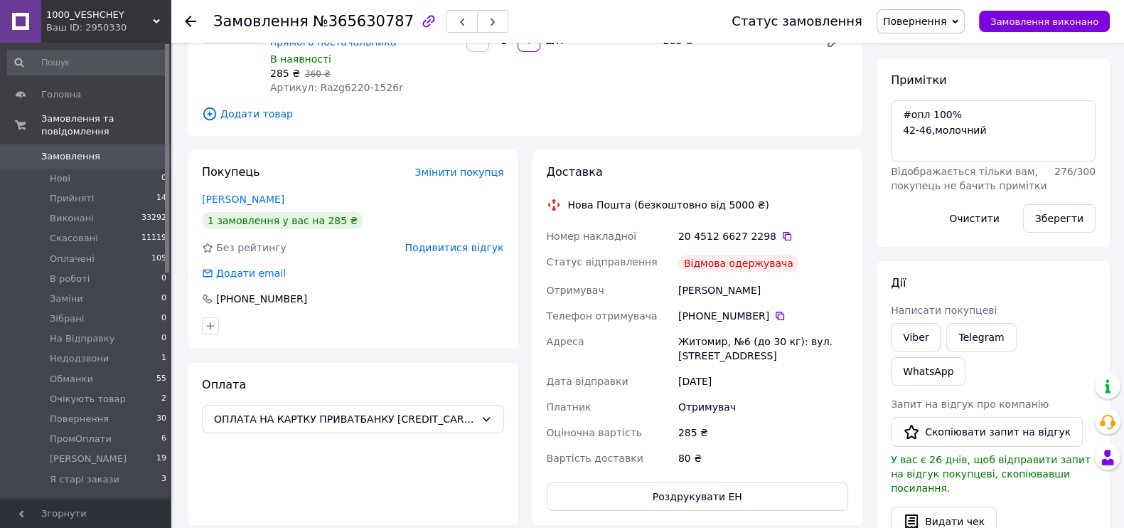
scroll to position [177, 0]
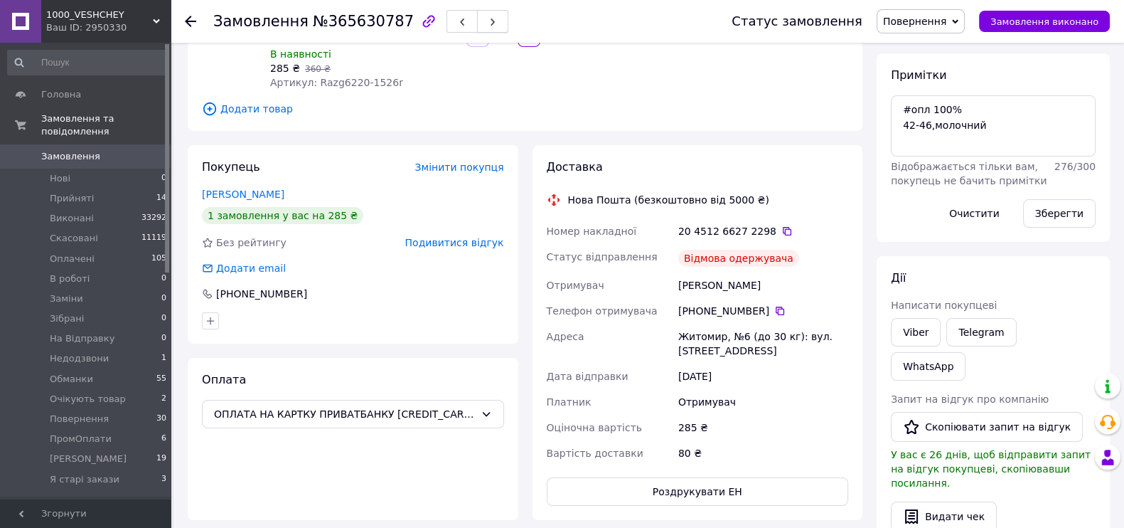
click at [477, 23] on button "button" at bounding box center [492, 21] width 31 height 23
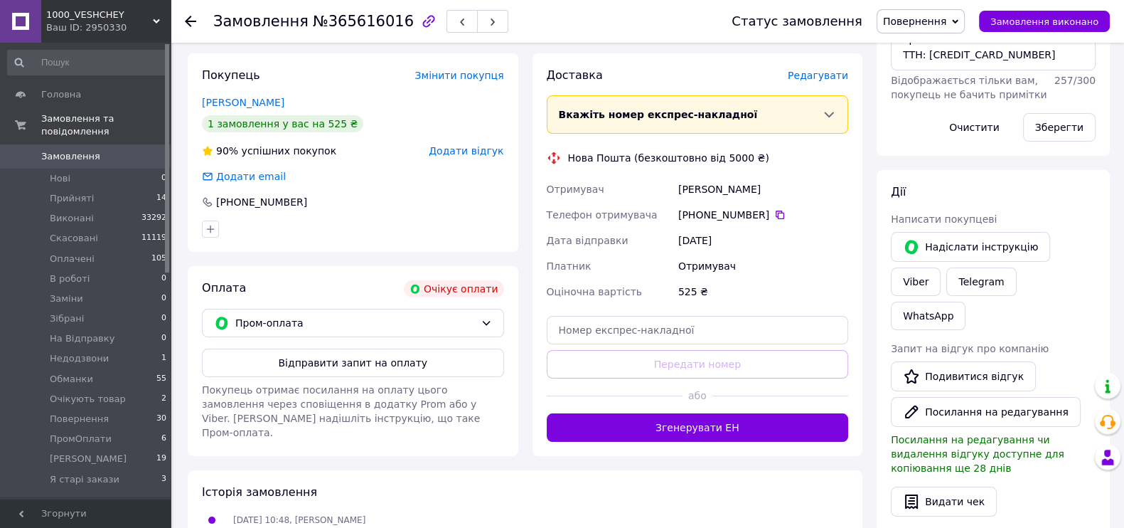
scroll to position [267, 0]
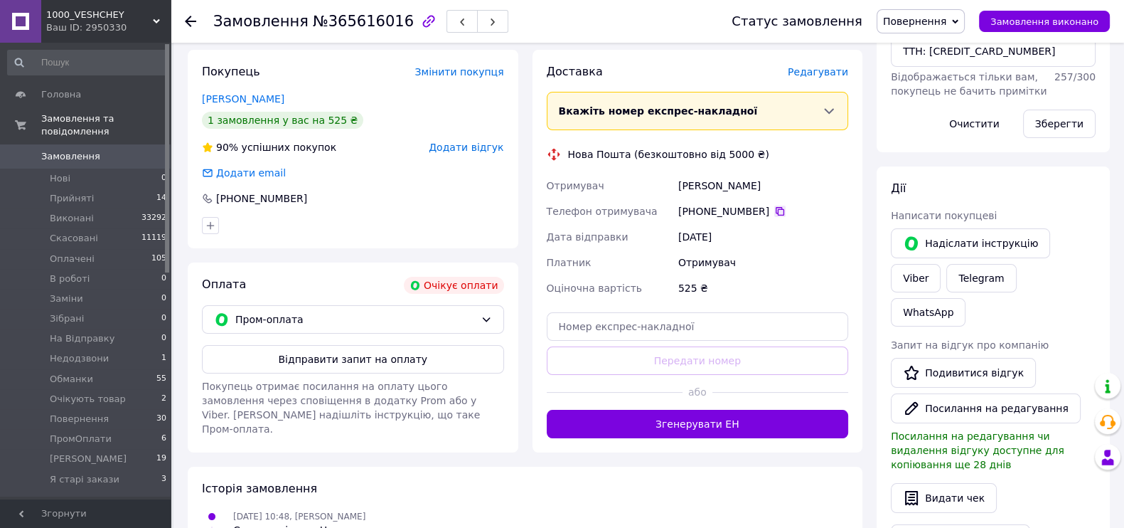
click at [786, 217] on icon at bounding box center [779, 210] width 11 height 11
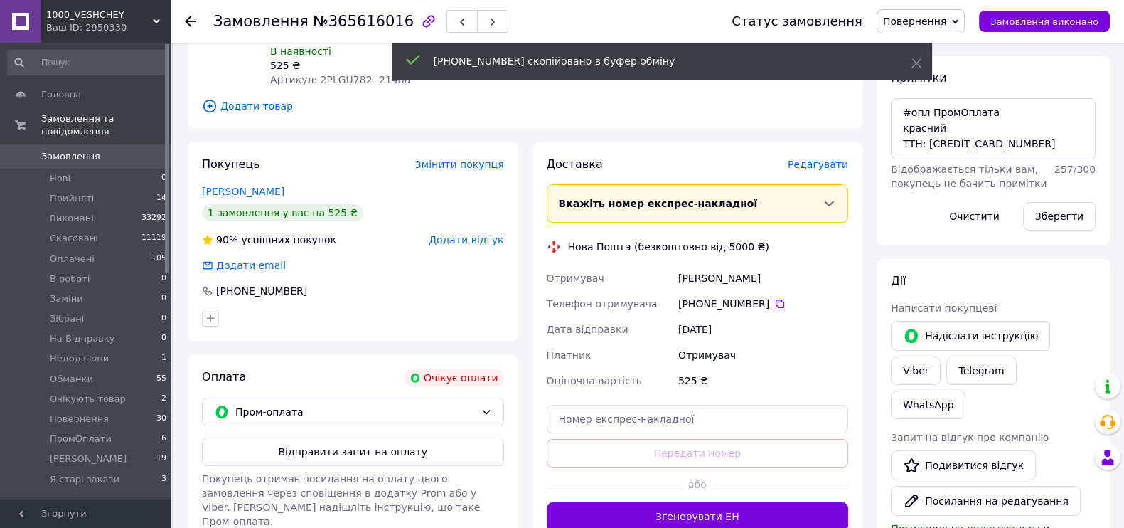
scroll to position [88, 0]
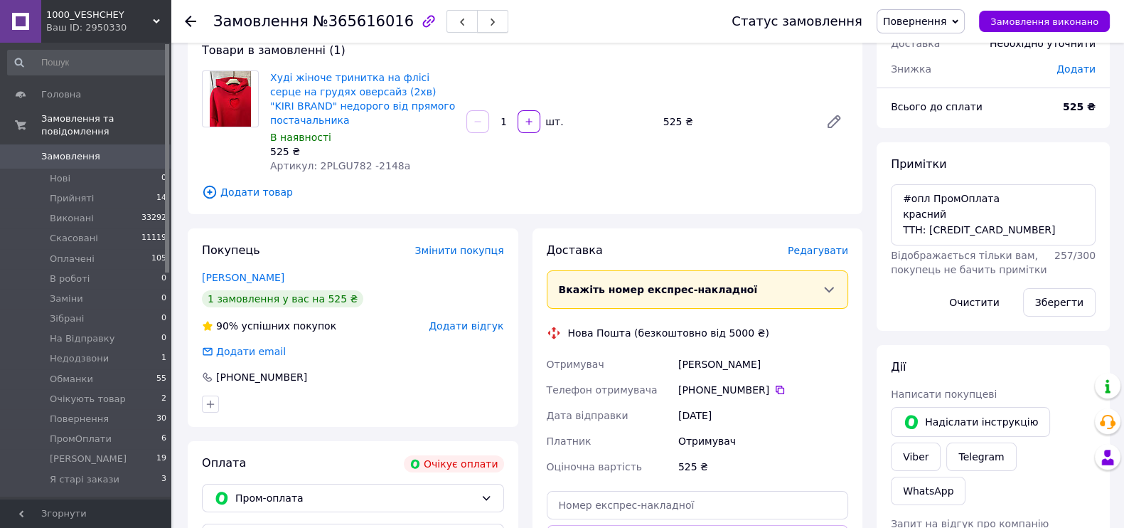
click at [488, 16] on span "button" at bounding box center [492, 21] width 9 height 11
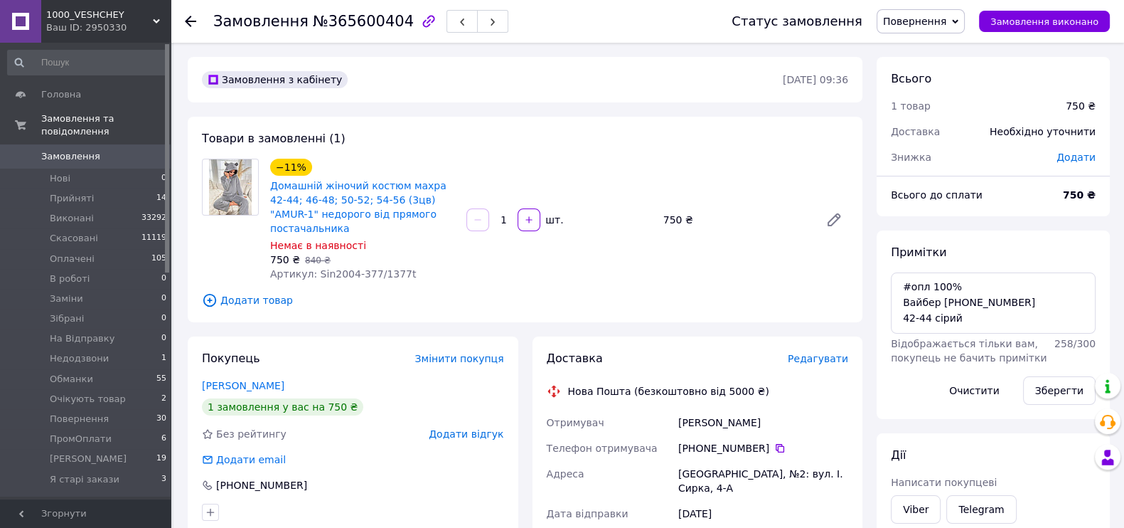
click at [931, 18] on span "Повернення" at bounding box center [914, 21] width 63 height 11
click at [931, 102] on li "Скасовано" at bounding box center [922, 92] width 91 height 21
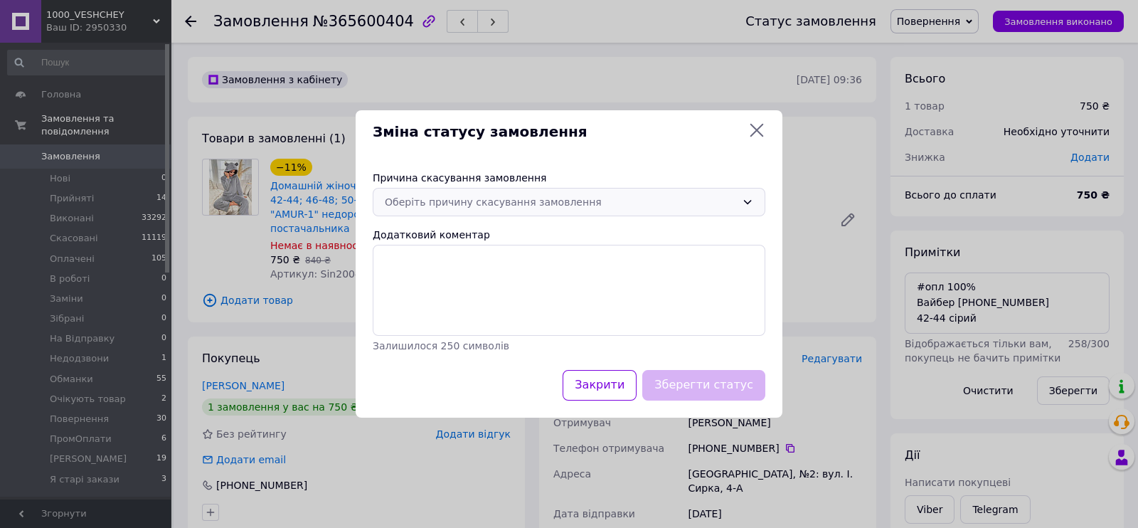
click at [527, 203] on div "Оберіть причину скасування замовлення" at bounding box center [569, 202] width 392 height 28
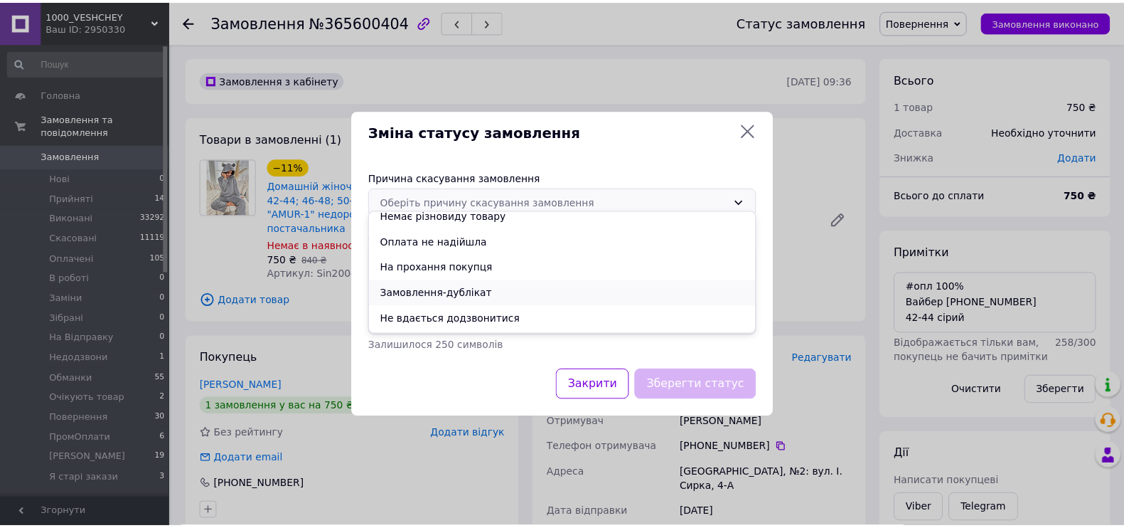
scroll to position [65, 0]
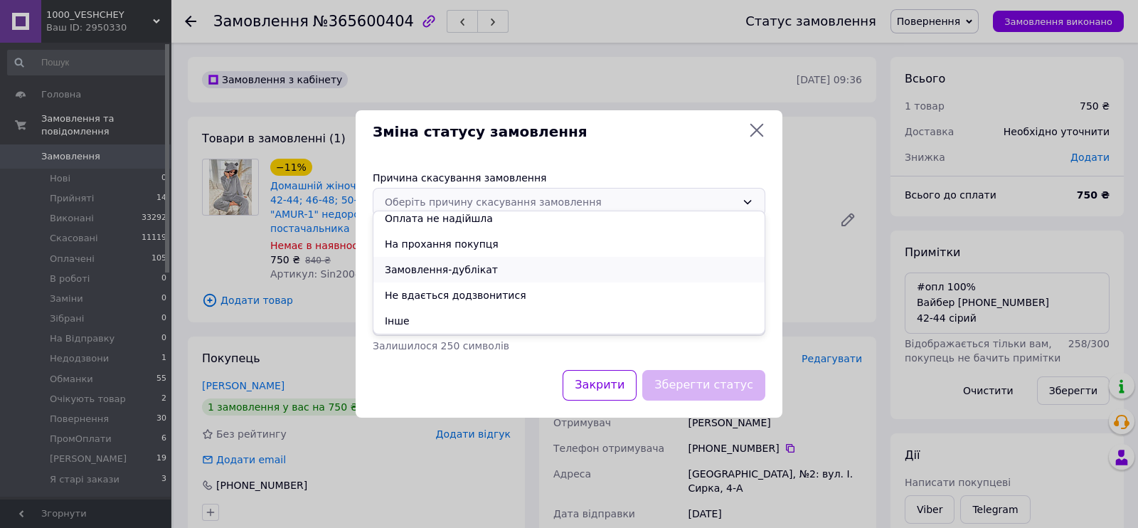
click at [486, 275] on li "Замовлення-дублікат" at bounding box center [568, 270] width 391 height 26
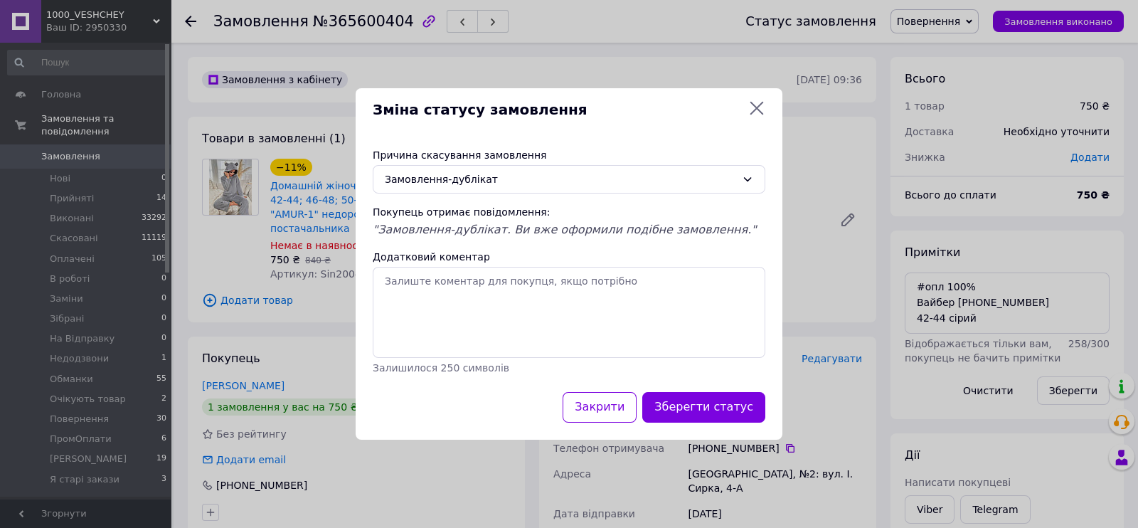
click at [725, 421] on div "Зберегти статус" at bounding box center [703, 407] width 129 height 36
click at [732, 422] on button "Зберегти статус" at bounding box center [703, 407] width 123 height 31
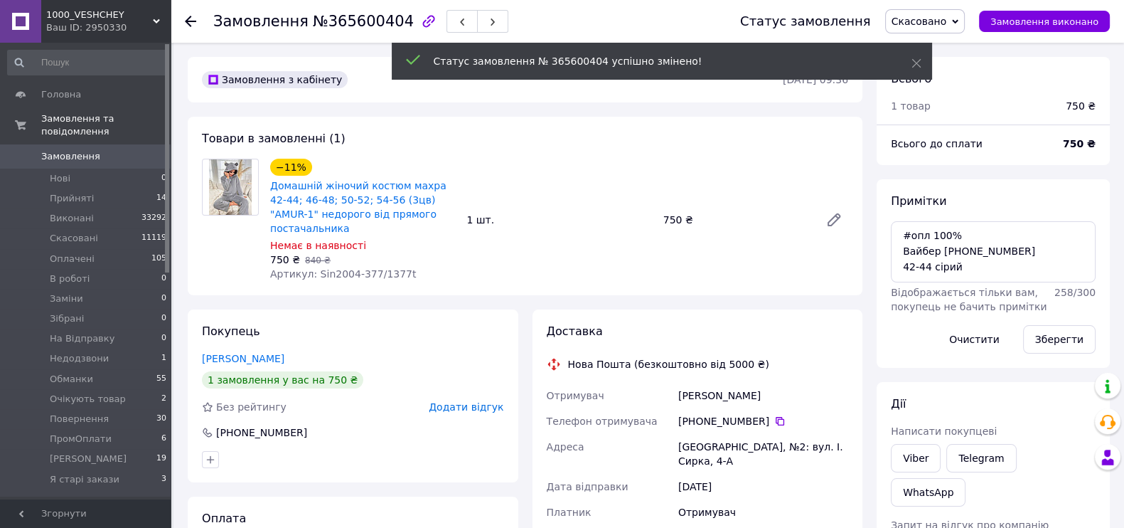
scroll to position [400, 0]
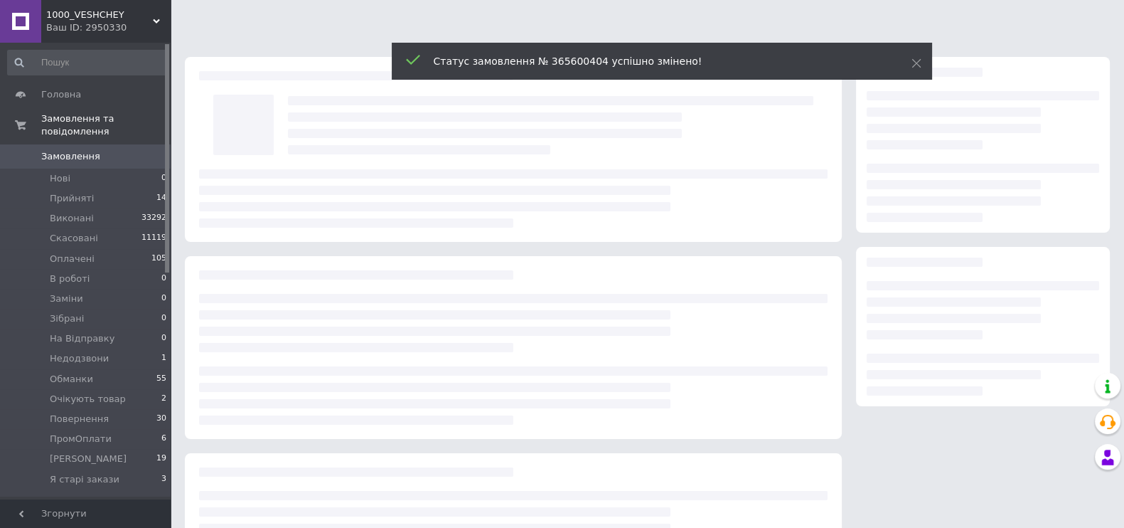
scroll to position [88, 0]
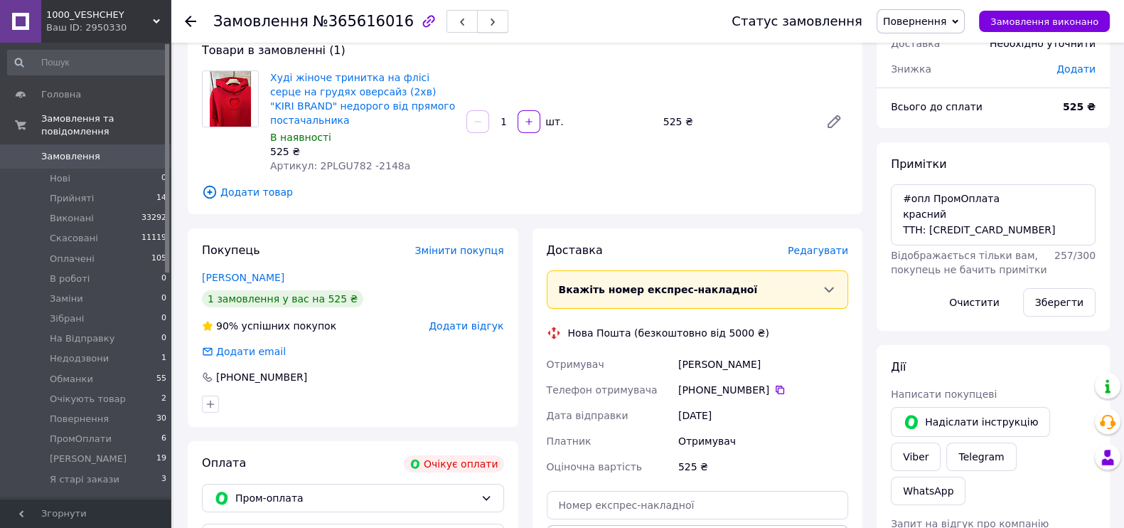
click at [488, 18] on icon "button" at bounding box center [492, 22] width 9 height 9
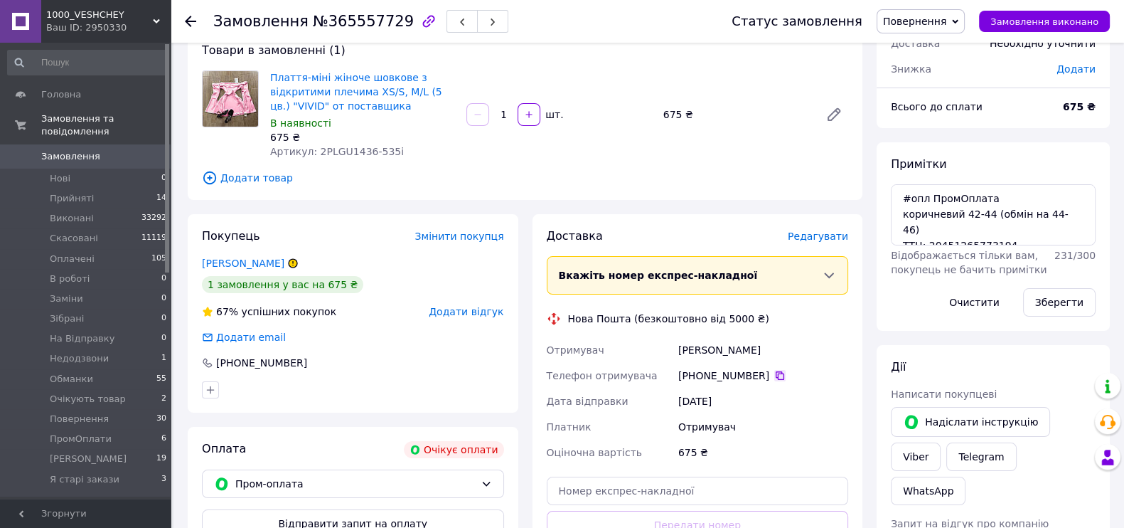
click at [786, 381] on icon at bounding box center [779, 375] width 11 height 11
click at [480, 13] on button "button" at bounding box center [492, 21] width 31 height 23
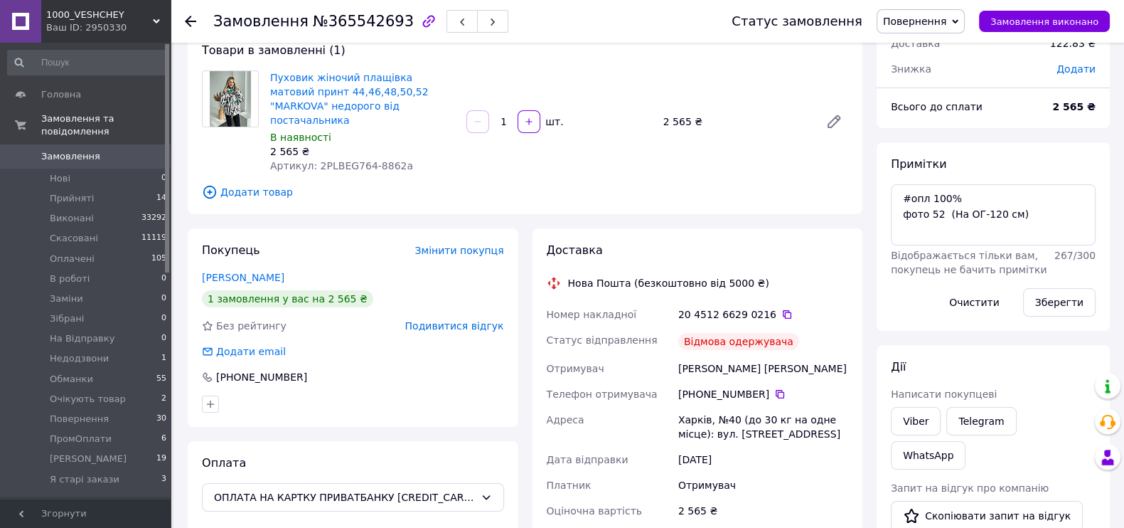
scroll to position [192, 0]
click at [488, 19] on icon "button" at bounding box center [492, 22] width 9 height 9
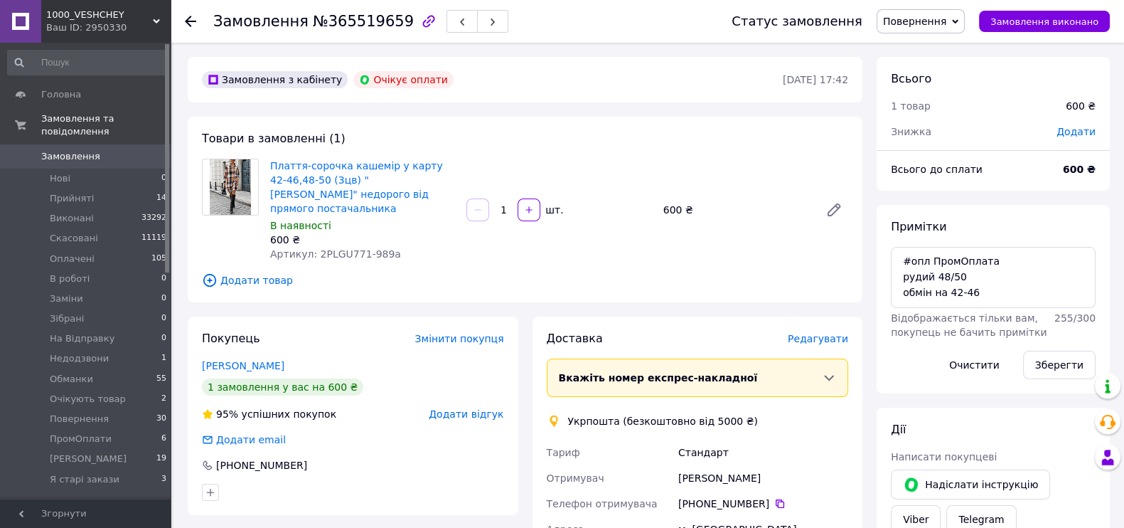
scroll to position [88, 0]
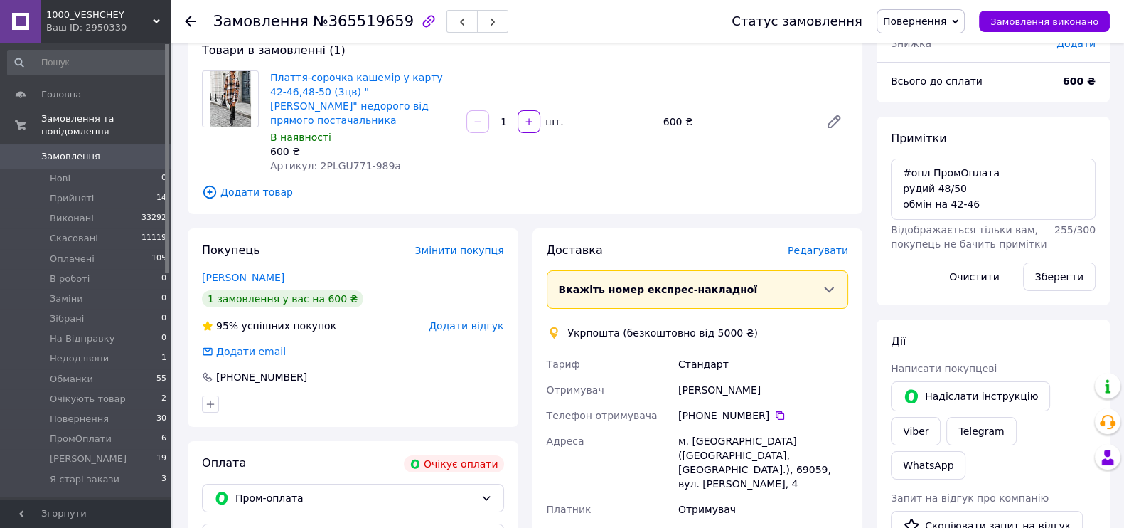
click at [488, 18] on icon "button" at bounding box center [492, 22] width 9 height 9
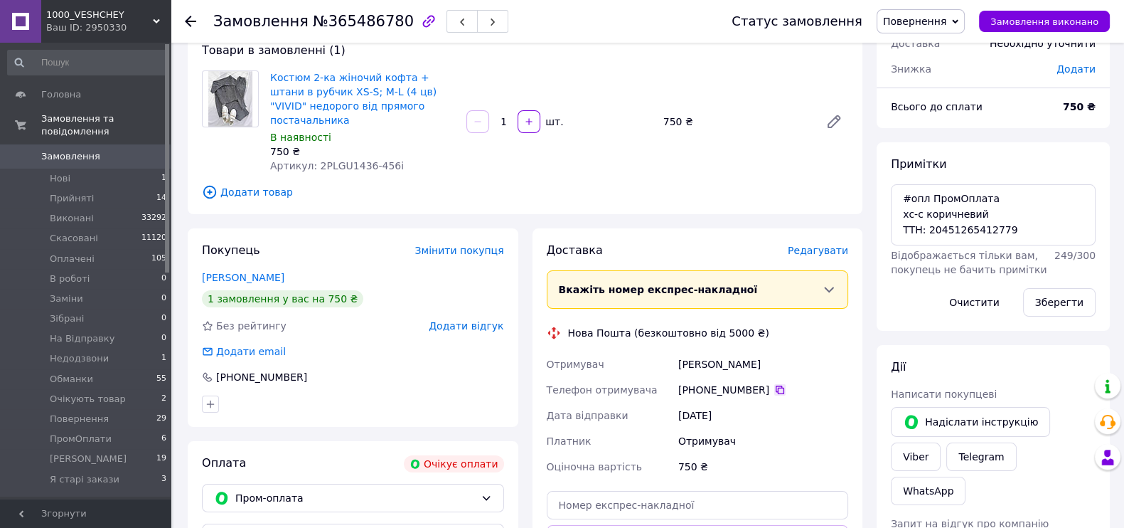
click at [786, 395] on icon at bounding box center [779, 389] width 11 height 11
click at [491, 23] on use "button" at bounding box center [493, 22] width 4 height 8
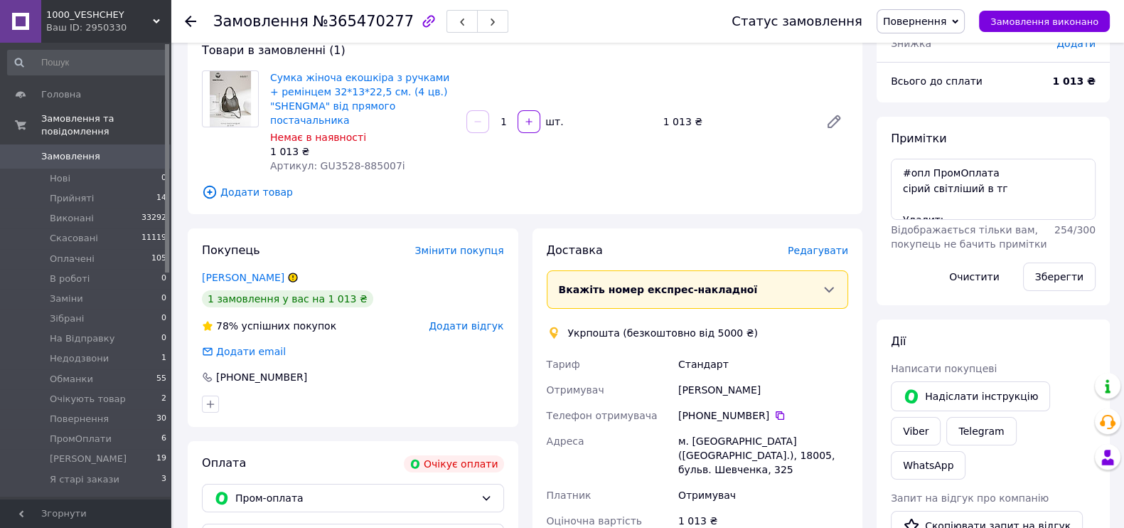
scroll to position [38, 0]
click at [786, 421] on icon at bounding box center [779, 415] width 11 height 11
click at [908, 16] on span "Повернення" at bounding box center [914, 21] width 63 height 11
click at [903, 102] on li "Скасовано" at bounding box center [922, 92] width 91 height 21
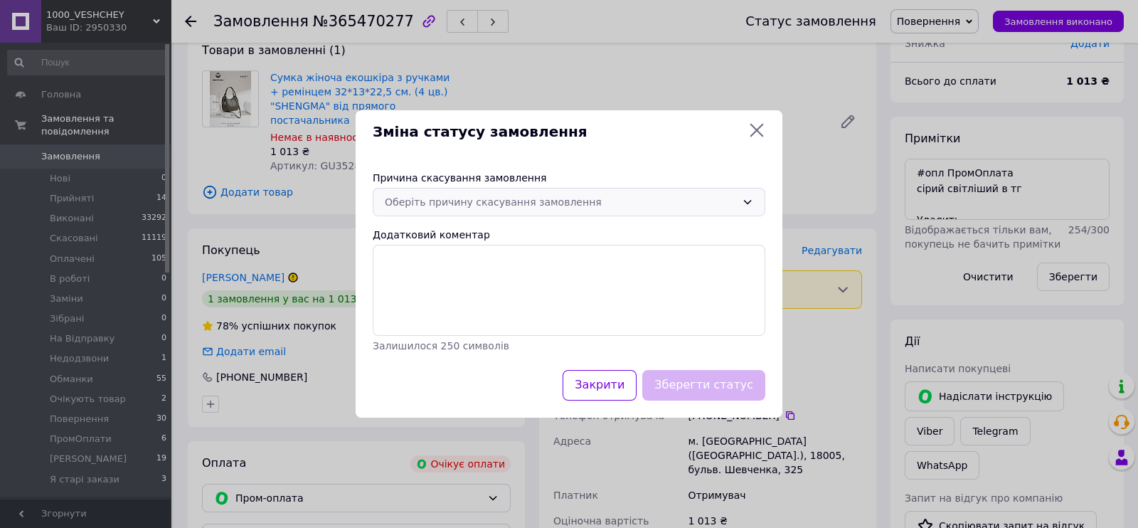
click at [439, 200] on div "Оберіть причину скасування замовлення" at bounding box center [560, 202] width 351 height 16
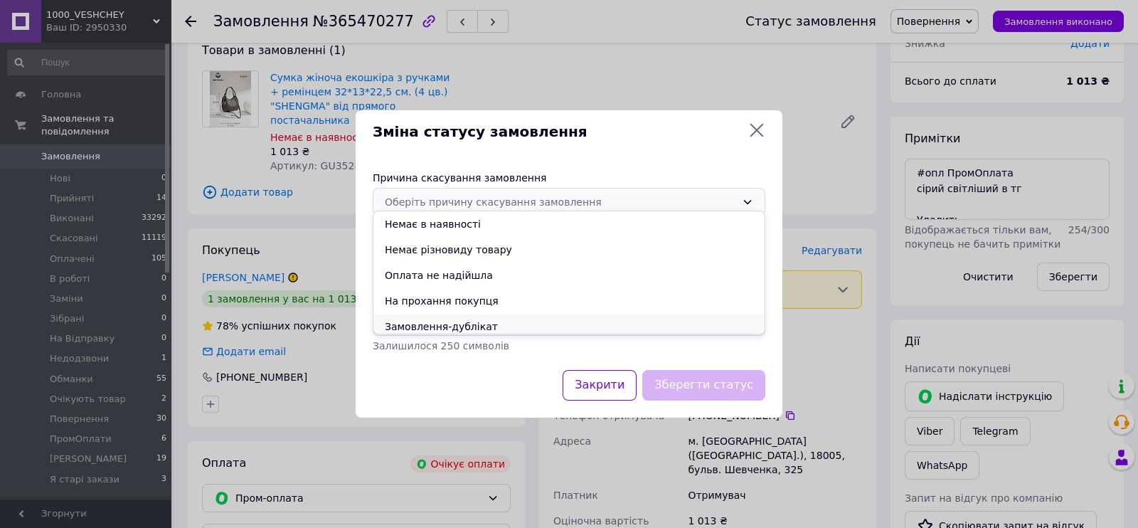
click at [454, 339] on li "Замовлення-дублікат" at bounding box center [568, 327] width 391 height 26
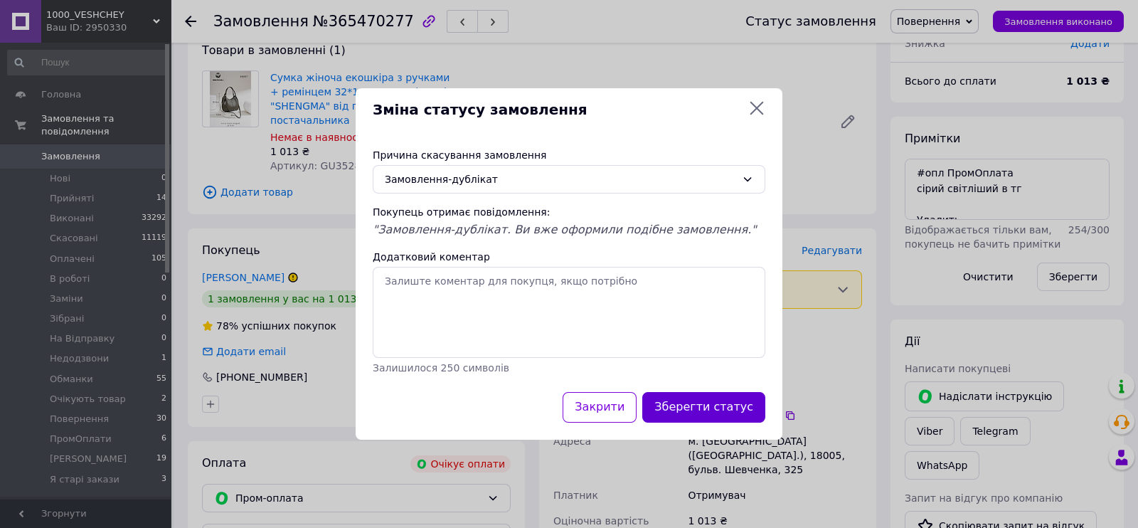
click at [715, 422] on button "Зберегти статус" at bounding box center [703, 407] width 123 height 31
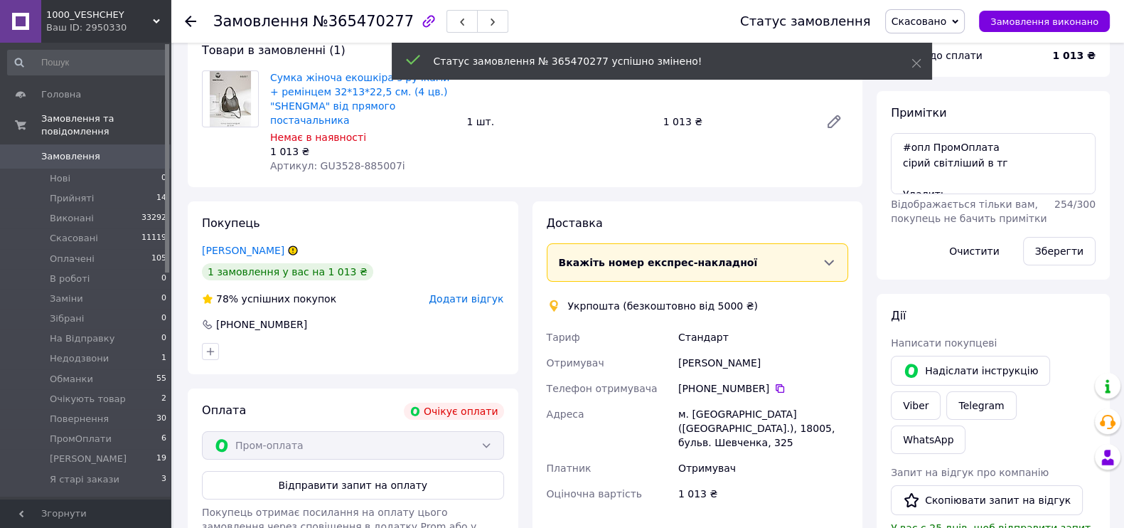
scroll to position [97, 0]
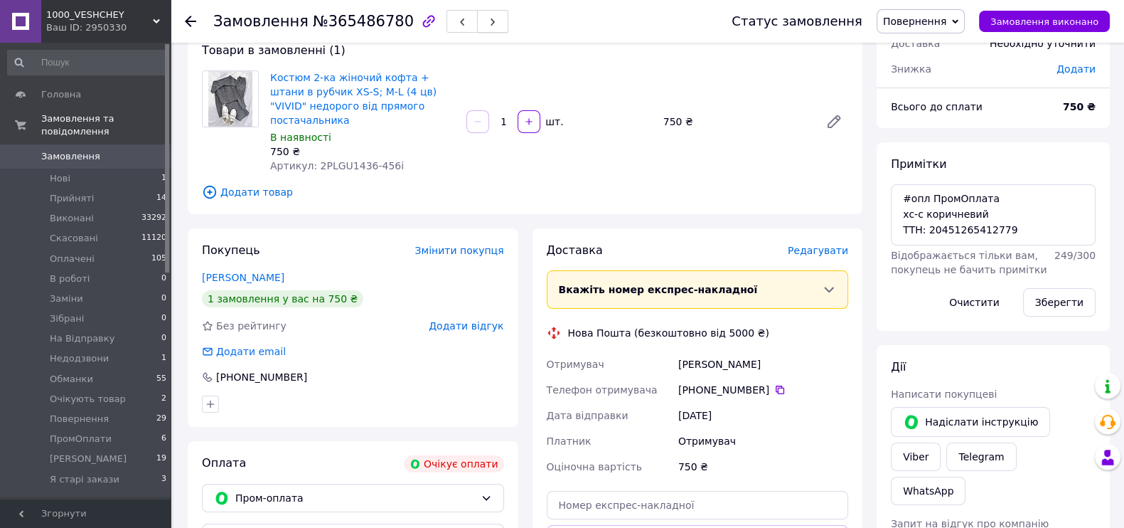
click at [479, 16] on button "button" at bounding box center [492, 21] width 31 height 23
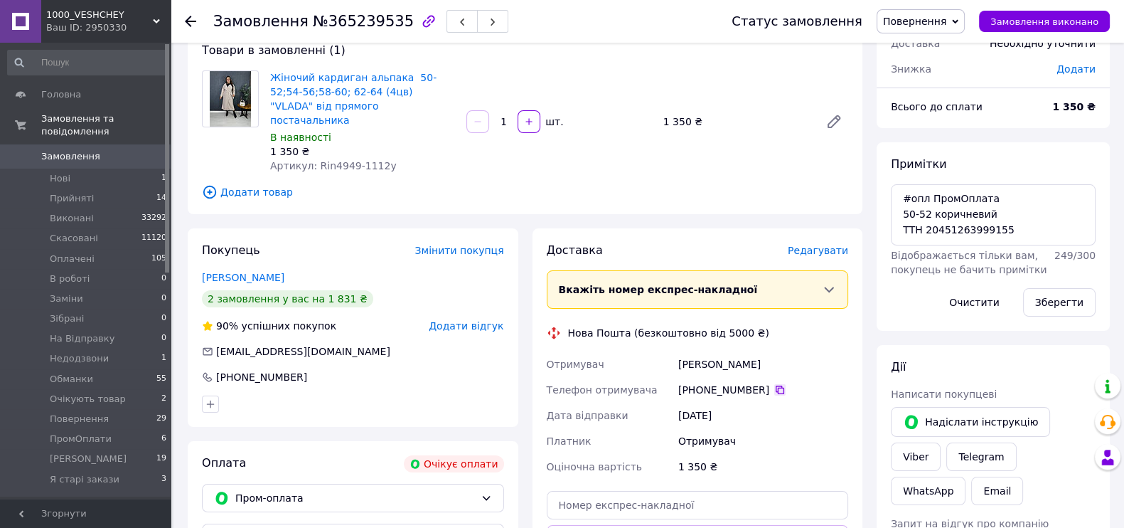
click at [786, 395] on icon at bounding box center [779, 389] width 11 height 11
click at [488, 16] on span "button" at bounding box center [492, 21] width 9 height 11
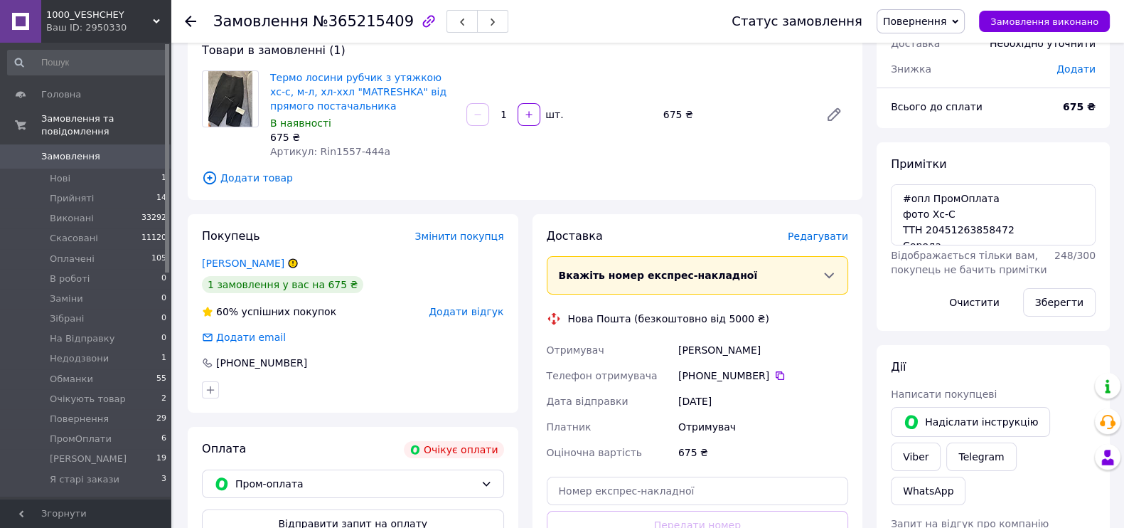
scroll to position [151, 0]
click at [786, 381] on icon at bounding box center [779, 375] width 11 height 11
click at [488, 21] on icon "button" at bounding box center [492, 22] width 9 height 9
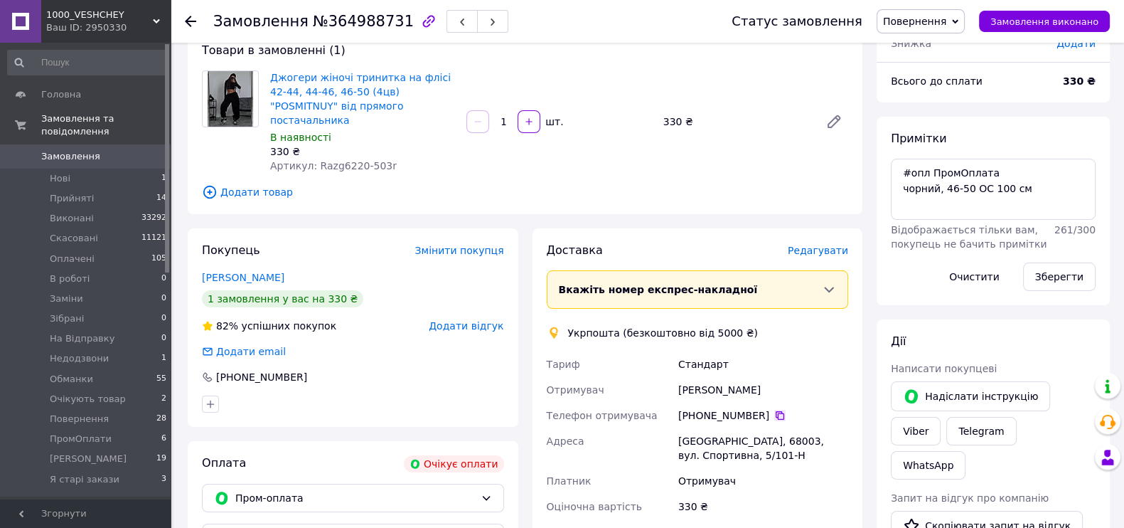
scroll to position [454, 0]
click at [786, 421] on icon at bounding box center [779, 415] width 11 height 11
click at [477, 21] on button "button" at bounding box center [492, 21] width 31 height 23
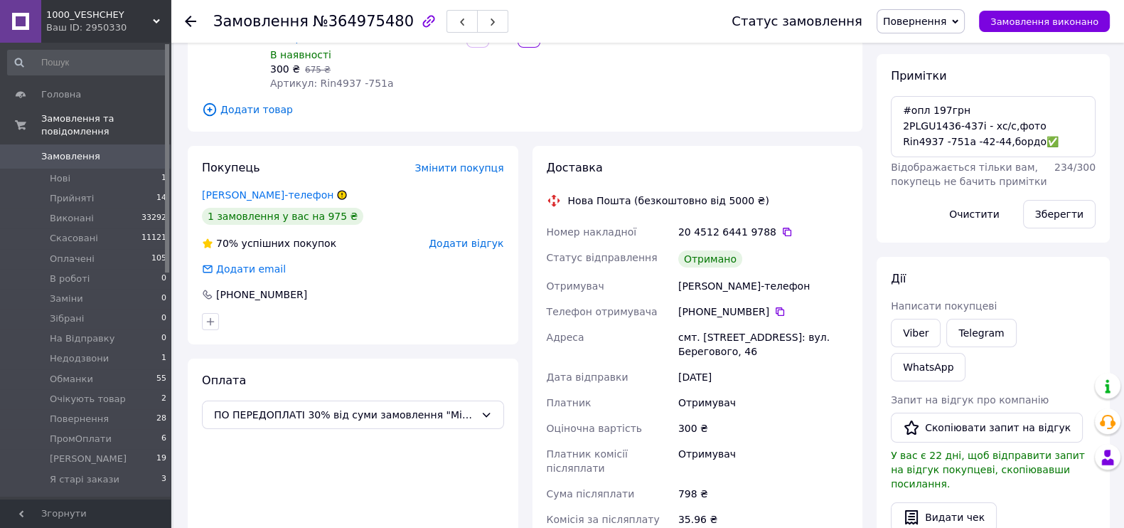
scroll to position [177, 0]
click at [910, 346] on link "Viber" at bounding box center [916, 332] width 50 height 28
click at [491, 20] on use "button" at bounding box center [493, 22] width 4 height 8
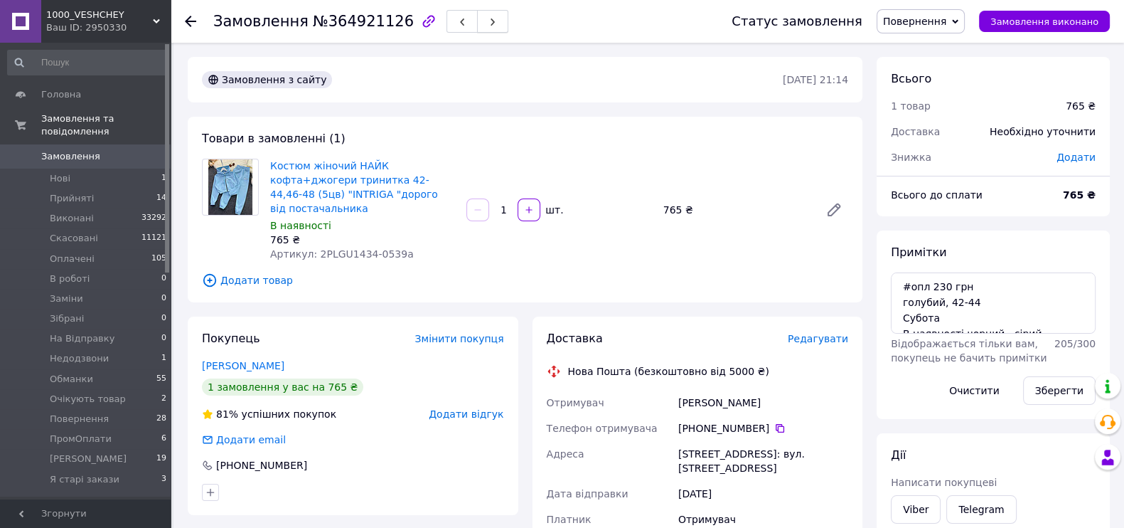
click at [488, 21] on icon "button" at bounding box center [492, 22] width 9 height 9
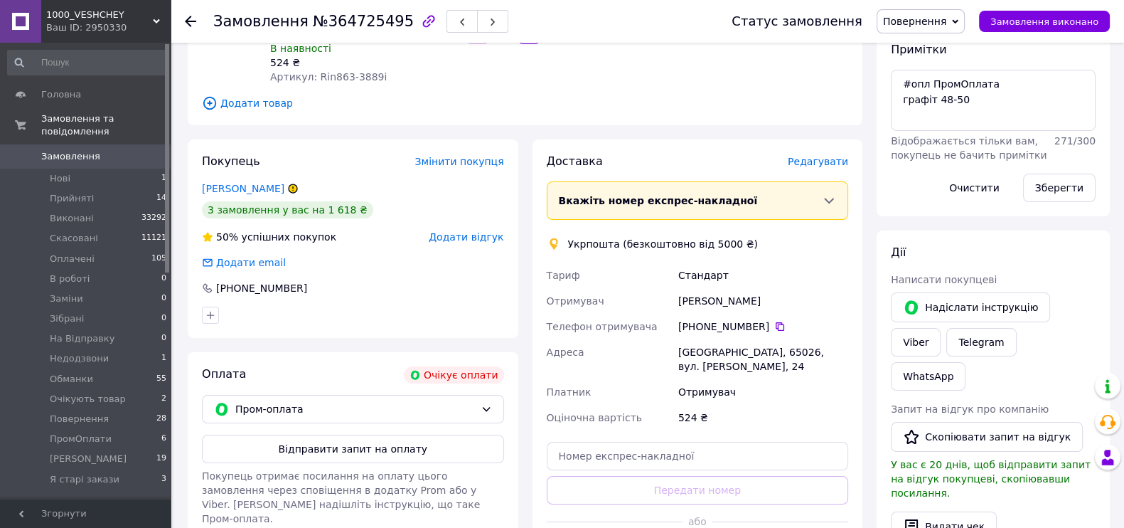
scroll to position [177, 0]
click at [784, 331] on icon at bounding box center [780, 326] width 9 height 9
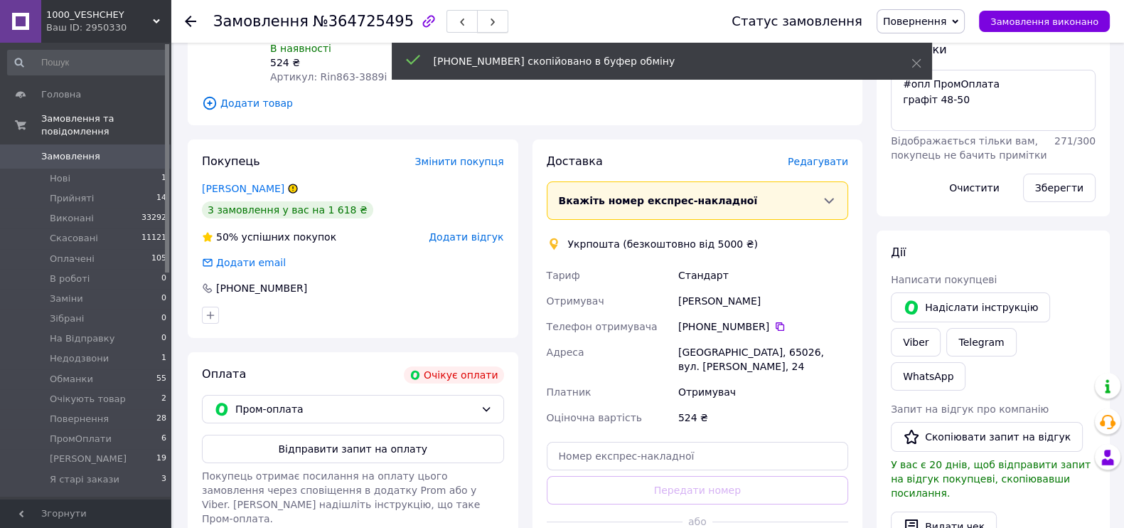
click at [488, 16] on span "button" at bounding box center [492, 21] width 9 height 11
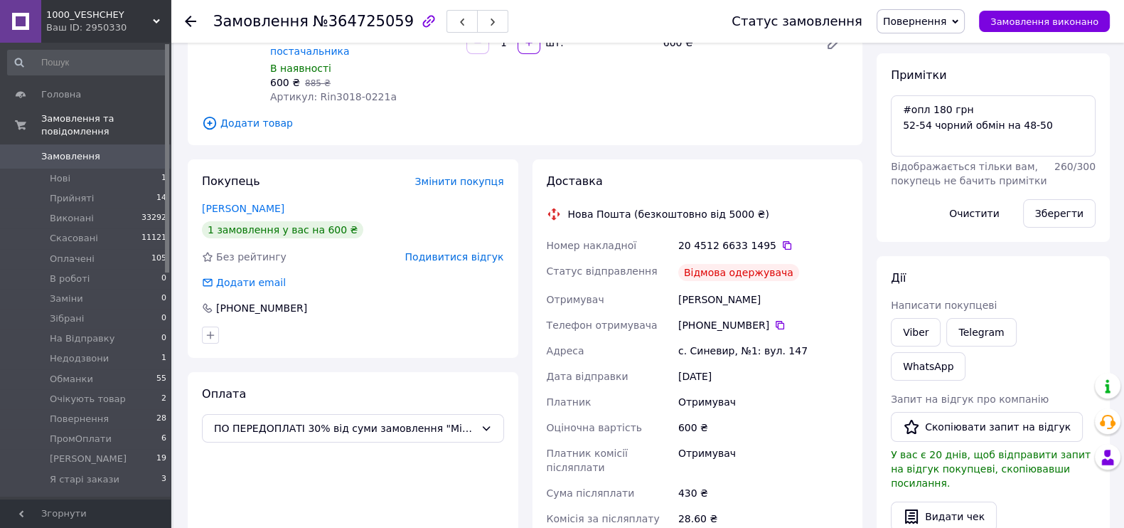
scroll to position [177, 0]
click at [477, 21] on button "button" at bounding box center [492, 21] width 31 height 23
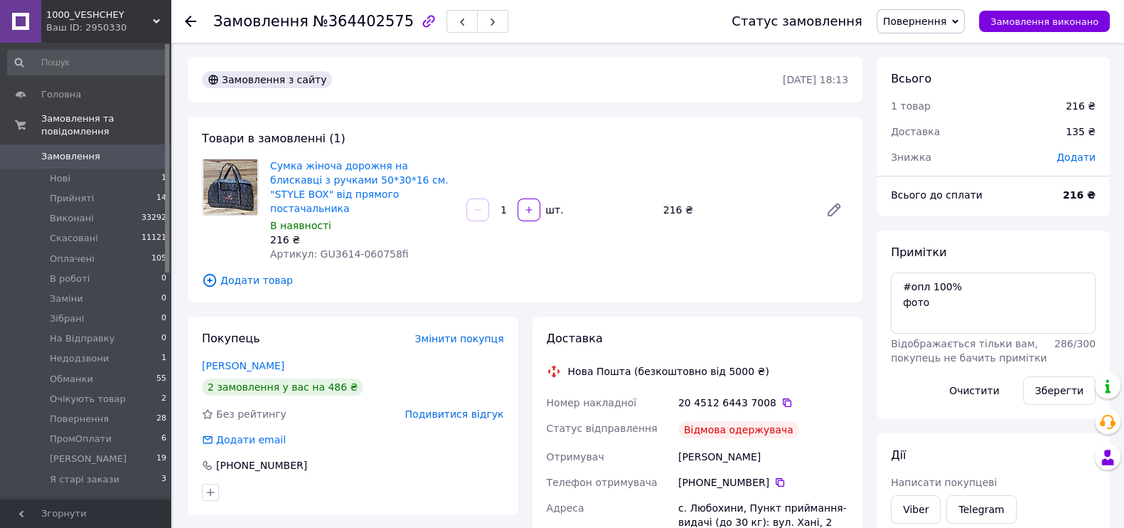
scroll to position [531, 0]
click at [488, 19] on icon "button" at bounding box center [492, 22] width 9 height 9
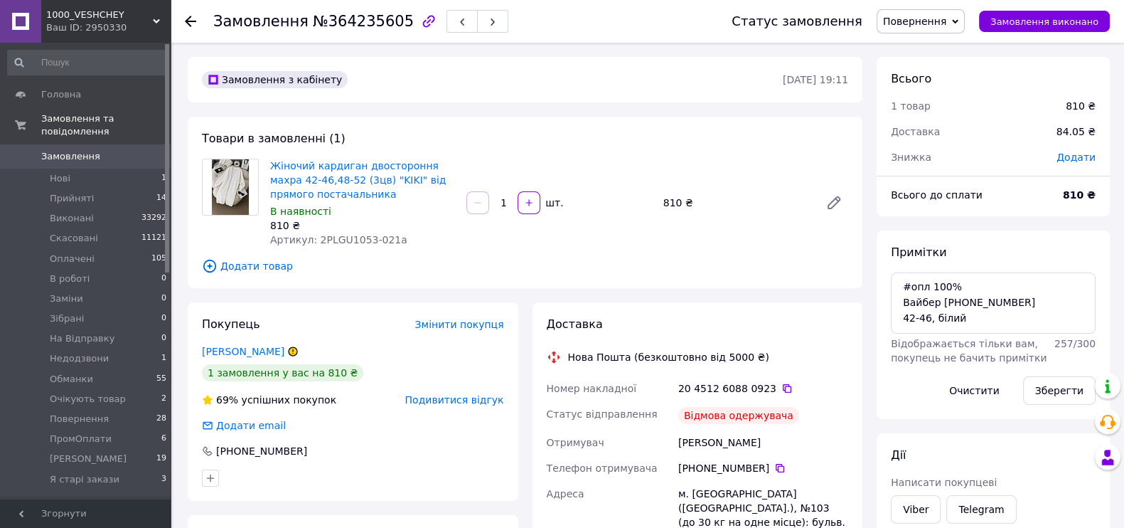
scroll to position [293, 0]
click at [488, 27] on span "button" at bounding box center [492, 21] width 9 height 11
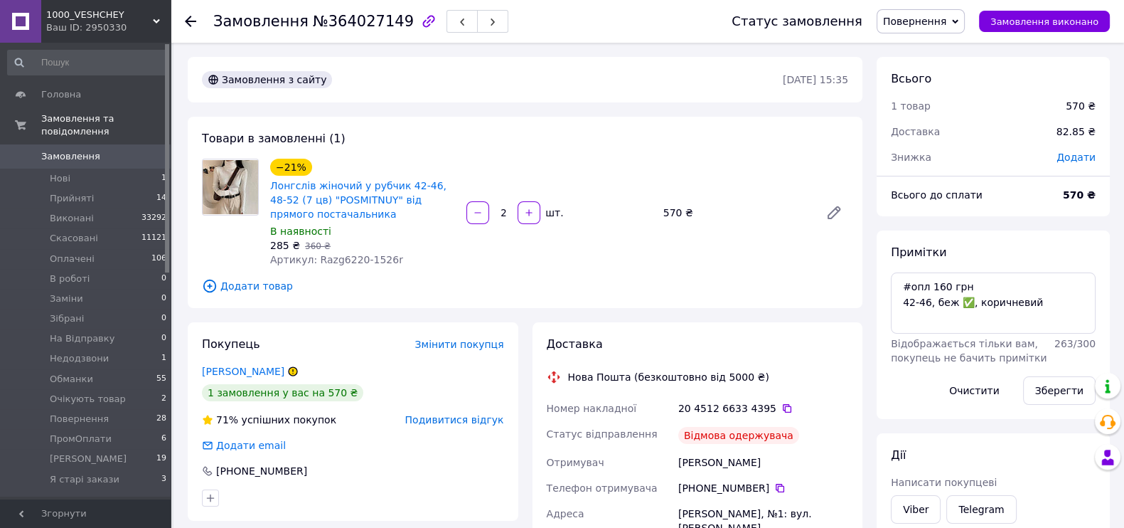
scroll to position [1787, 0]
click at [488, 27] on span "button" at bounding box center [492, 21] width 9 height 11
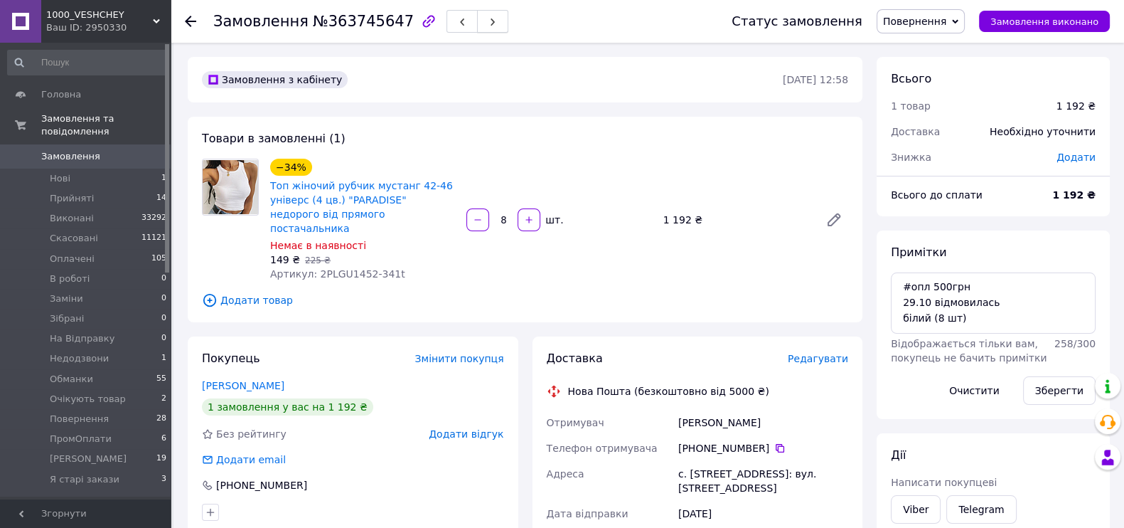
click at [488, 16] on span "button" at bounding box center [492, 21] width 9 height 11
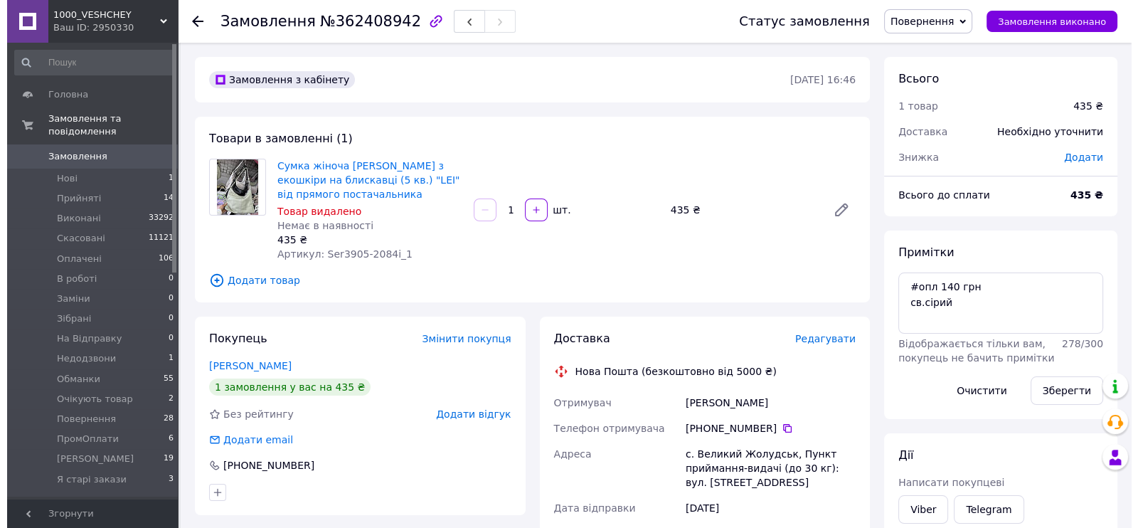
scroll to position [293, 0]
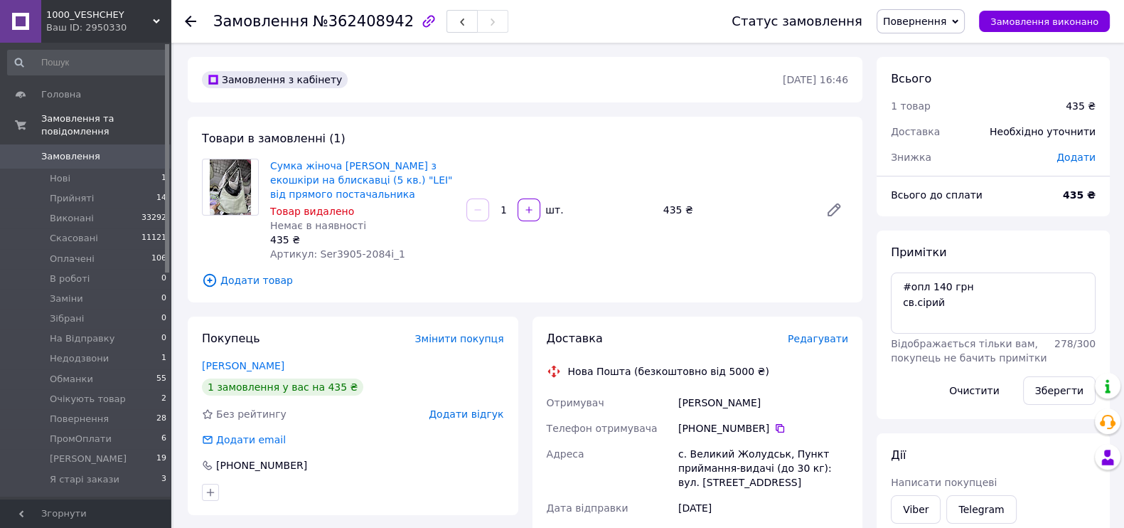
click at [119, 158] on span "Замовлення" at bounding box center [86, 156] width 90 height 13
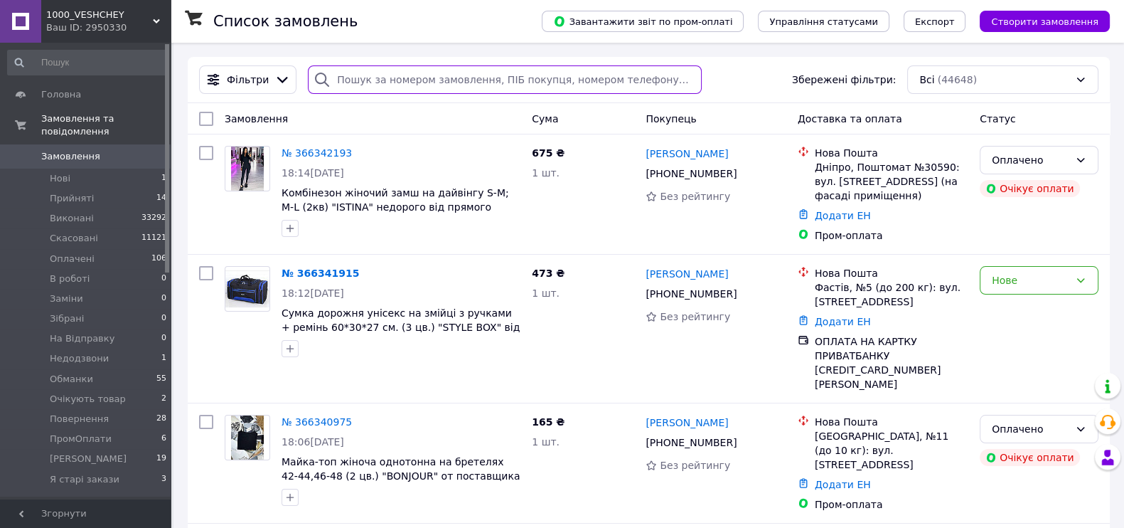
click at [398, 76] on input "search" at bounding box center [504, 79] width 393 height 28
paste input "[PHONE_NUMBER]"
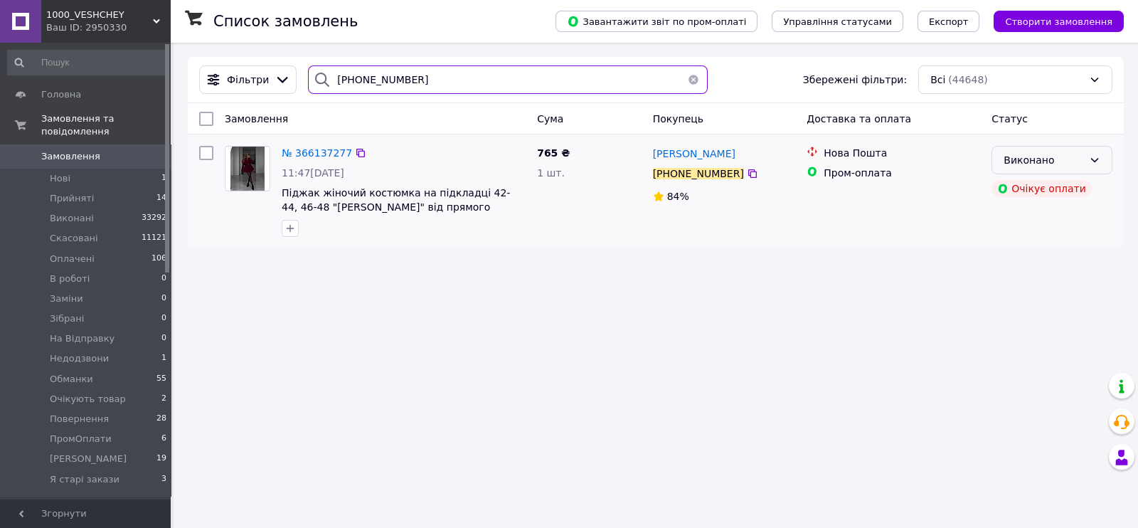
type input "[PHONE_NUMBER]"
click at [1023, 165] on div "Виконано" at bounding box center [1043, 160] width 80 height 16
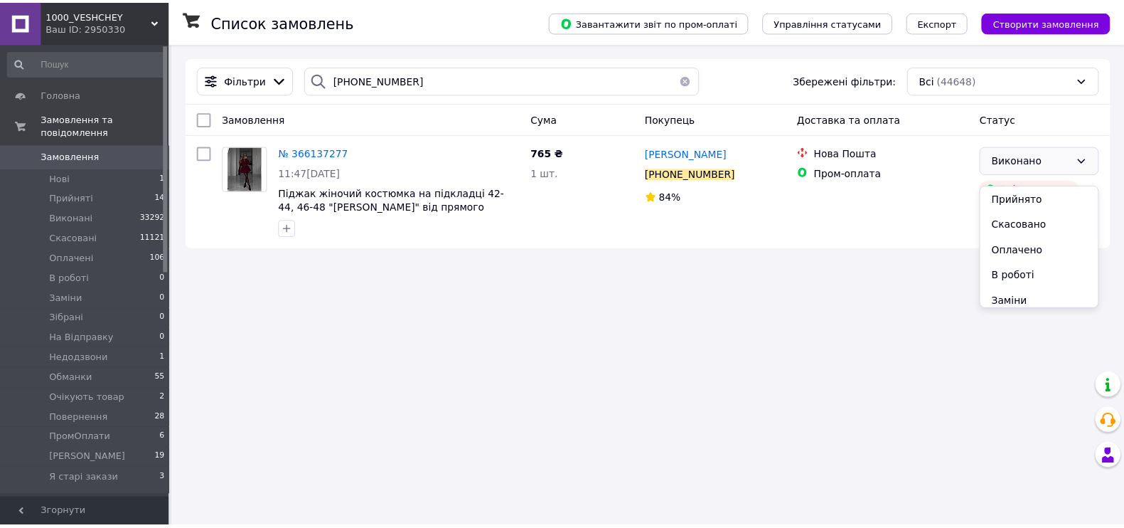
scroll to position [177, 0]
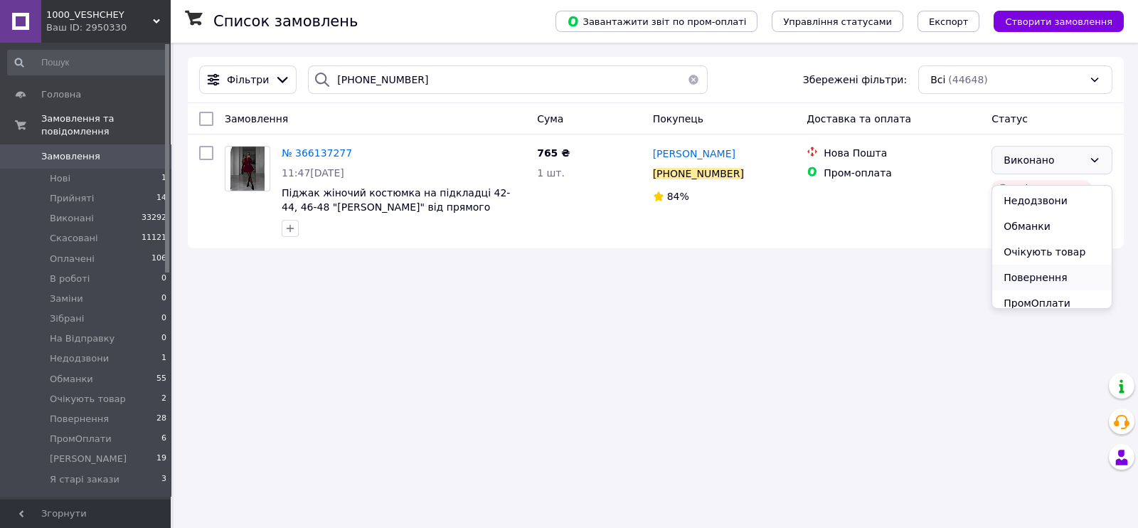
click at [1045, 290] on li "Повернення" at bounding box center [1051, 277] width 119 height 26
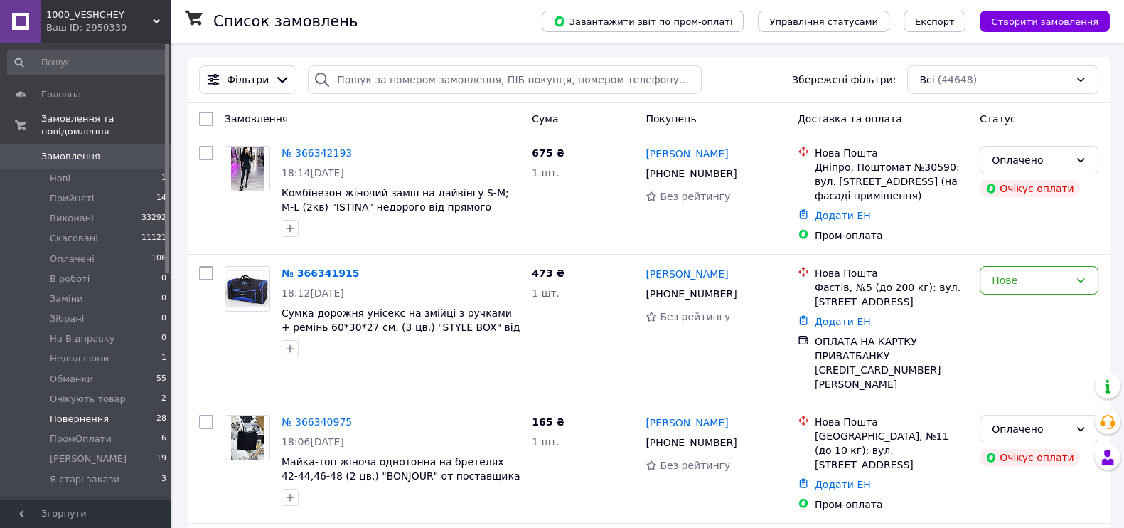
click at [119, 429] on li "Повернення 28" at bounding box center [87, 419] width 175 height 20
